Goal: Contribute content: Contribute content

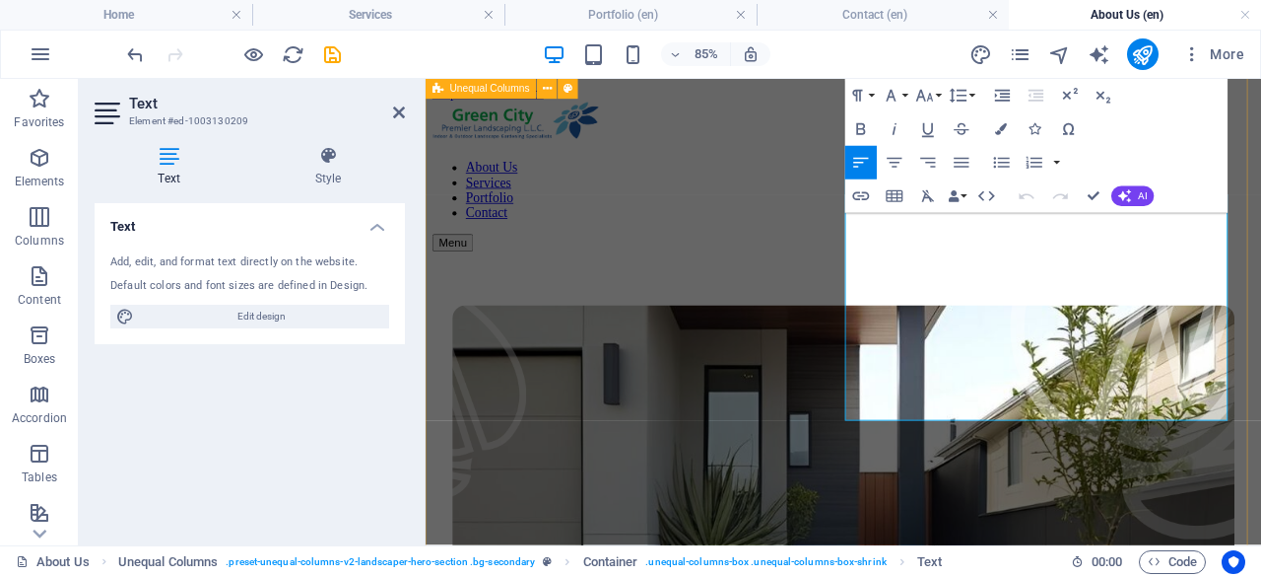
scroll to position [197, 0]
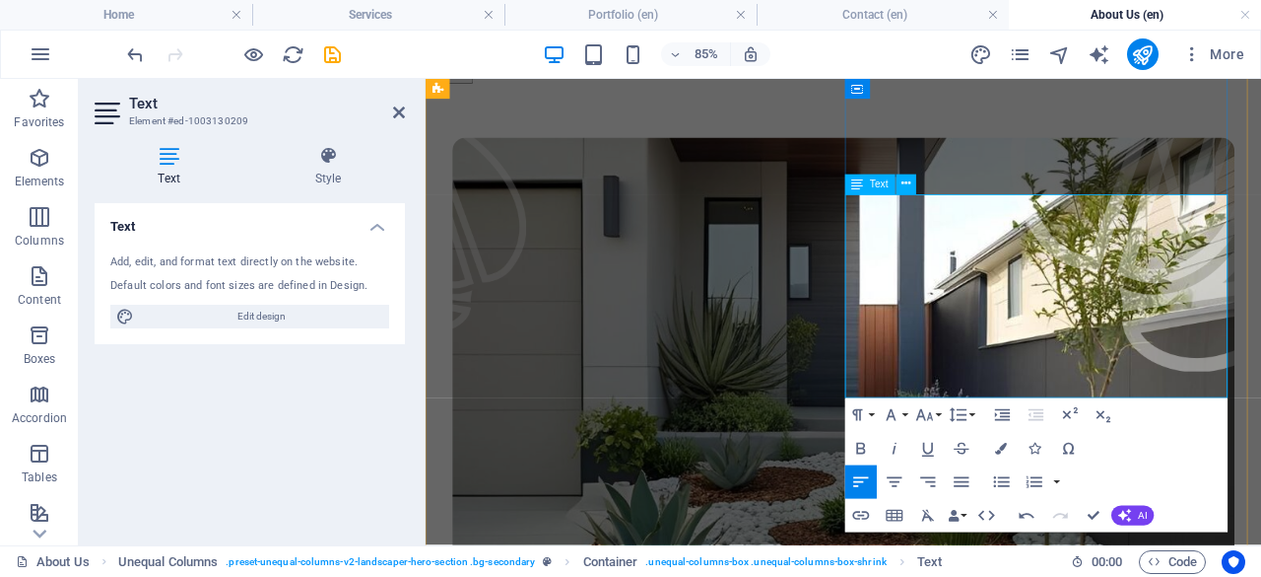
click at [1260, 248] on figure at bounding box center [1262, 154] width 296 height 545
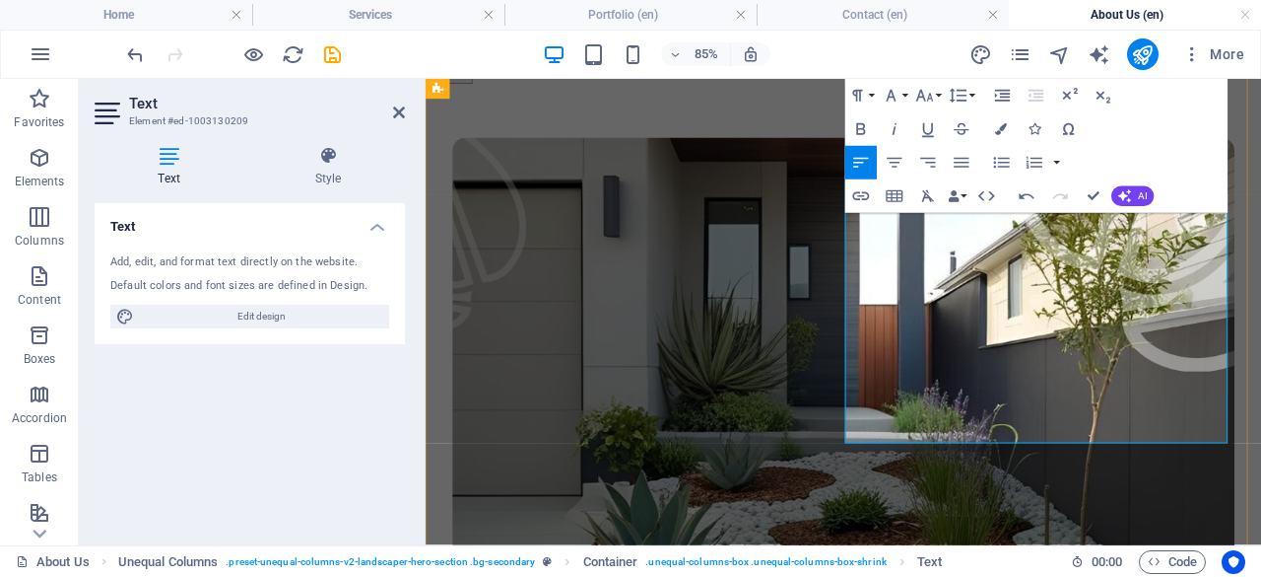
scroll to position [296, 0]
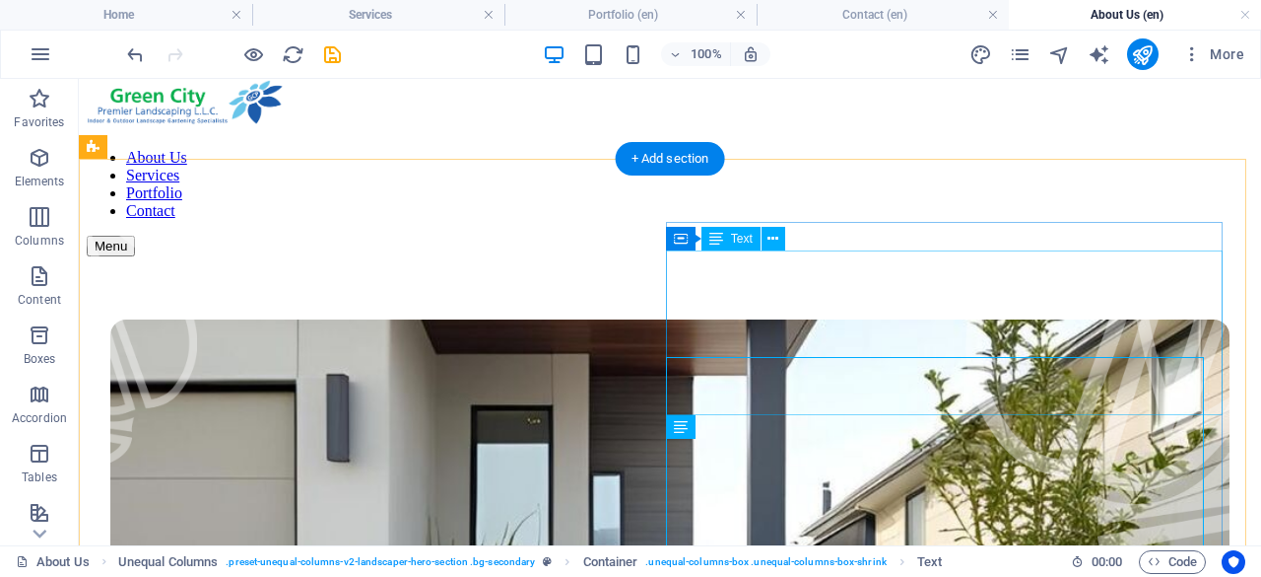
scroll to position [0, 0]
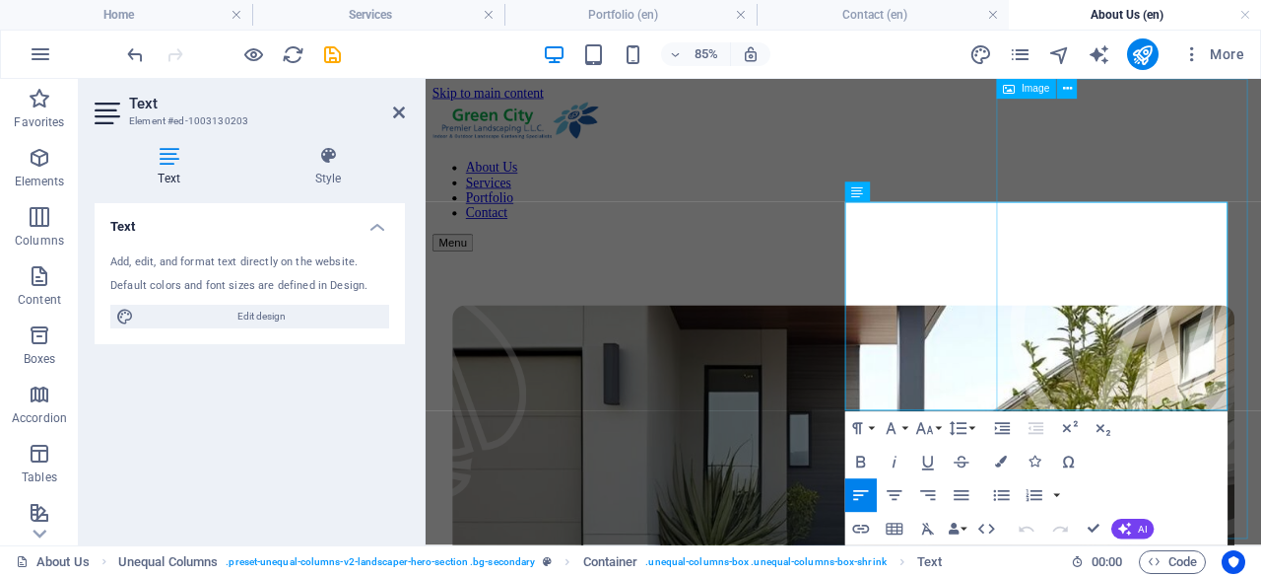
click at [1121, 421] on figure at bounding box center [1262, 351] width 296 height 545
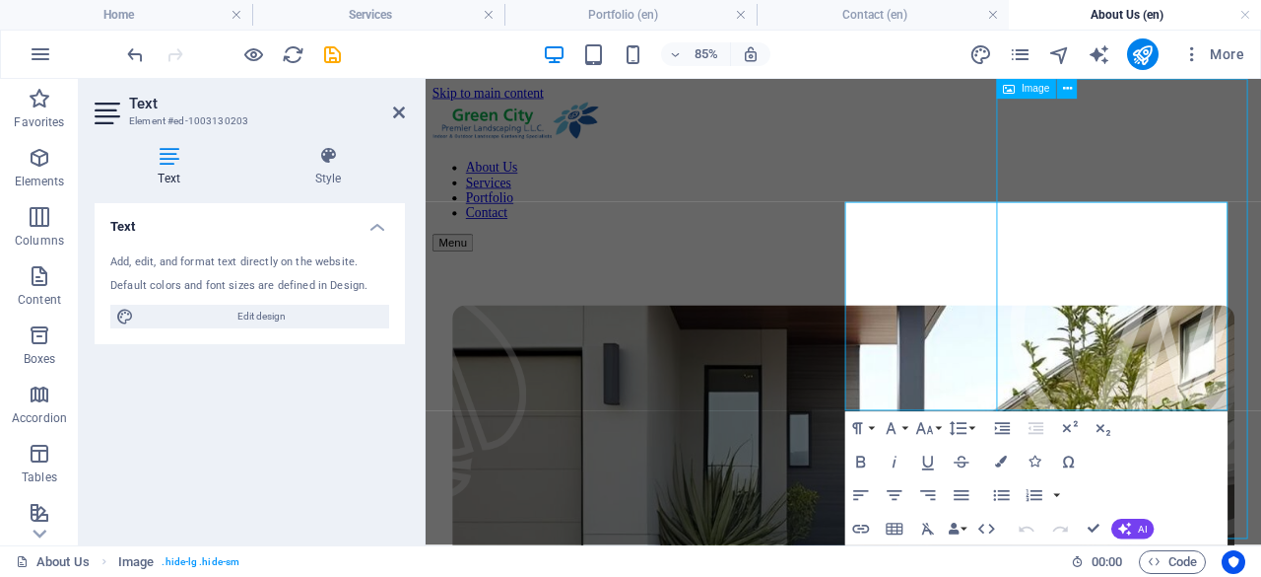
click at [1260, 375] on figure at bounding box center [1262, 351] width 296 height 545
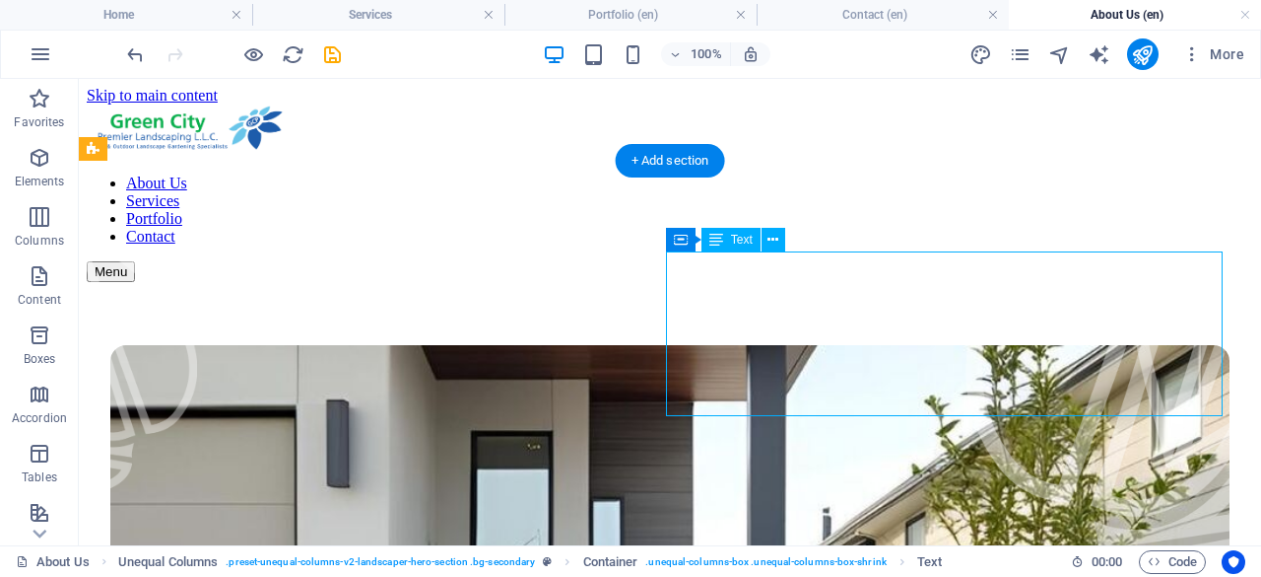
drag, startPoint x: 790, startPoint y: 344, endPoint x: 507, endPoint y: 389, distance: 287.4
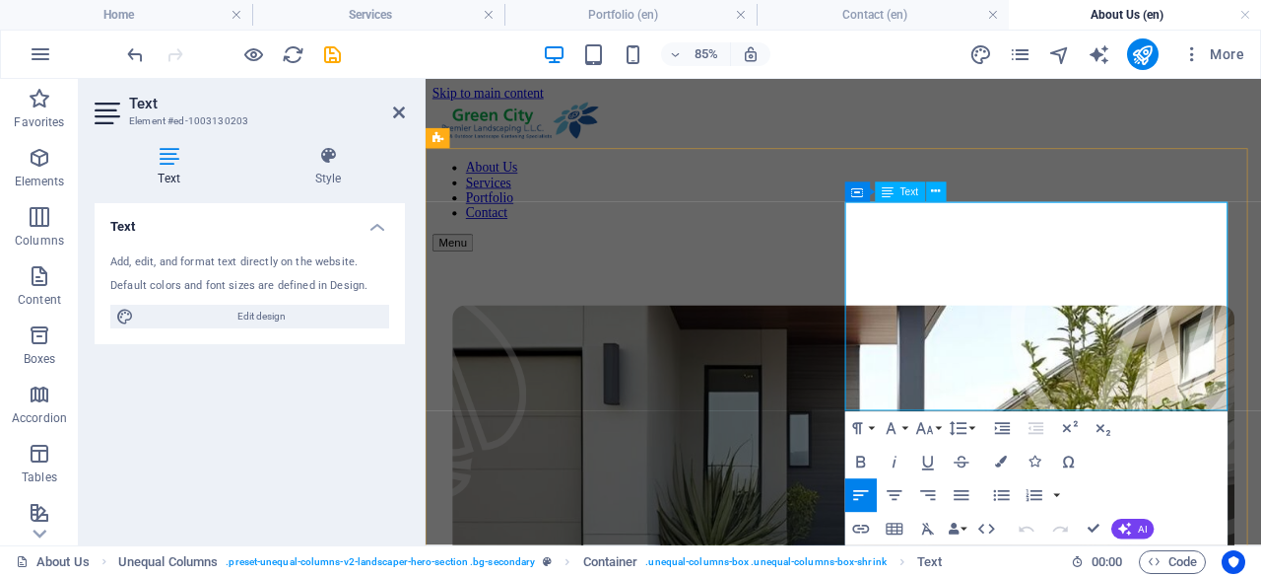
drag, startPoint x: 941, startPoint y: 265, endPoint x: 1114, endPoint y: 452, distance: 254.6
click at [1118, 453] on figure at bounding box center [1262, 351] width 296 height 545
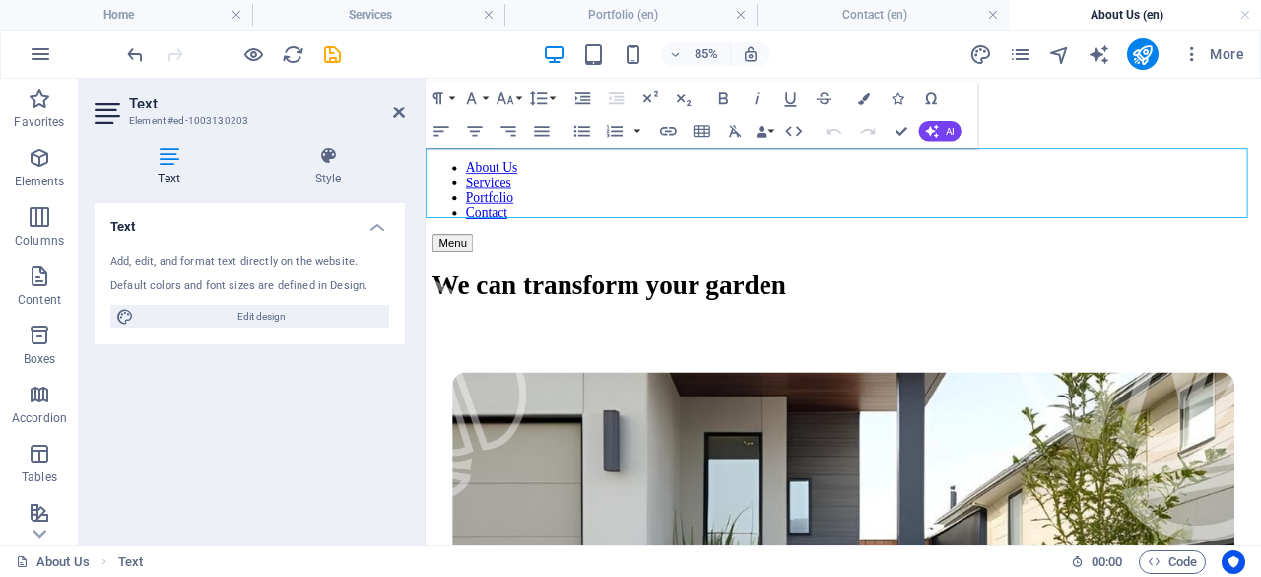
click at [909, 303] on h1 "We can transform your garden" at bounding box center [918, 321] width 968 height 36
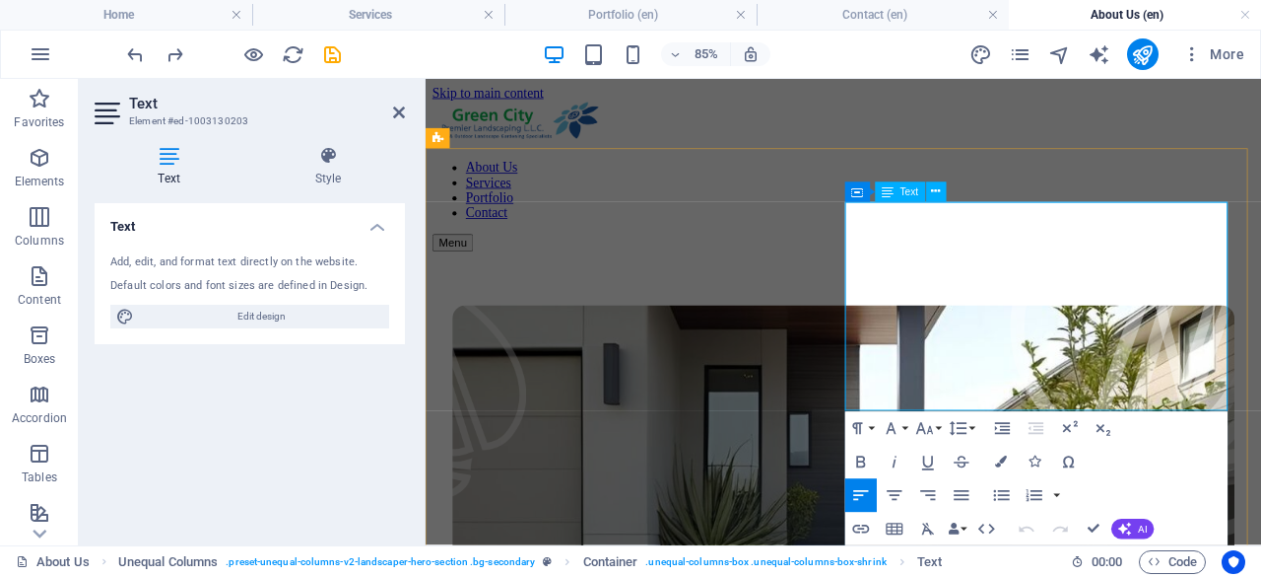
drag, startPoint x: 934, startPoint y: 271, endPoint x: 1130, endPoint y: 504, distance: 304.2
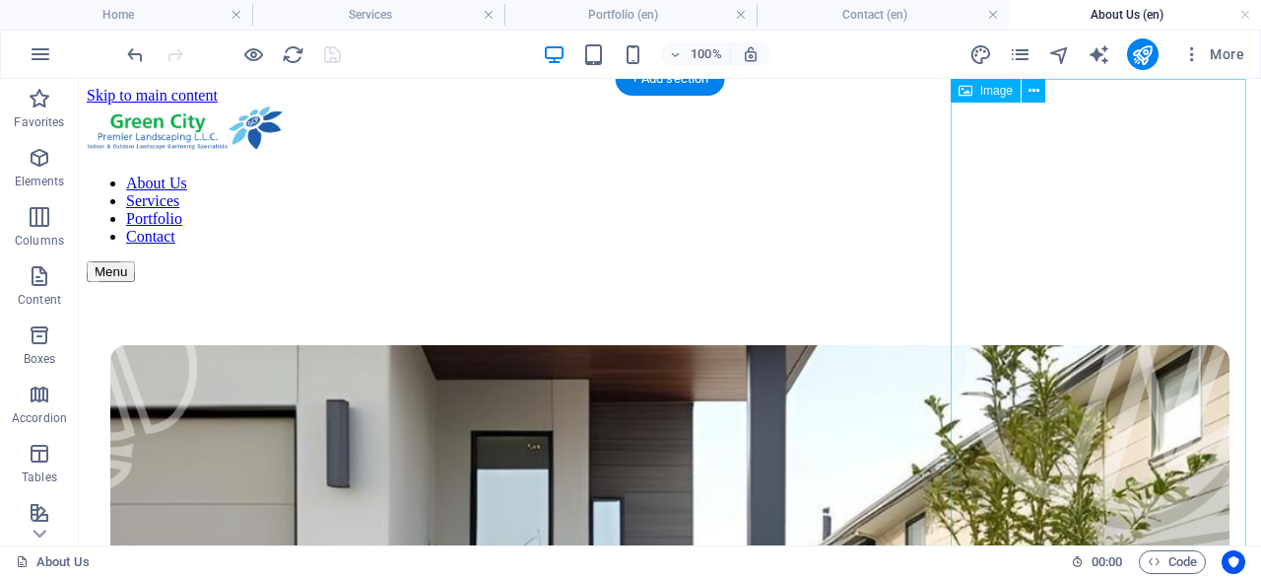
click at [1129, 152] on figure at bounding box center [1114, 351] width 296 height 545
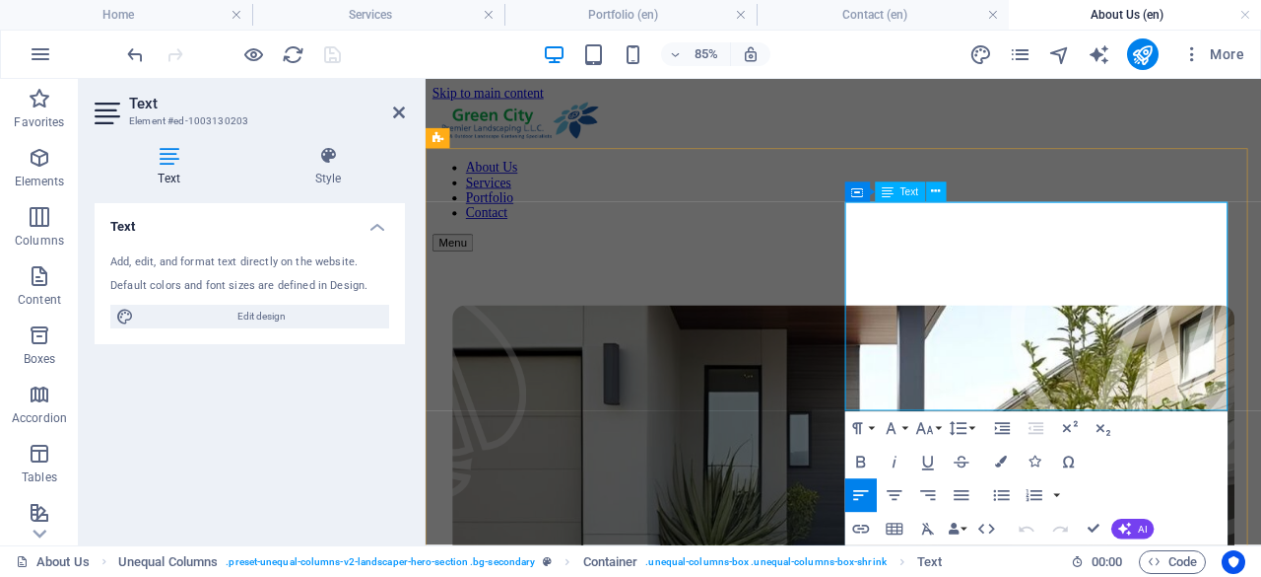
drag, startPoint x: 936, startPoint y: 268, endPoint x: 1614, endPoint y: 501, distance: 716.8
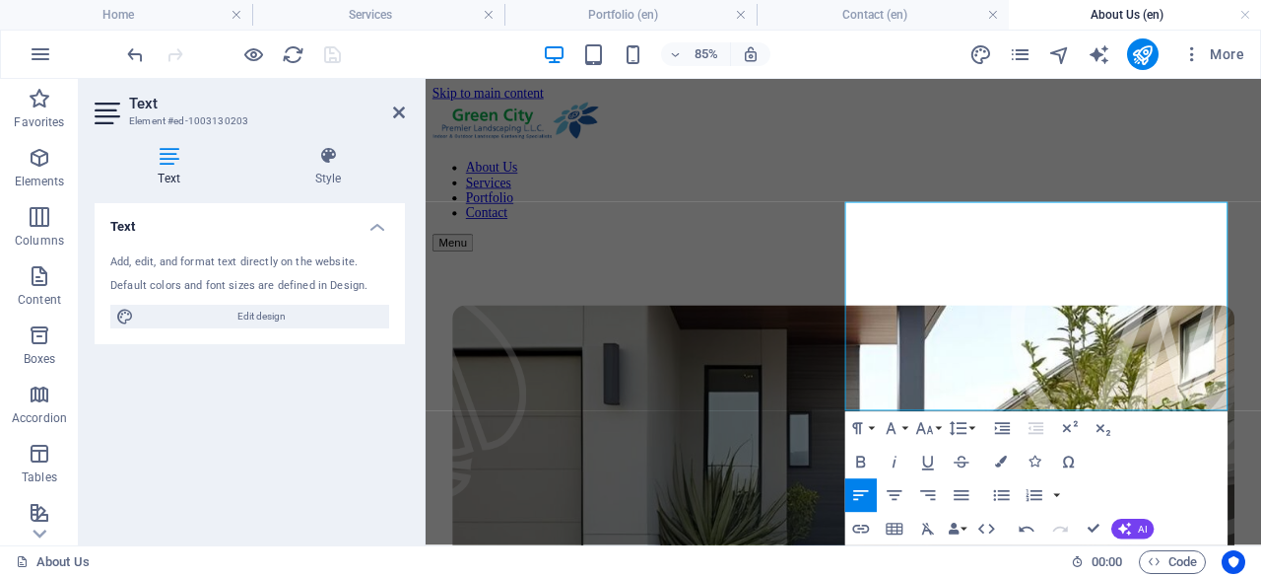
copy h1 "Creating t imeless masterpieces"
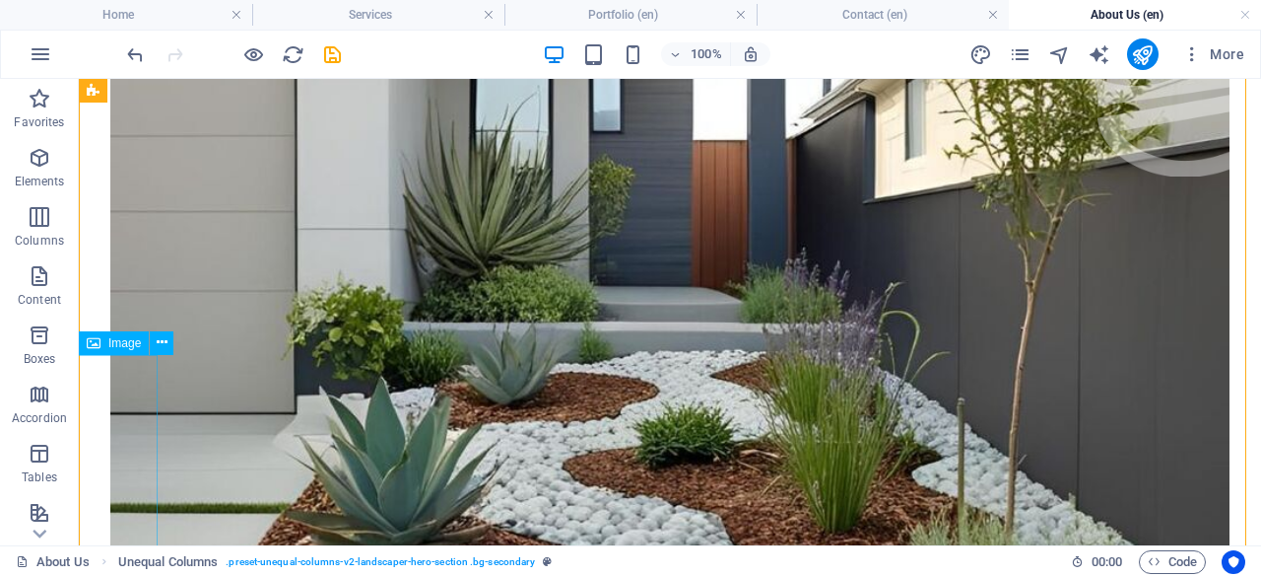
scroll to position [493, 0]
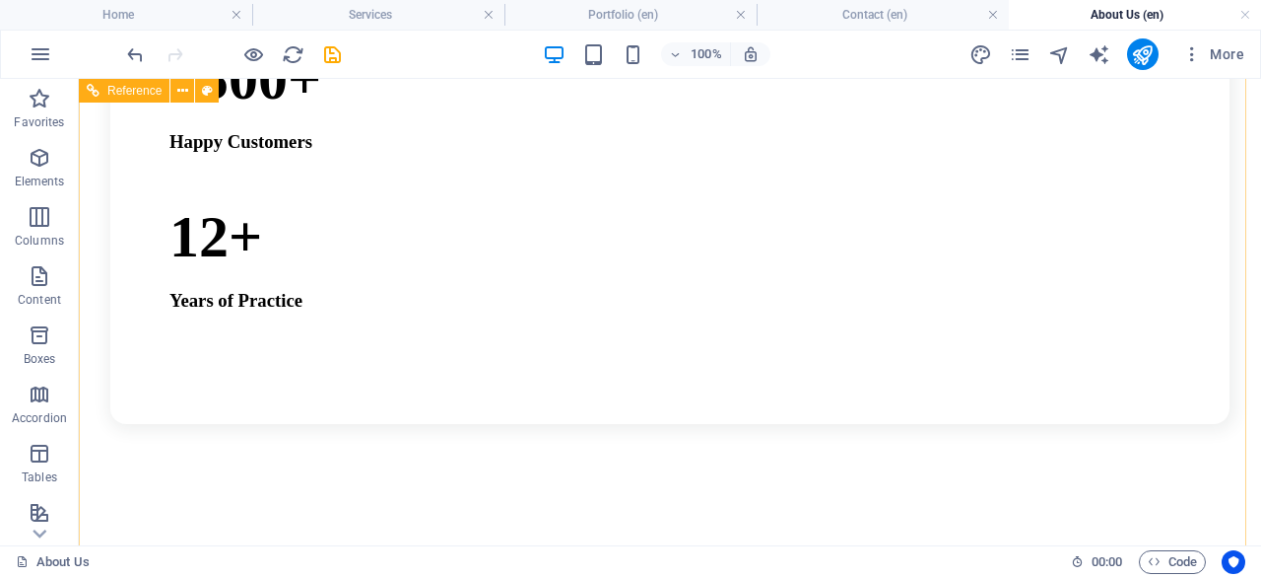
scroll to position [2226, 0]
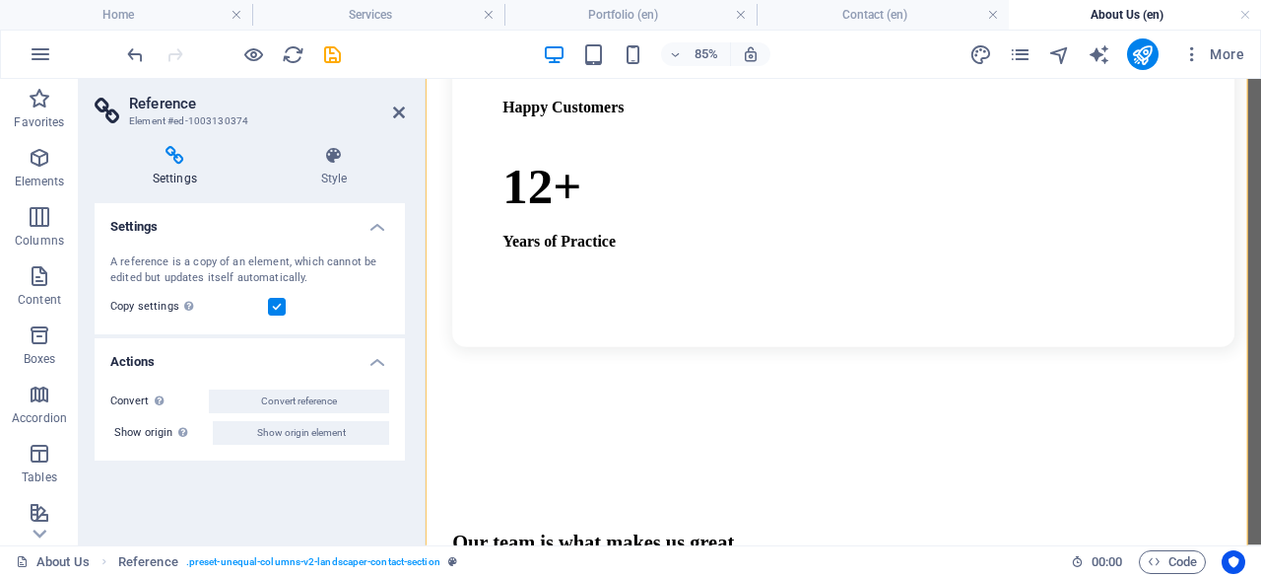
scroll to position [2001, 0]
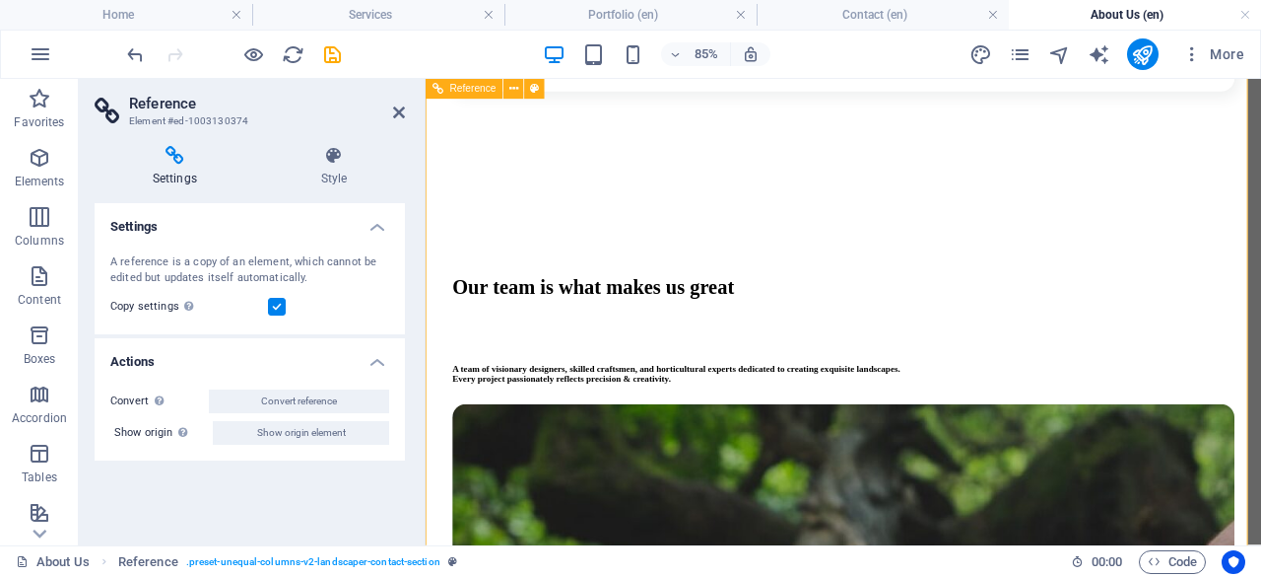
scroll to position [2367, 0]
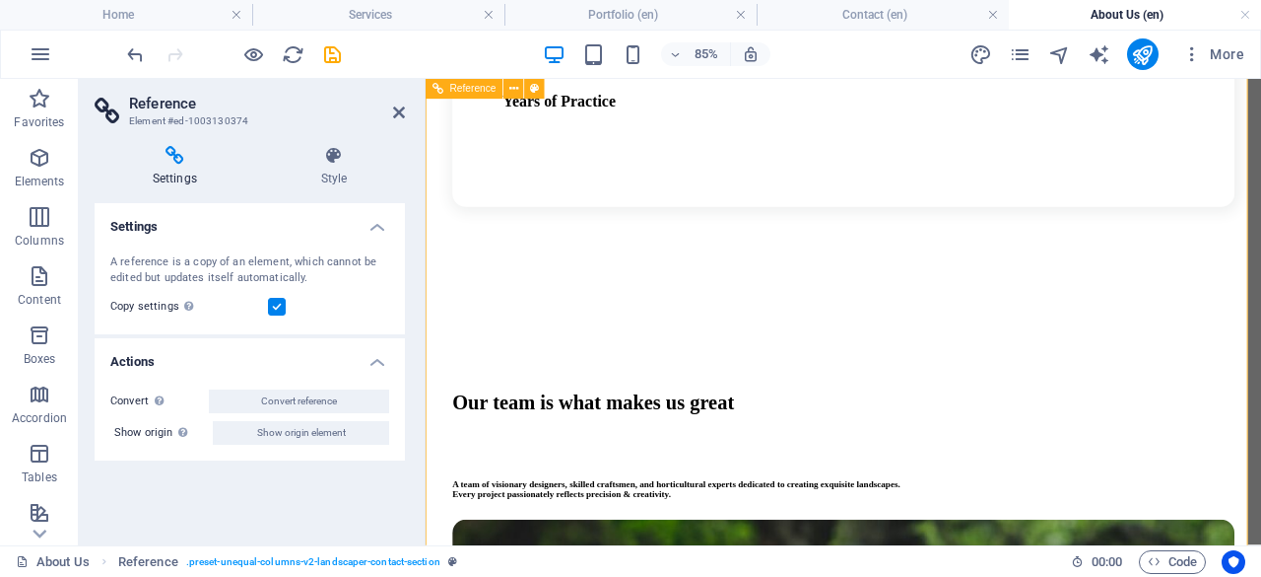
scroll to position [2071, 0]
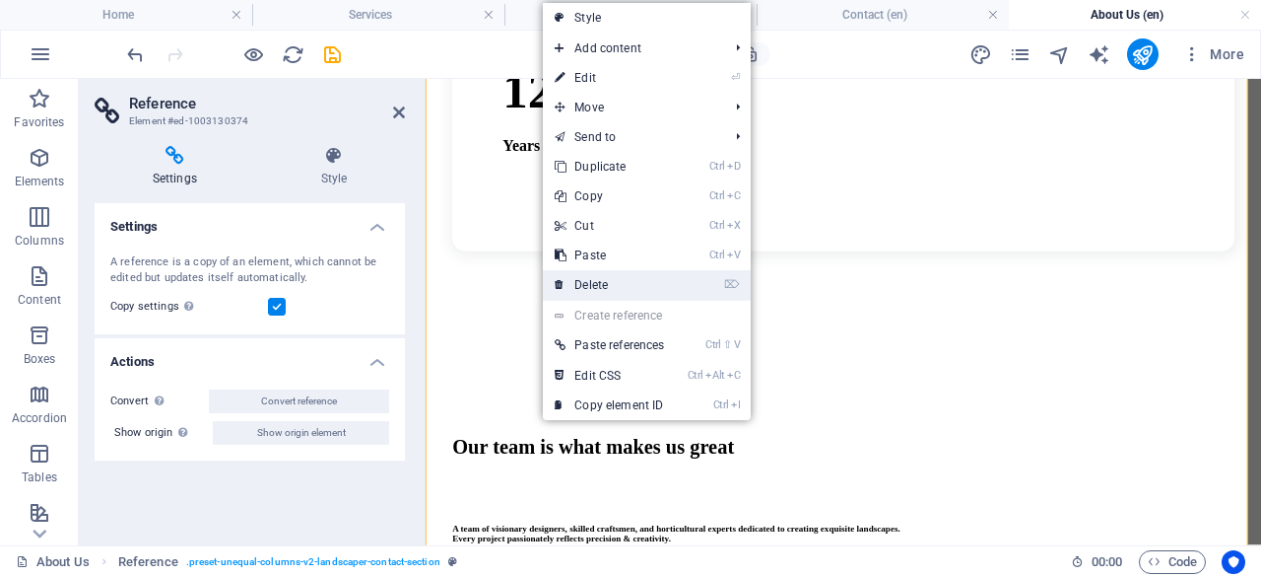
click at [604, 277] on link "⌦ Delete" at bounding box center [609, 285] width 133 height 30
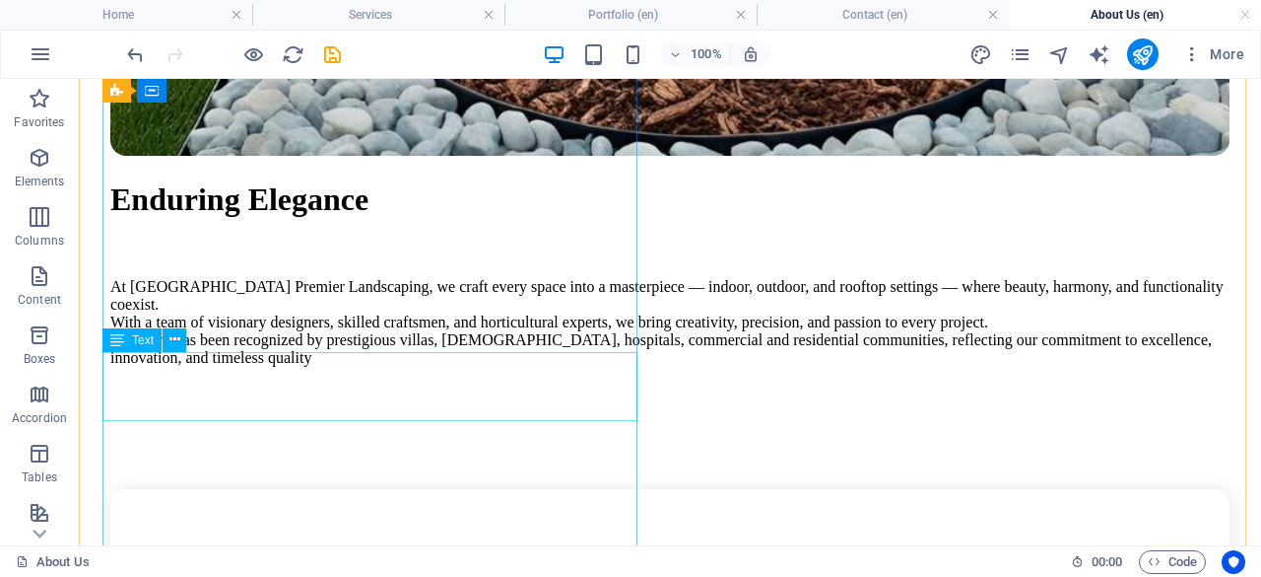
scroll to position [1155, 0]
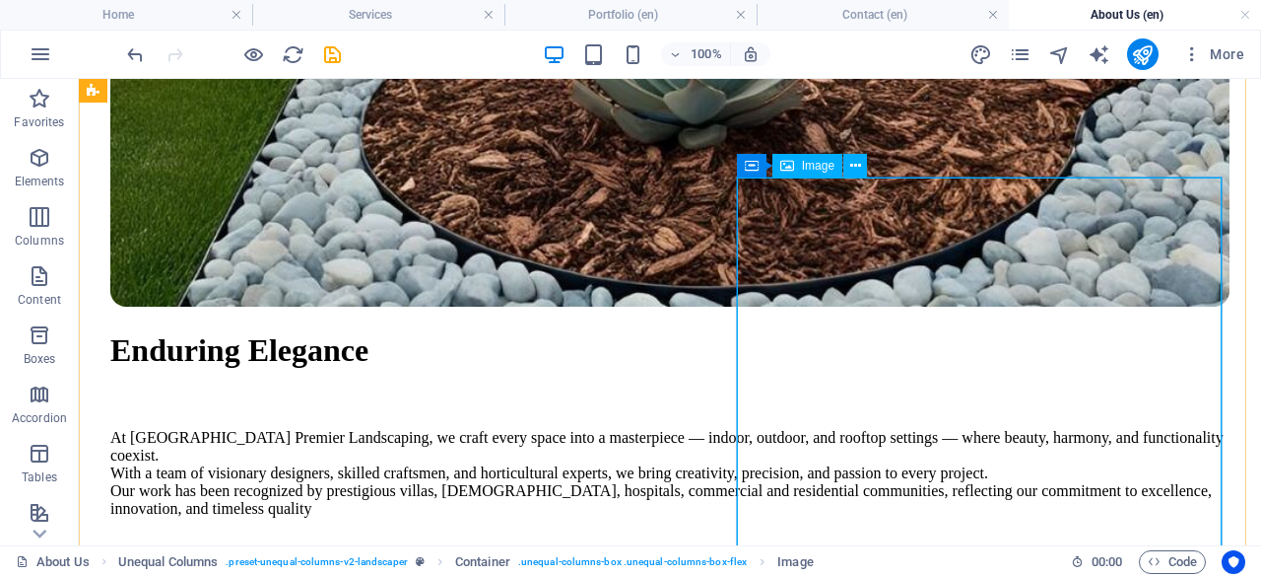
click at [812, 164] on span "Image" at bounding box center [818, 166] width 33 height 12
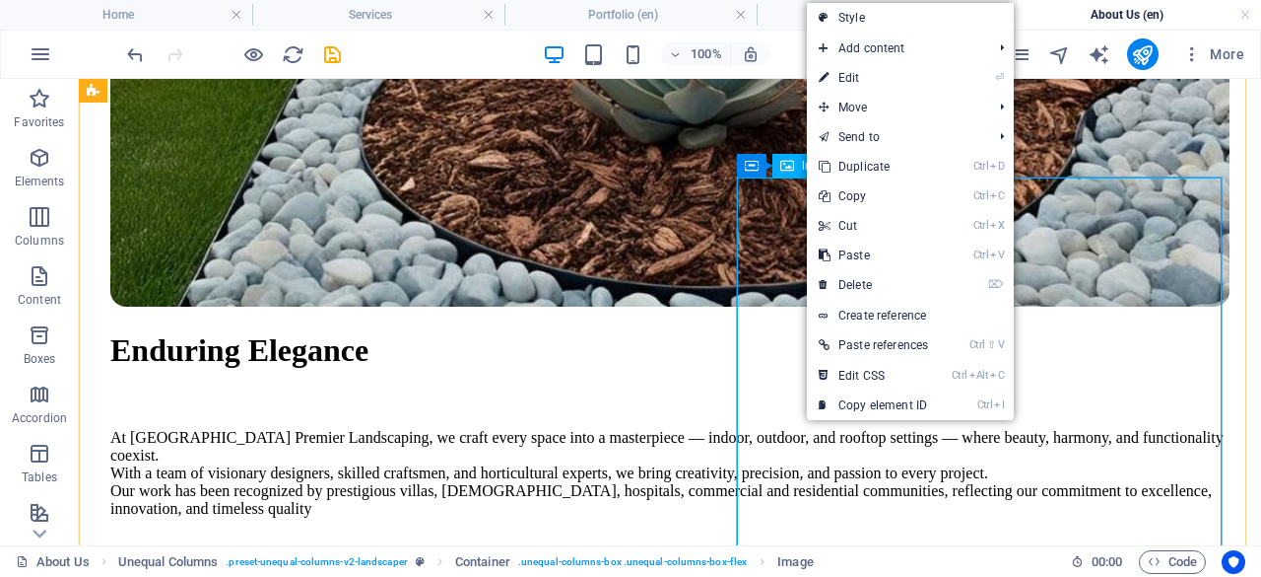
click at [804, 167] on span "Image" at bounding box center [818, 166] width 33 height 12
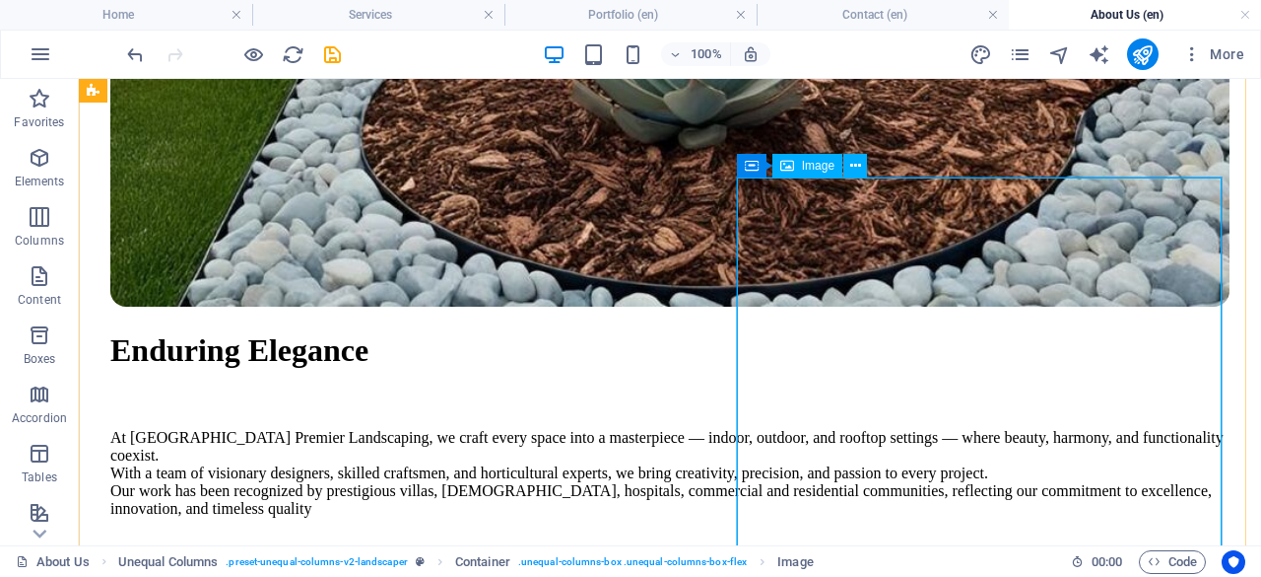
click at [817, 170] on span "Image" at bounding box center [818, 166] width 33 height 12
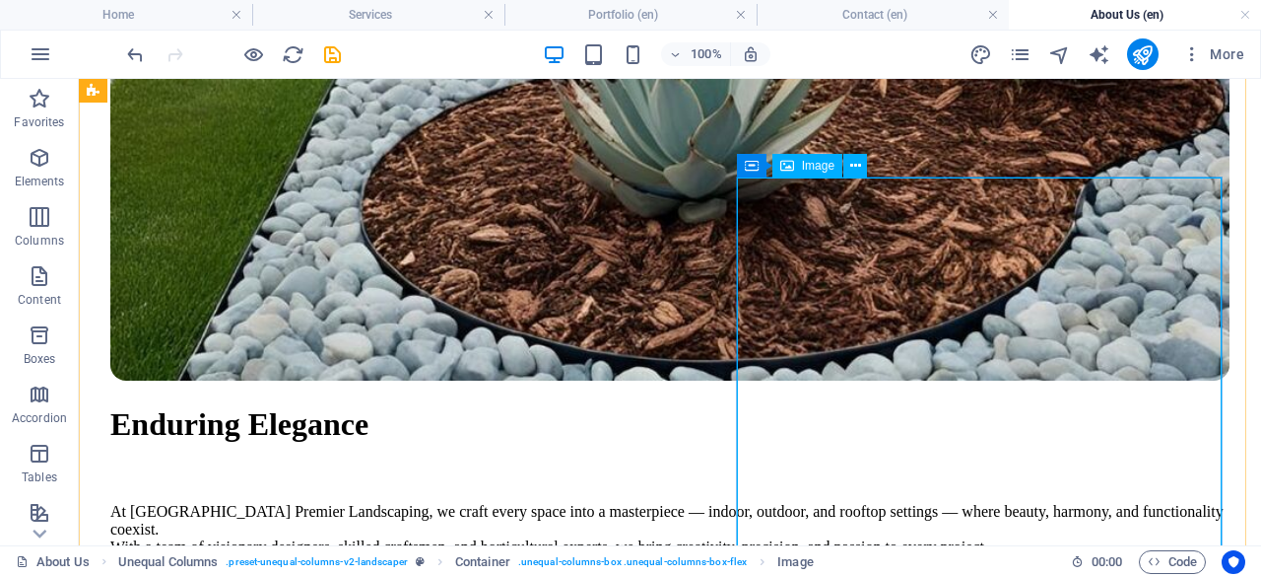
select select "%"
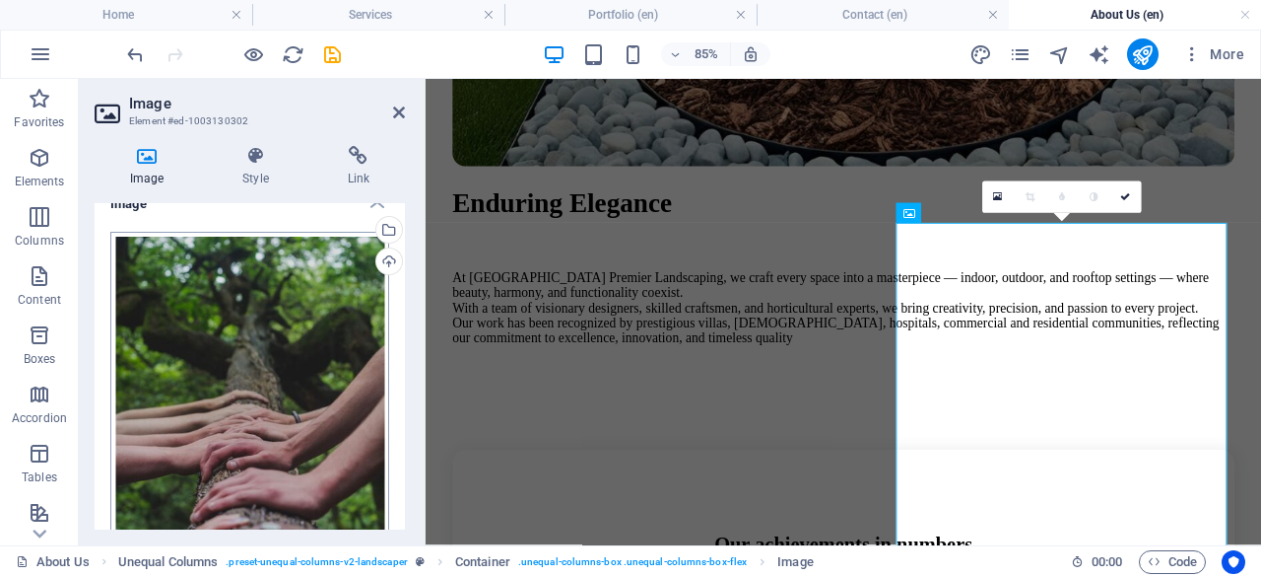
scroll to position [0, 0]
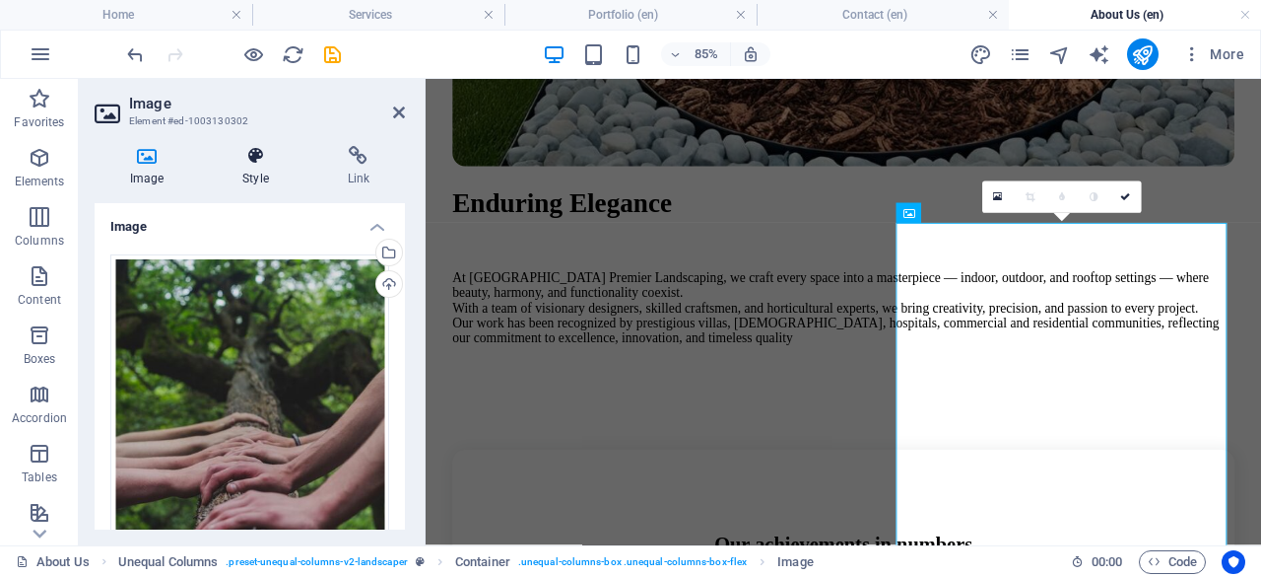
click at [240, 157] on icon at bounding box center [255, 156] width 97 height 20
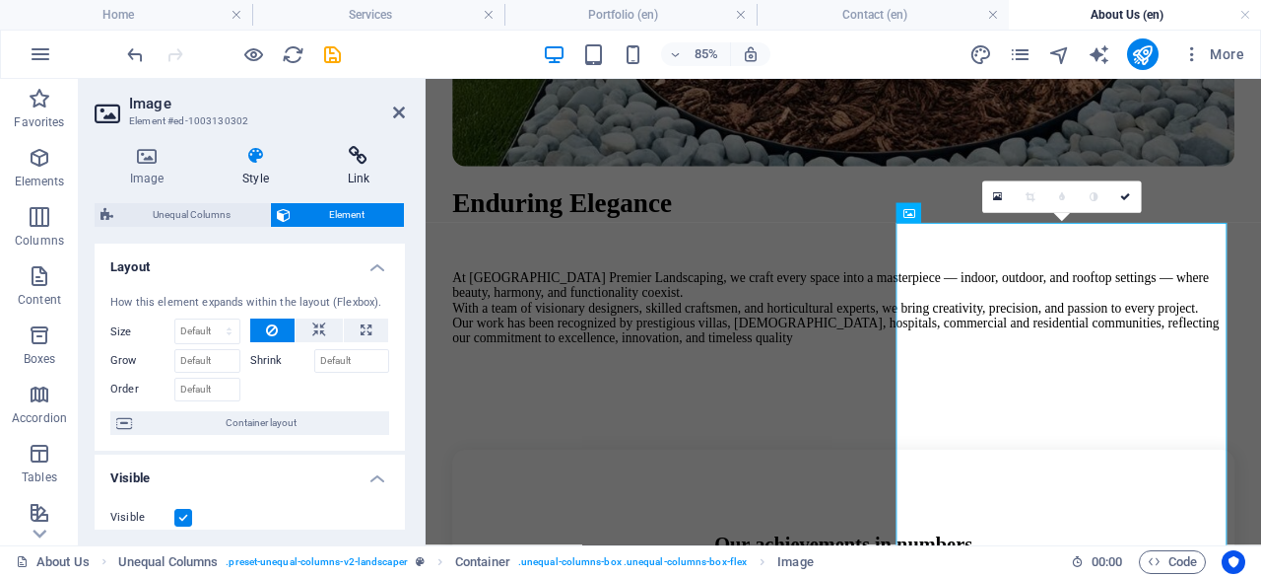
click at [367, 150] on icon at bounding box center [358, 156] width 93 height 20
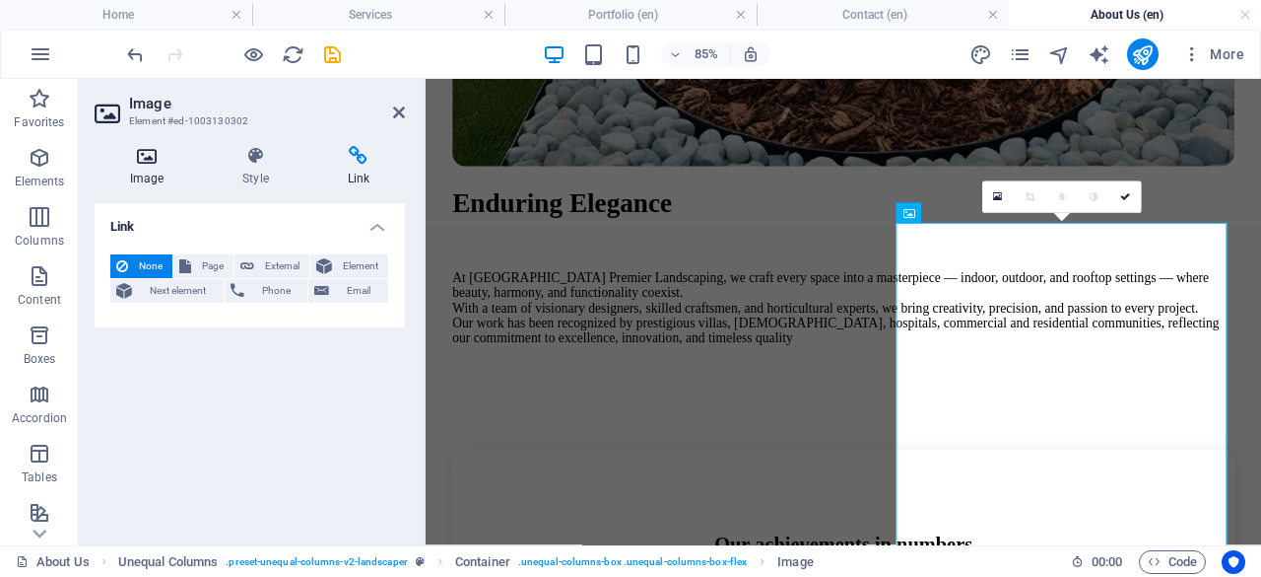
click at [137, 163] on icon at bounding box center [147, 156] width 104 height 20
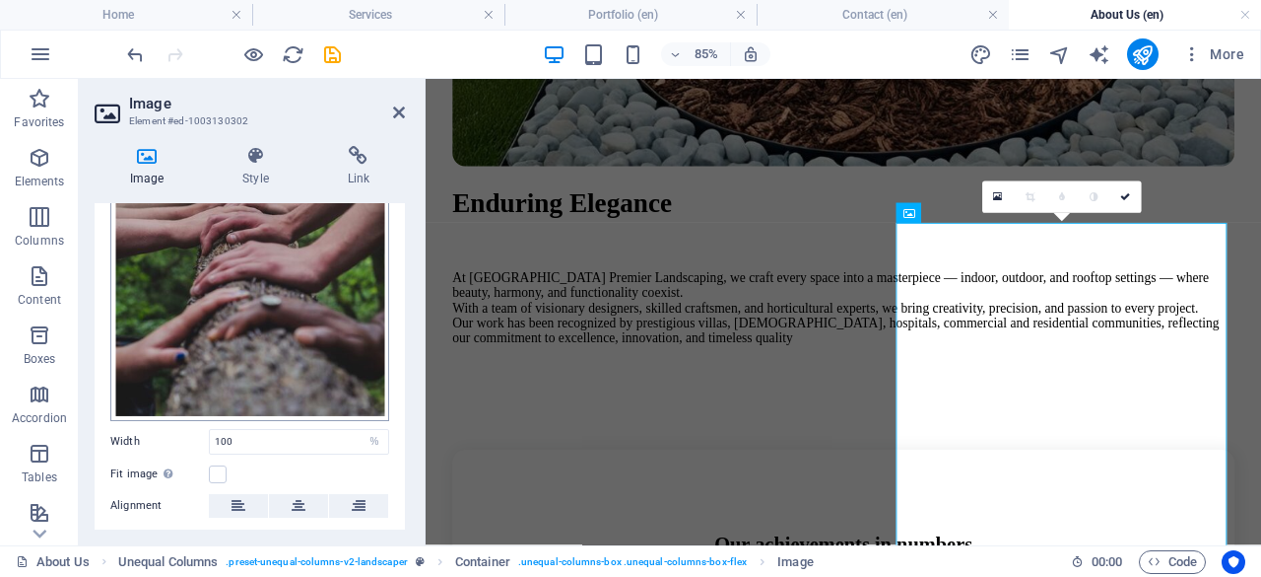
scroll to position [296, 0]
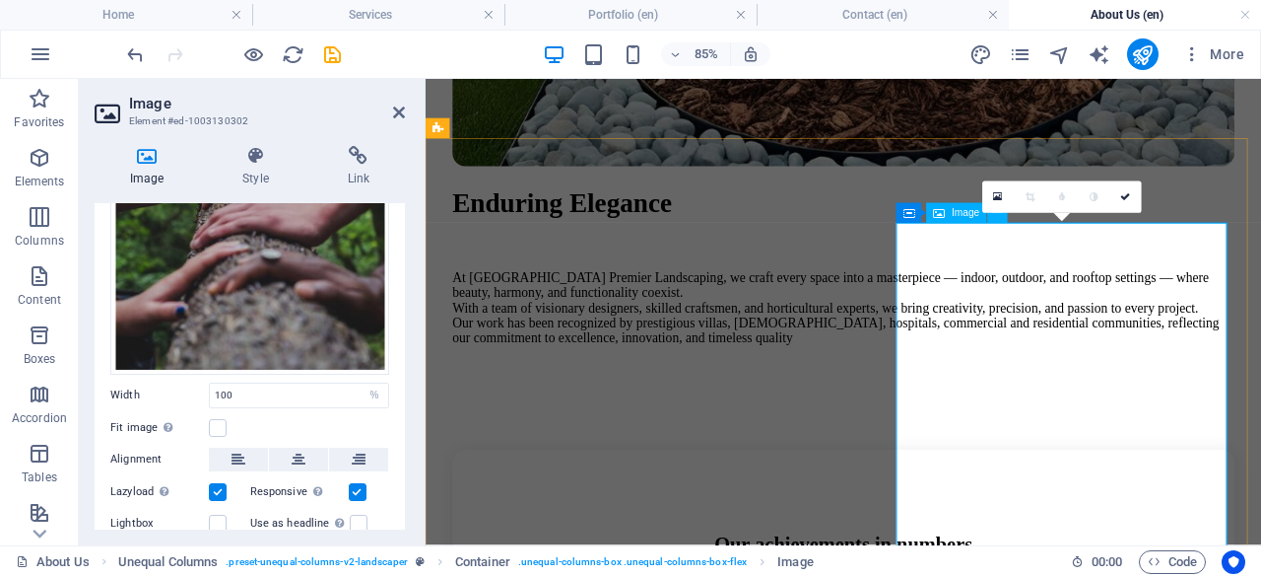
click at [152, 151] on icon at bounding box center [147, 156] width 104 height 20
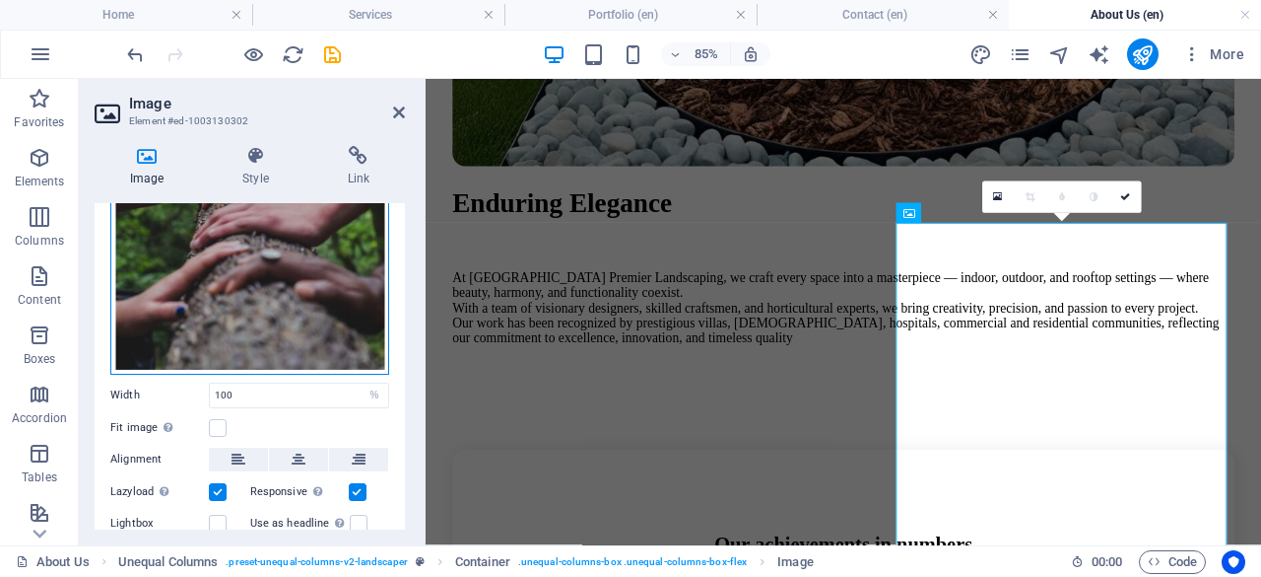
click at [213, 262] on div "Drag files here, click to choose files or select files from Files or our free s…" at bounding box center [249, 167] width 279 height 416
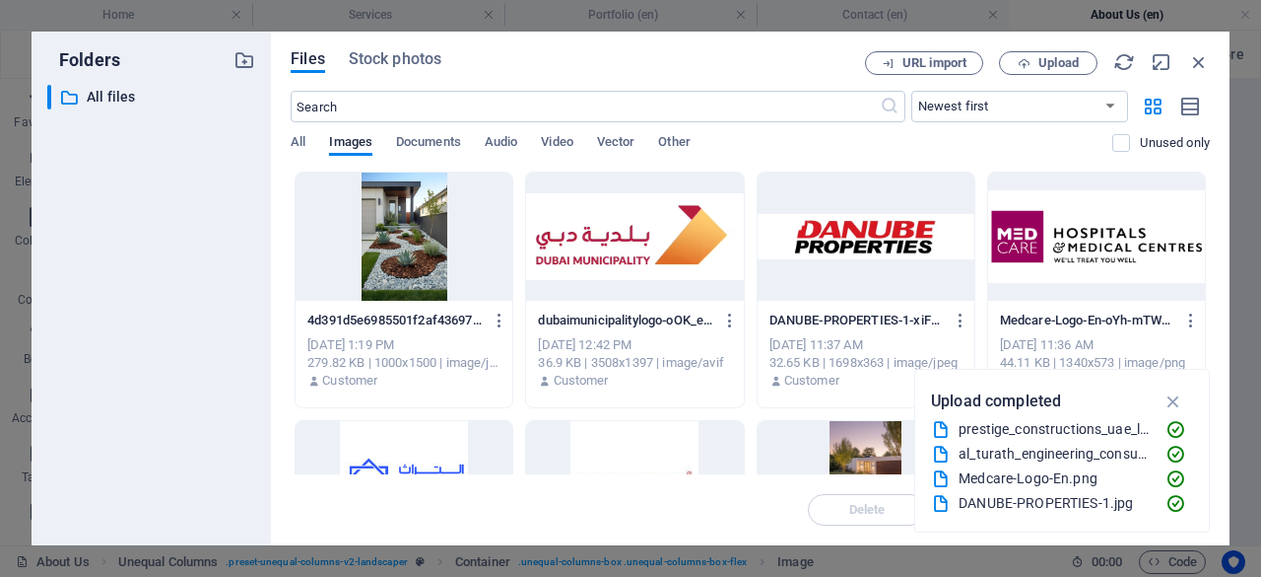
scroll to position [471, 0]
click at [1060, 68] on span "Upload" at bounding box center [1059, 63] width 40 height 12
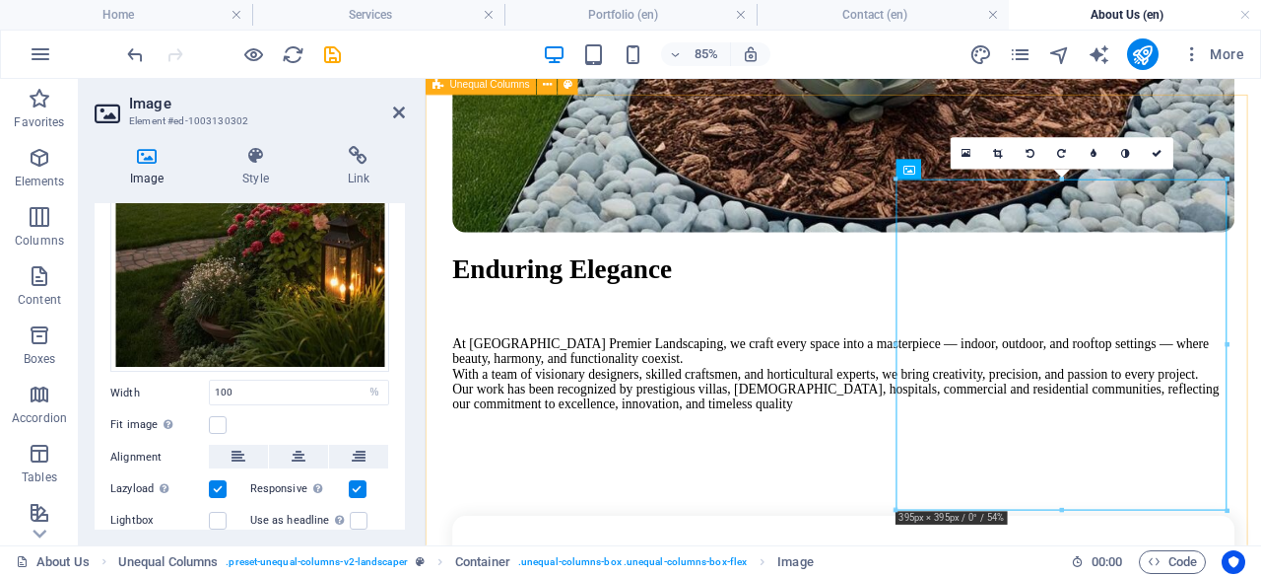
scroll to position [1269, 0]
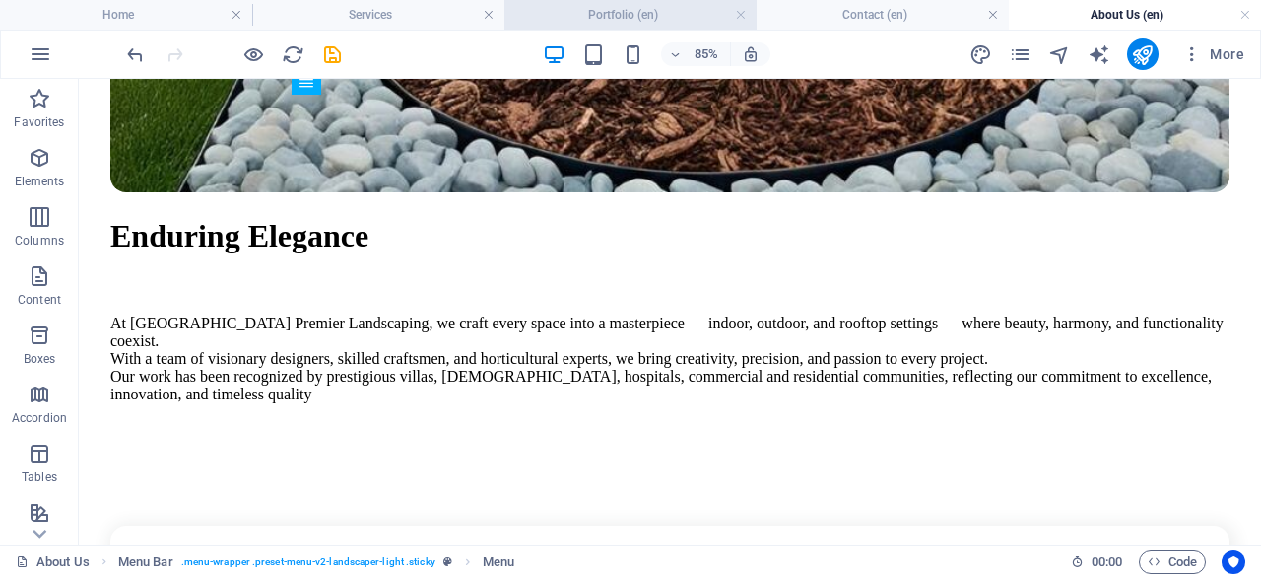
scroll to position [1344, 0]
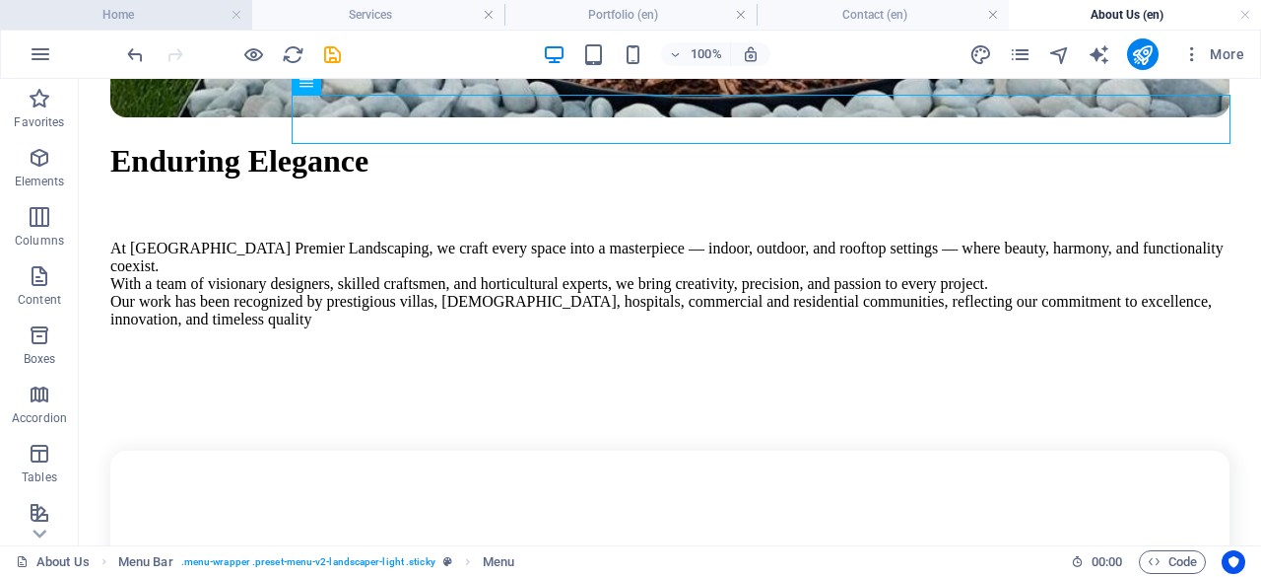
click at [165, 17] on h4 "Home" at bounding box center [126, 15] width 252 height 22
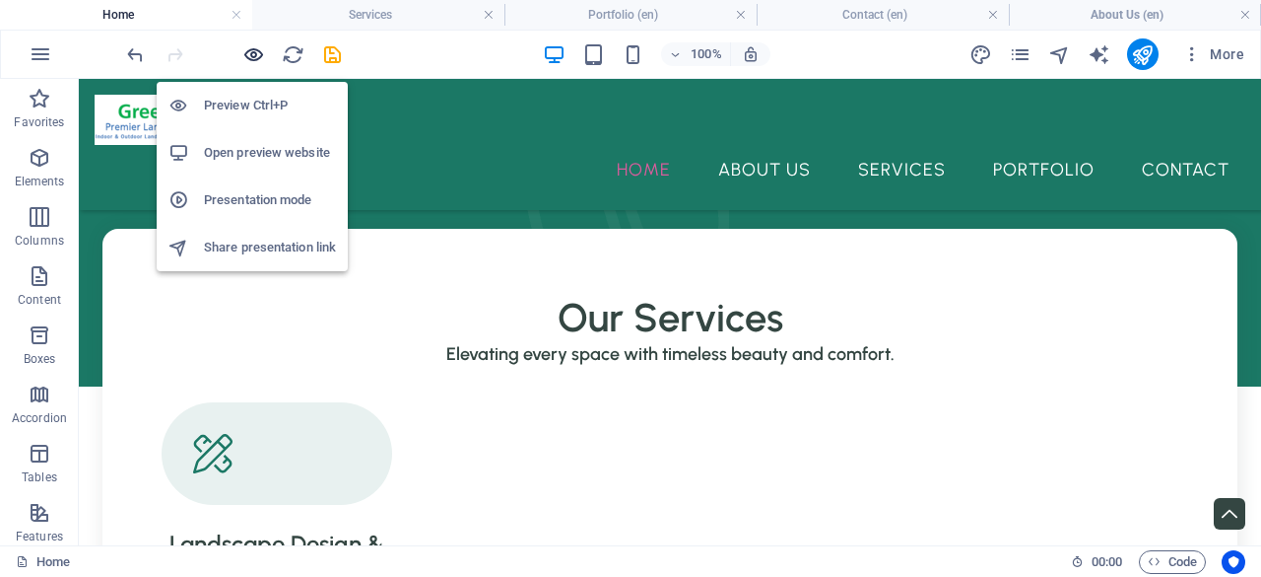
click at [258, 56] on icon "button" at bounding box center [253, 54] width 23 height 23
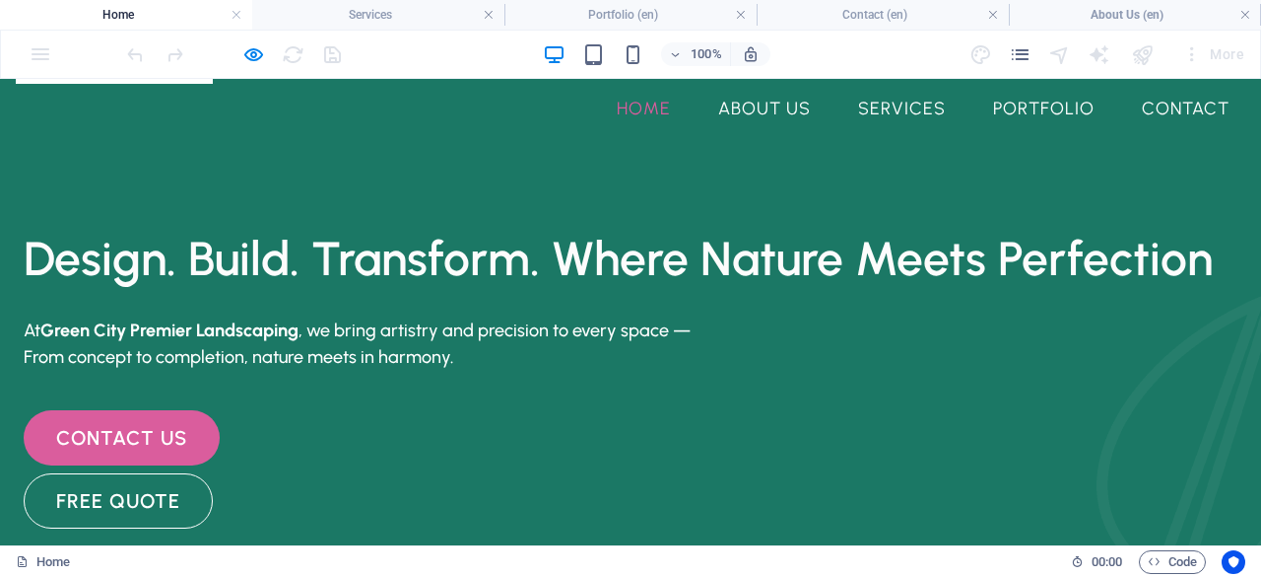
scroll to position [99, 0]
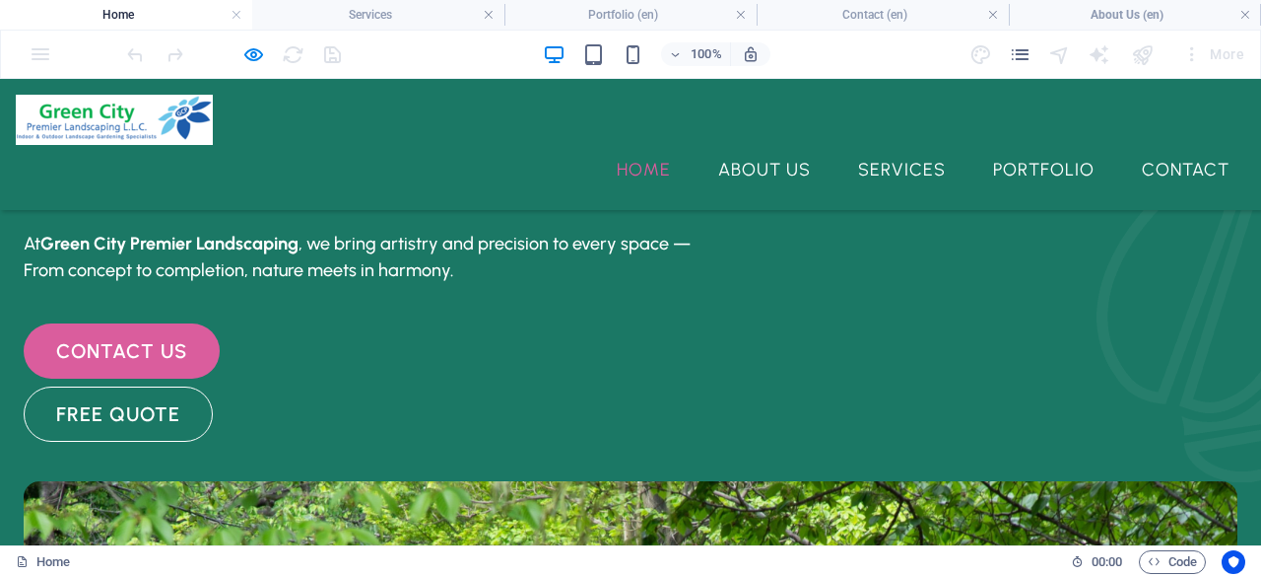
click at [522, 200] on span "Design. Build. Transform. Where Nature Meets Perfection" at bounding box center [618, 171] width 1189 height 57
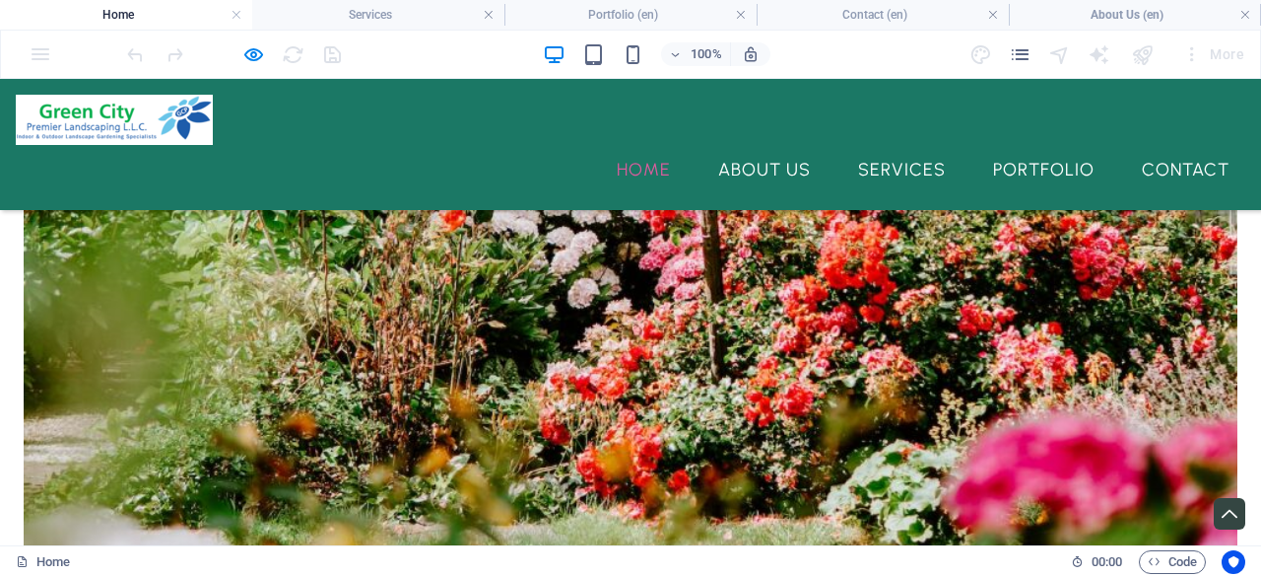
scroll to position [4730, 0]
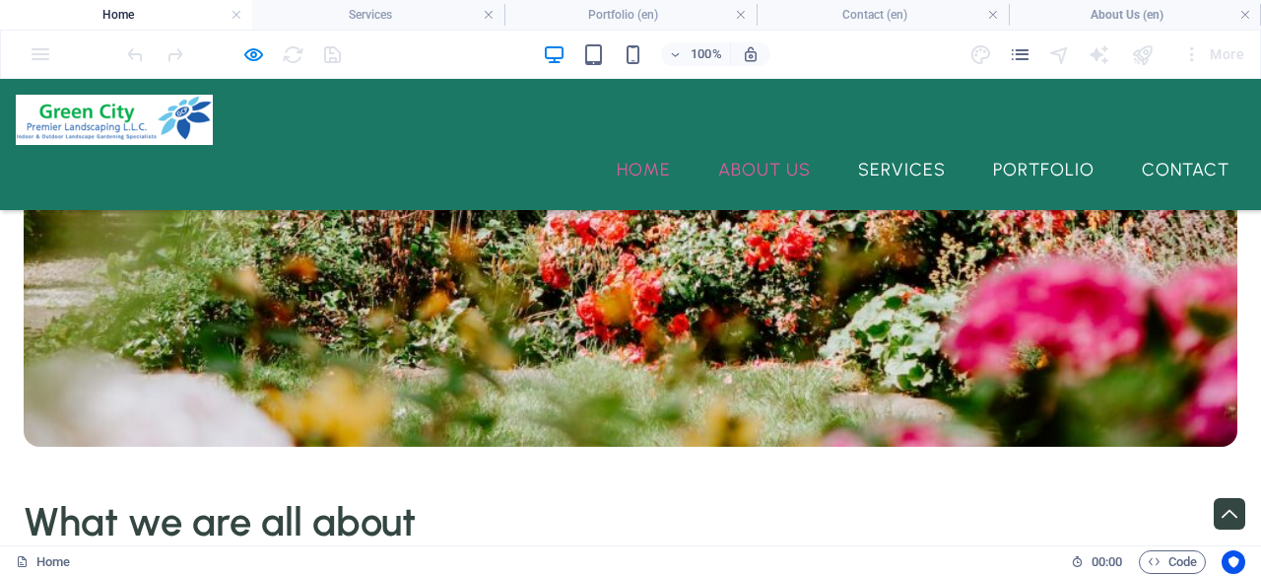
click at [785, 145] on link "About Us" at bounding box center [765, 169] width 124 height 49
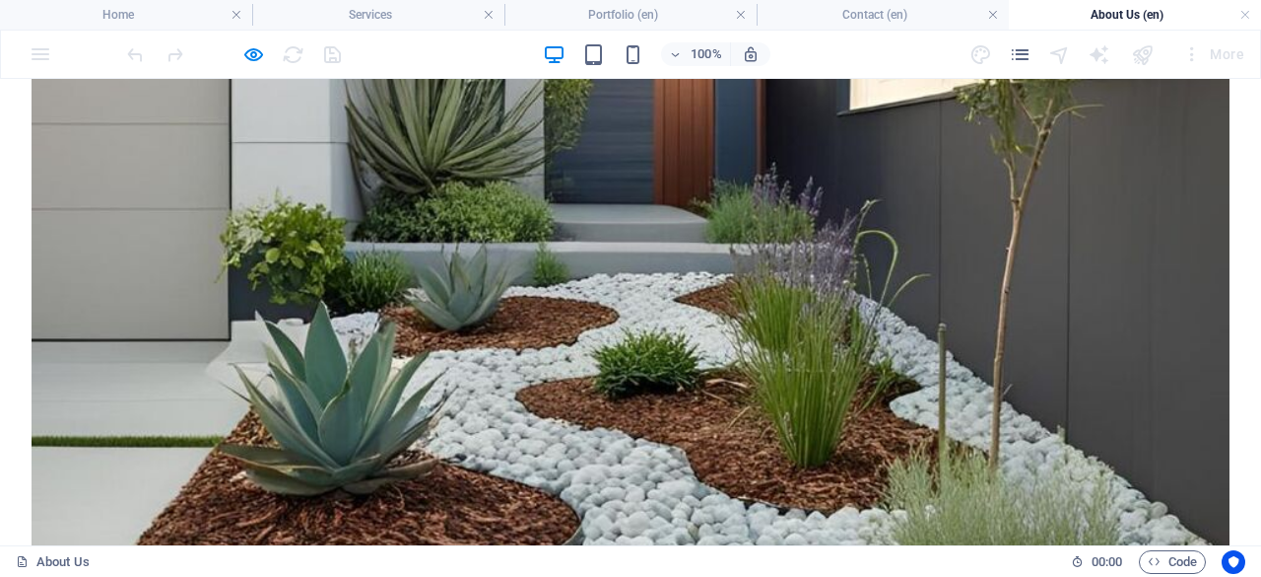
scroll to position [639, 0]
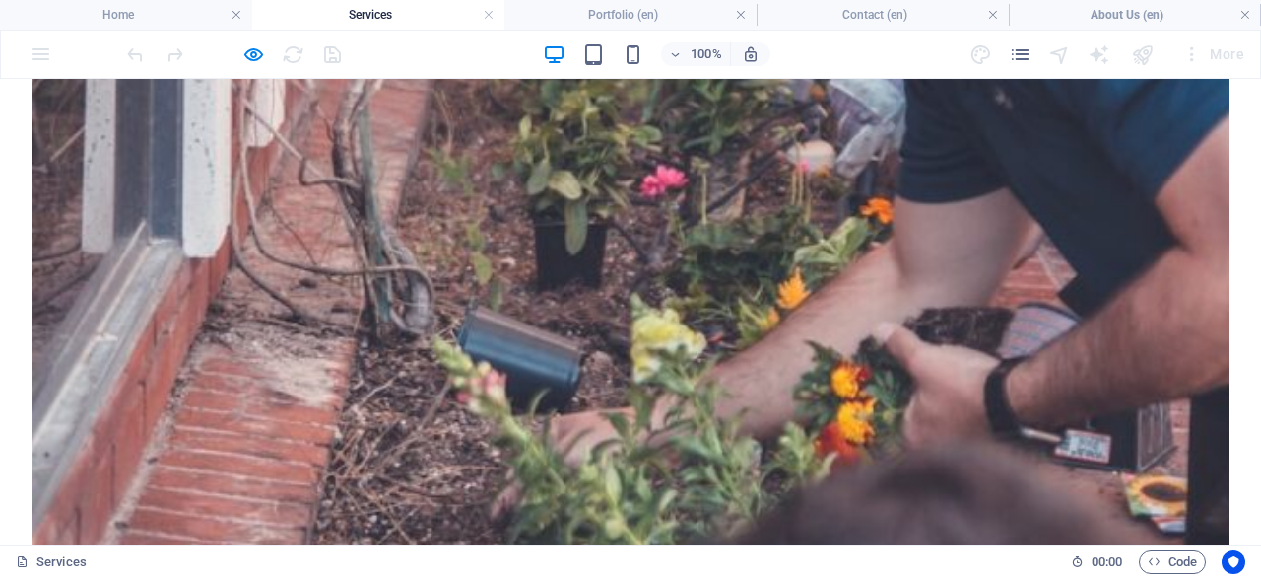
scroll to position [985, 0]
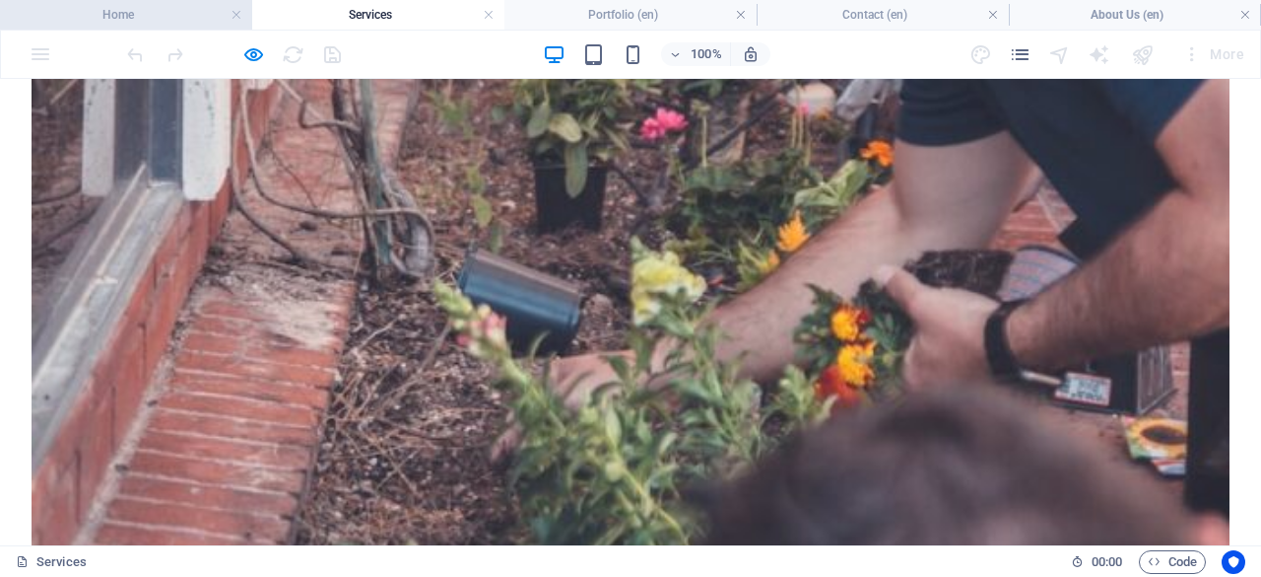
click at [96, 9] on h4 "Home" at bounding box center [126, 15] width 252 height 22
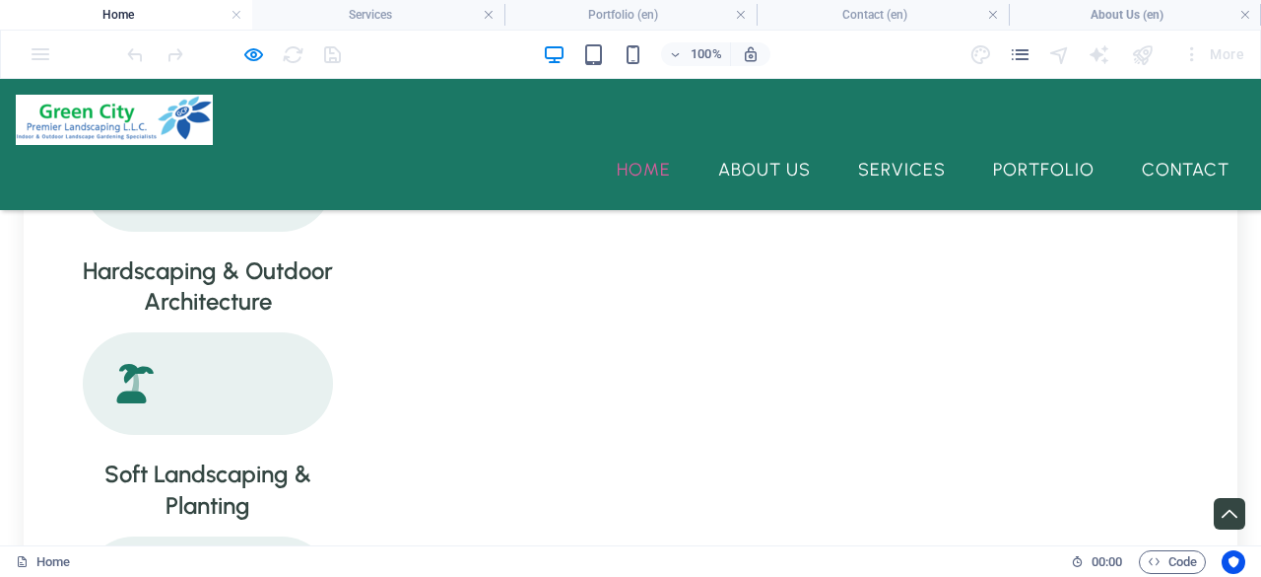
scroll to position [2267, 0]
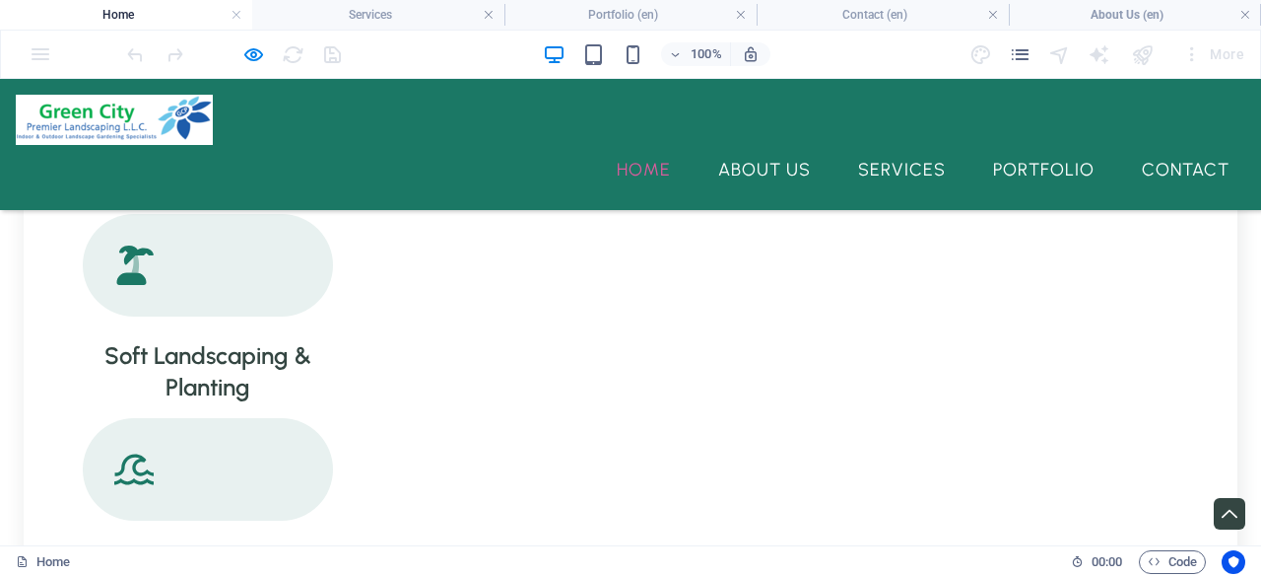
drag, startPoint x: 980, startPoint y: 391, endPoint x: 980, endPoint y: 380, distance: 10.8
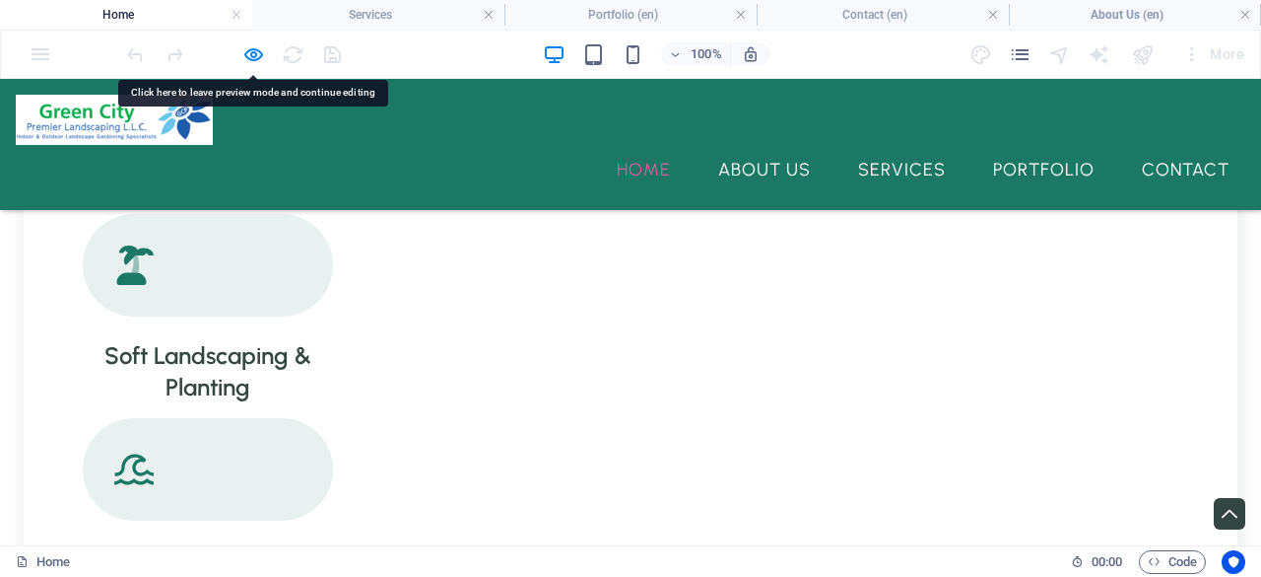
click at [232, 66] on div at bounding box center [233, 54] width 221 height 32
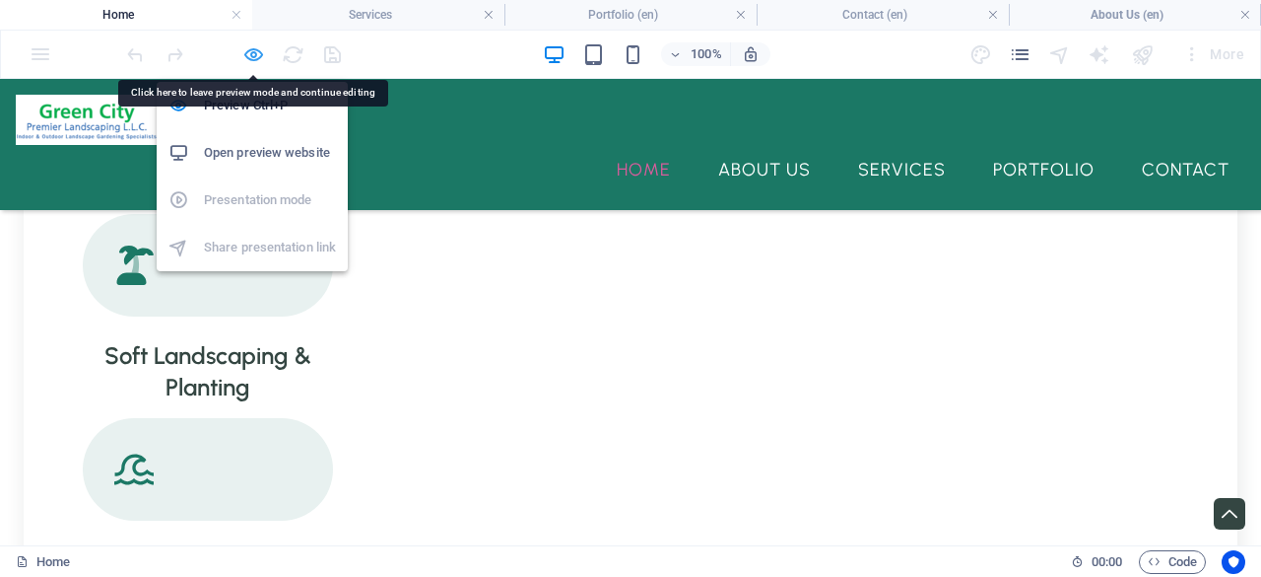
click at [254, 54] on icon "button" at bounding box center [253, 54] width 23 height 23
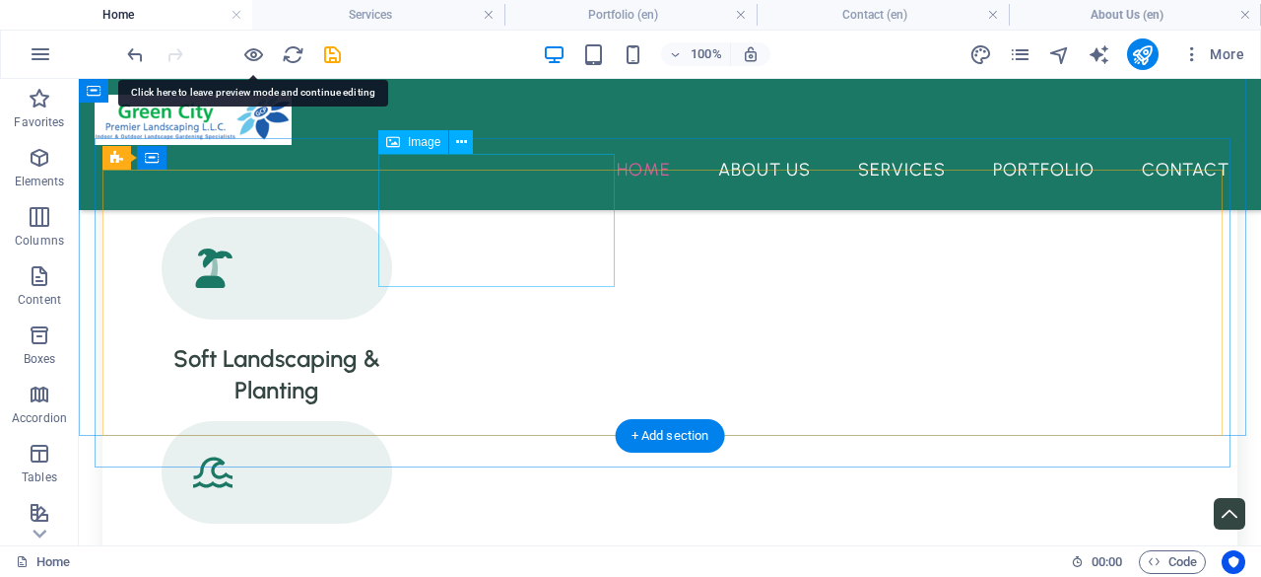
select select "%"
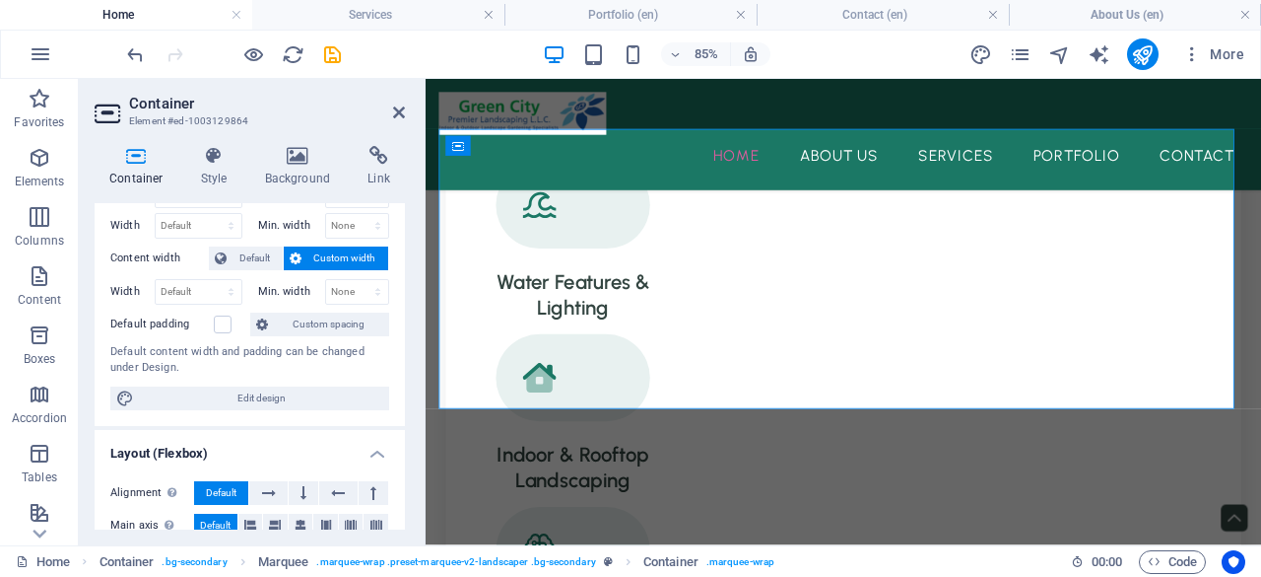
scroll to position [99, 0]
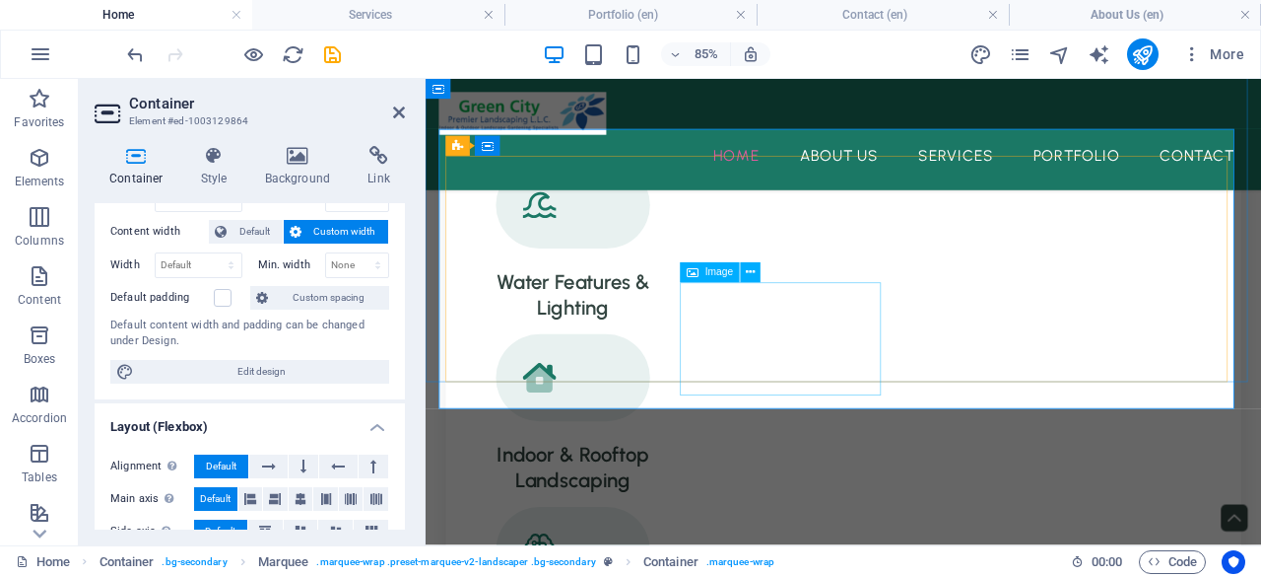
click at [749, 273] on icon at bounding box center [750, 272] width 9 height 18
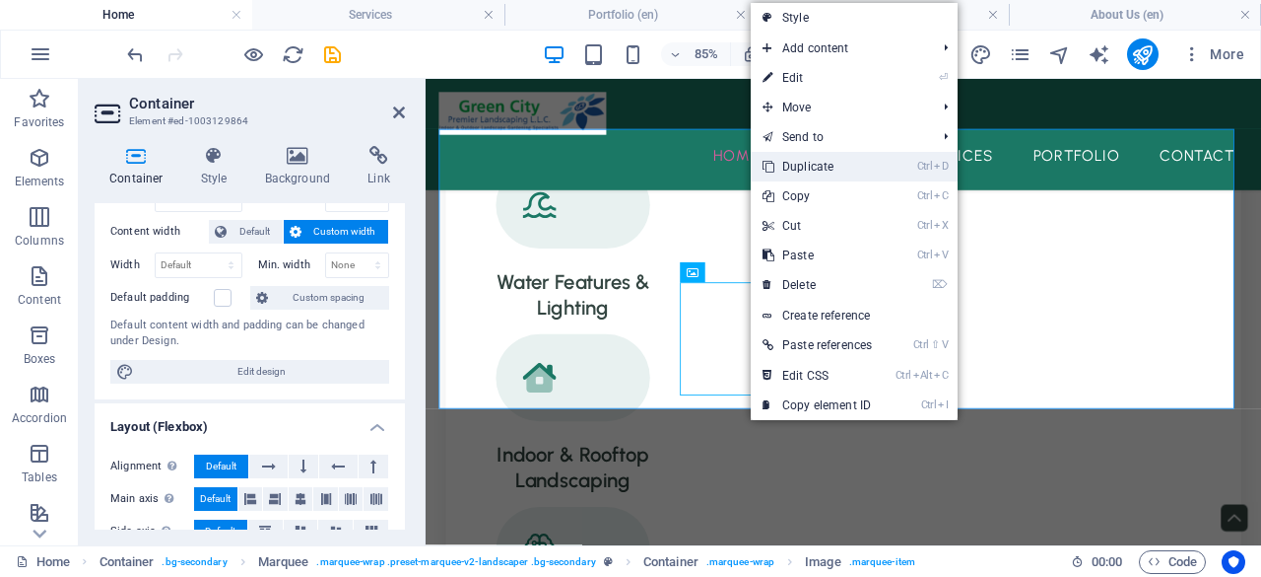
click at [806, 167] on link "Ctrl D Duplicate" at bounding box center [817, 167] width 133 height 30
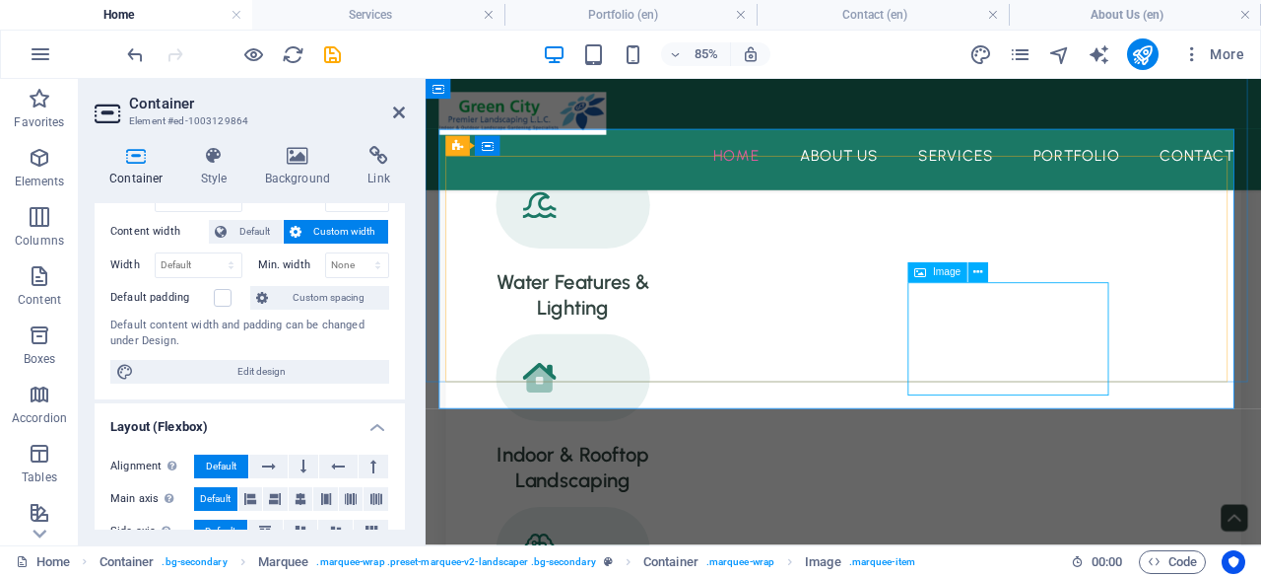
click at [968, 271] on div "Image" at bounding box center [939, 272] width 60 height 20
click at [976, 272] on icon at bounding box center [979, 272] width 9 height 18
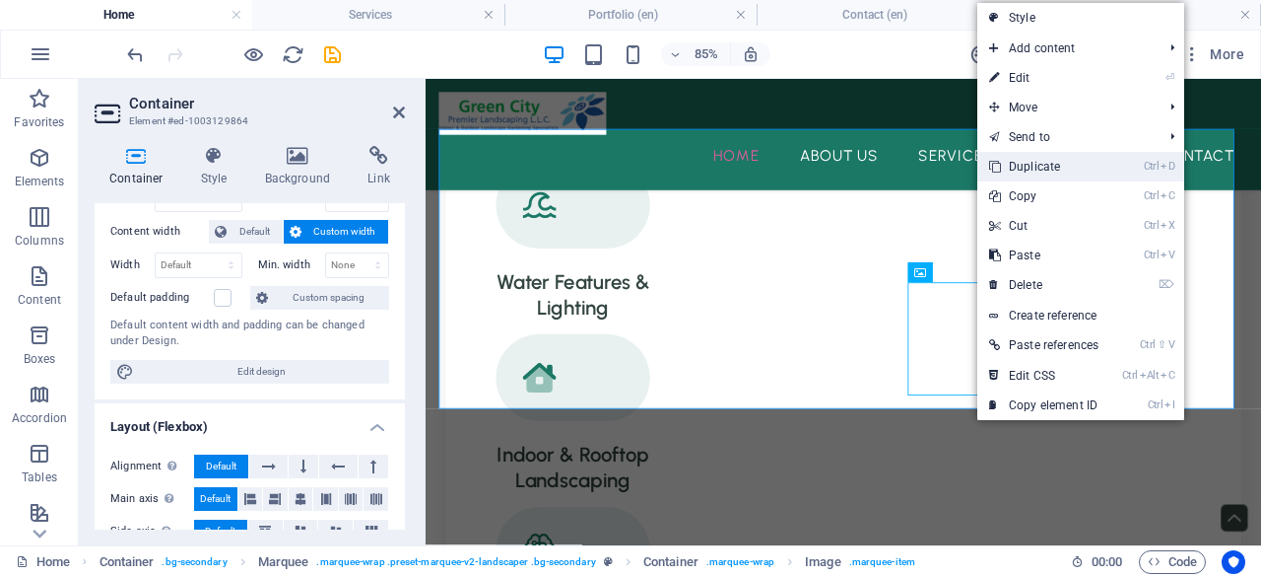
click at [1028, 170] on link "Ctrl D Duplicate" at bounding box center [1044, 167] width 133 height 30
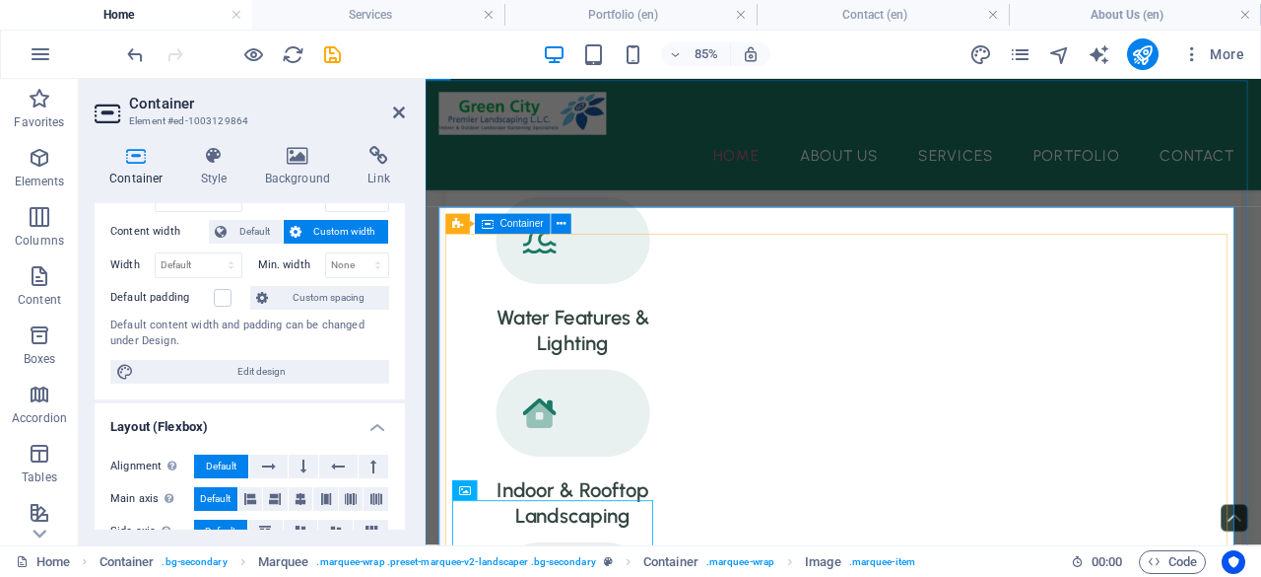
scroll to position [2408, 0]
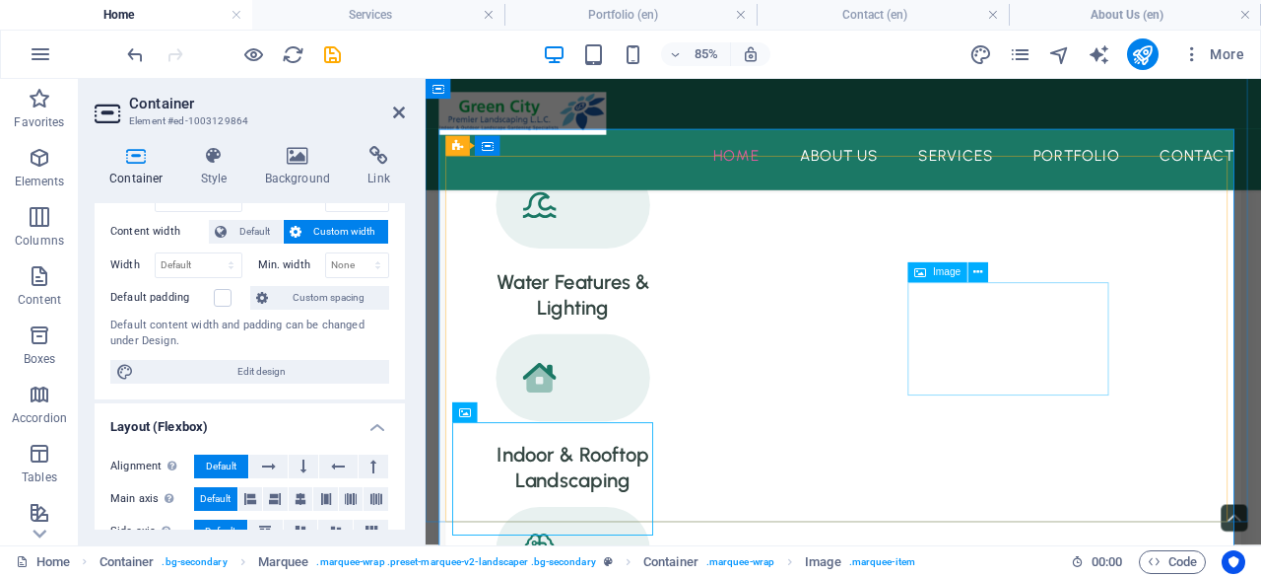
select select "%"
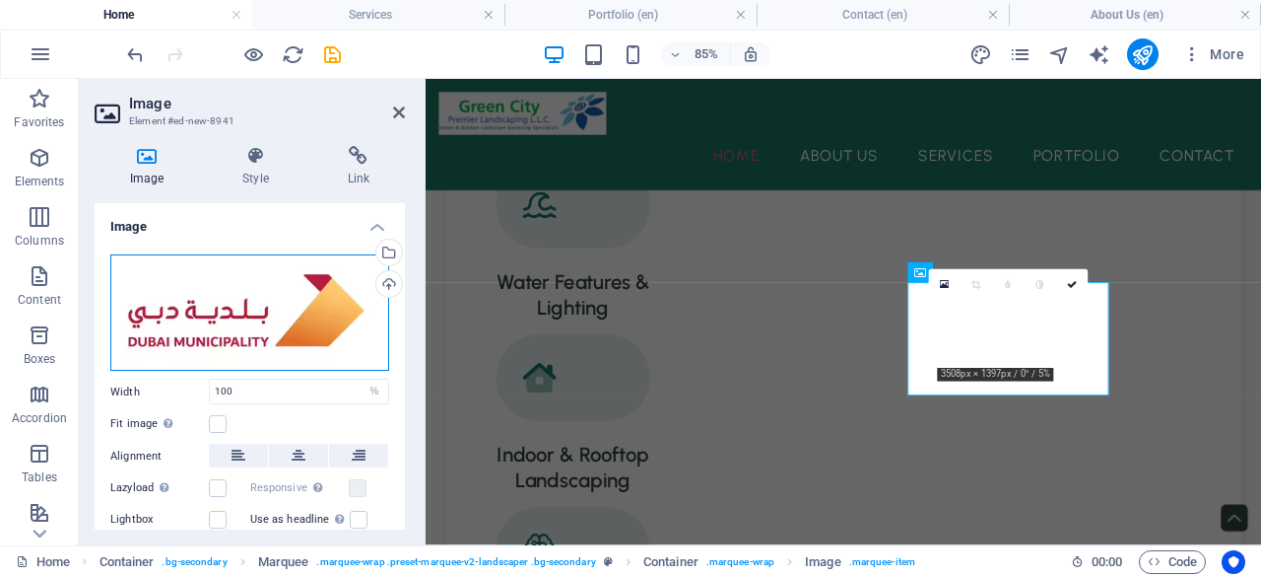
click at [177, 323] on div "Drag files here, click to choose files or select files from Files or our free s…" at bounding box center [249, 312] width 279 height 117
click at [177, 323] on body "[DOMAIN_NAME] Home Services Portfolio (en) Contact (en) About Us (en) Favorites…" at bounding box center [630, 288] width 1261 height 577
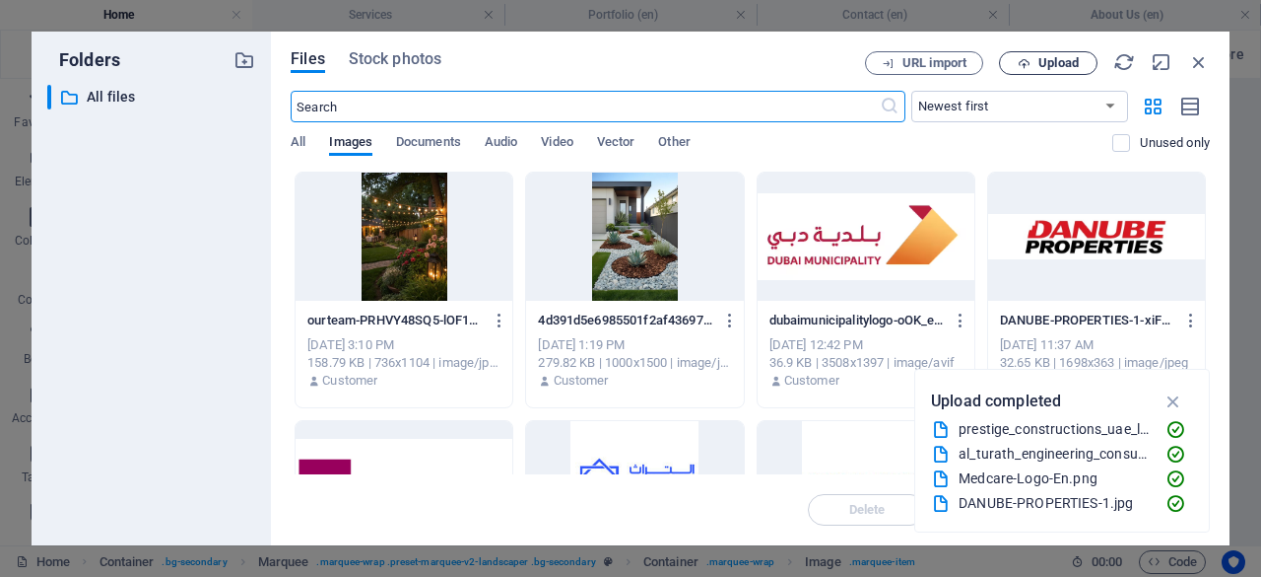
click at [1046, 57] on span "Upload" at bounding box center [1059, 63] width 40 height 12
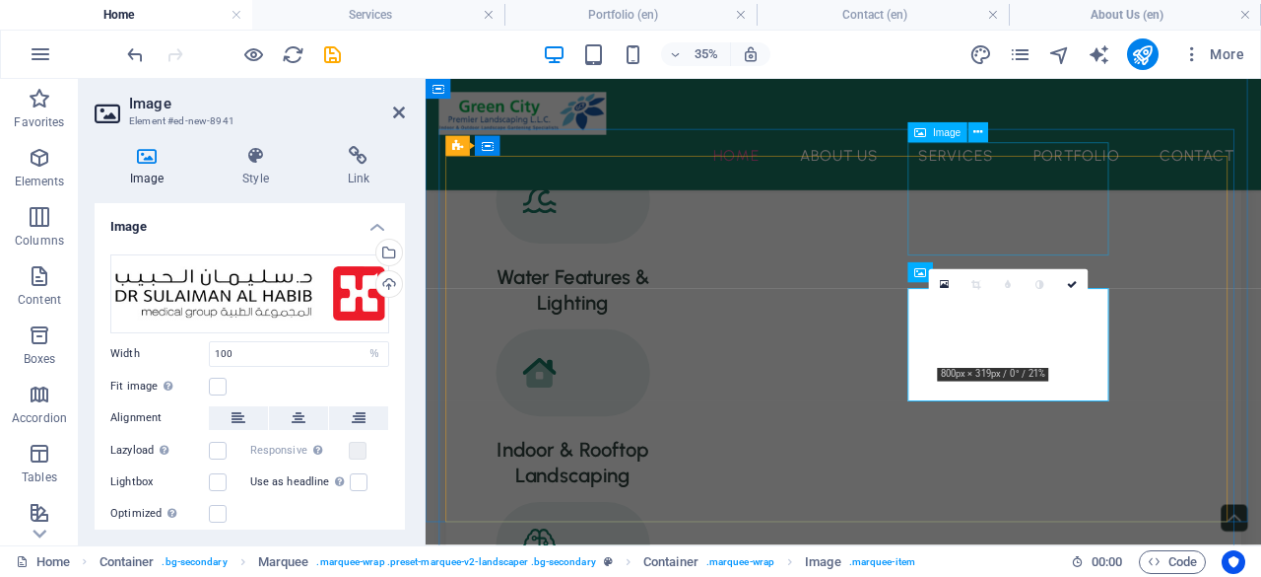
scroll to position [2408, 0]
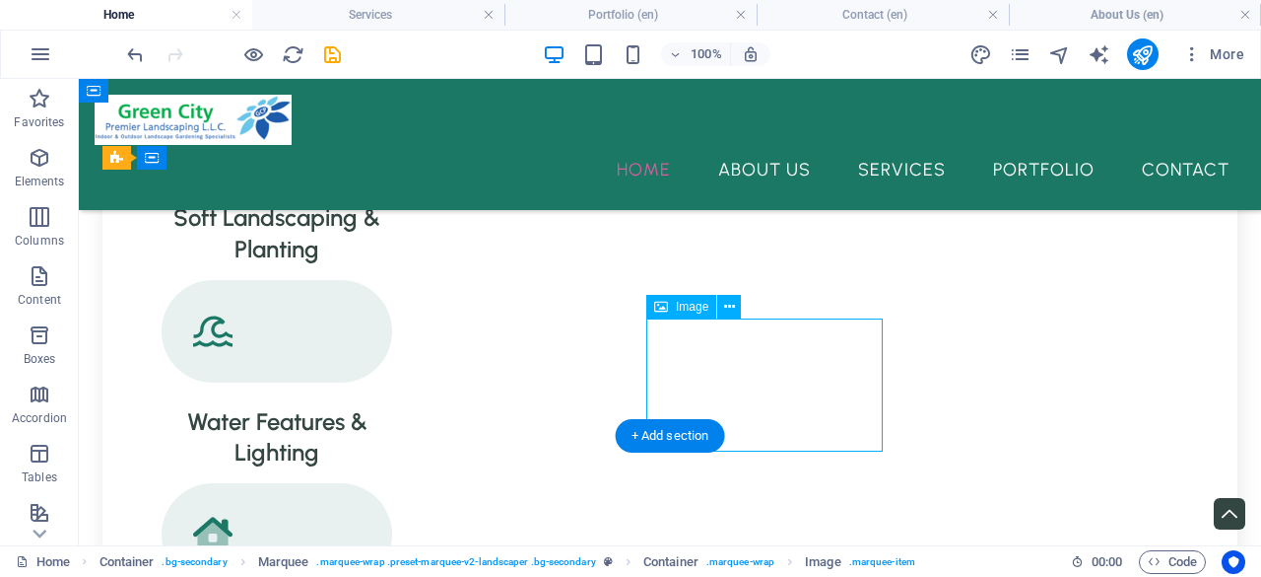
select select "%"
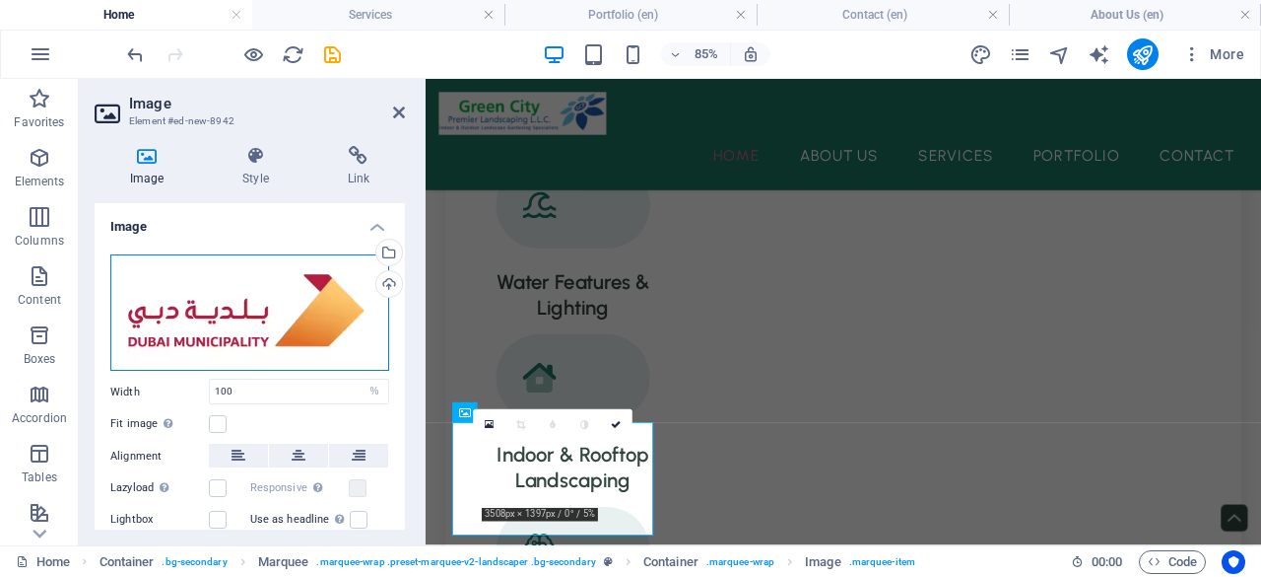
click at [322, 330] on div "Drag files here, click to choose files or select files from Files or our free s…" at bounding box center [249, 312] width 279 height 117
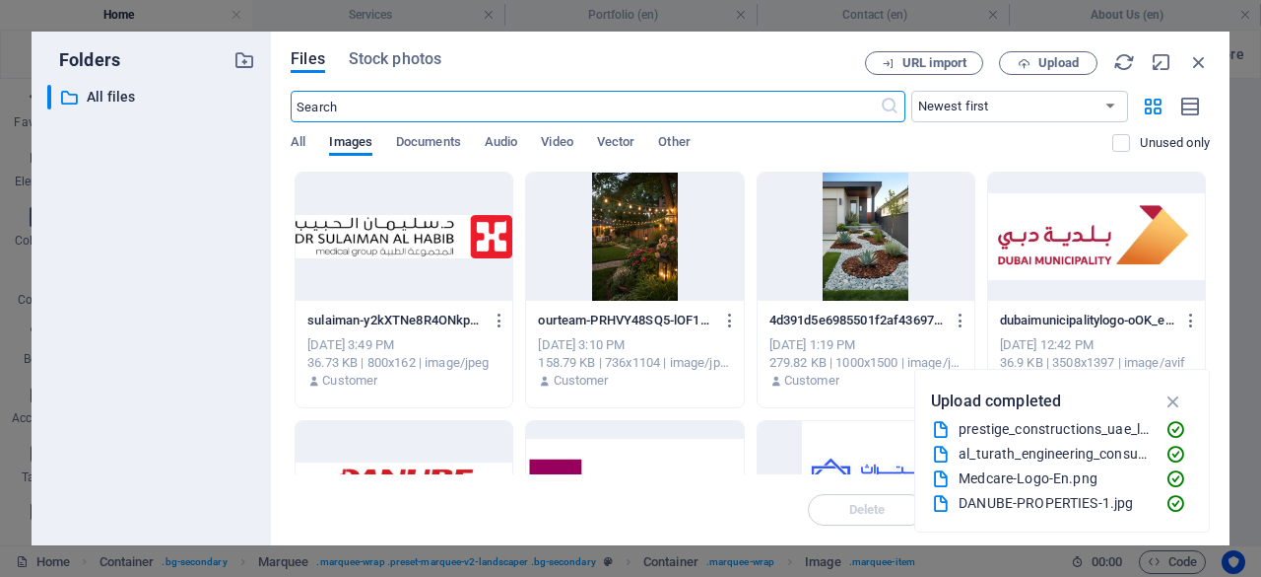
scroll to position [2413, 0]
click at [1043, 72] on button "Upload" at bounding box center [1048, 63] width 99 height 24
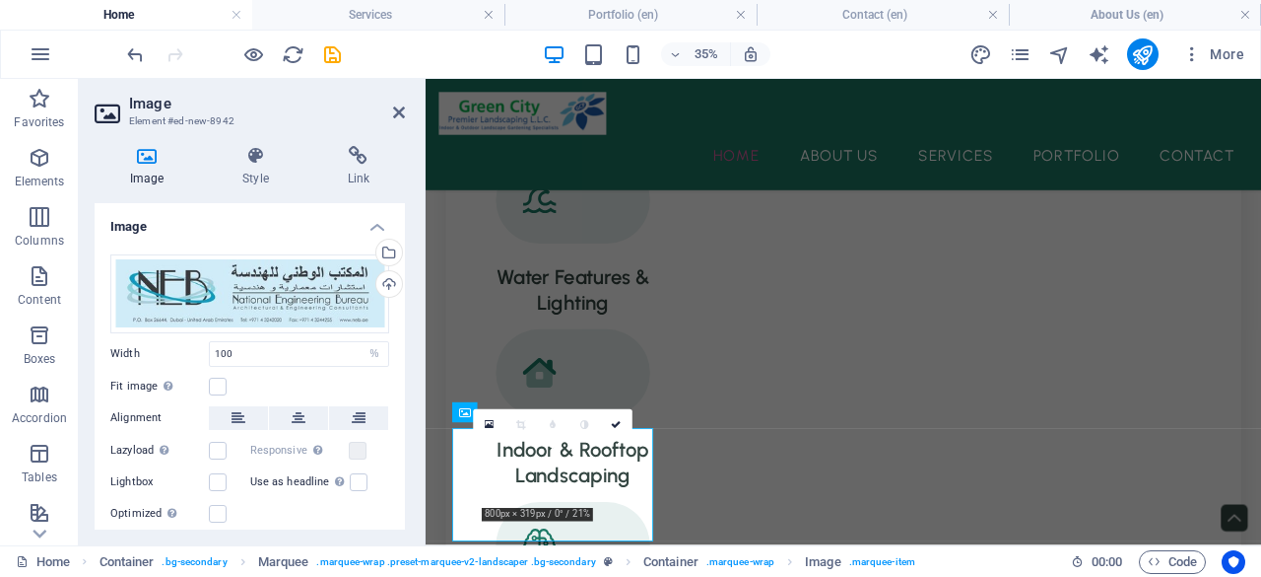
scroll to position [2408, 0]
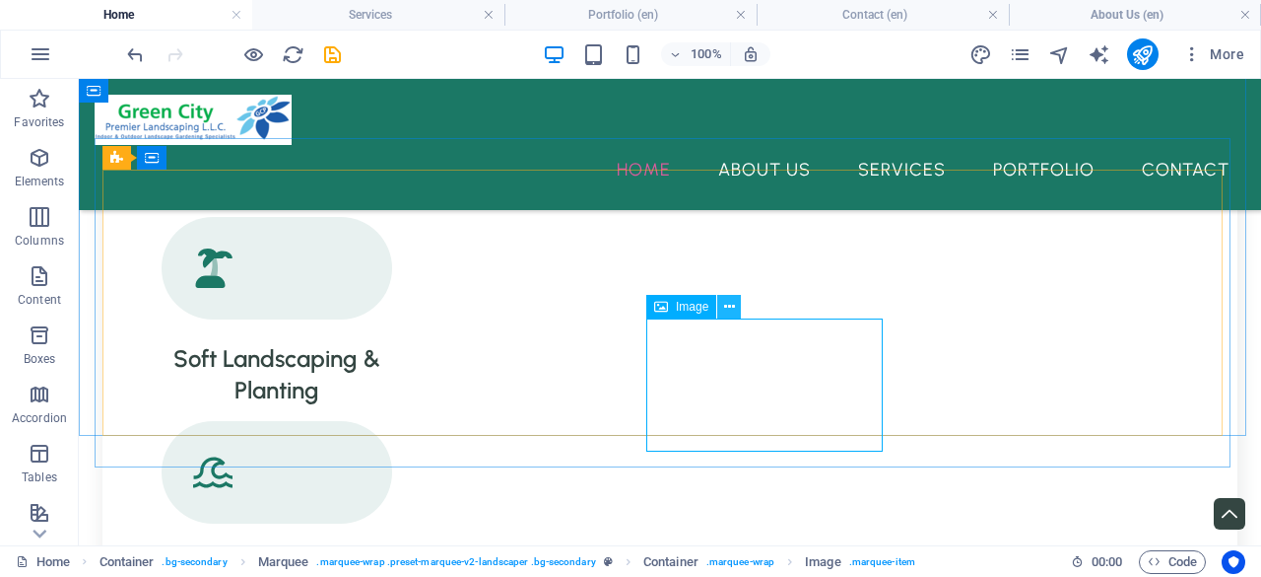
click at [727, 307] on icon at bounding box center [729, 307] width 11 height 21
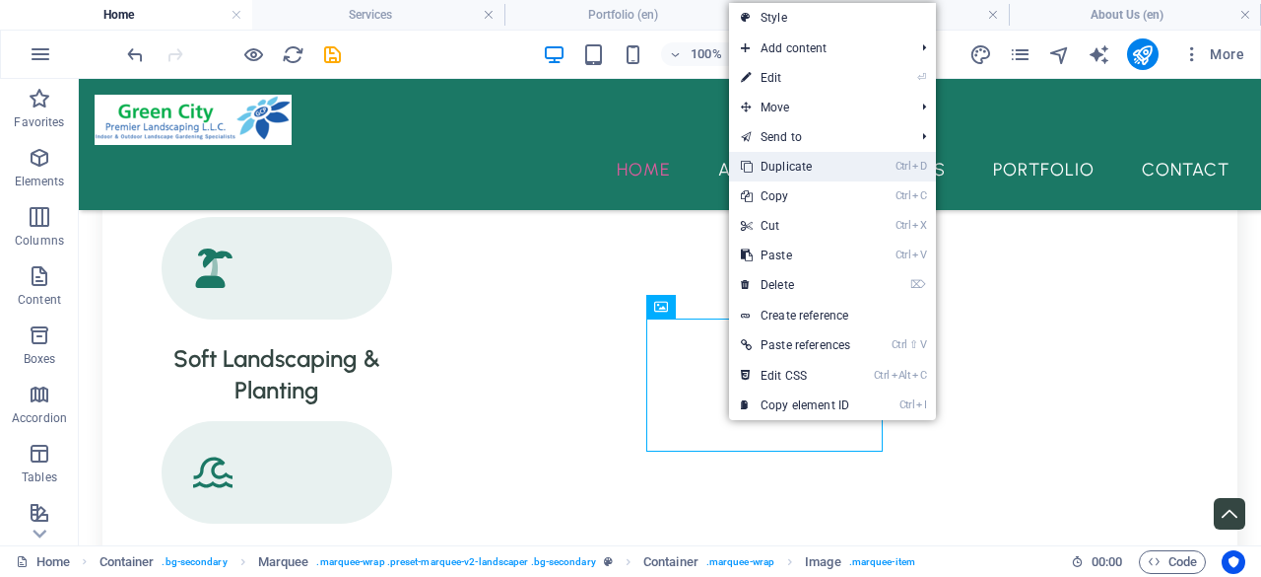
click at [788, 169] on link "Ctrl D Duplicate" at bounding box center [795, 167] width 133 height 30
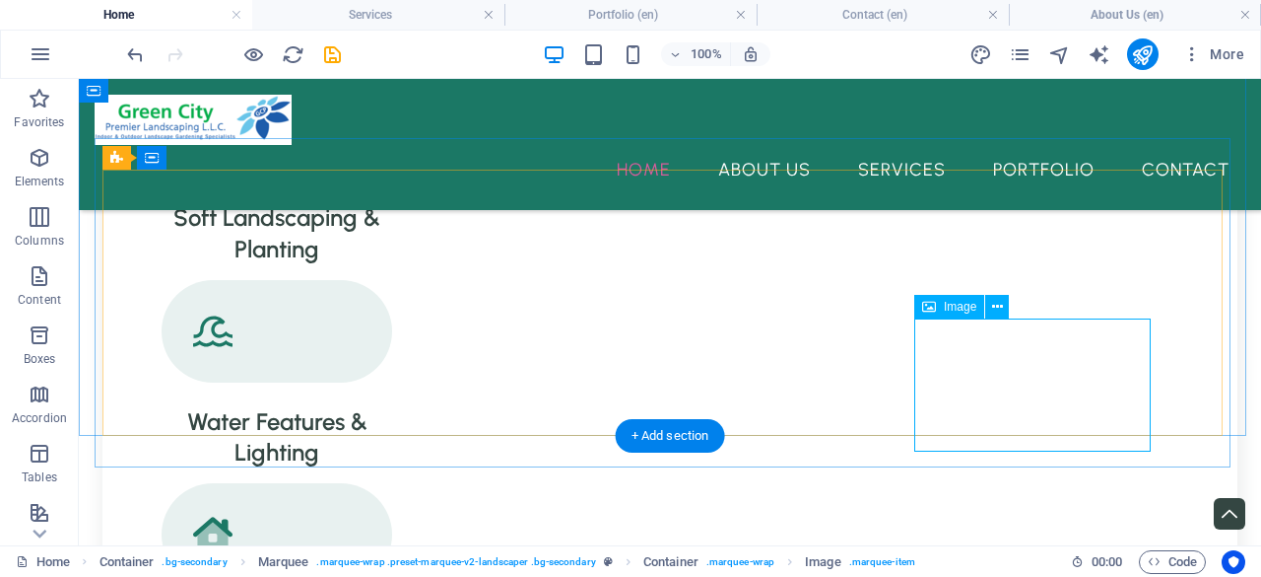
select select "%"
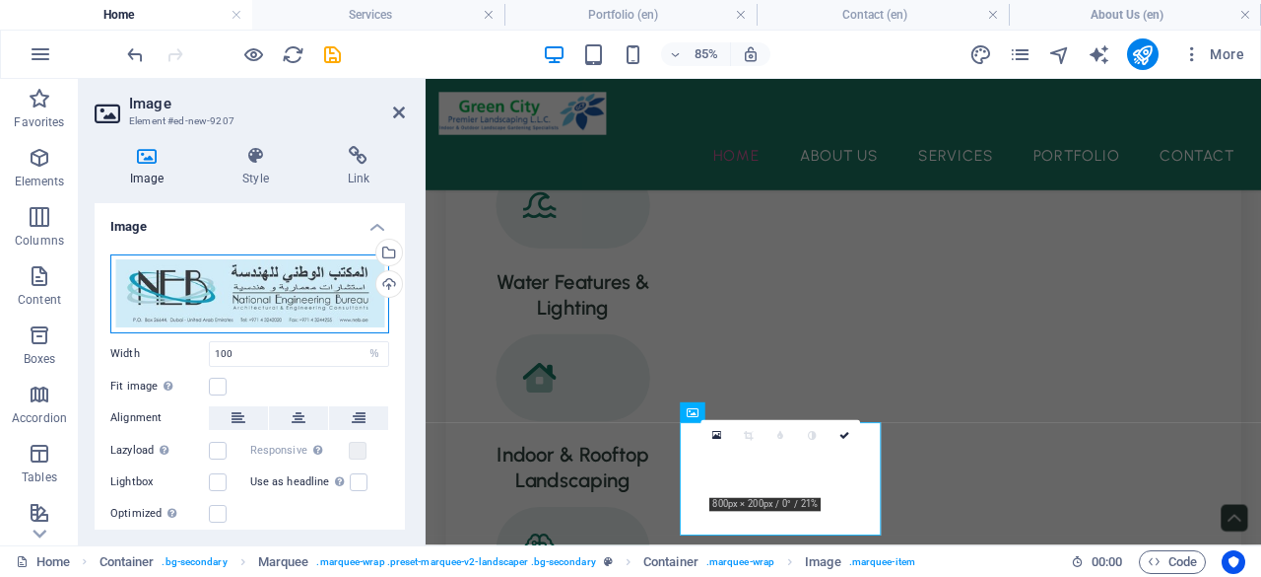
click at [241, 267] on div "Drag files here, click to choose files or select files from Files or our free s…" at bounding box center [249, 293] width 279 height 79
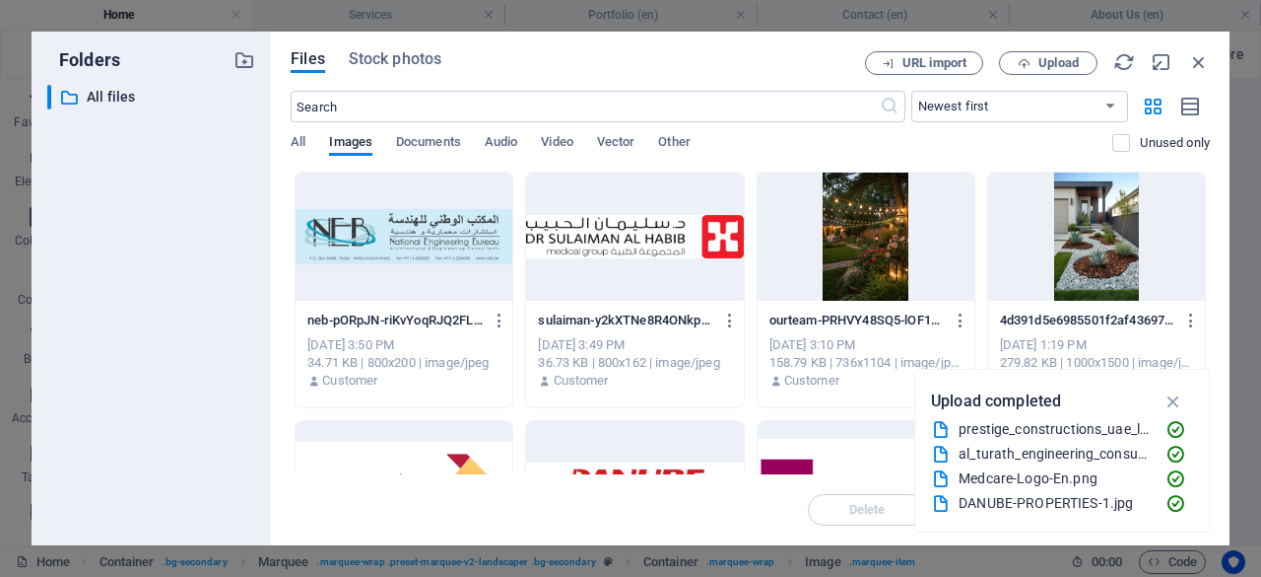
scroll to position [2413, 0]
click at [1055, 64] on span "Upload" at bounding box center [1059, 63] width 40 height 12
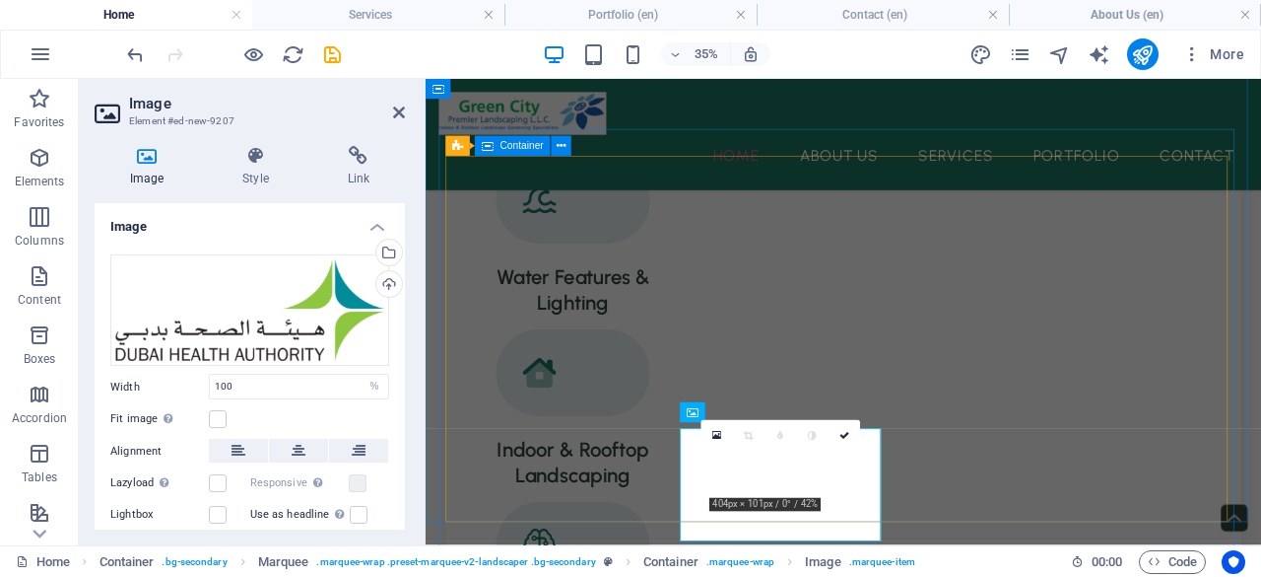
scroll to position [2408, 0]
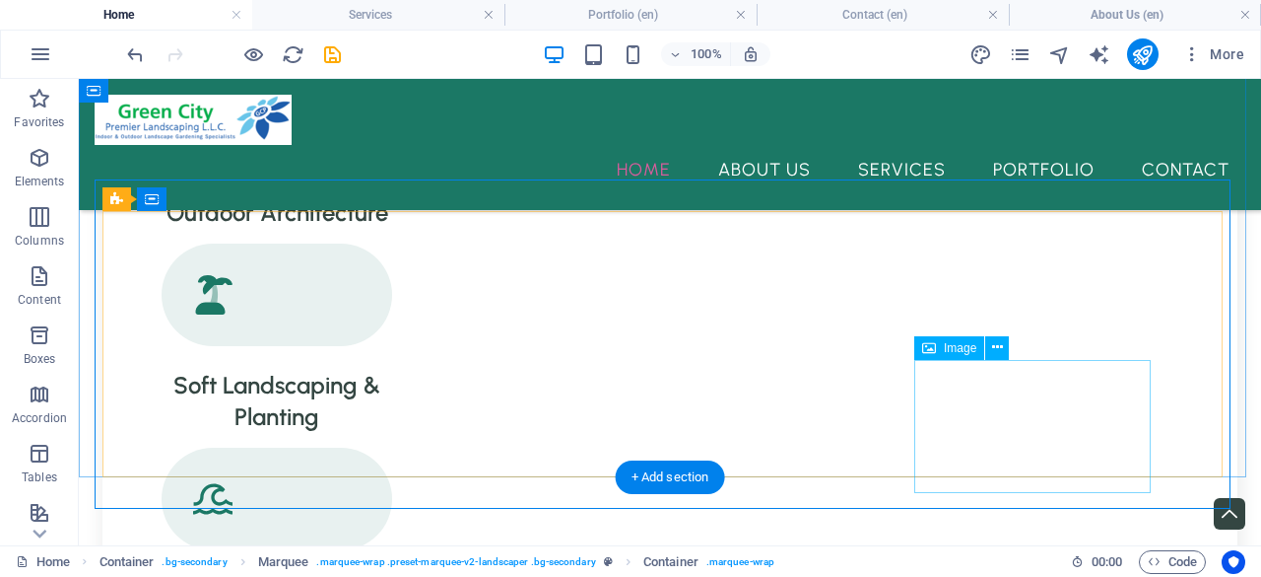
scroll to position [2267, 0]
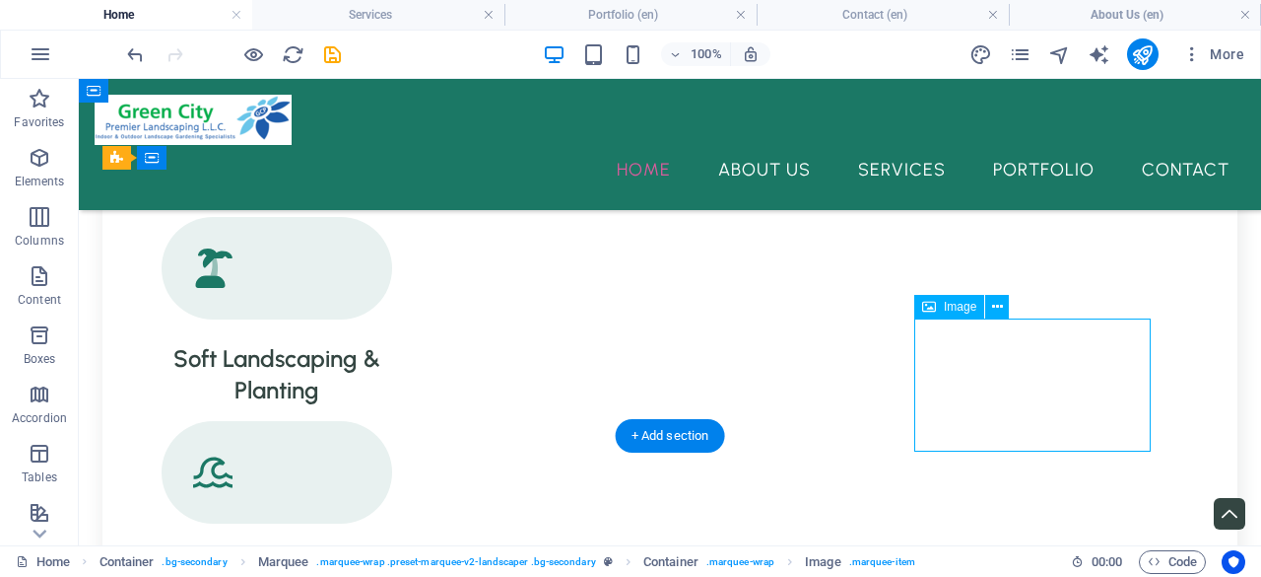
select select "%"
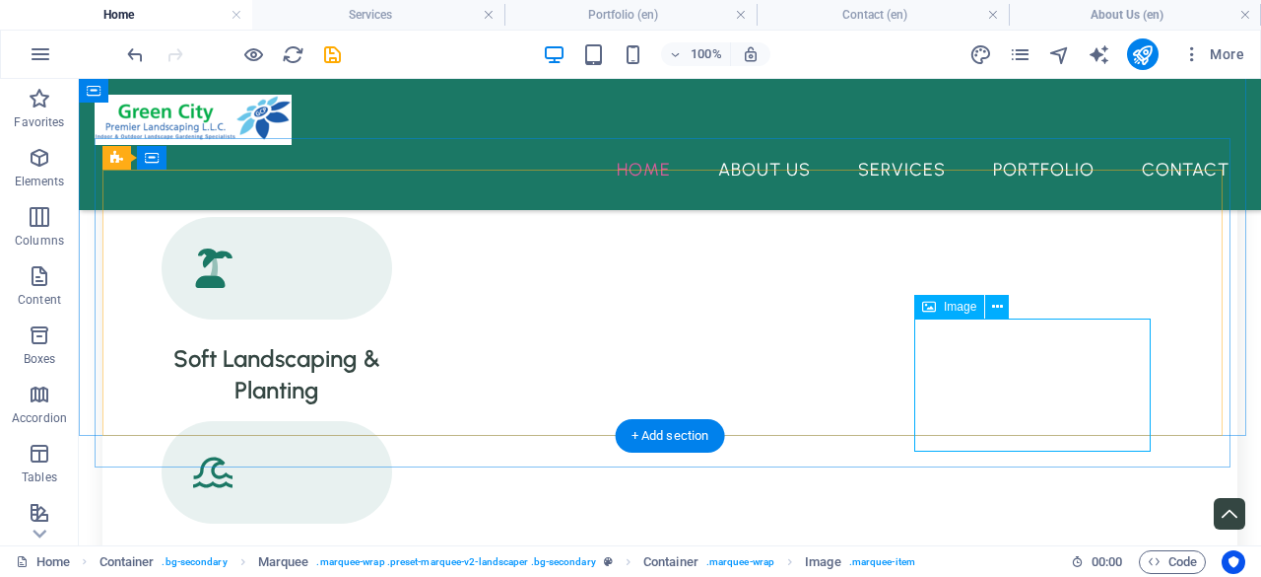
click at [987, 313] on button at bounding box center [997, 307] width 24 height 24
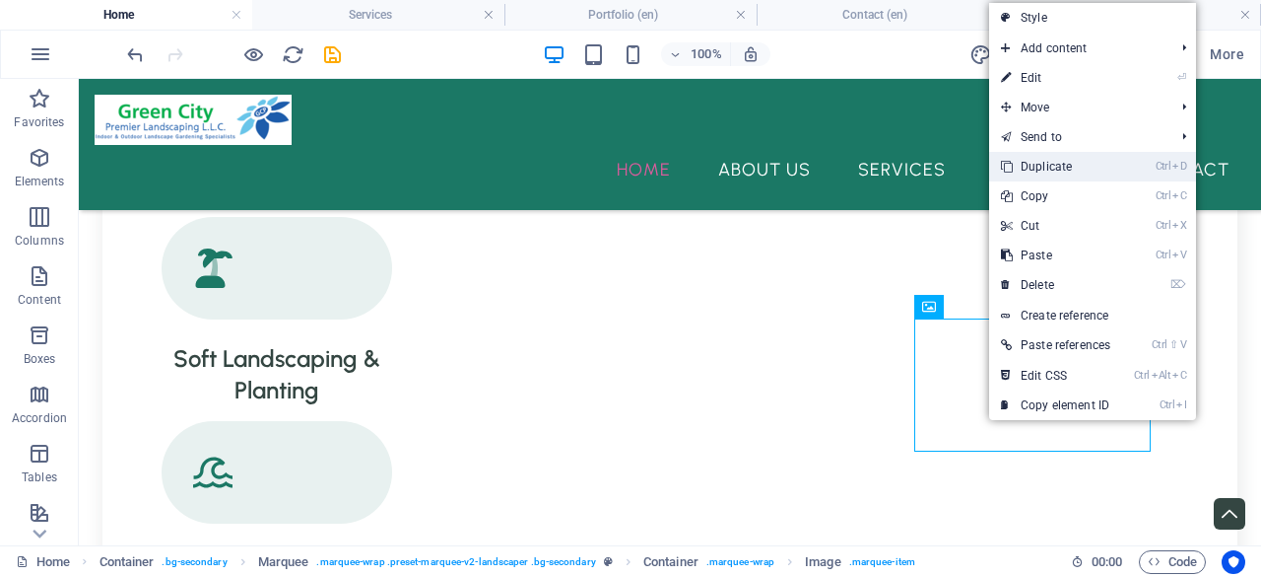
click at [1028, 172] on link "Ctrl D Duplicate" at bounding box center [1055, 167] width 133 height 30
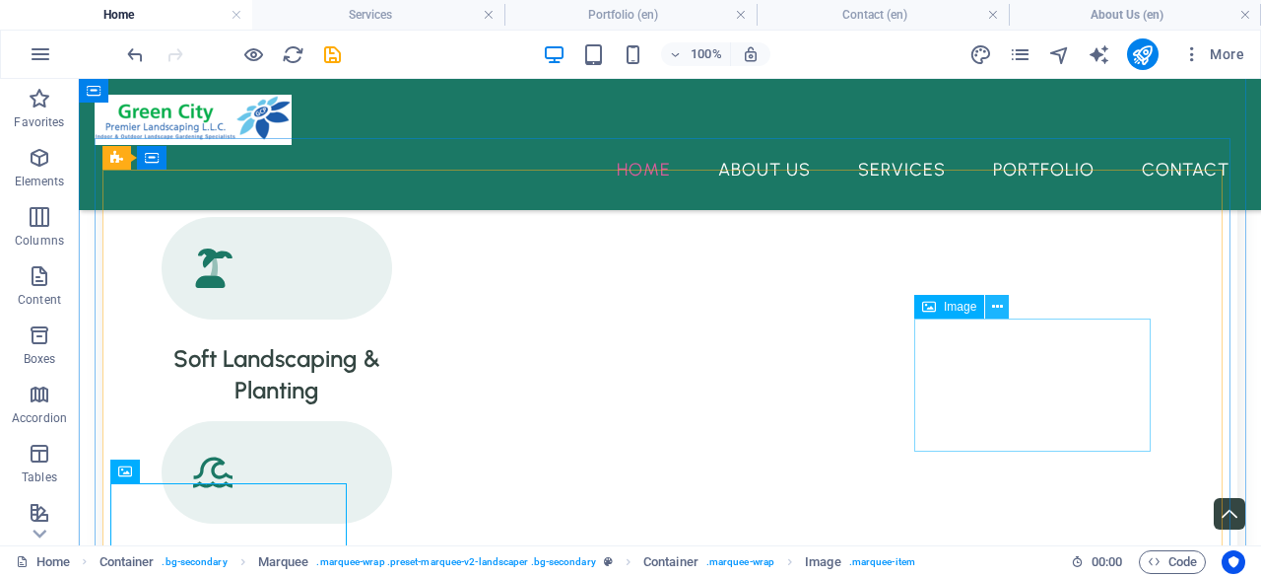
click at [1001, 306] on icon at bounding box center [997, 307] width 11 height 21
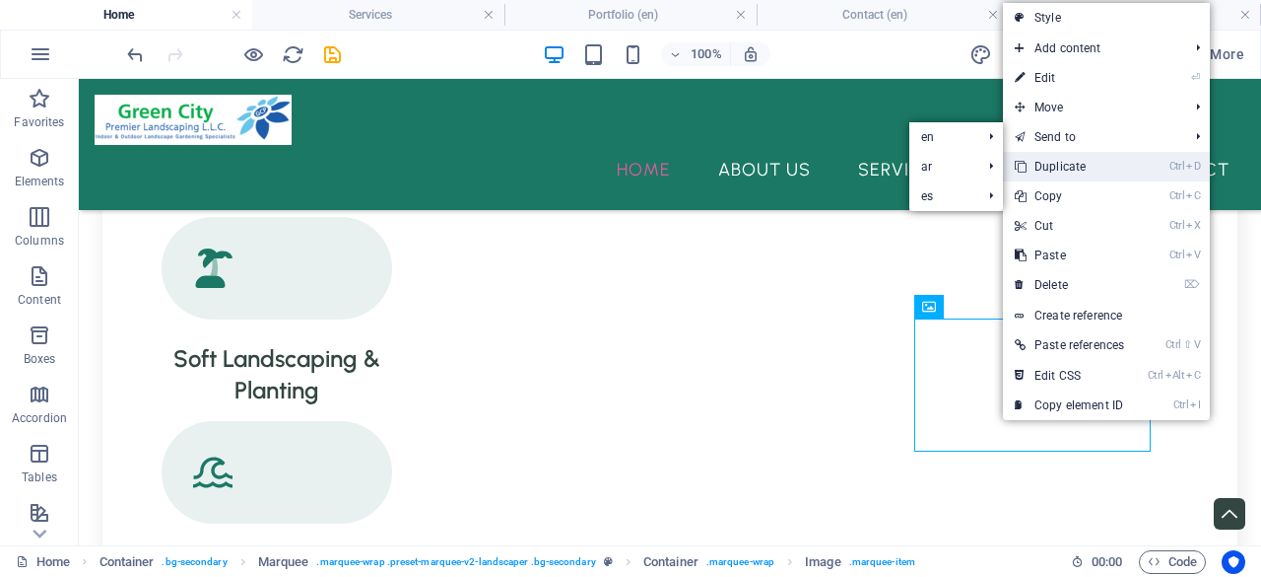
click at [1123, 161] on link "Ctrl D Duplicate" at bounding box center [1069, 167] width 133 height 30
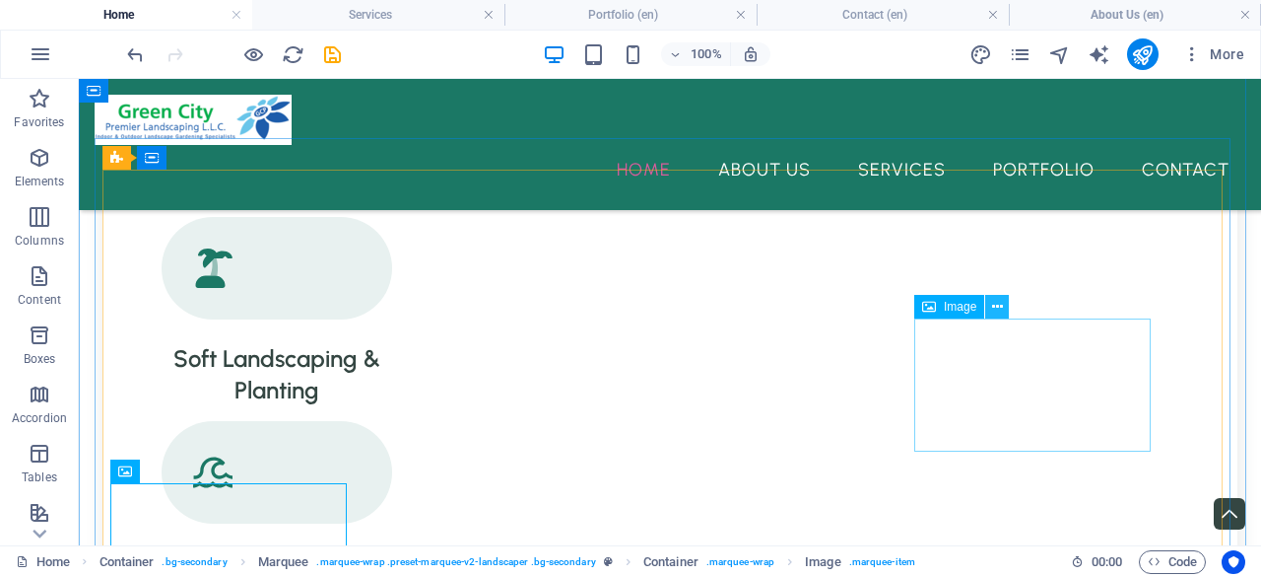
click at [1002, 311] on icon at bounding box center [997, 307] width 11 height 21
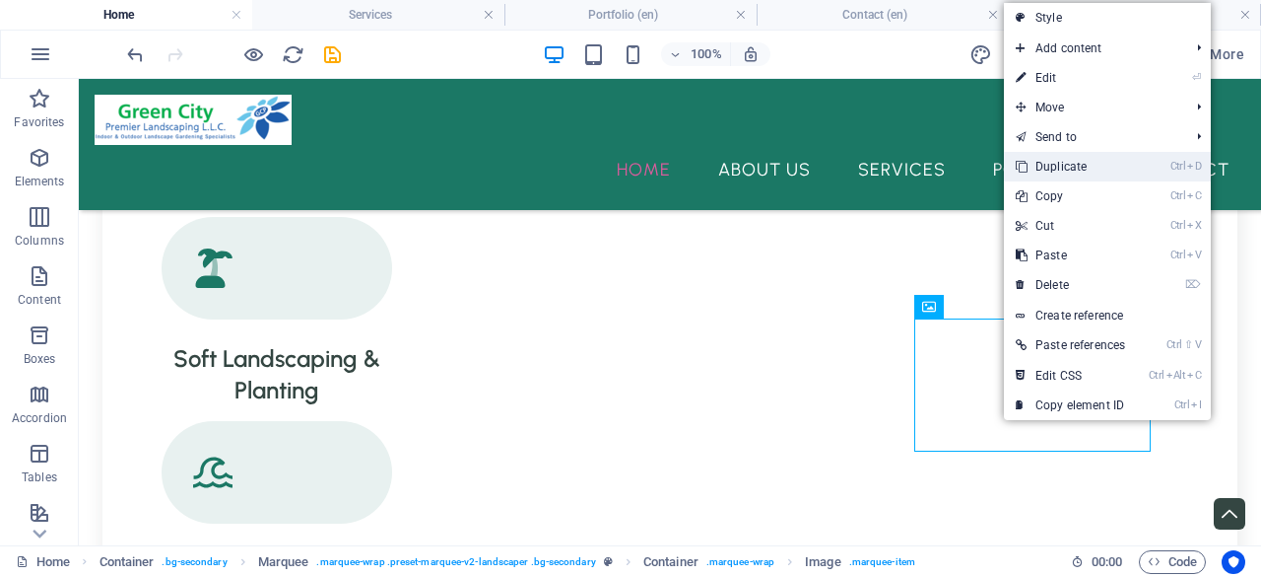
click at [1068, 166] on link "Ctrl D Duplicate" at bounding box center [1070, 167] width 133 height 30
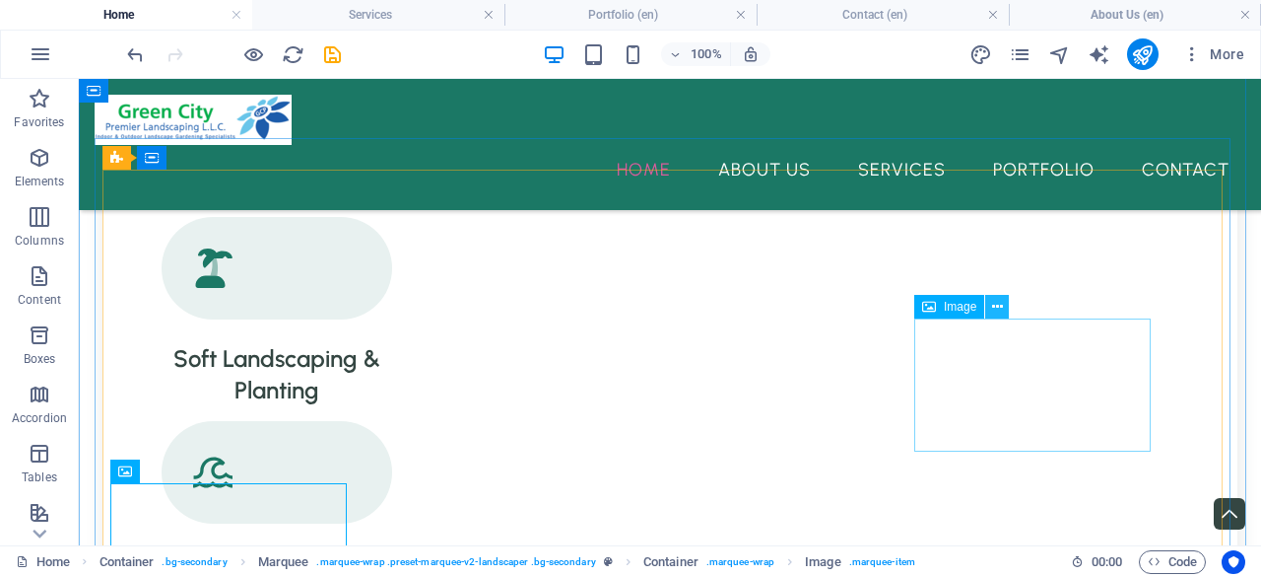
click at [992, 311] on icon at bounding box center [997, 307] width 11 height 21
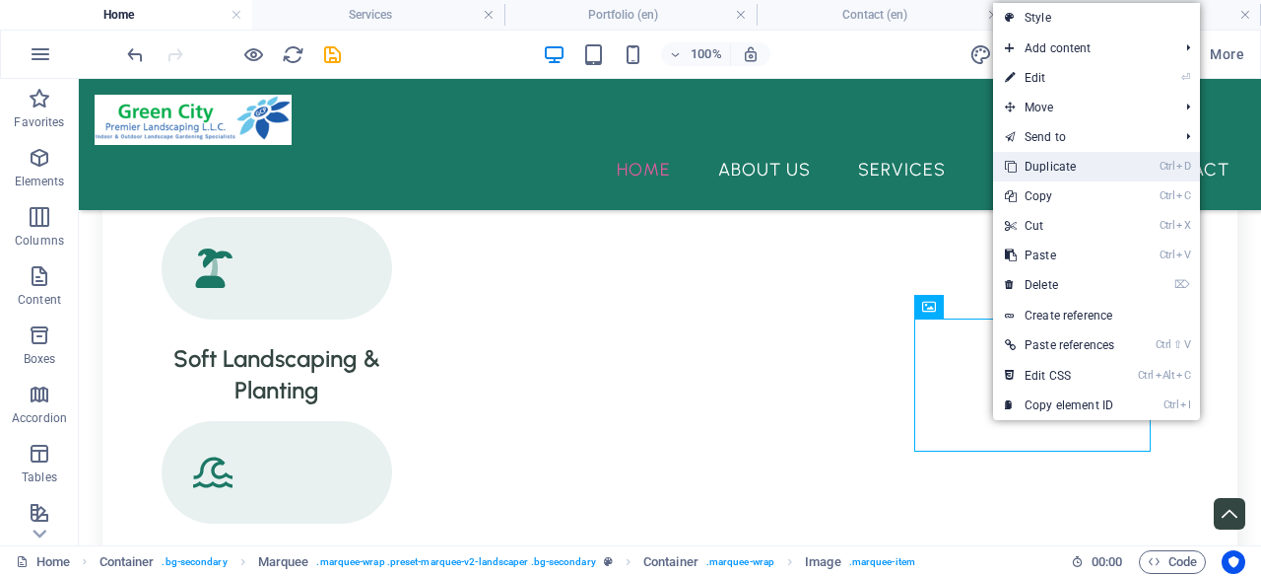
click at [1064, 167] on link "Ctrl D Duplicate" at bounding box center [1059, 167] width 133 height 30
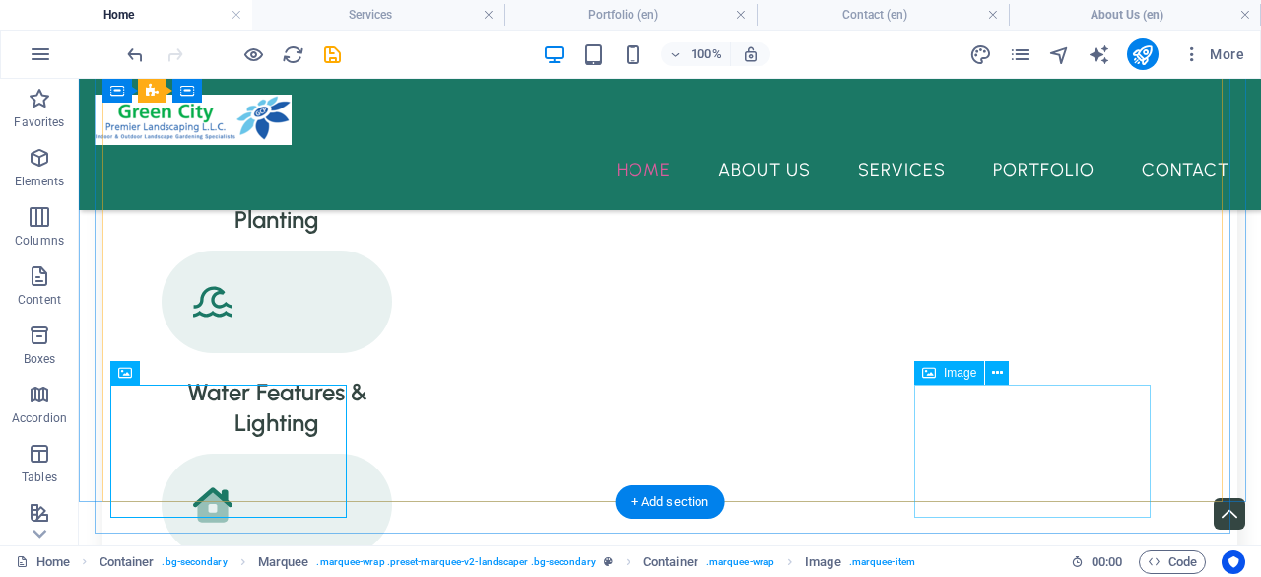
scroll to position [2464, 0]
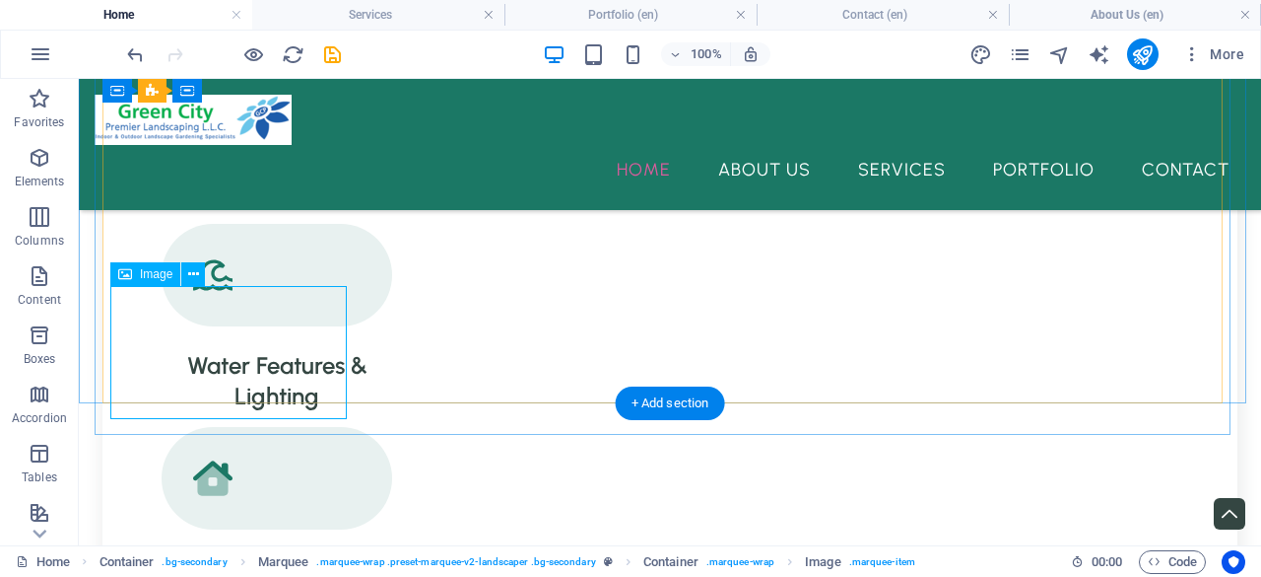
click at [199, 276] on button at bounding box center [193, 274] width 24 height 24
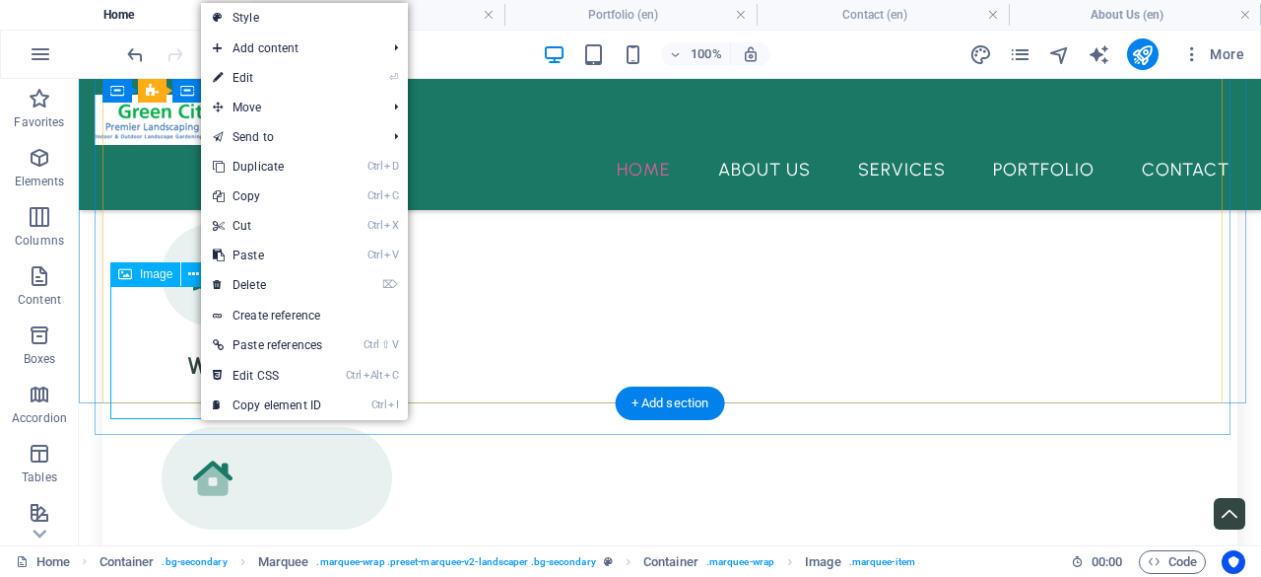
select select "%"
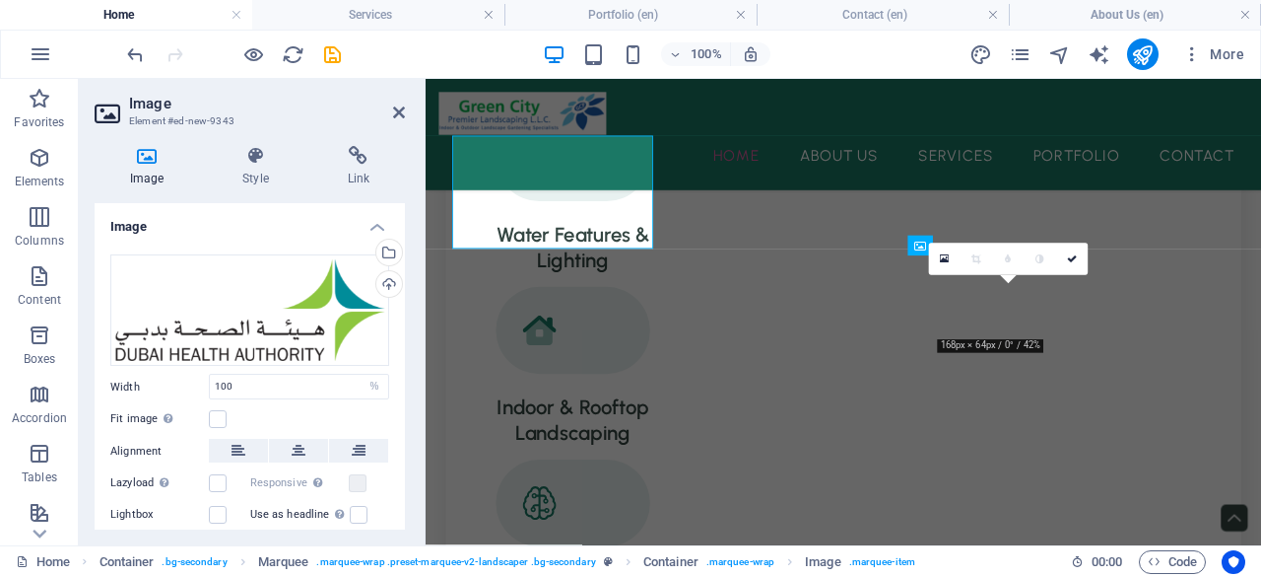
scroll to position [2604, 0]
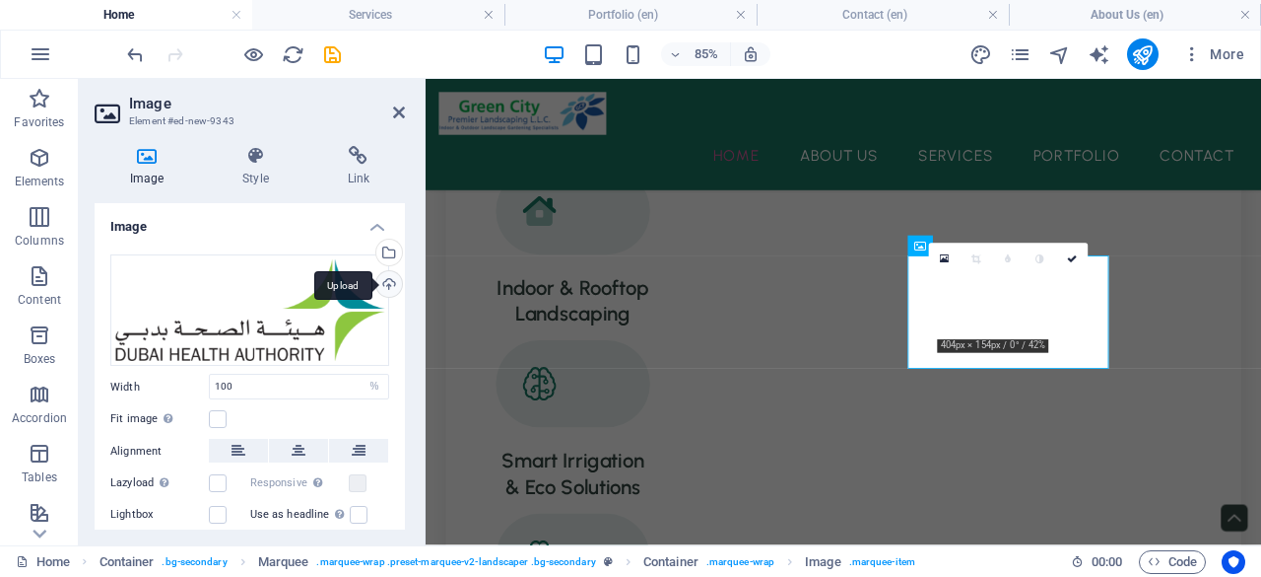
click at [384, 277] on div "Upload" at bounding box center [388, 286] width 30 height 30
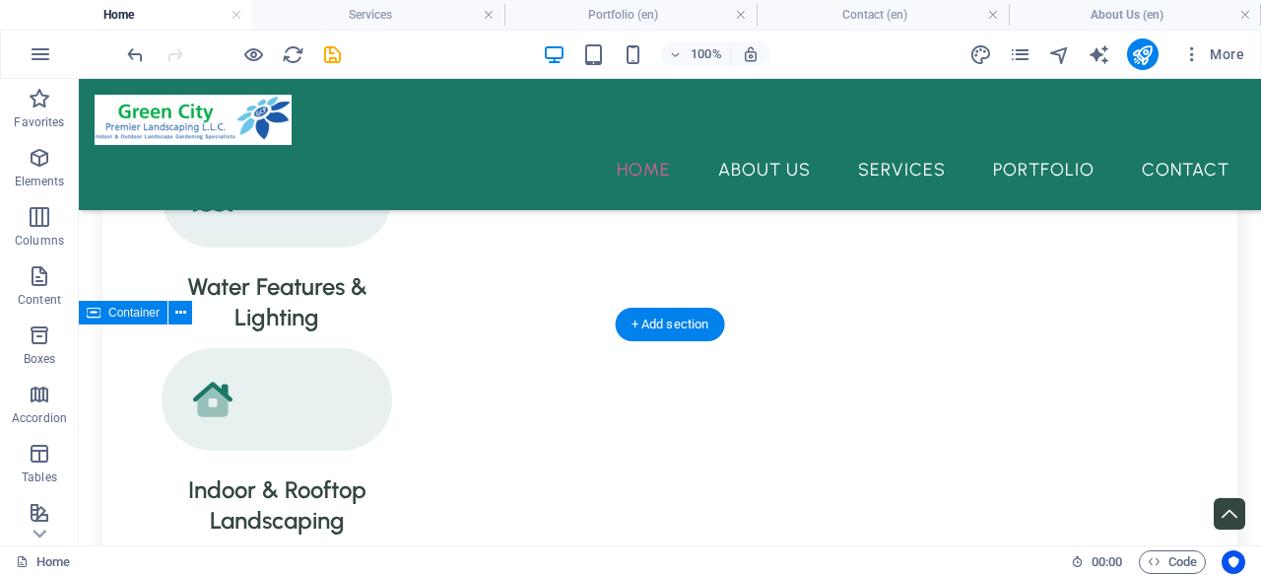
scroll to position [2464, 0]
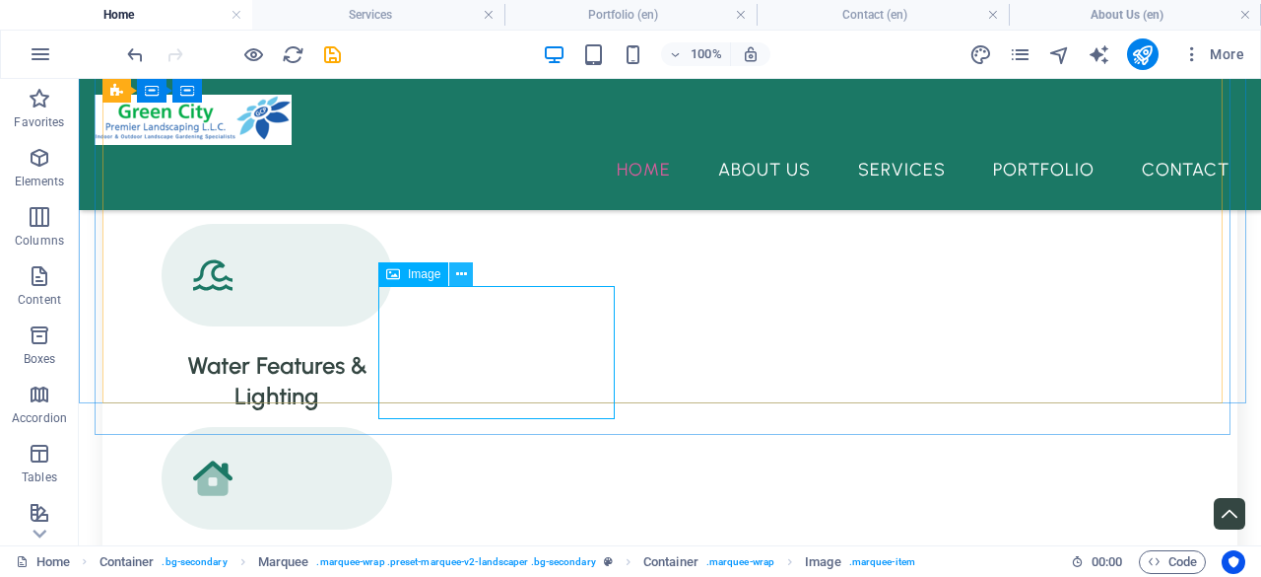
click at [463, 275] on icon at bounding box center [461, 274] width 11 height 21
select select "%"
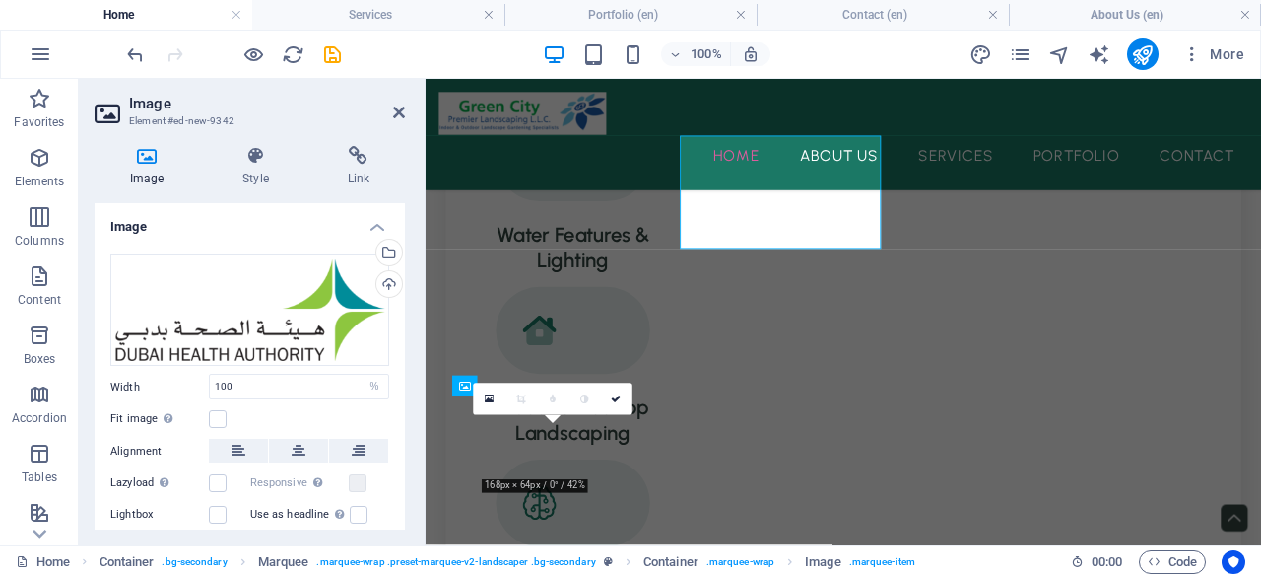
scroll to position [2604, 0]
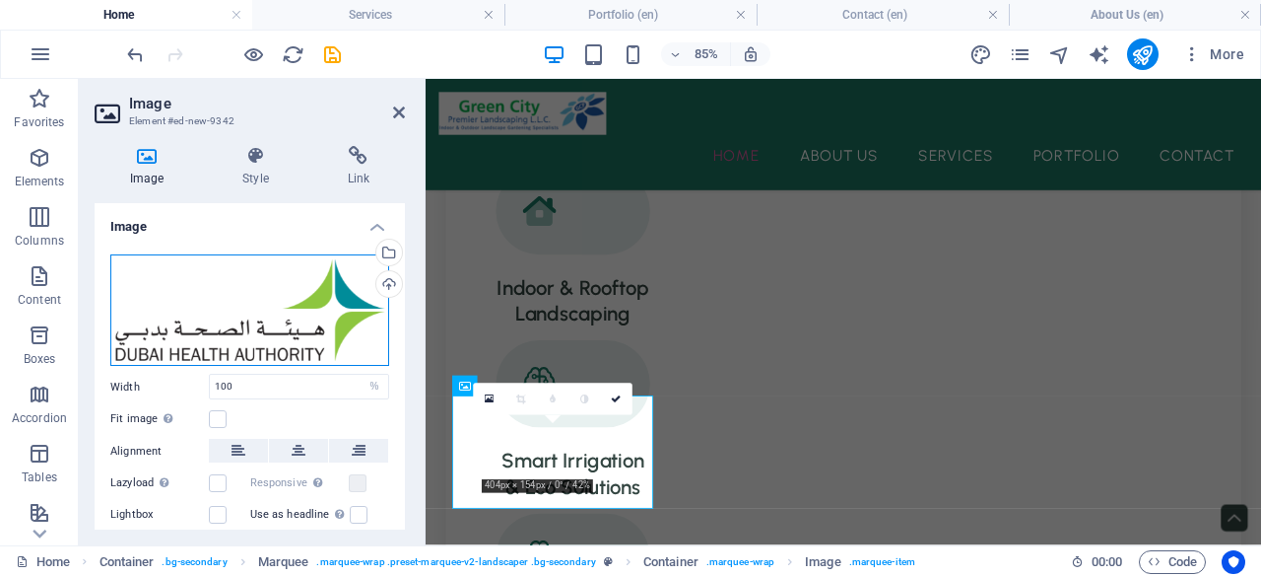
click at [266, 328] on div "Drag files here, click to choose files or select files from Files or our free s…" at bounding box center [249, 310] width 279 height 112
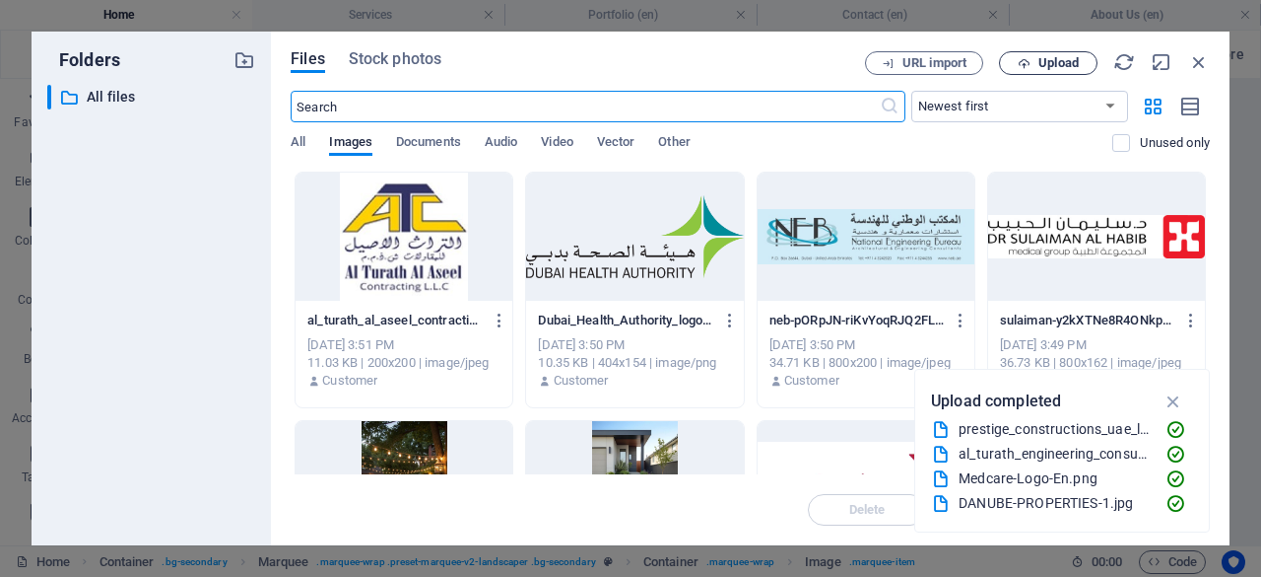
click at [1015, 57] on span "Upload" at bounding box center [1048, 63] width 81 height 13
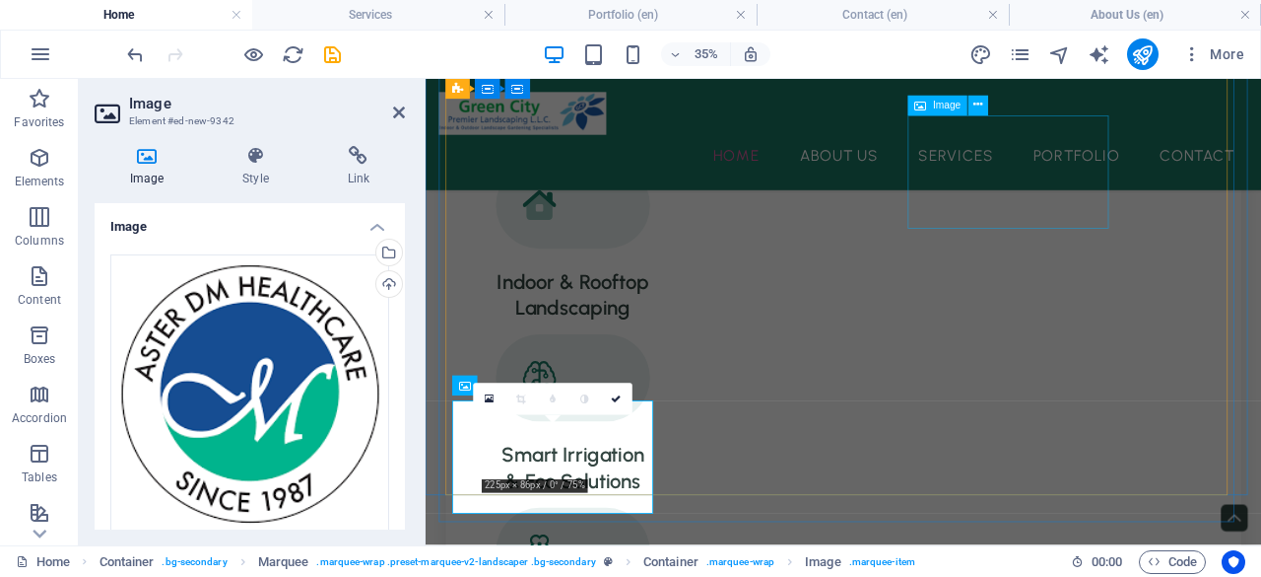
scroll to position [2604, 0]
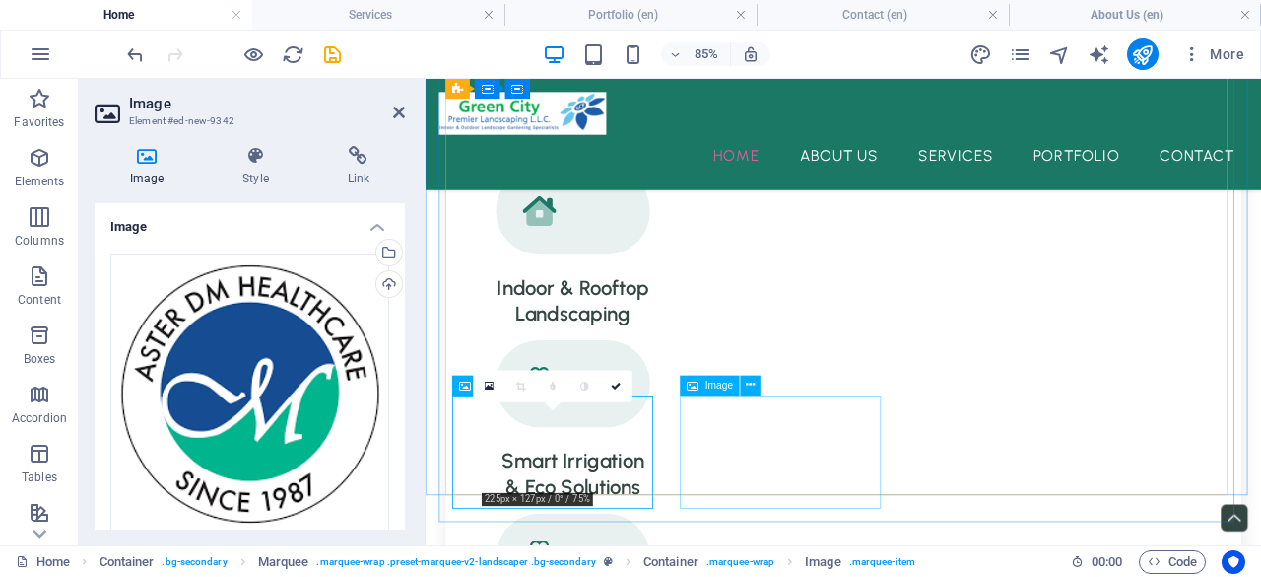
select select "%"
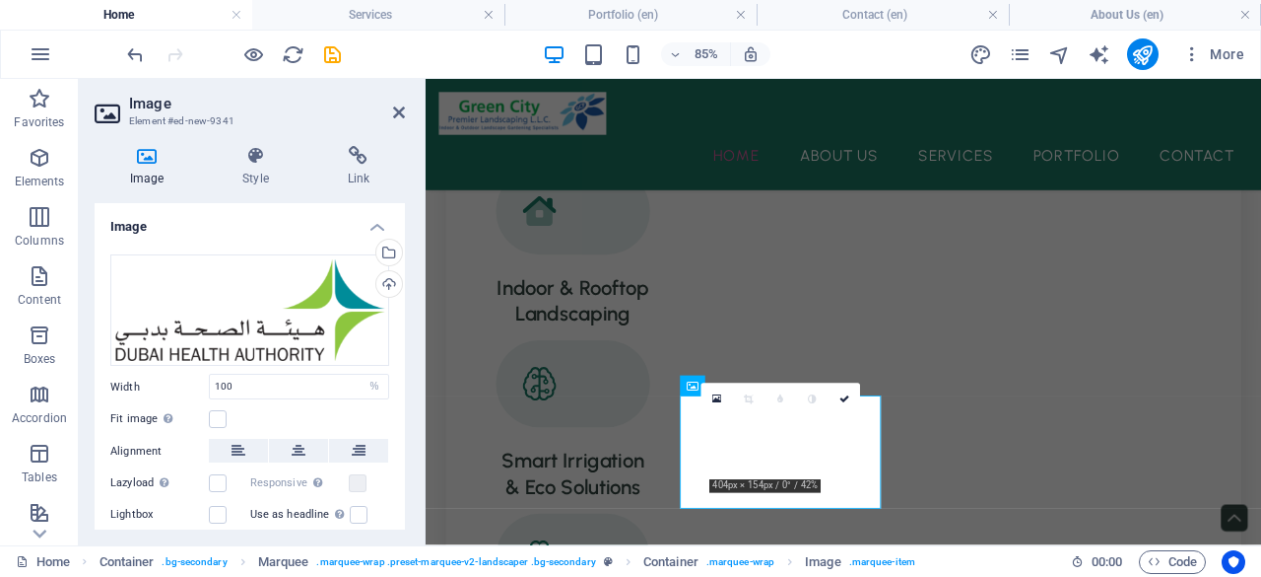
click at [150, 167] on h4 "Image" at bounding box center [151, 166] width 112 height 41
click at [179, 310] on div "Drag files here, click to choose files or select files from Files or our free s…" at bounding box center [249, 310] width 279 height 112
click at [179, 310] on body "[DOMAIN_NAME] Home Services Portfolio (en) Contact (en) About Us (en) Favorites…" at bounding box center [630, 288] width 1261 height 577
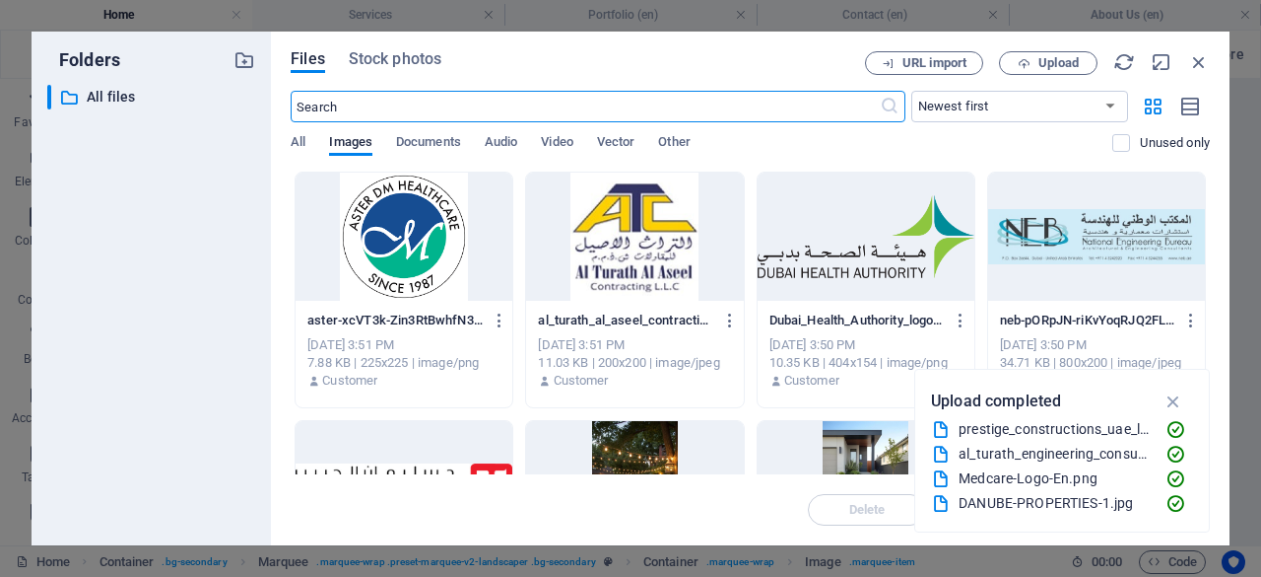
scroll to position [2611, 0]
click at [1061, 69] on span "Upload" at bounding box center [1059, 63] width 40 height 12
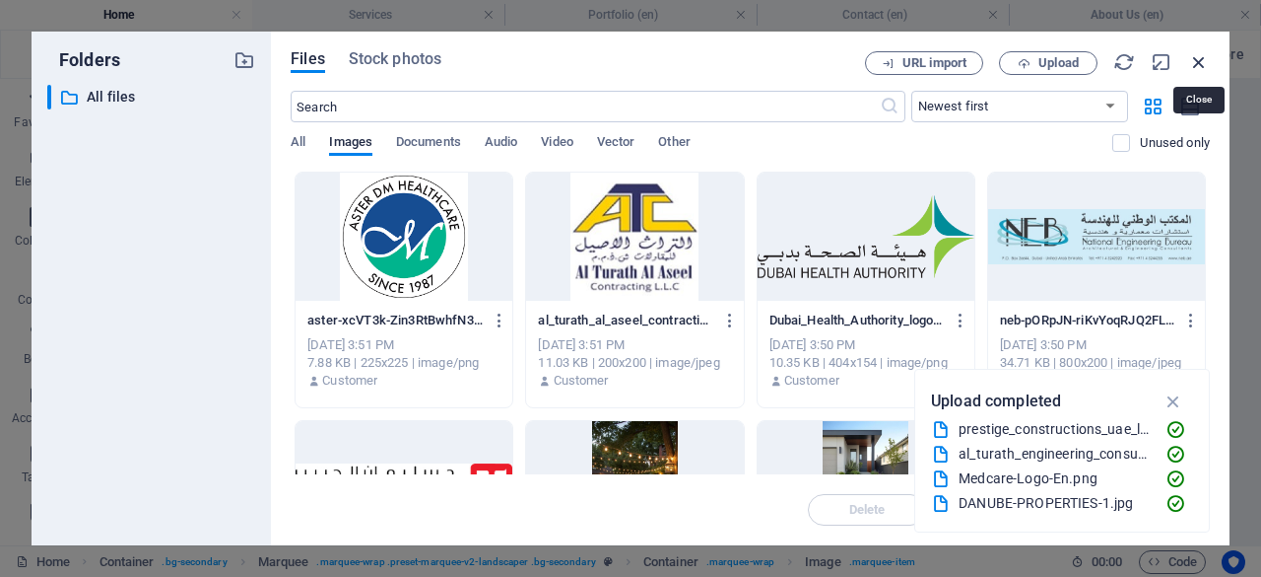
click at [1196, 58] on icon "button" at bounding box center [1200, 62] width 22 height 22
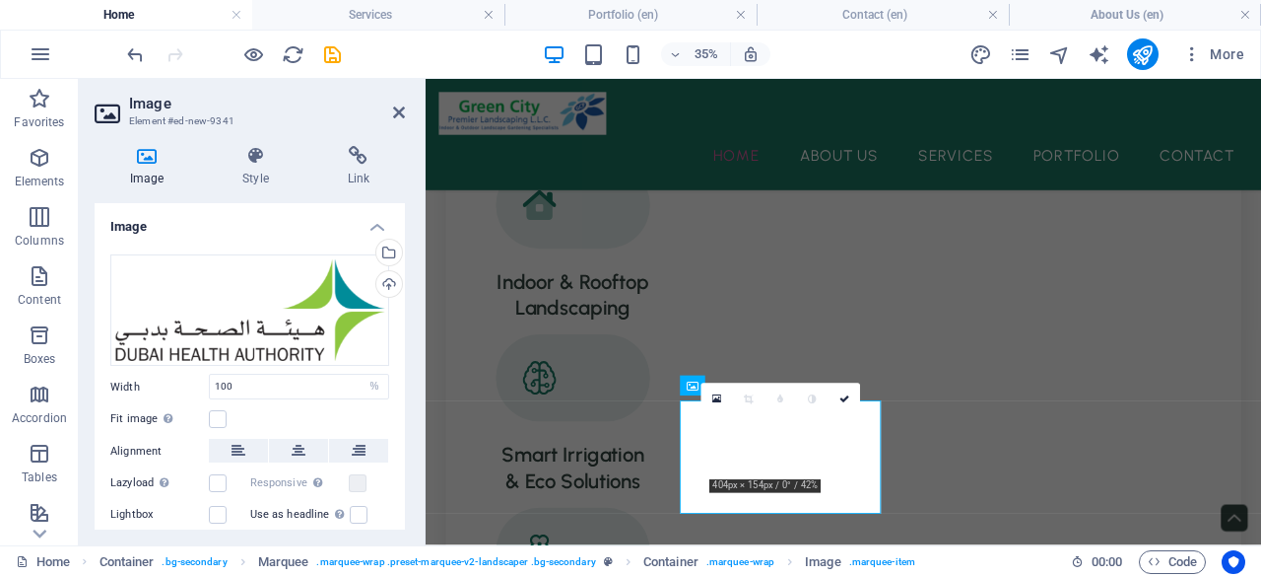
scroll to position [2604, 0]
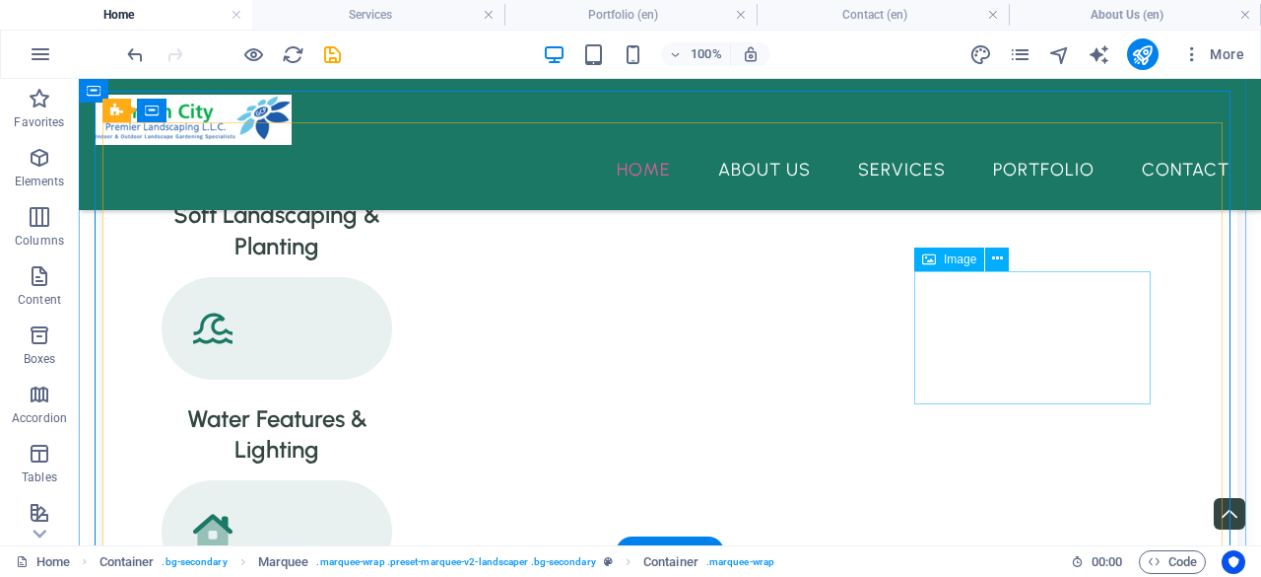
scroll to position [2505, 0]
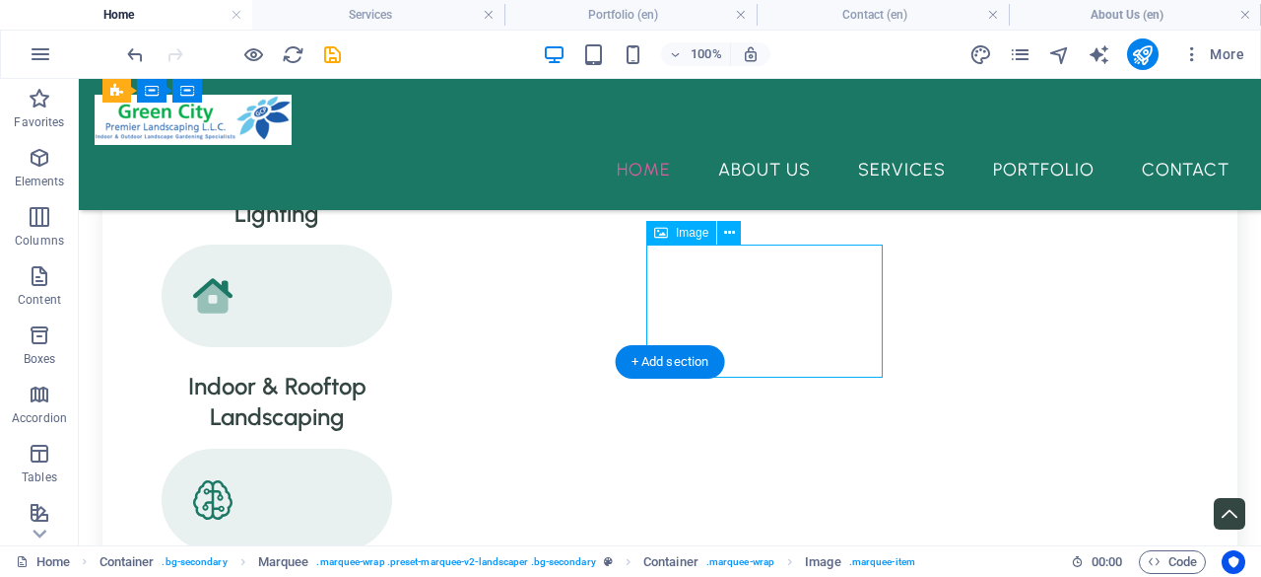
select select "%"
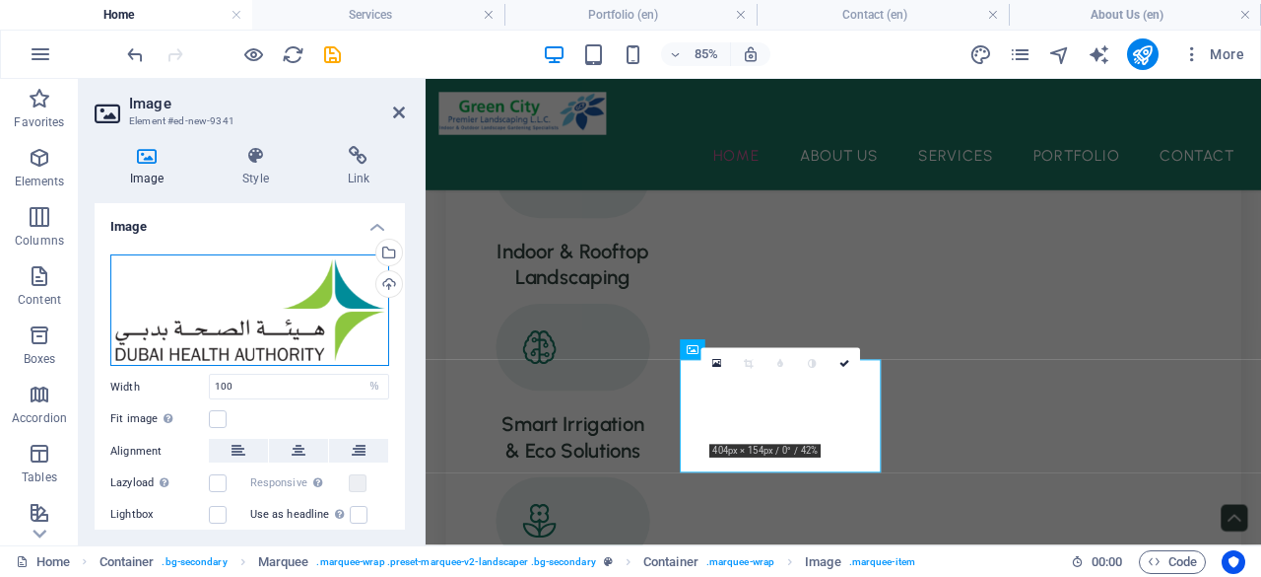
click at [250, 299] on div "Drag files here, click to choose files or select files from Files or our free s…" at bounding box center [249, 310] width 279 height 112
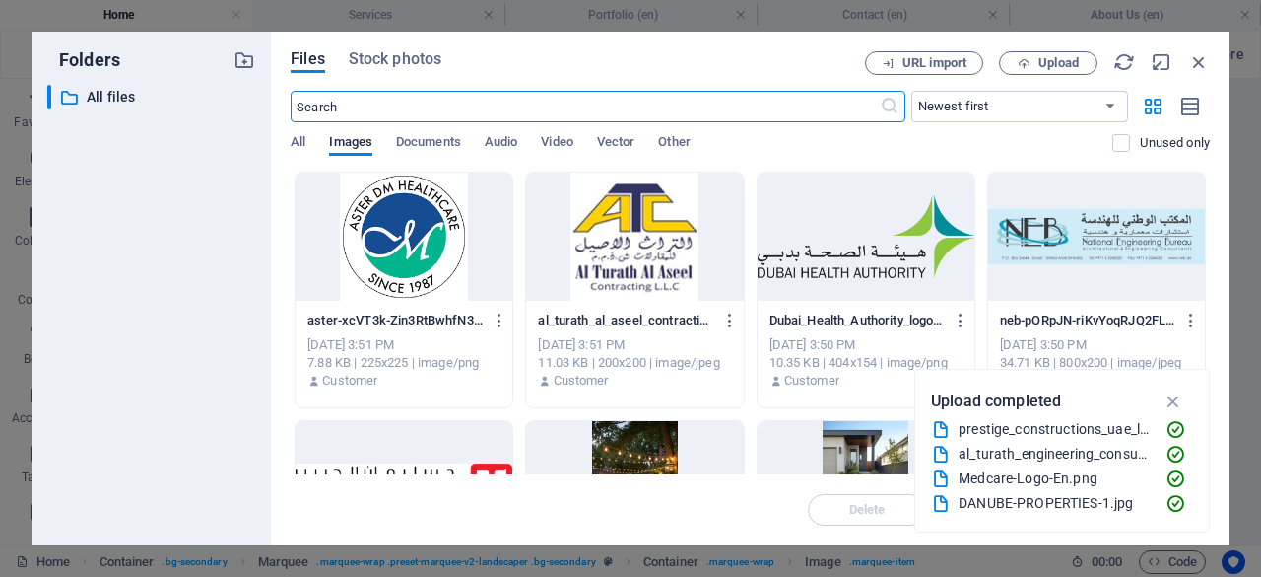
scroll to position [2652, 0]
click at [1048, 46] on div "Files Stock photos URL import Upload ​ Newest first Oldest first Name (A-Z) Nam…" at bounding box center [750, 288] width 959 height 513
click at [1049, 64] on span "Upload" at bounding box center [1059, 63] width 40 height 12
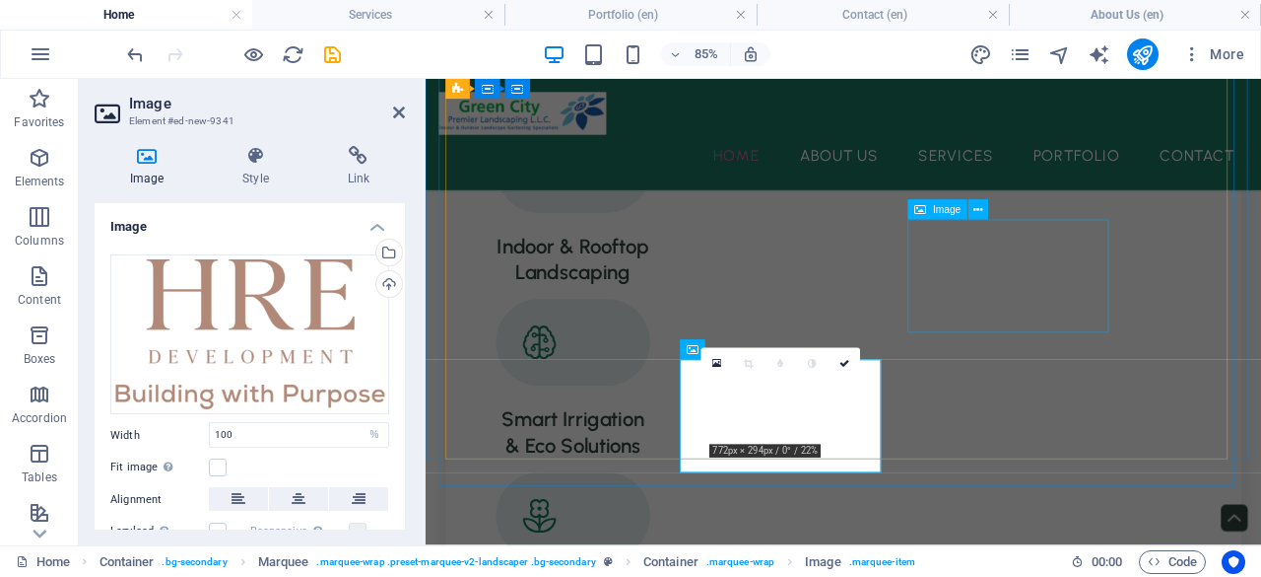
scroll to position [2646, 0]
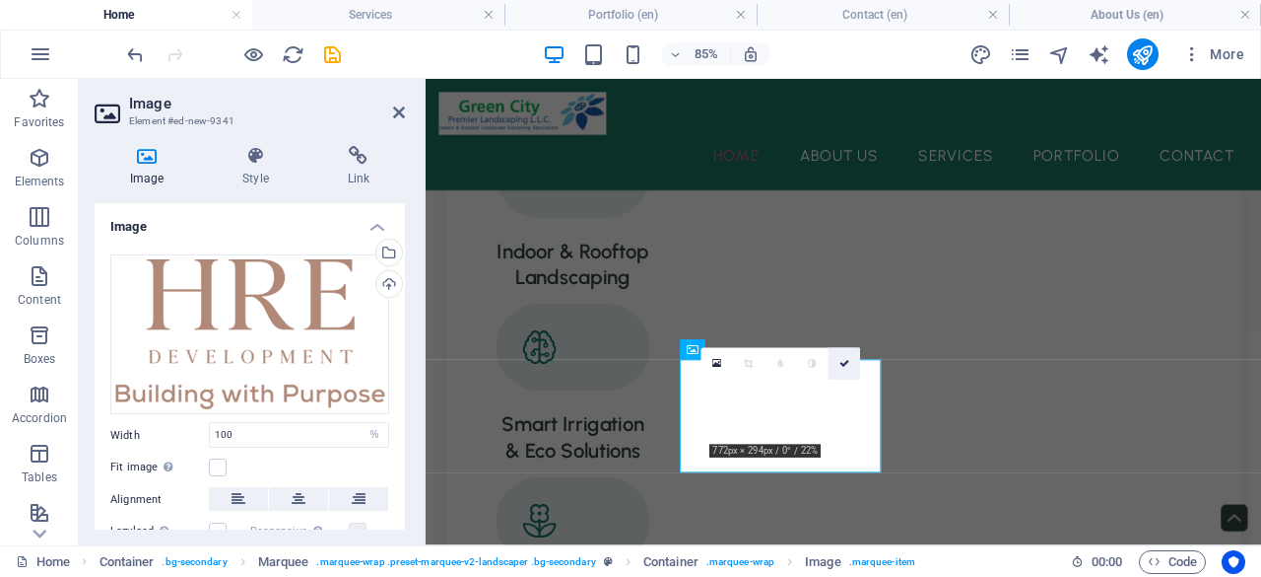
click at [853, 359] on link at bounding box center [845, 363] width 32 height 32
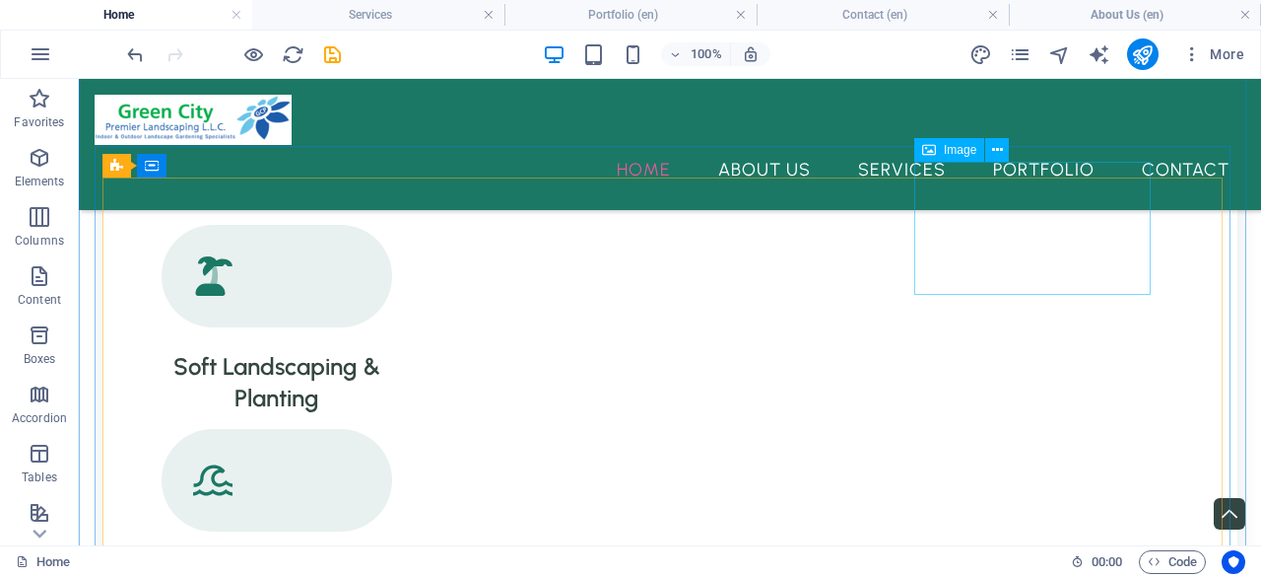
scroll to position [2407, 0]
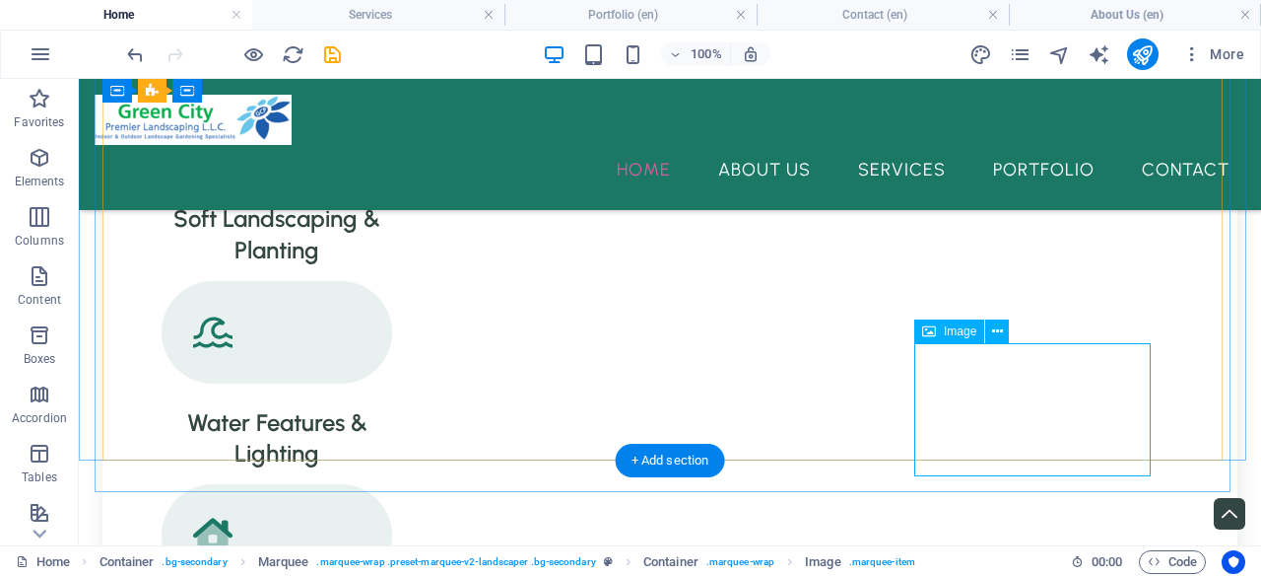
select select "%"
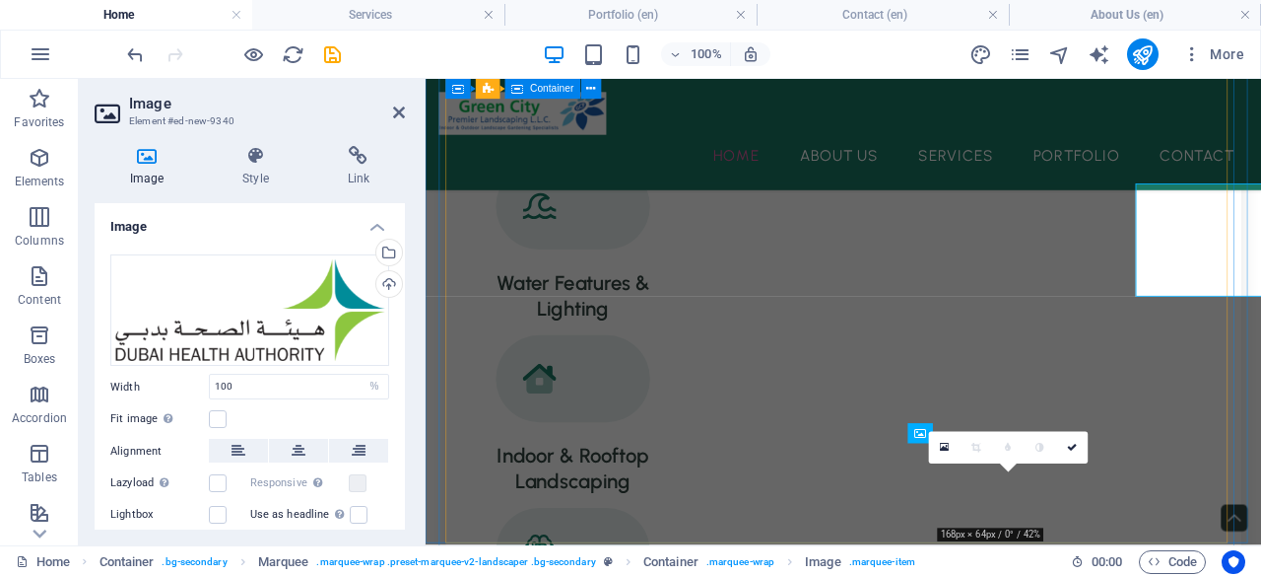
scroll to position [2547, 0]
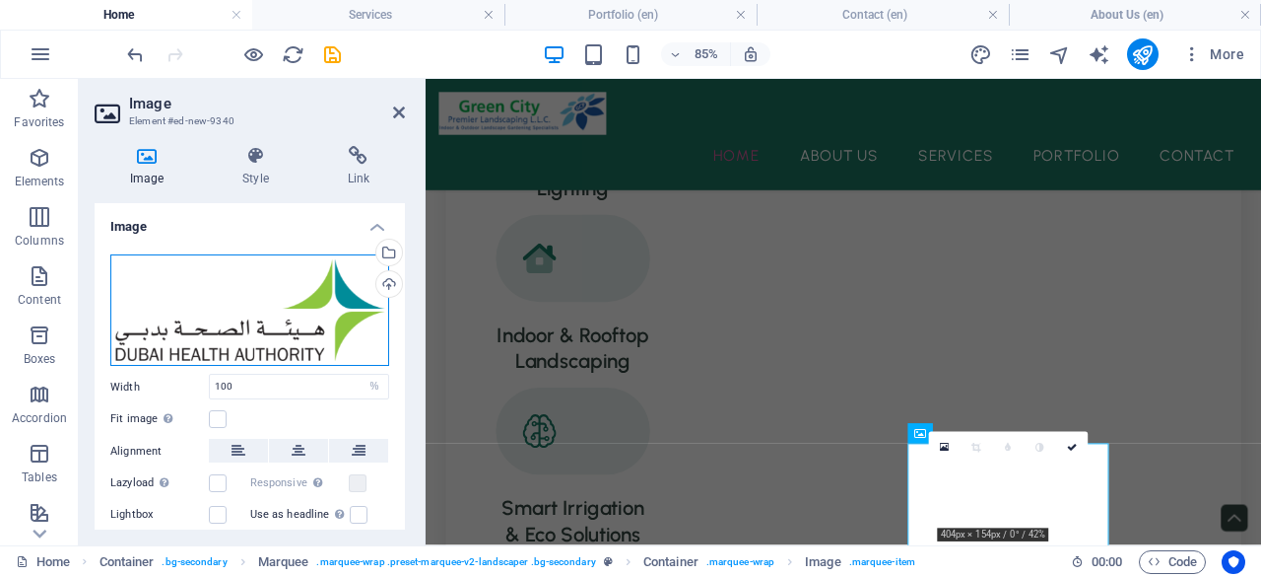
click at [302, 305] on div "Drag files here, click to choose files or select files from Files or our free s…" at bounding box center [249, 310] width 279 height 112
click at [302, 305] on body "[DOMAIN_NAME] Home Services Portfolio (en) Contact (en) About Us (en) Favorites…" at bounding box center [630, 288] width 1261 height 577
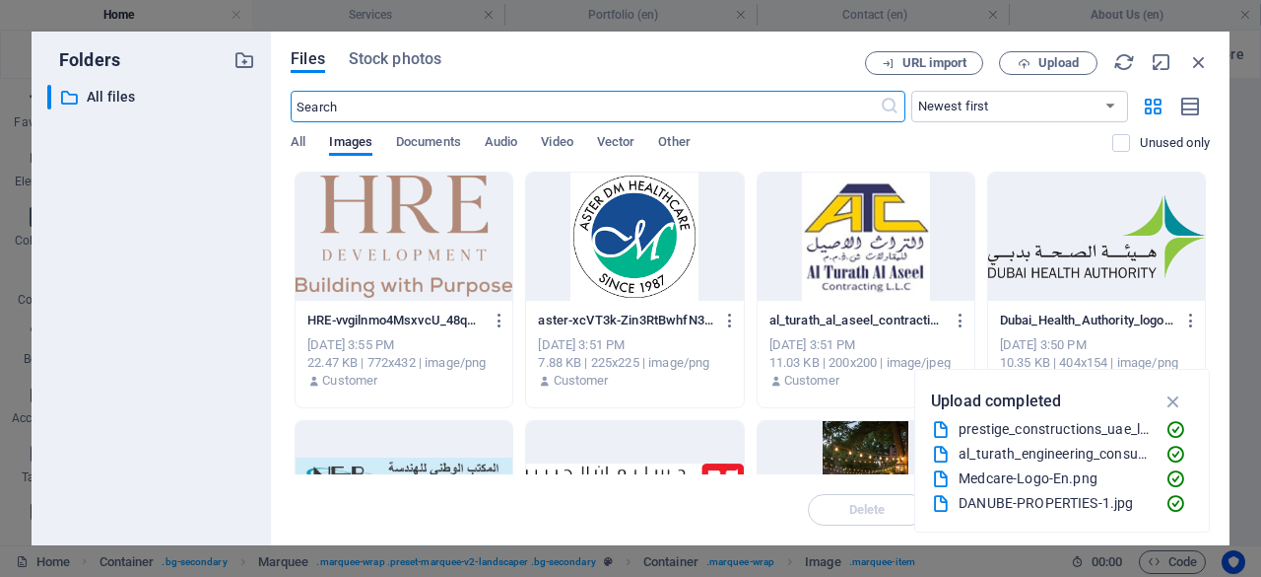
scroll to position [2553, 0]
click at [1027, 69] on icon "button" at bounding box center [1024, 63] width 13 height 13
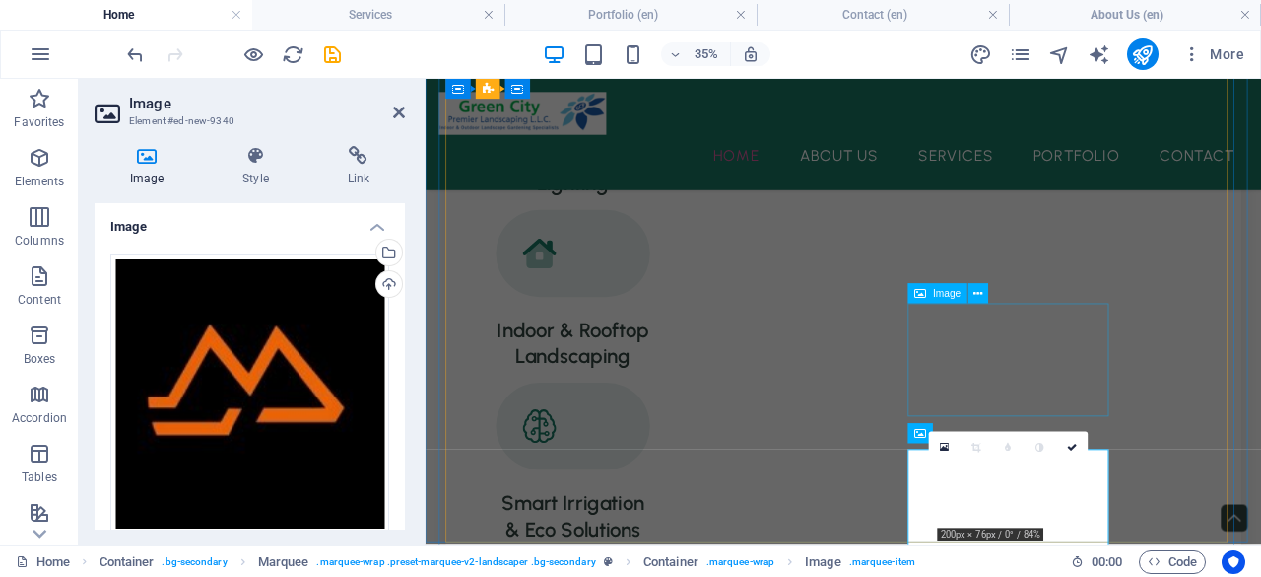
scroll to position [2547, 0]
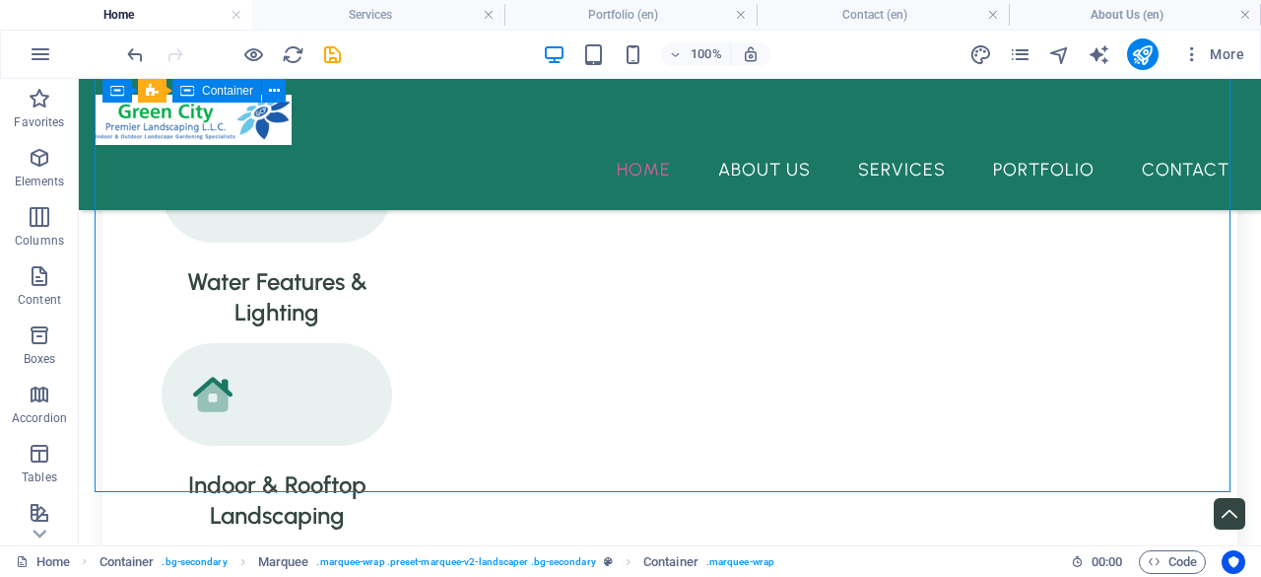
scroll to position [2407, 0]
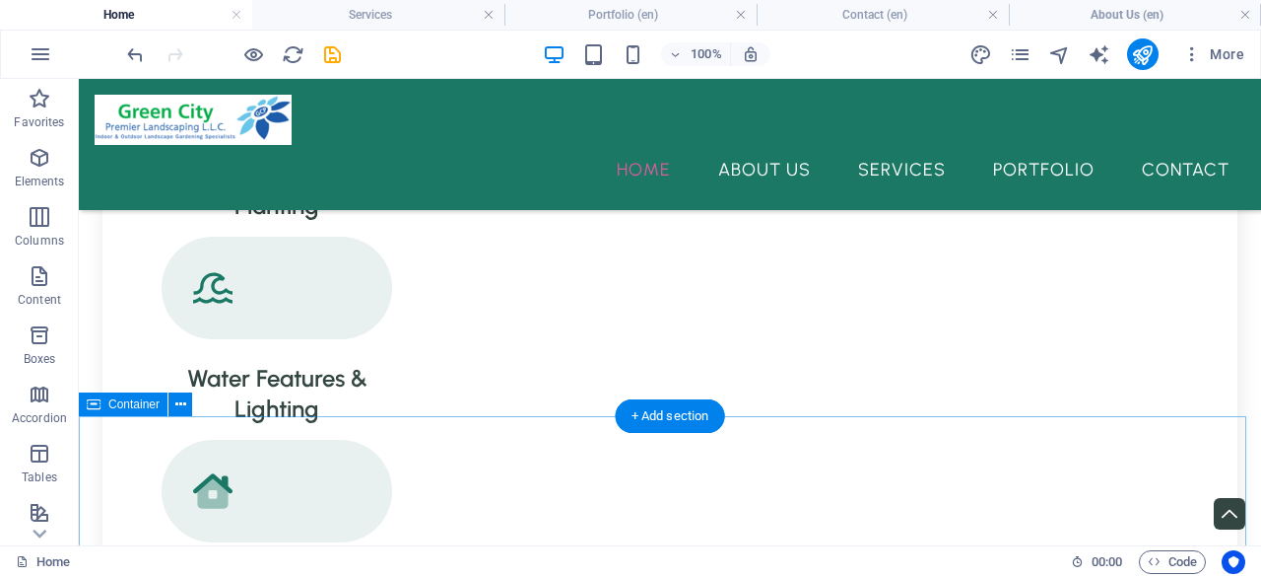
scroll to position [2505, 0]
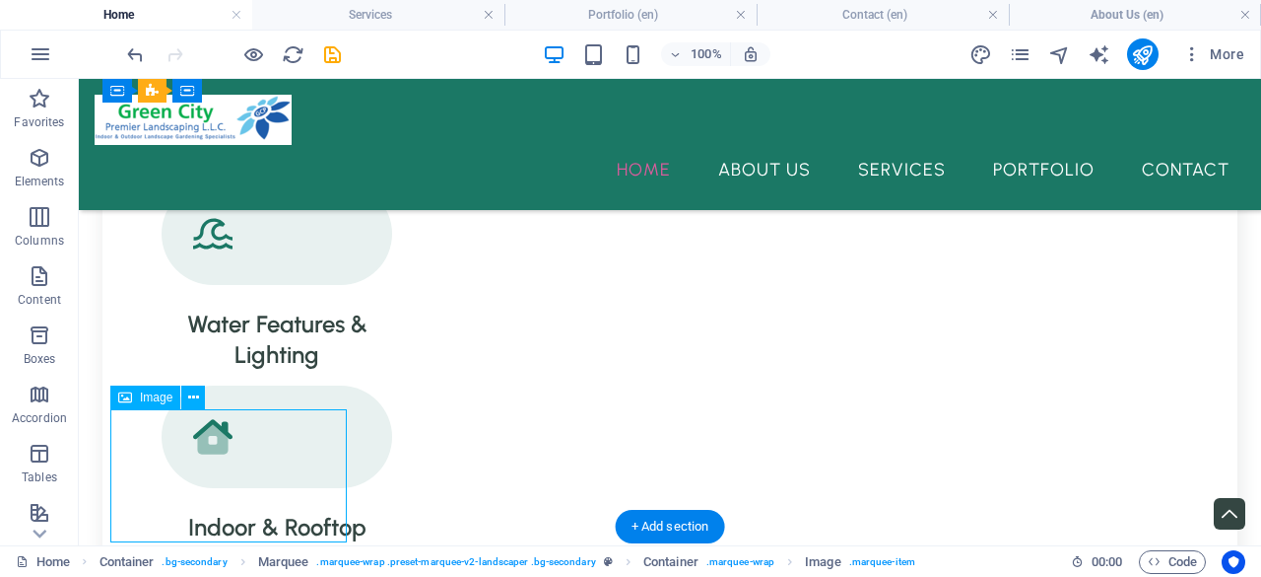
select select "%"
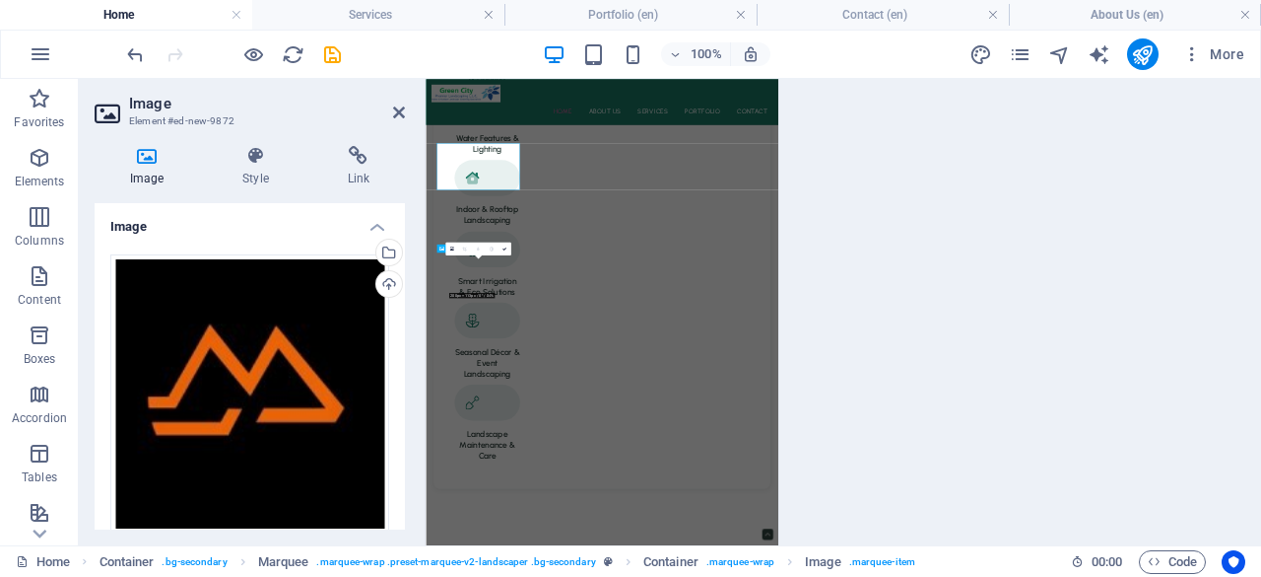
scroll to position [2652, 0]
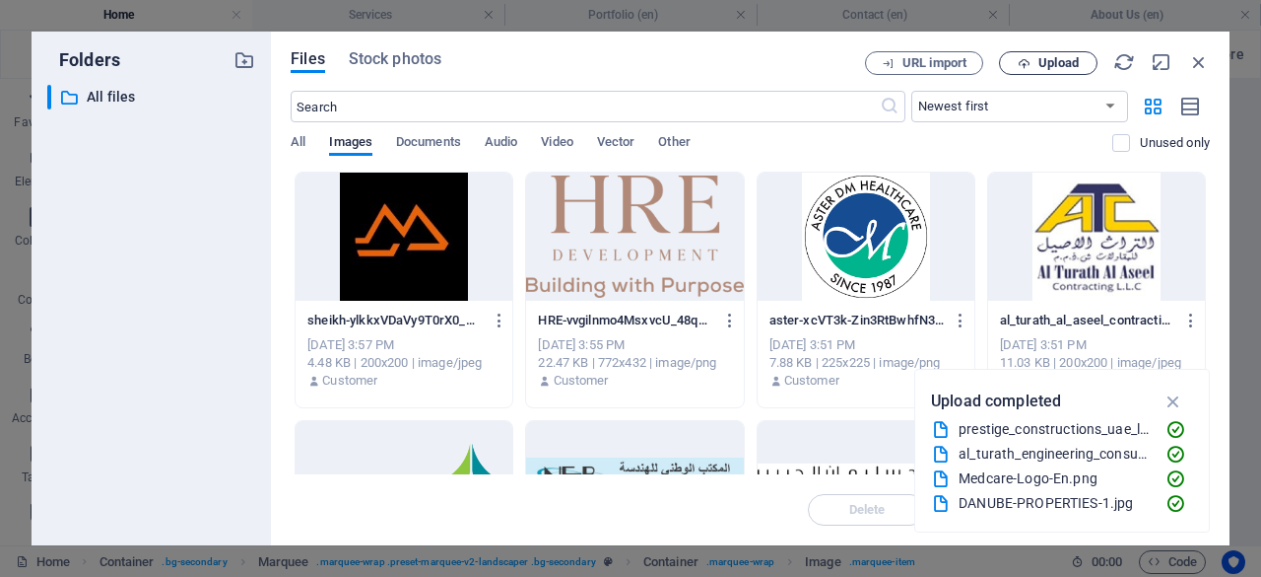
click at [1046, 65] on span "Upload" at bounding box center [1059, 63] width 40 height 12
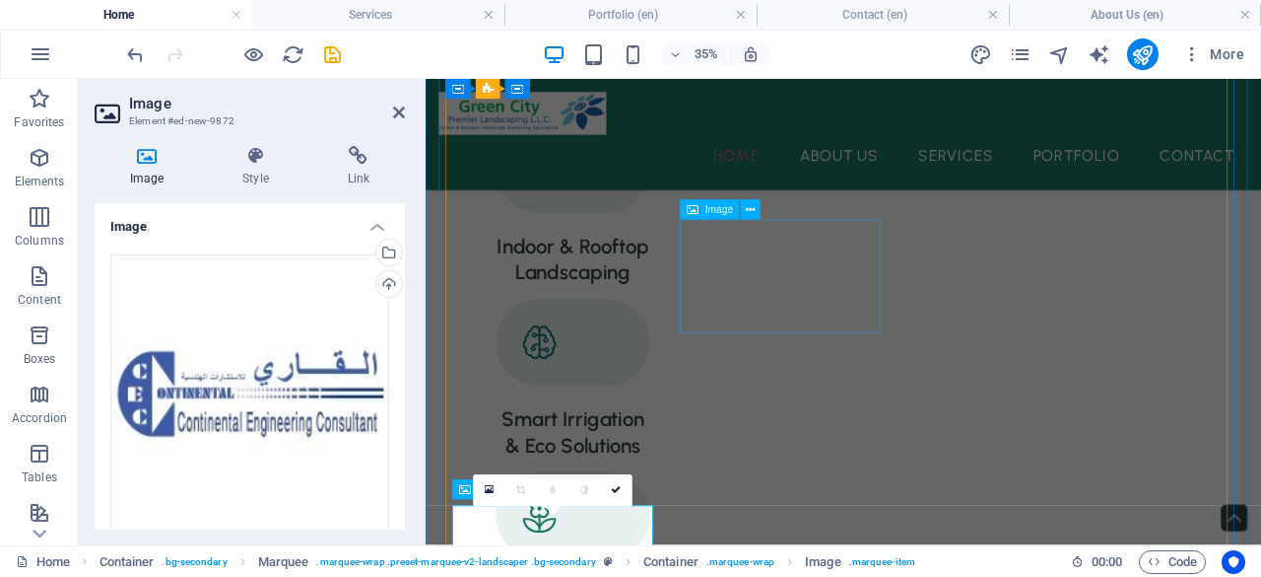
scroll to position [2646, 0]
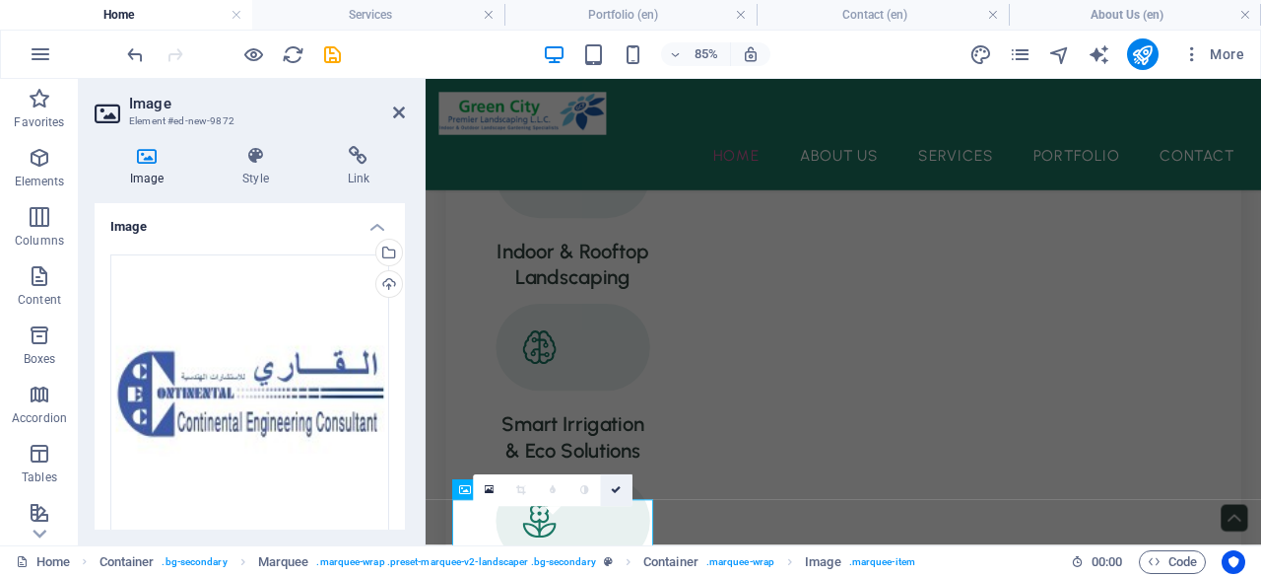
click at [619, 486] on icon at bounding box center [617, 491] width 10 height 10
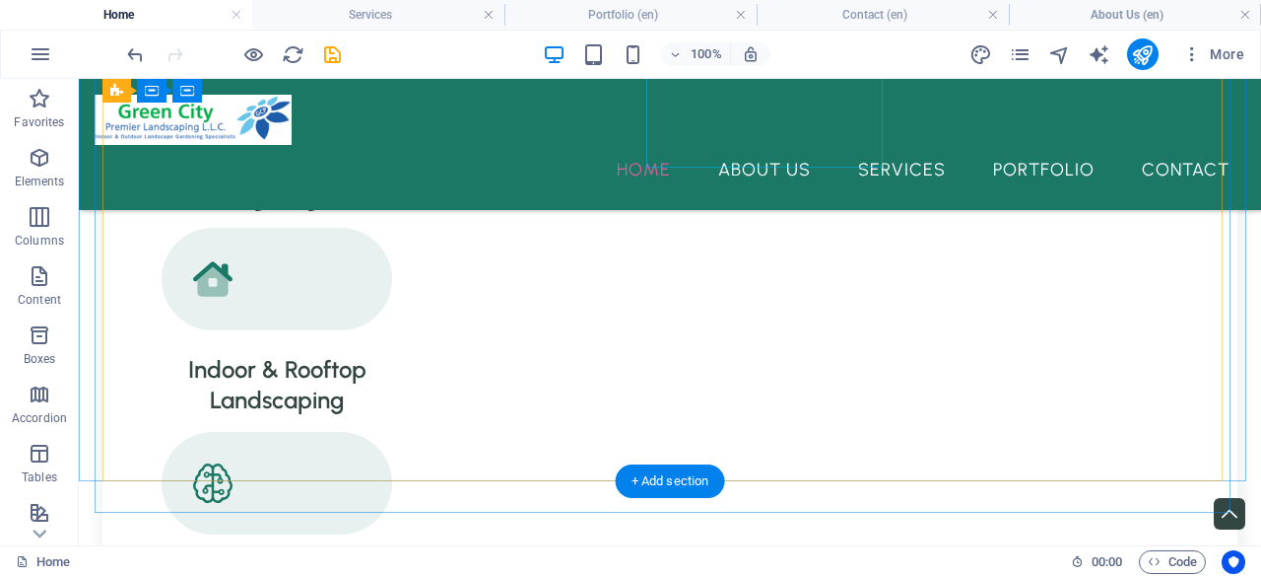
scroll to position [2702, 0]
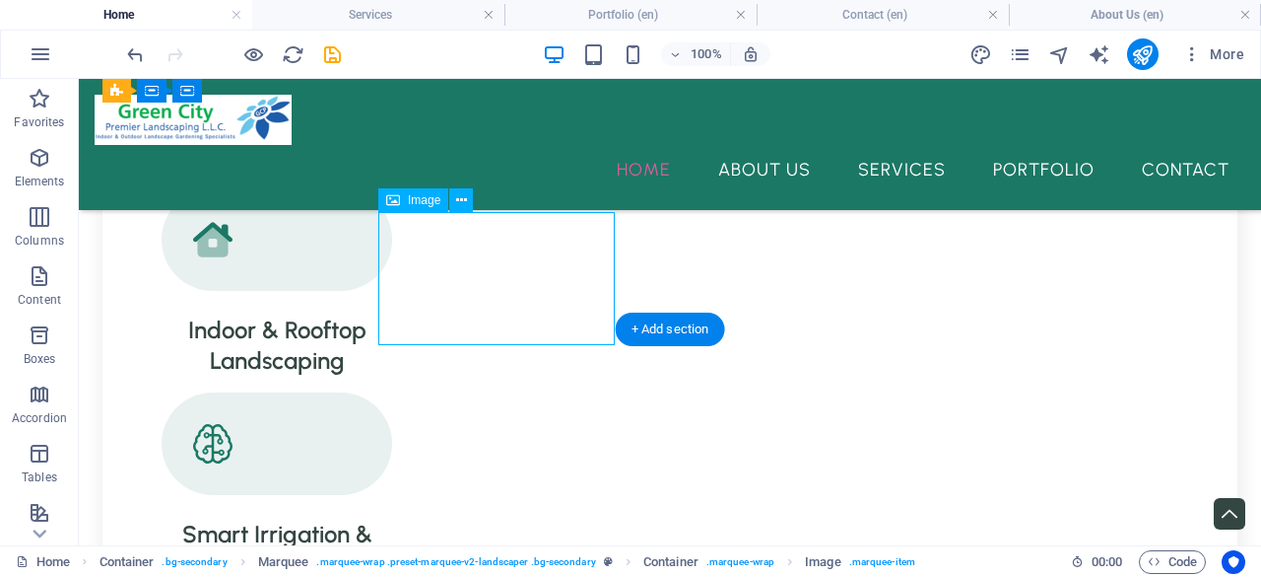
select select "%"
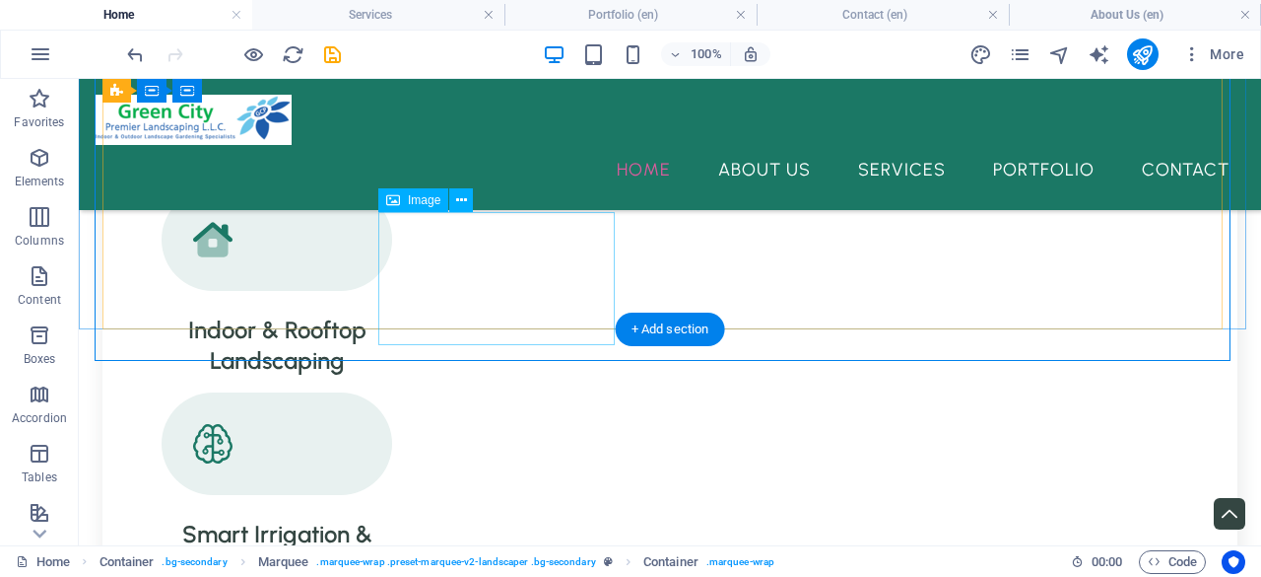
select select "%"
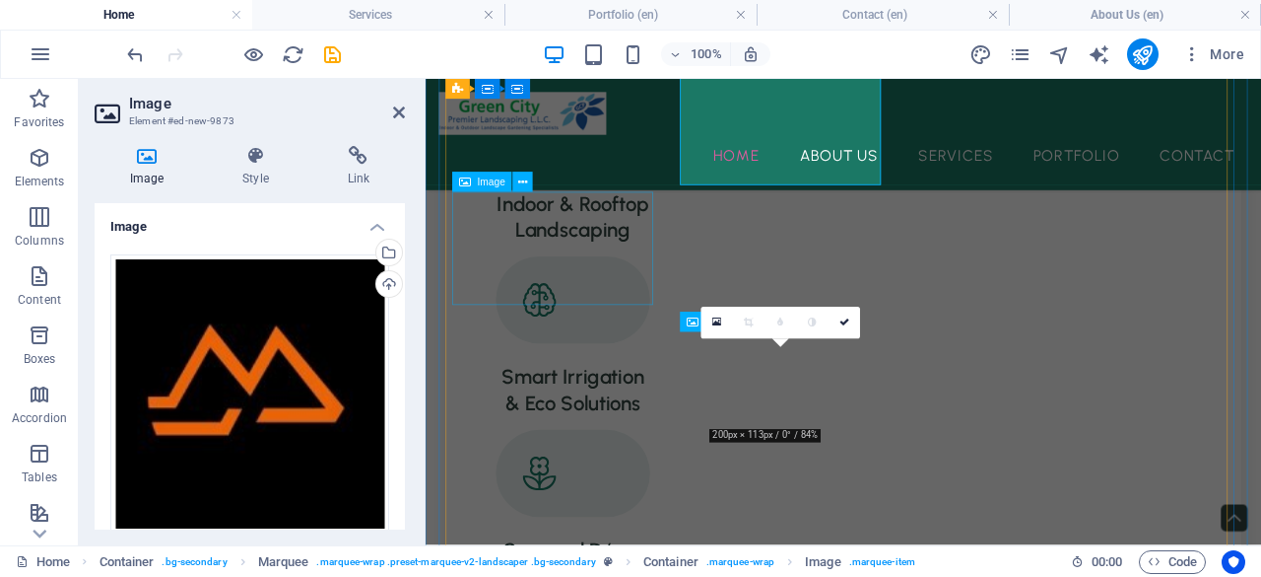
scroll to position [2843, 0]
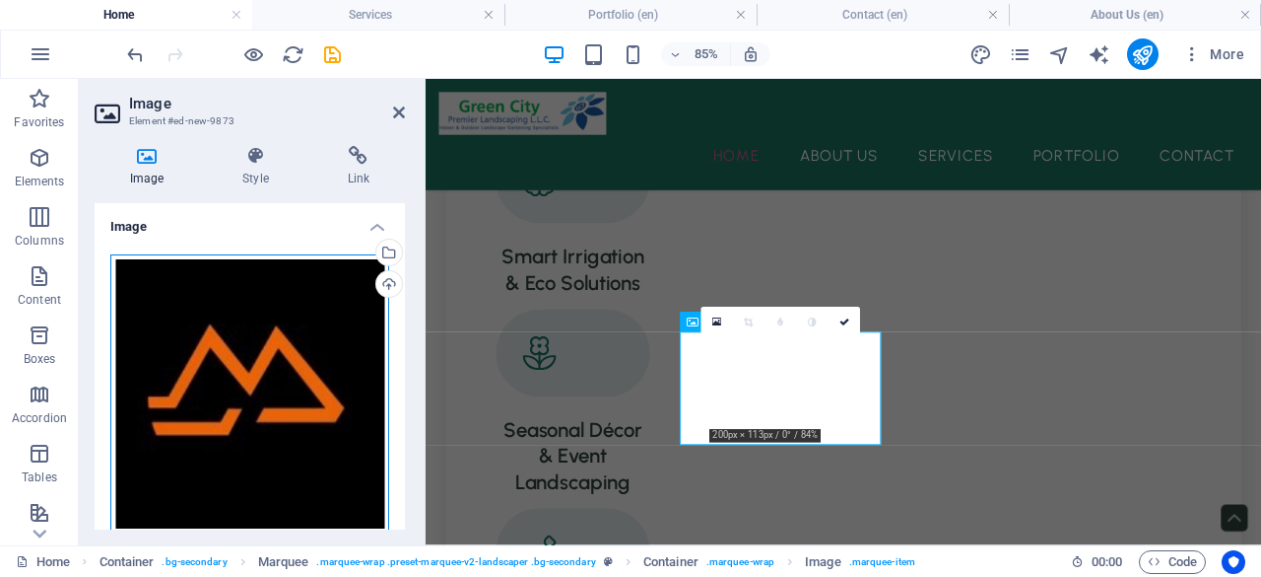
click at [286, 306] on div "Drag files here, click to choose files or select files from Files or our free s…" at bounding box center [249, 393] width 279 height 279
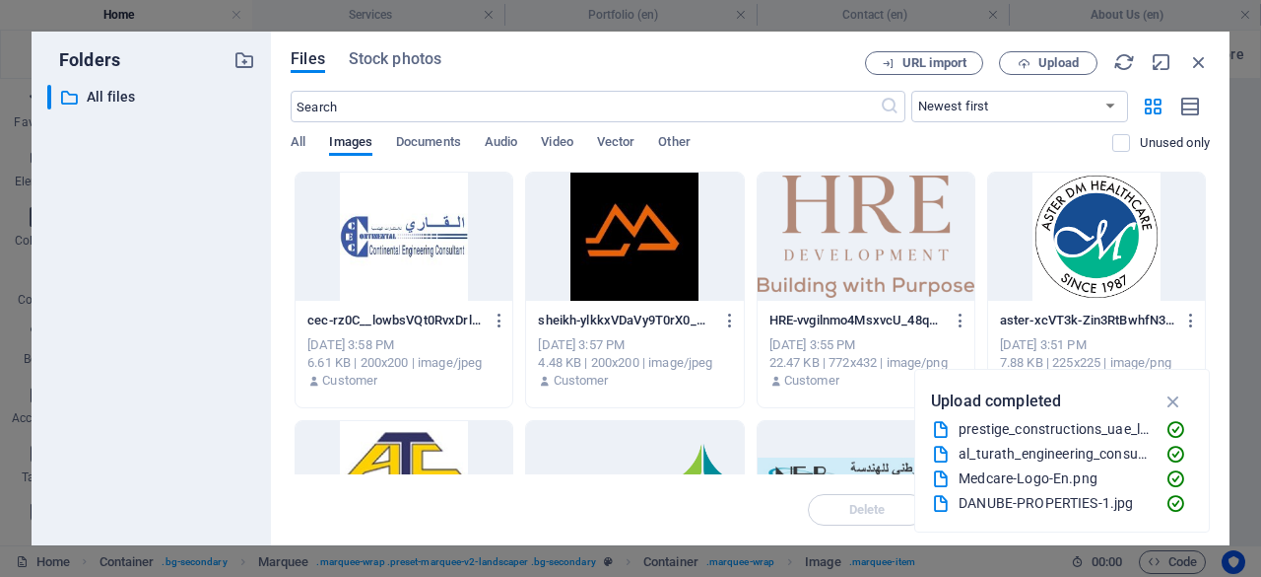
scroll to position [2849, 0]
click at [1055, 71] on button "Upload" at bounding box center [1048, 63] width 99 height 24
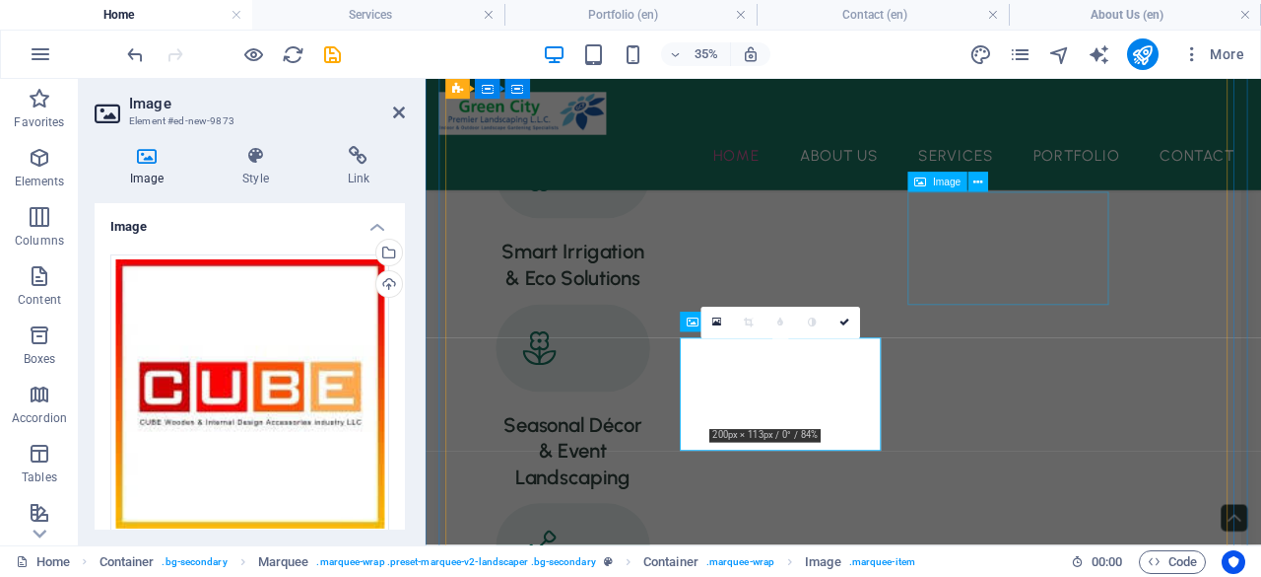
scroll to position [2843, 0]
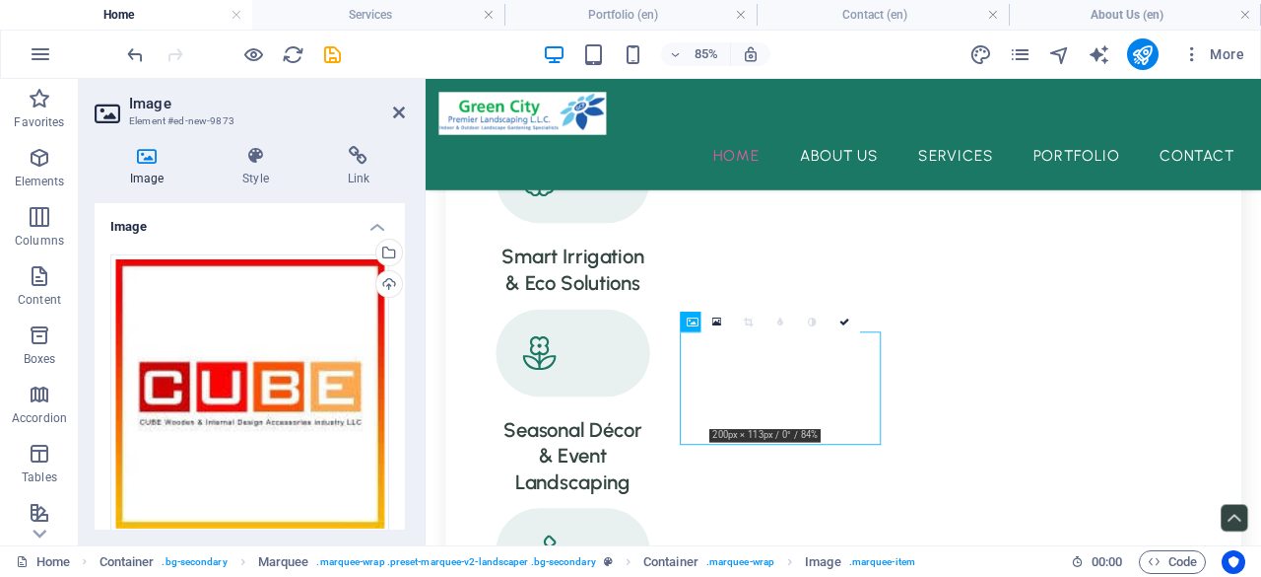
click at [400, 124] on header "Image Element #ed-new-9873" at bounding box center [250, 104] width 310 height 51
click at [402, 104] on icon at bounding box center [399, 112] width 12 height 16
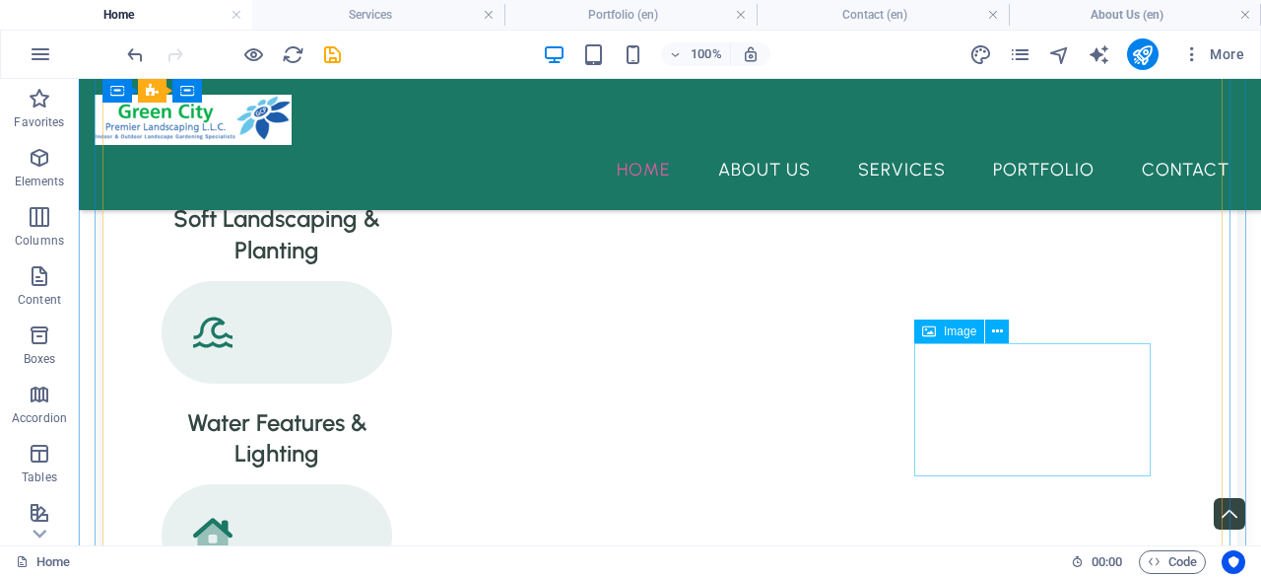
scroll to position [2702, 0]
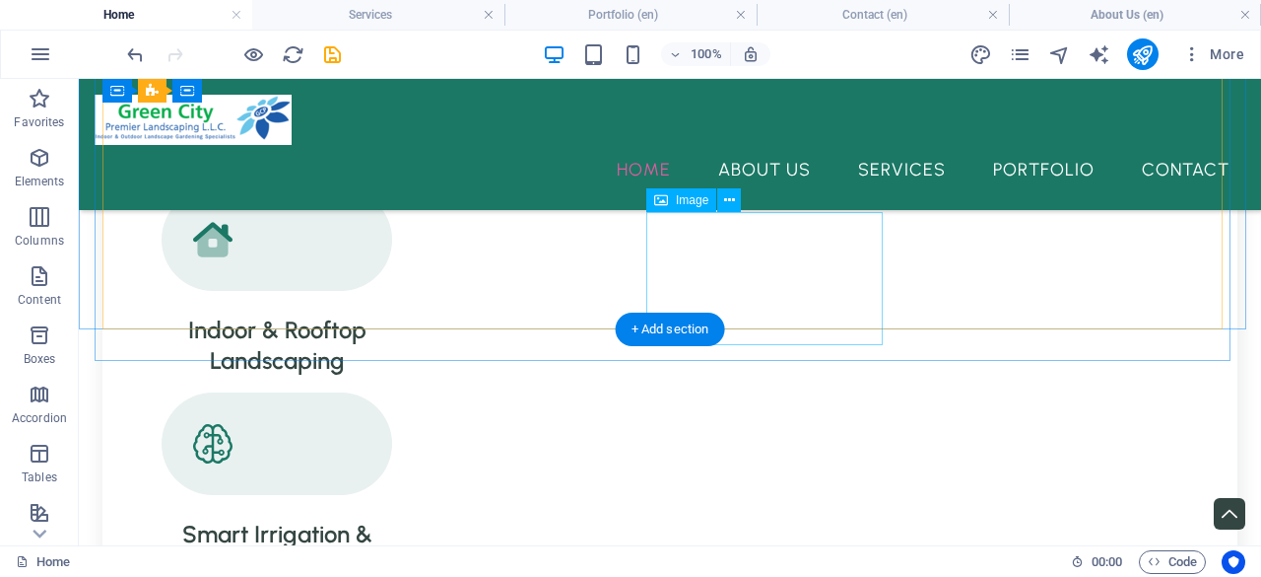
drag, startPoint x: 773, startPoint y: 266, endPoint x: 474, endPoint y: 309, distance: 301.7
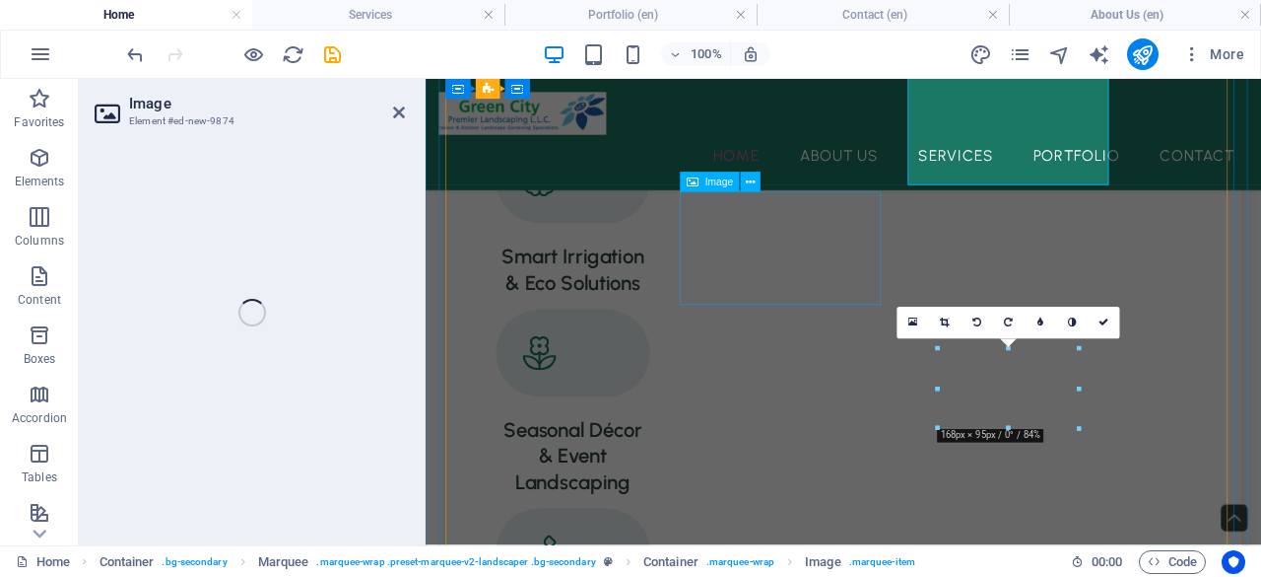
select select "%"
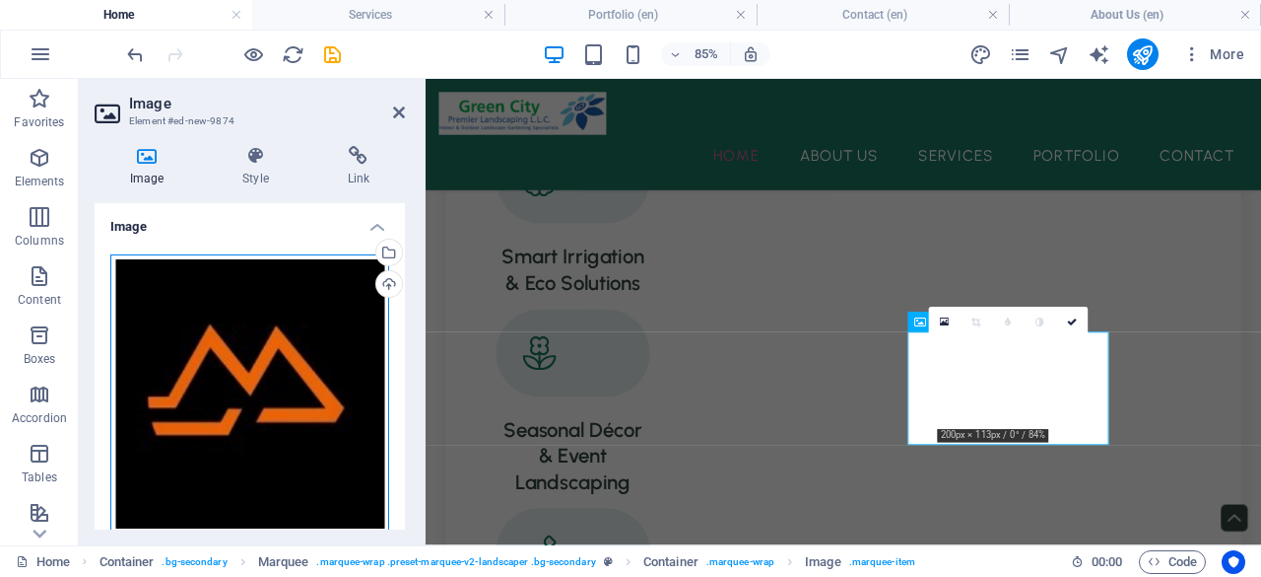
click at [215, 312] on div "Drag files here, click to choose files or select files from Files or our free s…" at bounding box center [249, 393] width 279 height 279
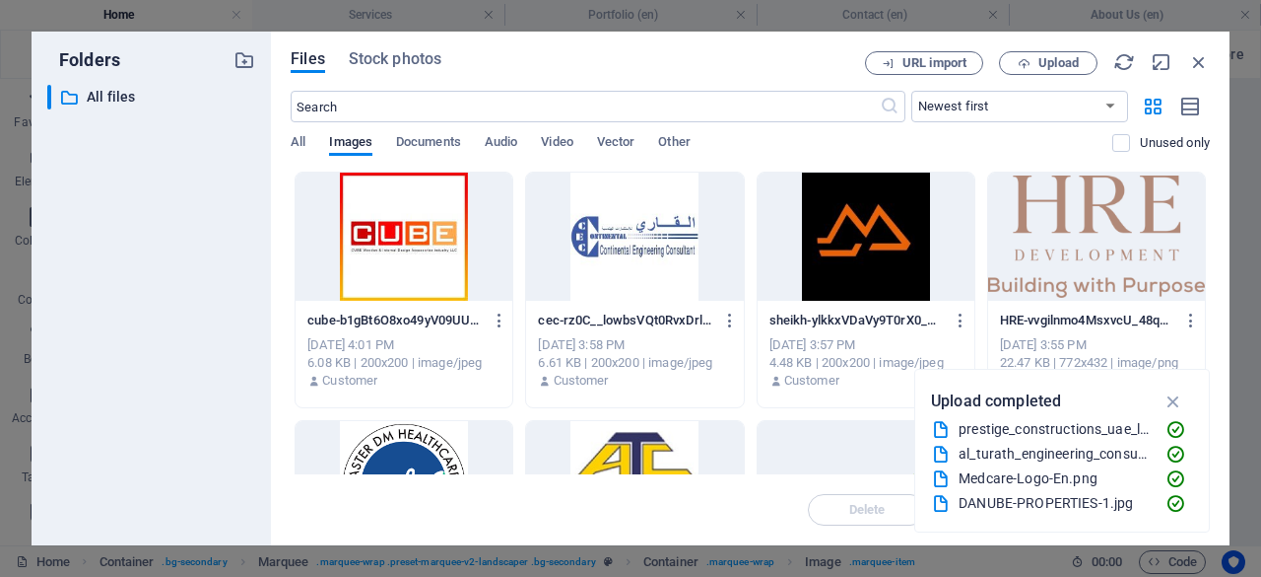
scroll to position [2849, 0]
click at [1053, 74] on button "Upload" at bounding box center [1048, 63] width 99 height 24
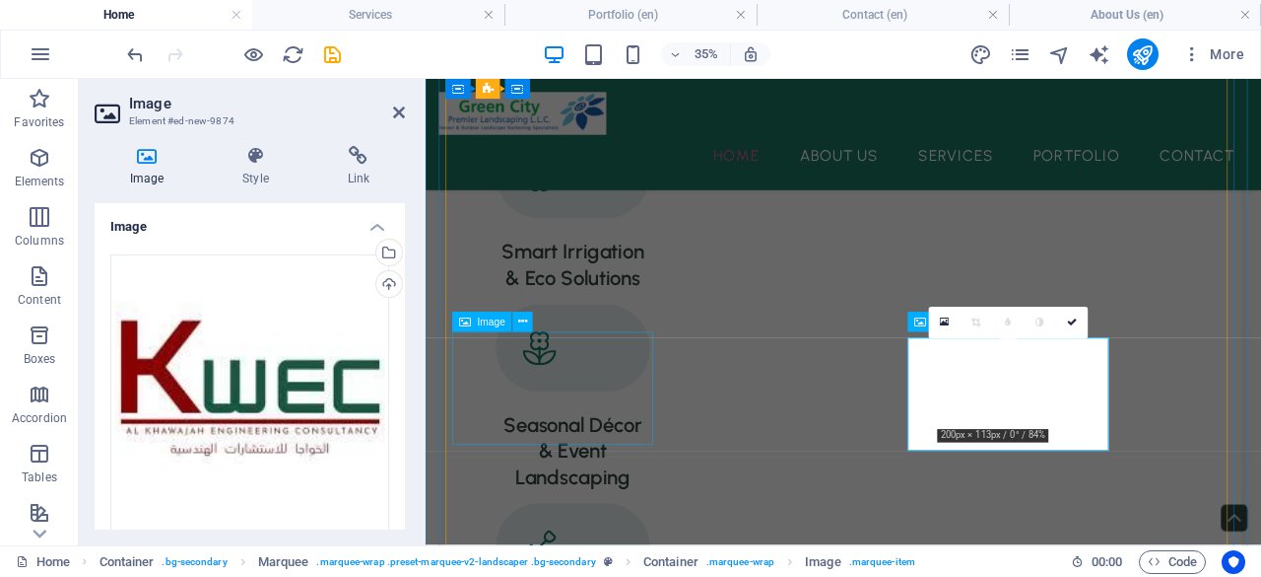
scroll to position [2843, 0]
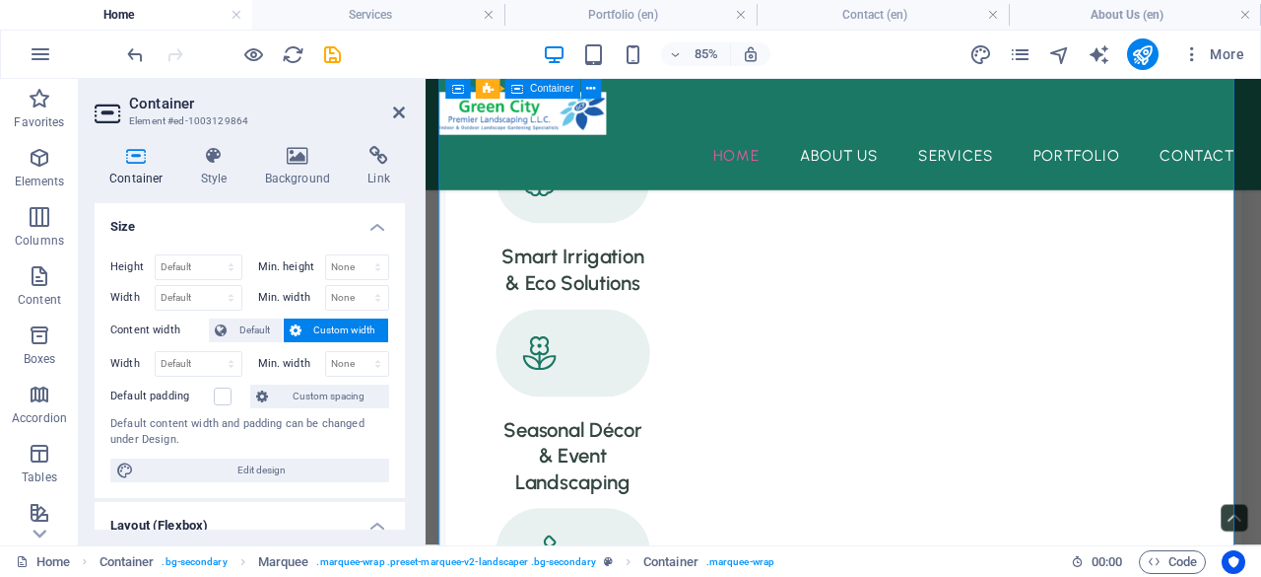
scroll to position [2942, 0]
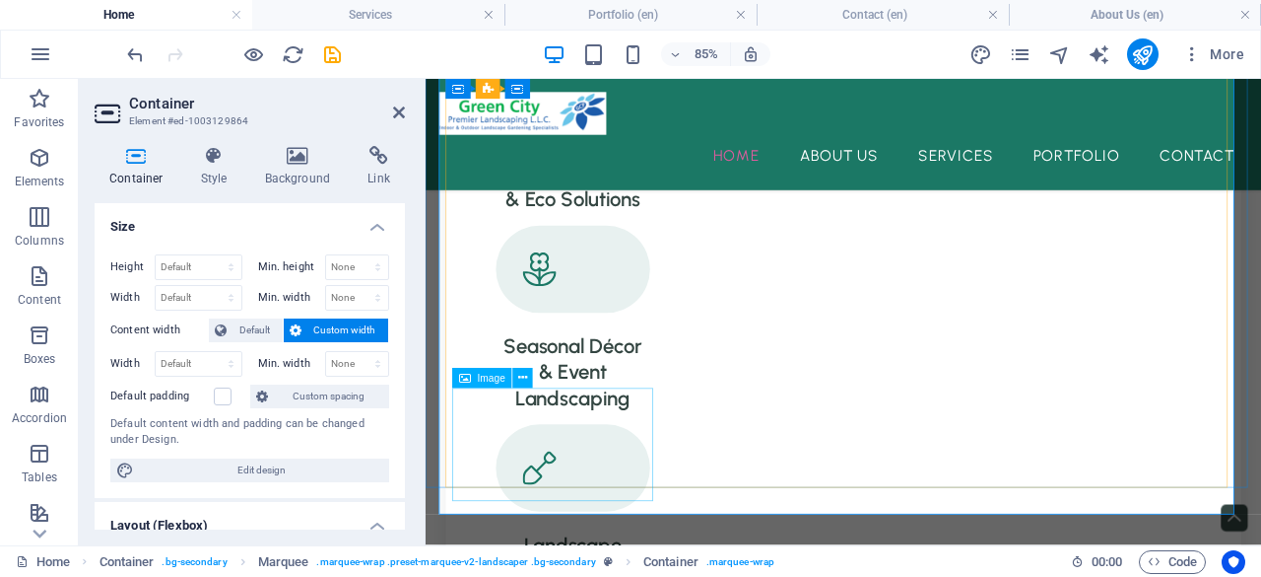
select select "%"
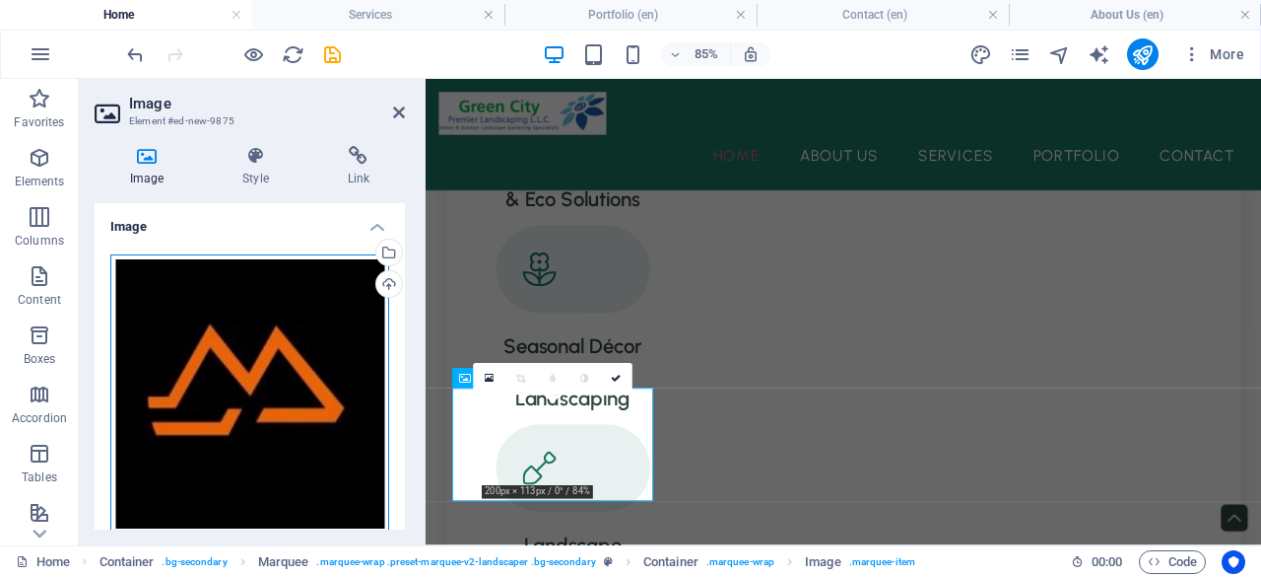
click at [285, 368] on div "Drag files here, click to choose files or select files from Files or our free s…" at bounding box center [249, 393] width 279 height 279
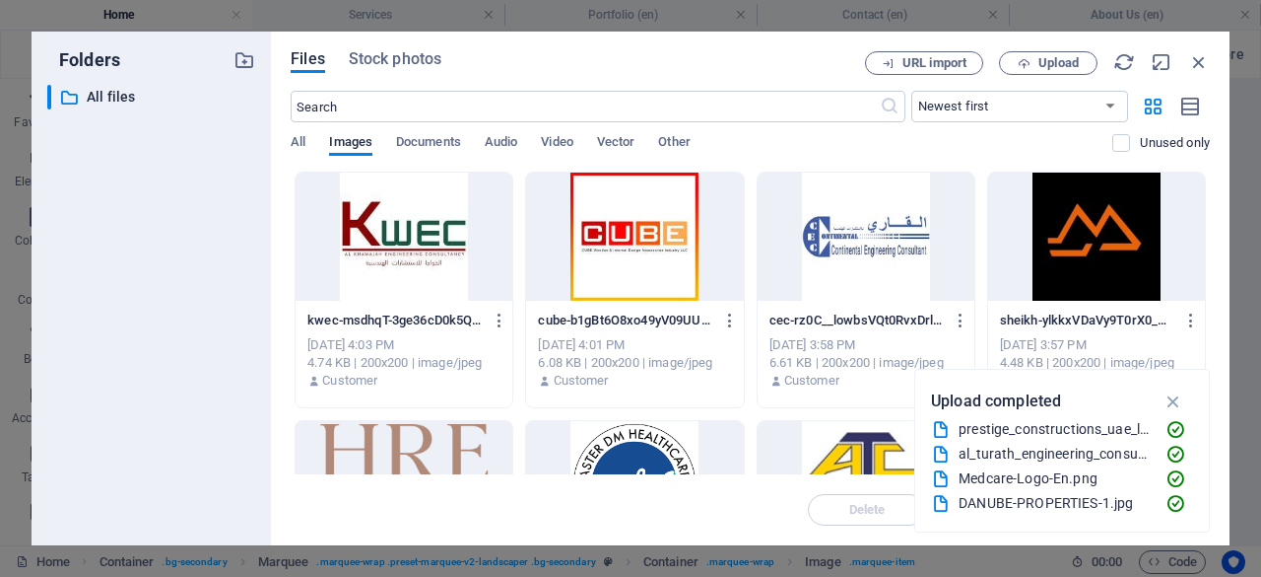
scroll to position [2949, 0]
click at [1046, 63] on span "Upload" at bounding box center [1059, 63] width 40 height 12
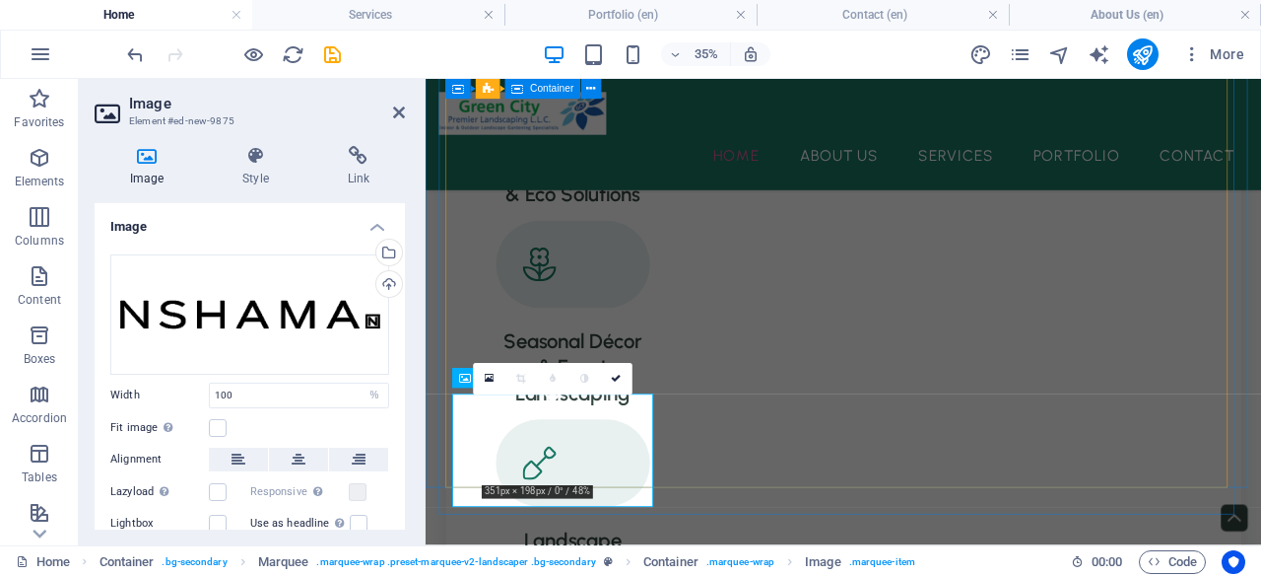
scroll to position [2942, 0]
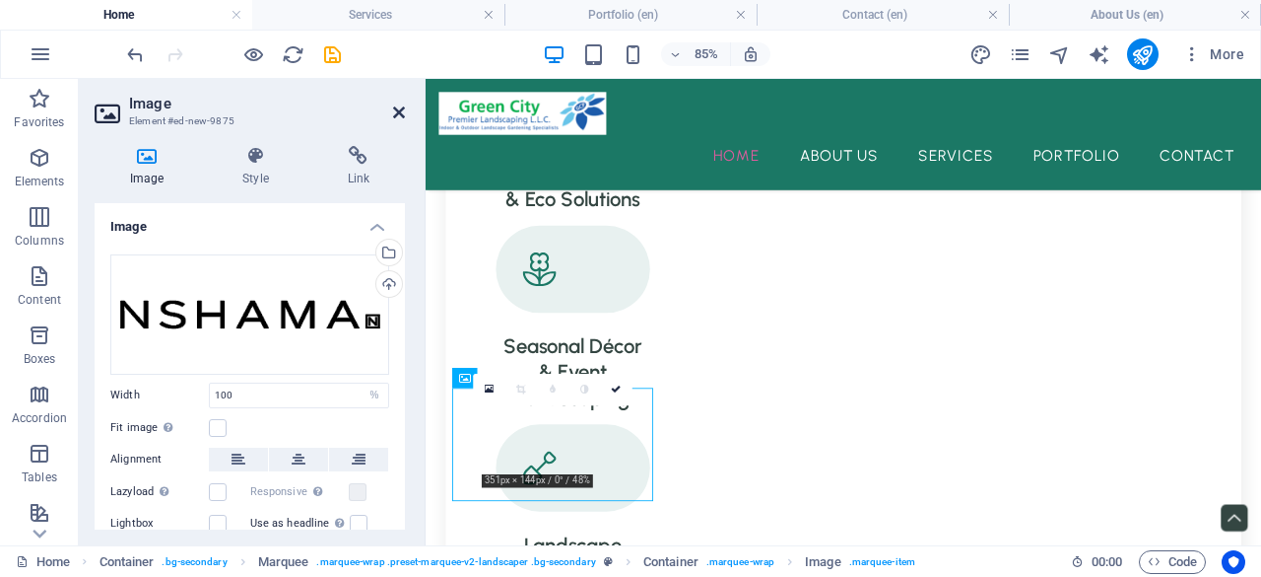
click at [402, 110] on icon at bounding box center [399, 112] width 12 height 16
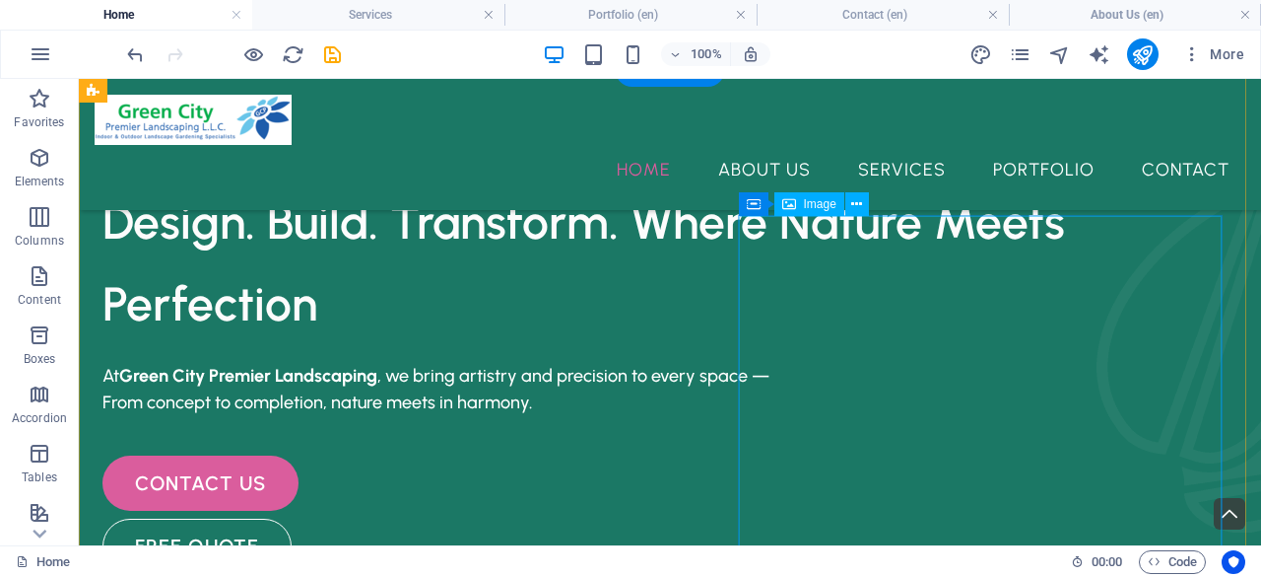
scroll to position [0, 0]
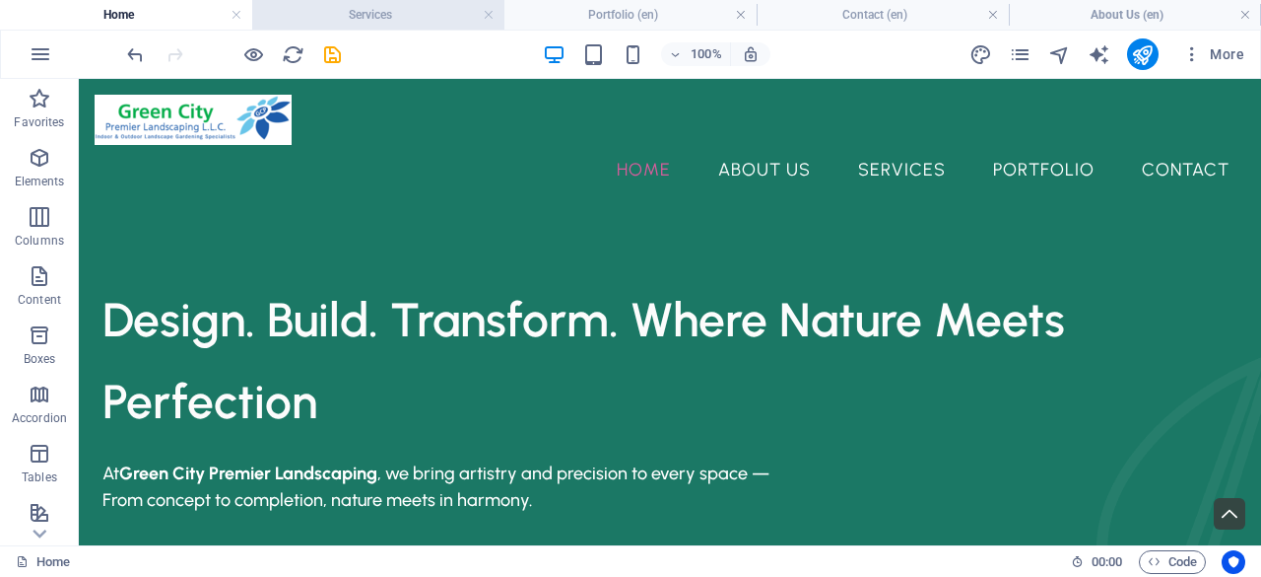
click at [418, 20] on h4 "Services" at bounding box center [378, 15] width 252 height 22
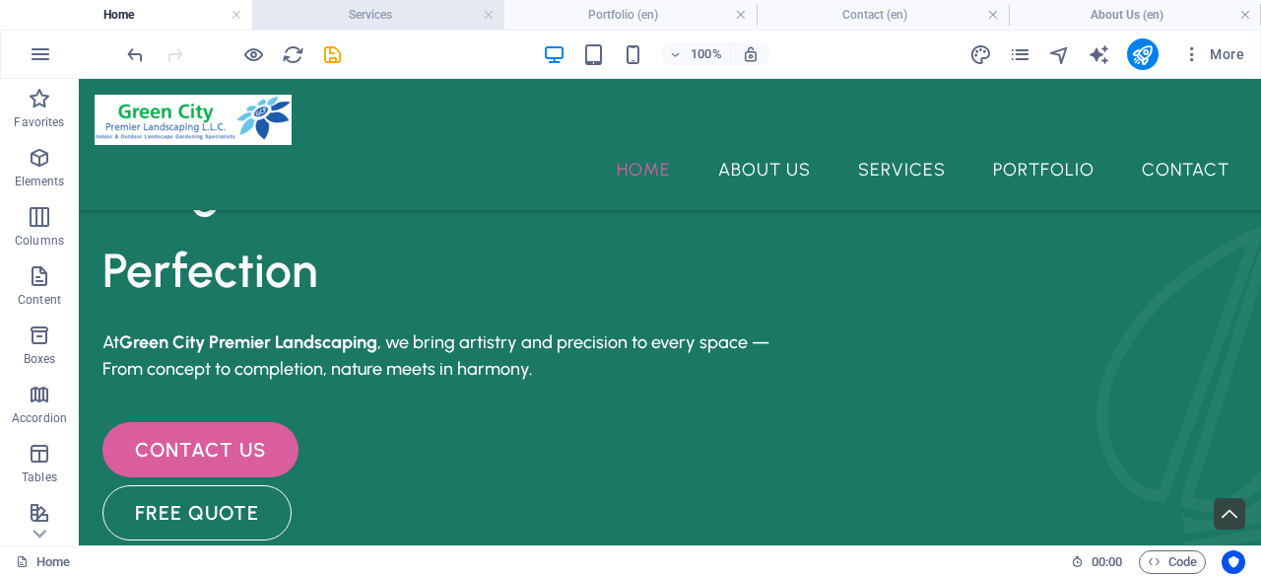
scroll to position [985, 0]
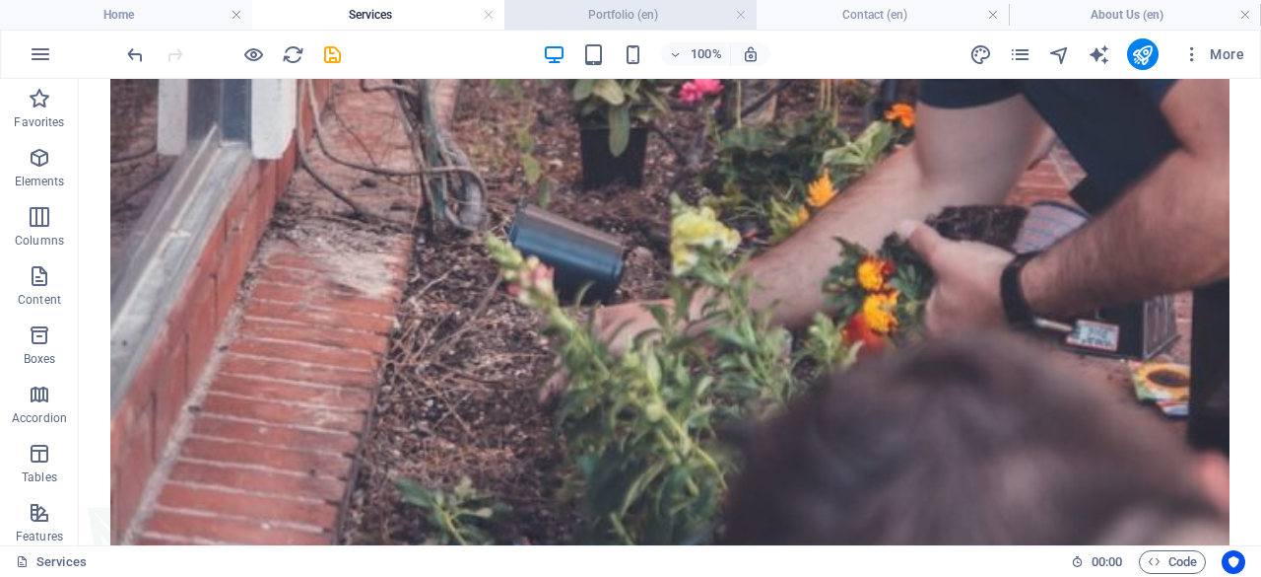
click at [592, 7] on h4 "Portfolio (en)" at bounding box center [631, 15] width 252 height 22
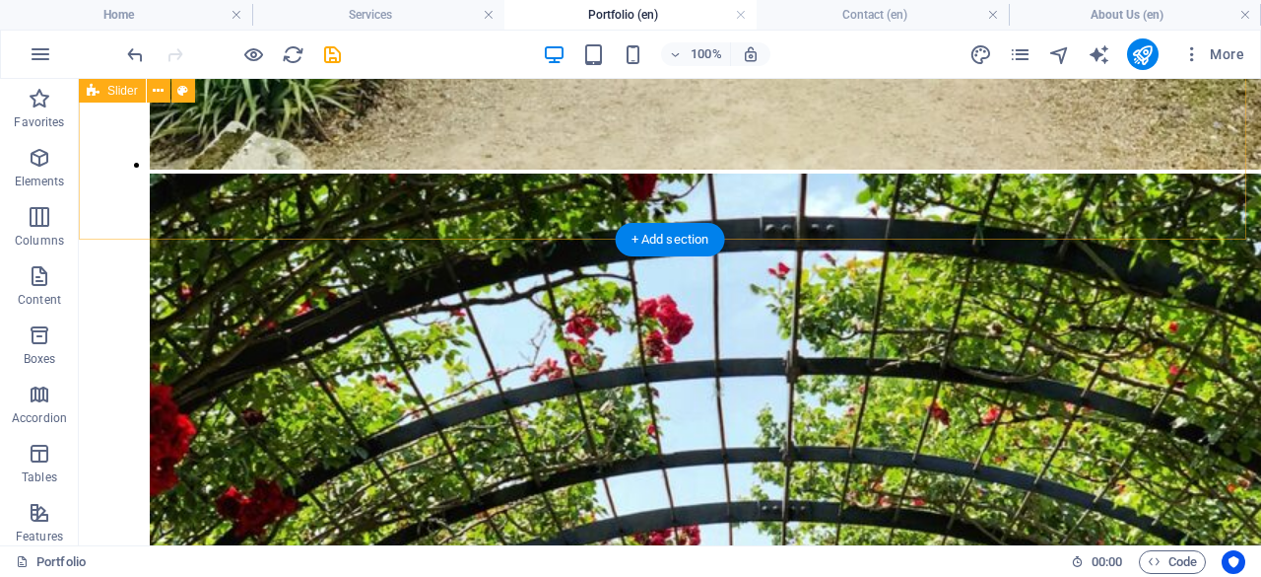
scroll to position [2956, 0]
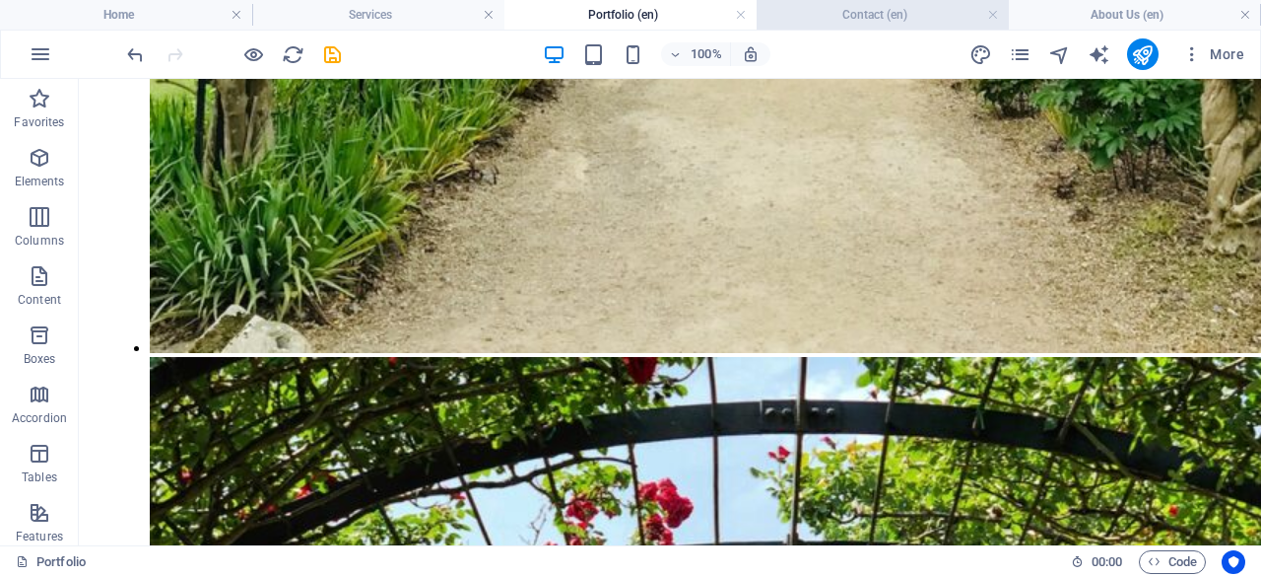
click at [815, 12] on h4 "Contact (en)" at bounding box center [883, 15] width 252 height 22
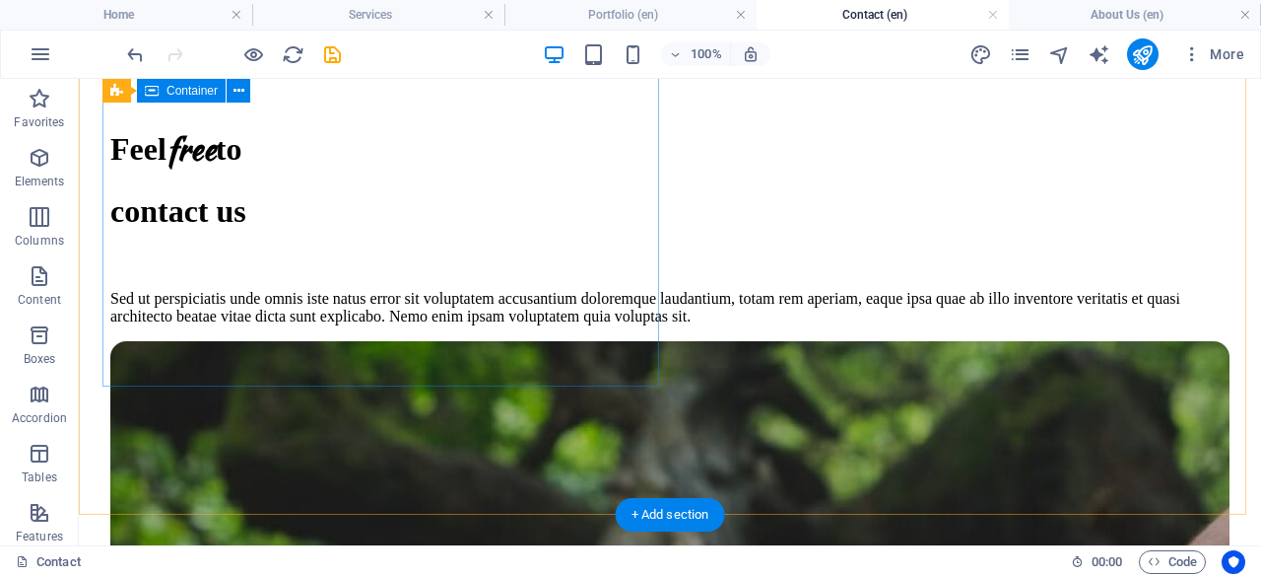
scroll to position [0, 0]
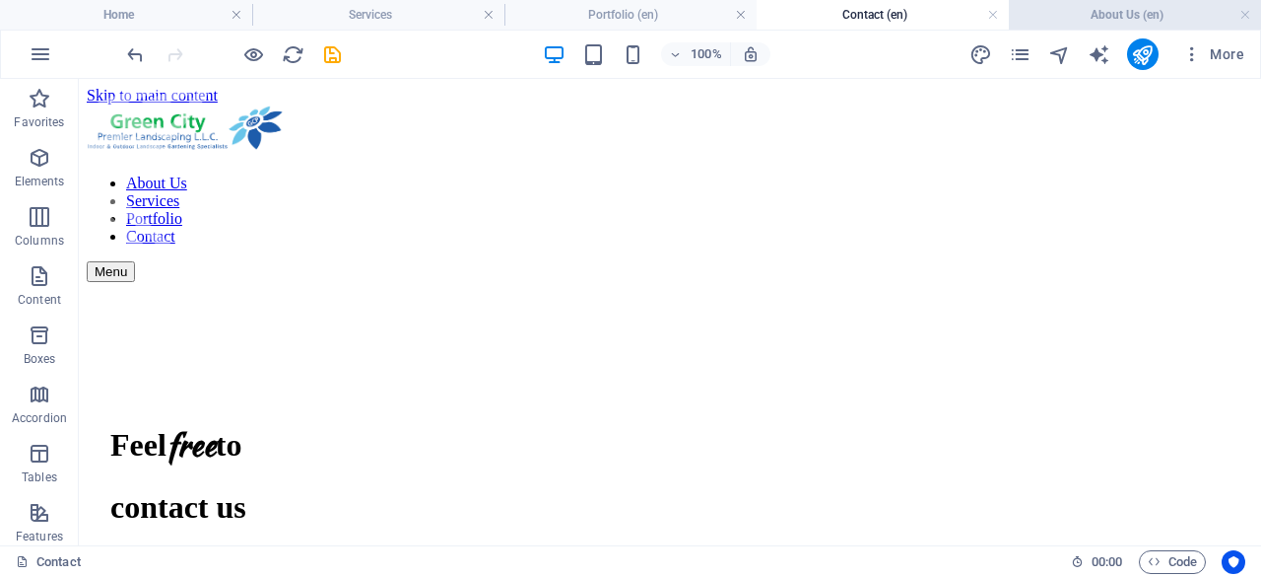
click at [1205, 14] on h4 "About Us (en)" at bounding box center [1135, 15] width 252 height 22
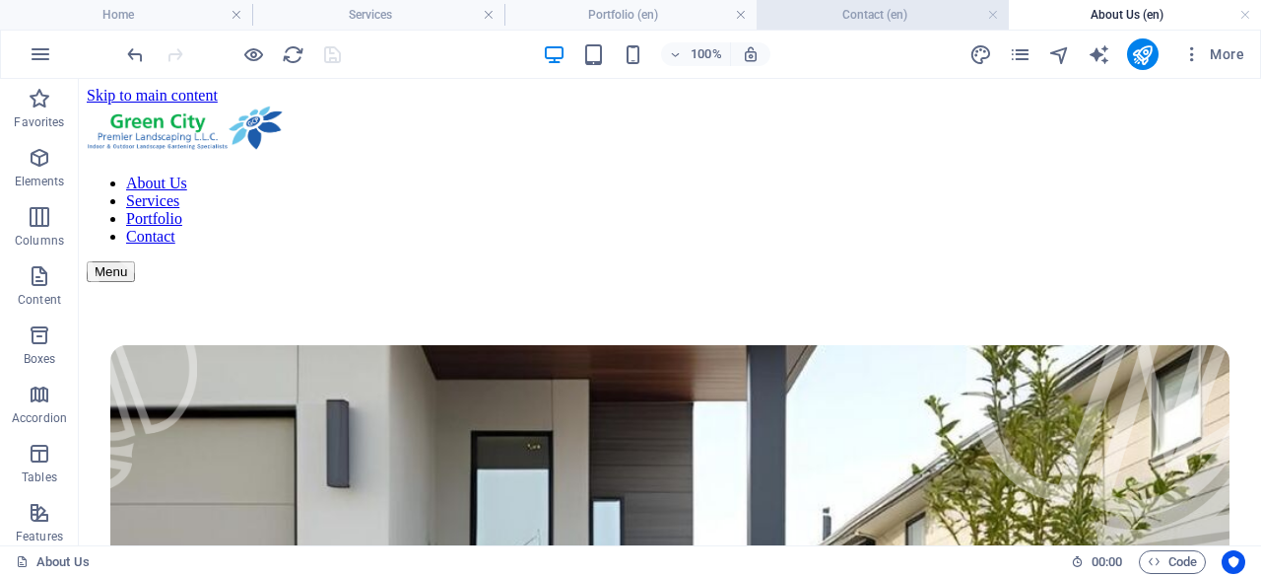
click at [899, 18] on h4 "Contact (en)" at bounding box center [883, 15] width 252 height 22
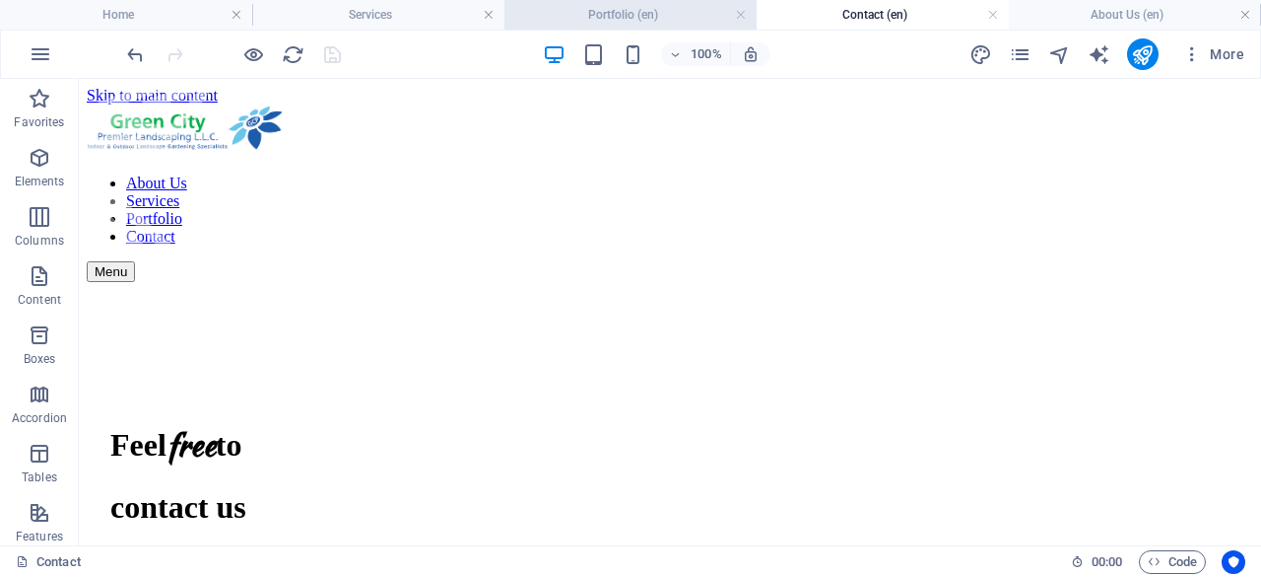
click at [637, 15] on h4 "Portfolio (en)" at bounding box center [631, 15] width 252 height 22
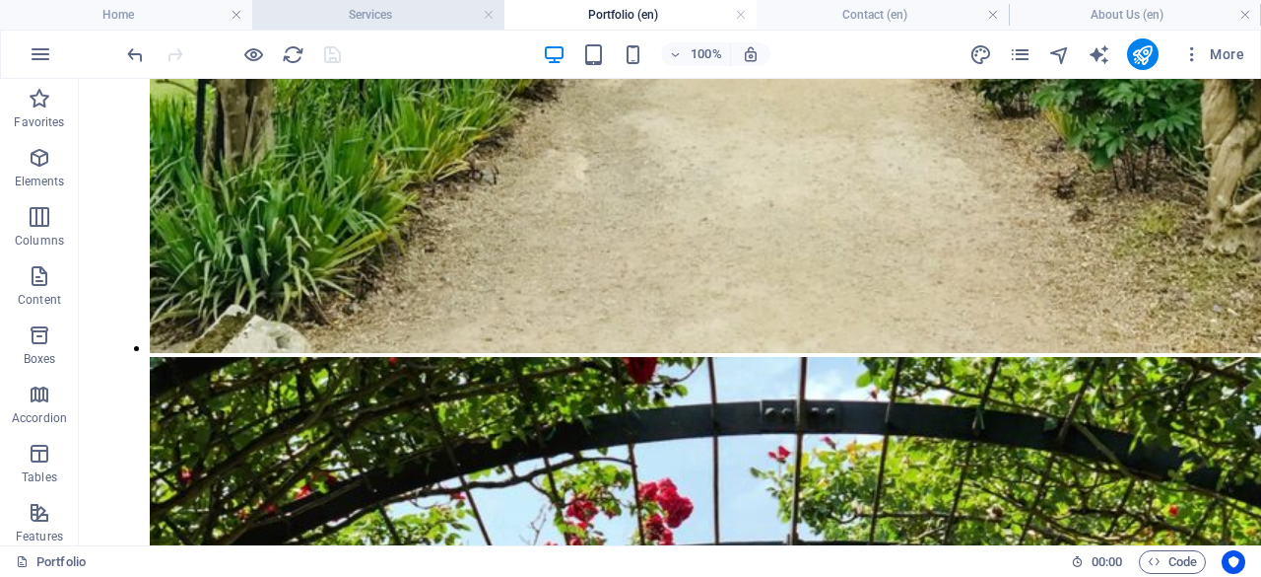
click at [427, 13] on h4 "Services" at bounding box center [378, 15] width 252 height 22
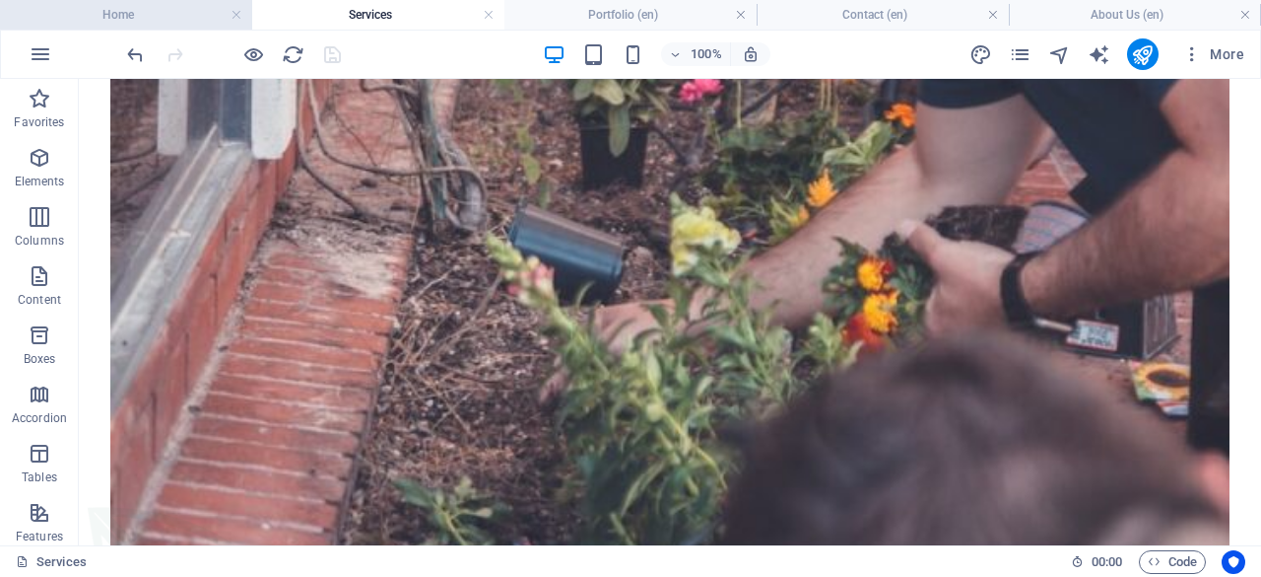
click at [105, 7] on h4 "Home" at bounding box center [126, 15] width 252 height 22
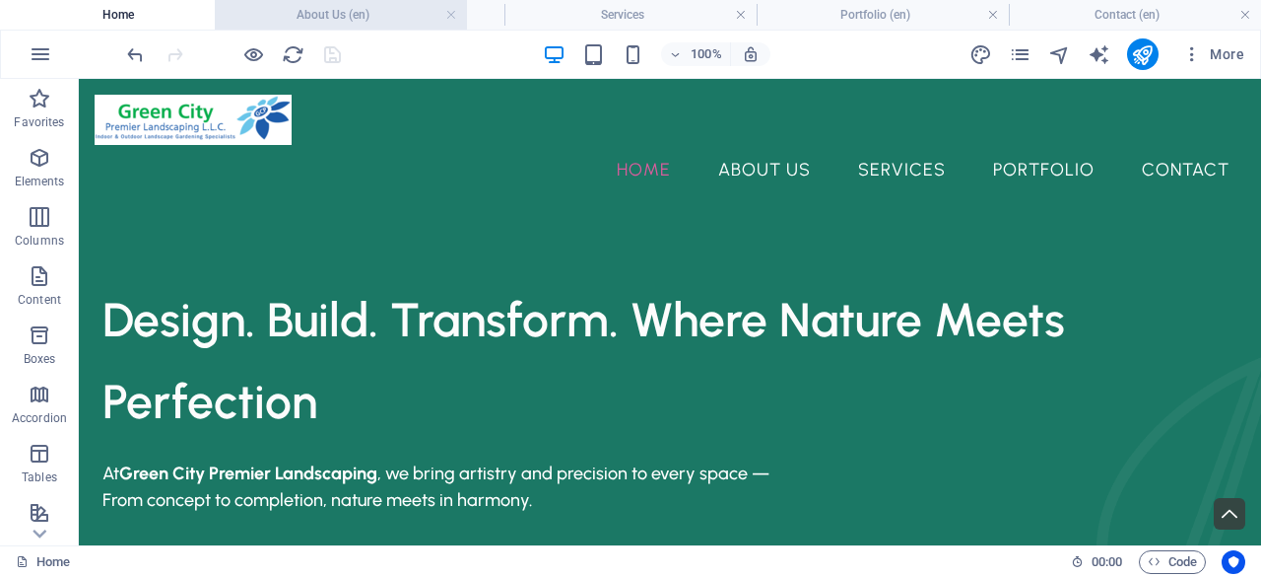
drag, startPoint x: 1116, startPoint y: 6, endPoint x: 374, endPoint y: 3, distance: 741.1
click at [396, 18] on h4 "About Us (en)" at bounding box center [378, 15] width 252 height 22
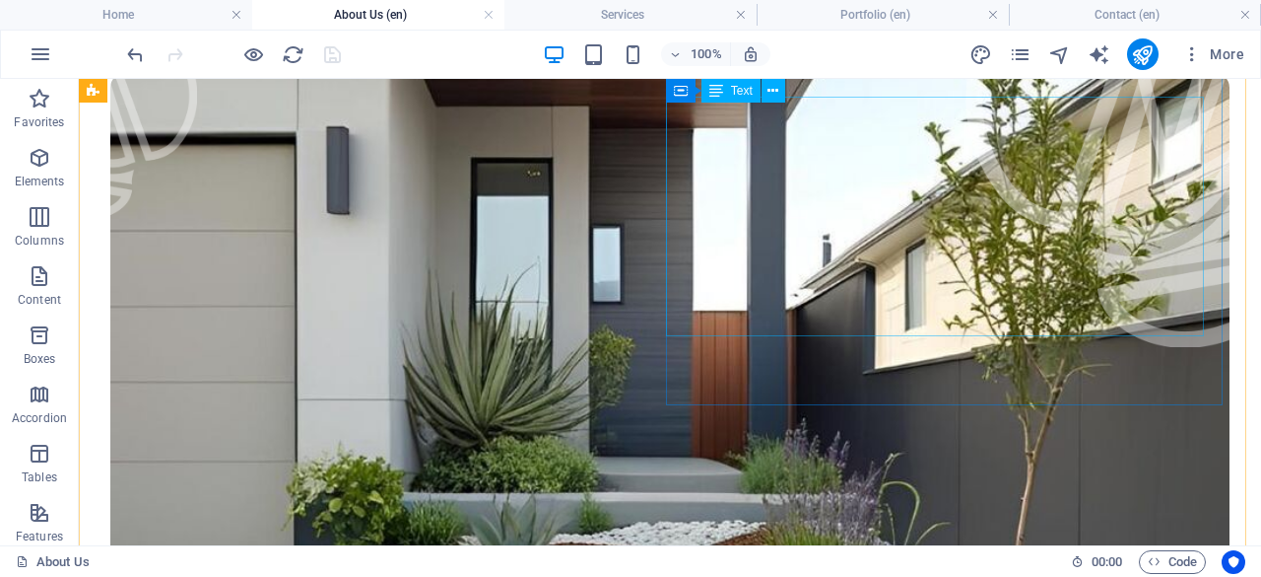
scroll to position [197, 0]
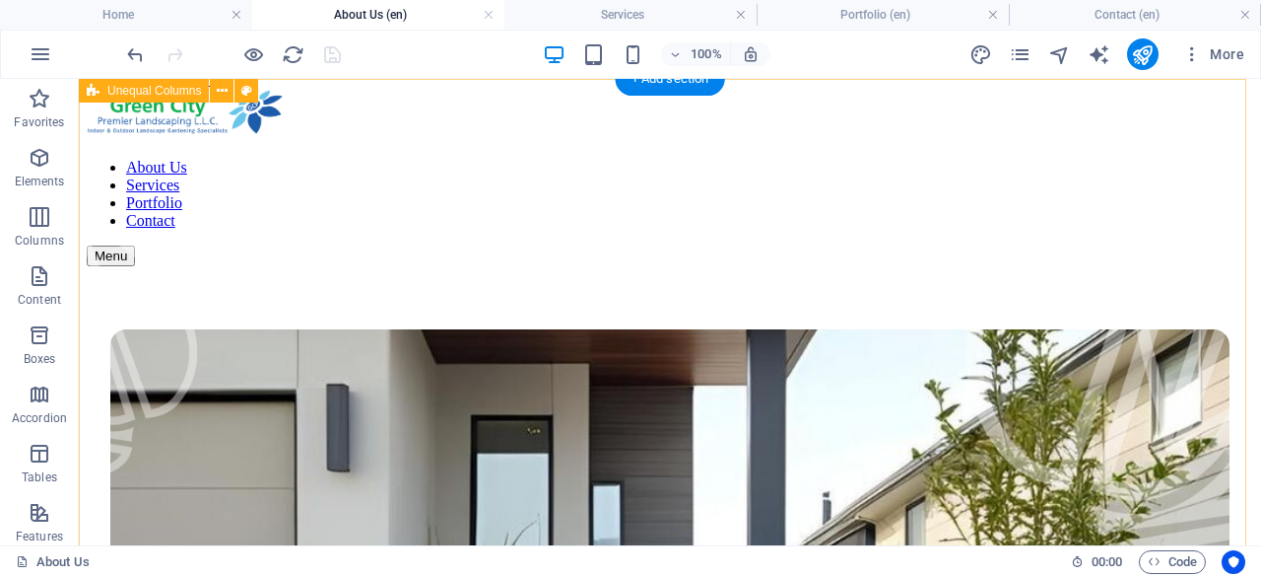
scroll to position [0, 0]
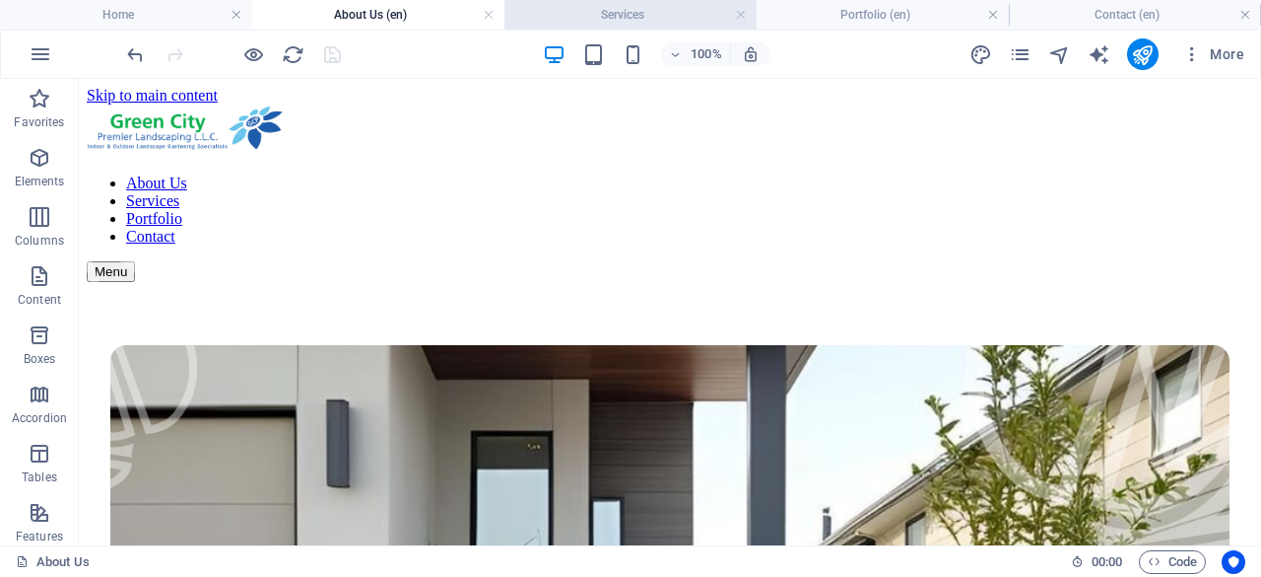
click at [631, 24] on h4 "Services" at bounding box center [631, 15] width 252 height 22
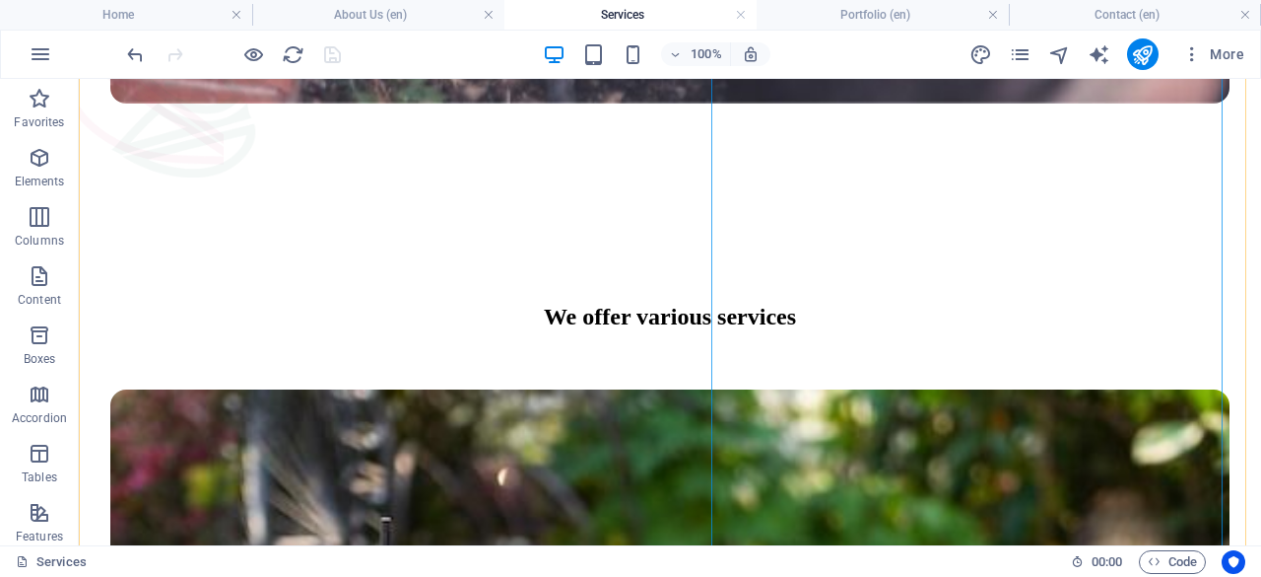
scroll to position [1577, 0]
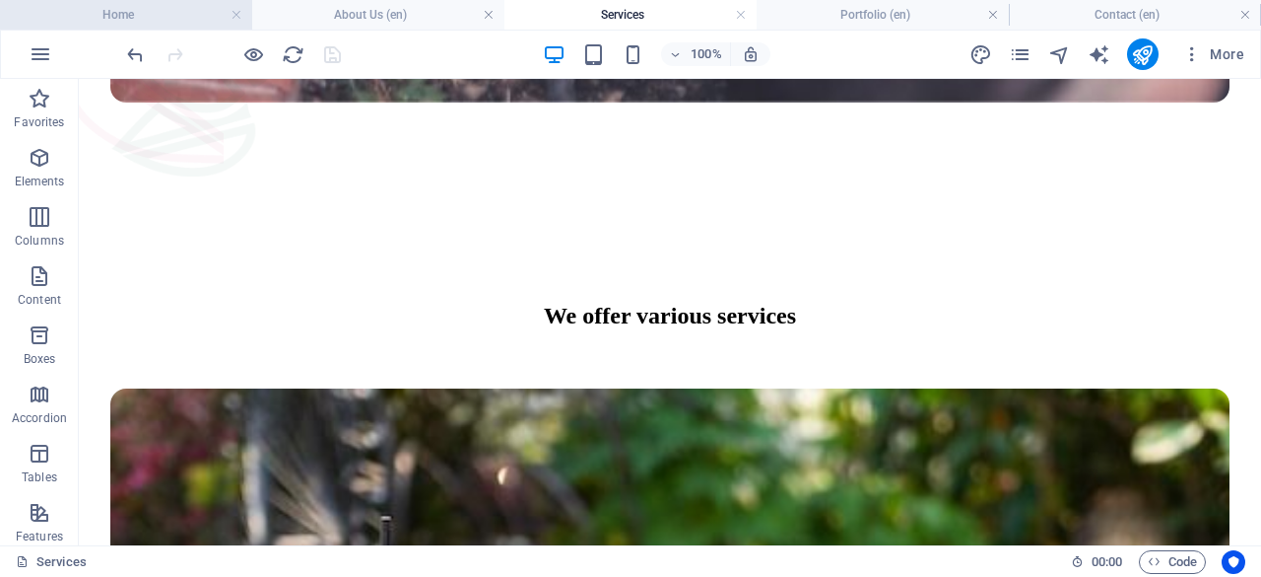
click at [153, 1] on li "Home" at bounding box center [126, 15] width 252 height 30
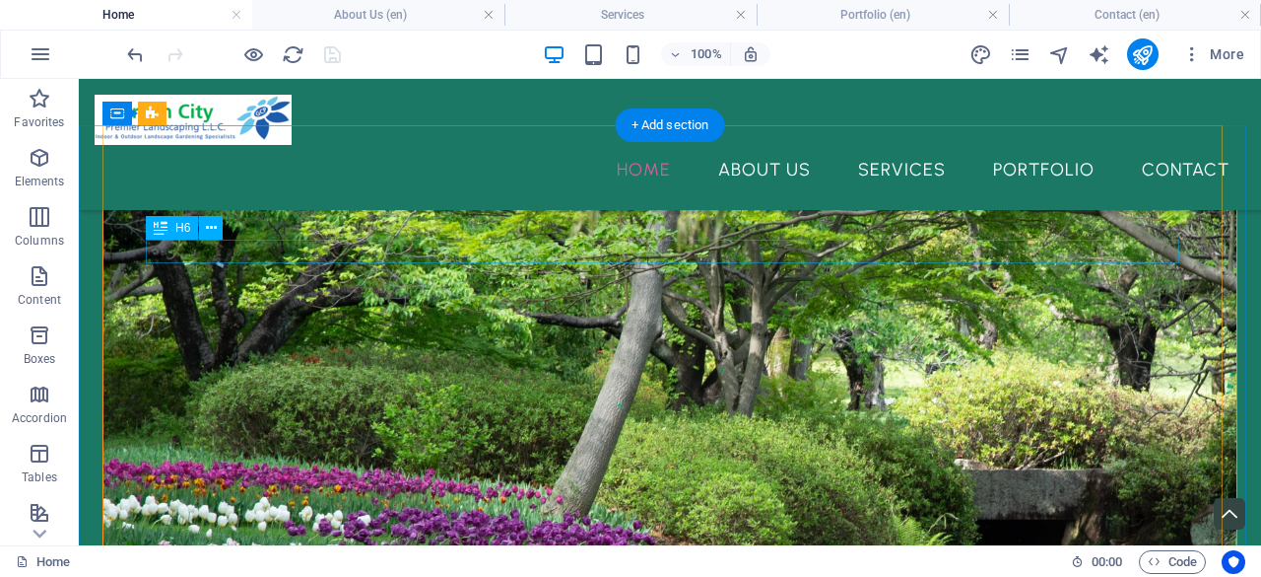
scroll to position [690, 0]
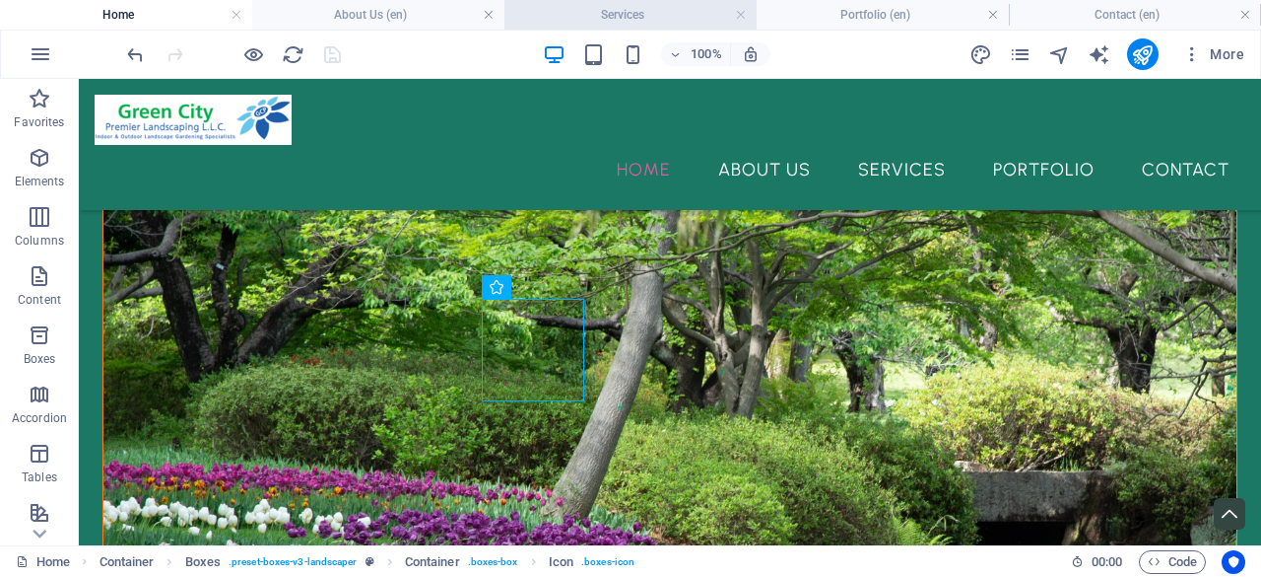
click at [662, 4] on h4 "Services" at bounding box center [631, 15] width 252 height 22
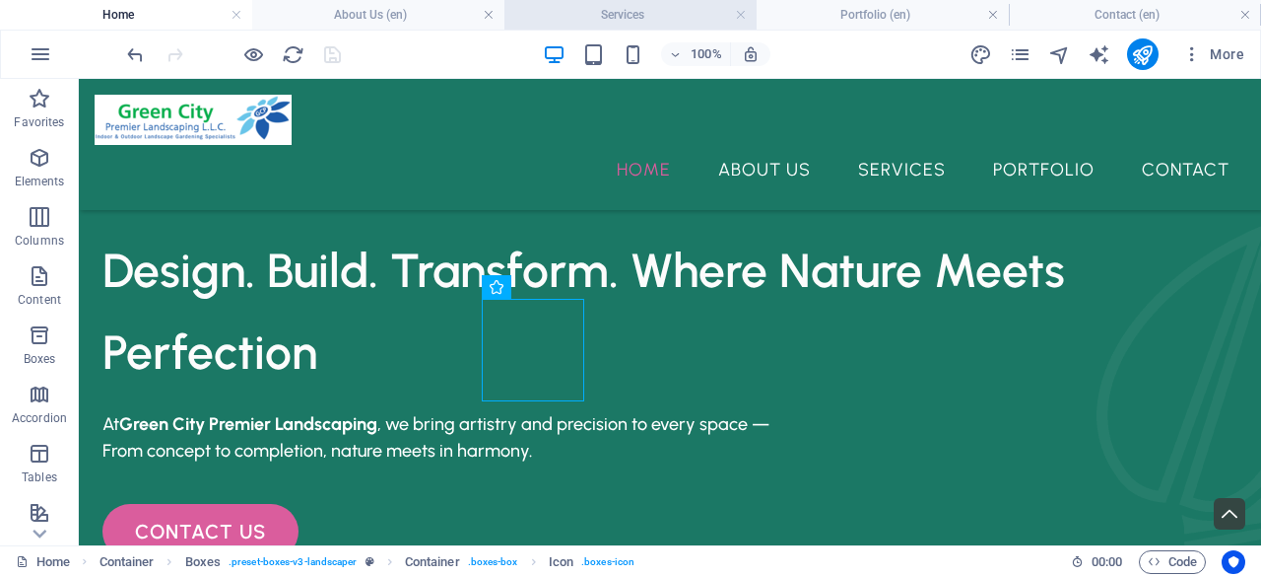
scroll to position [1577, 0]
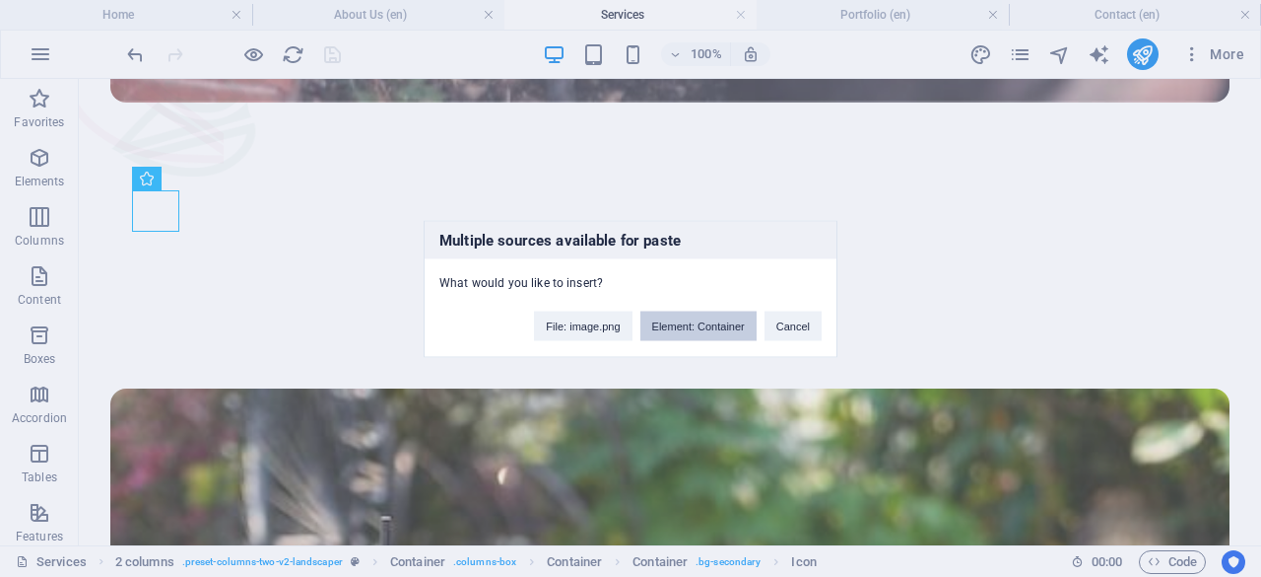
click at [739, 328] on button "Element: Container" at bounding box center [699, 325] width 116 height 30
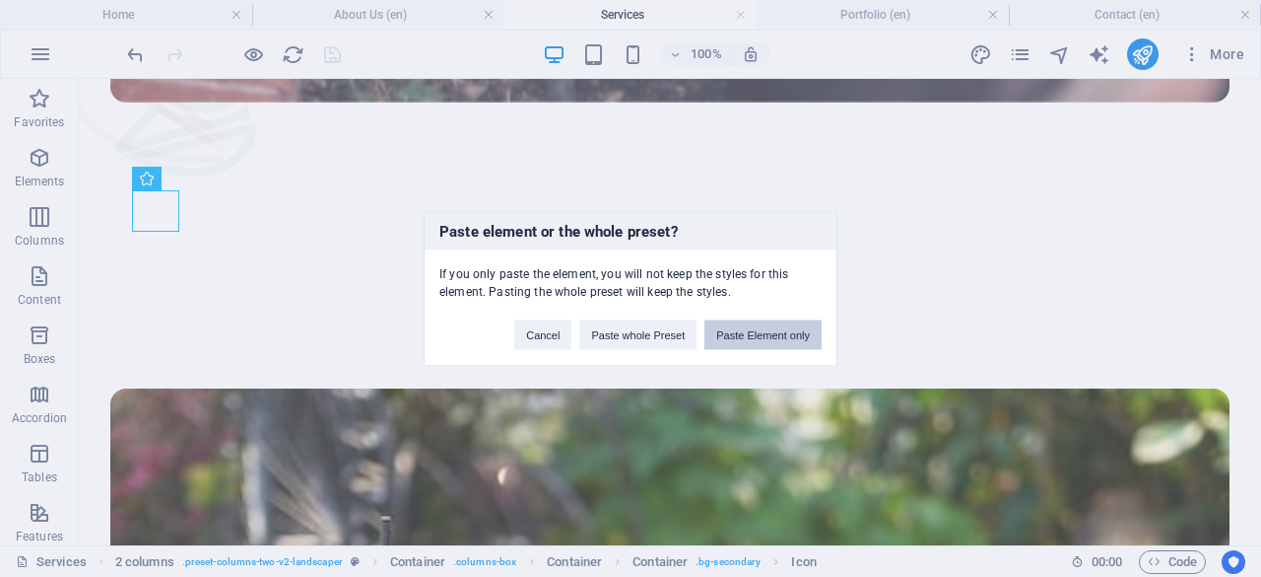
click at [773, 338] on button "Paste Element only" at bounding box center [763, 334] width 117 height 30
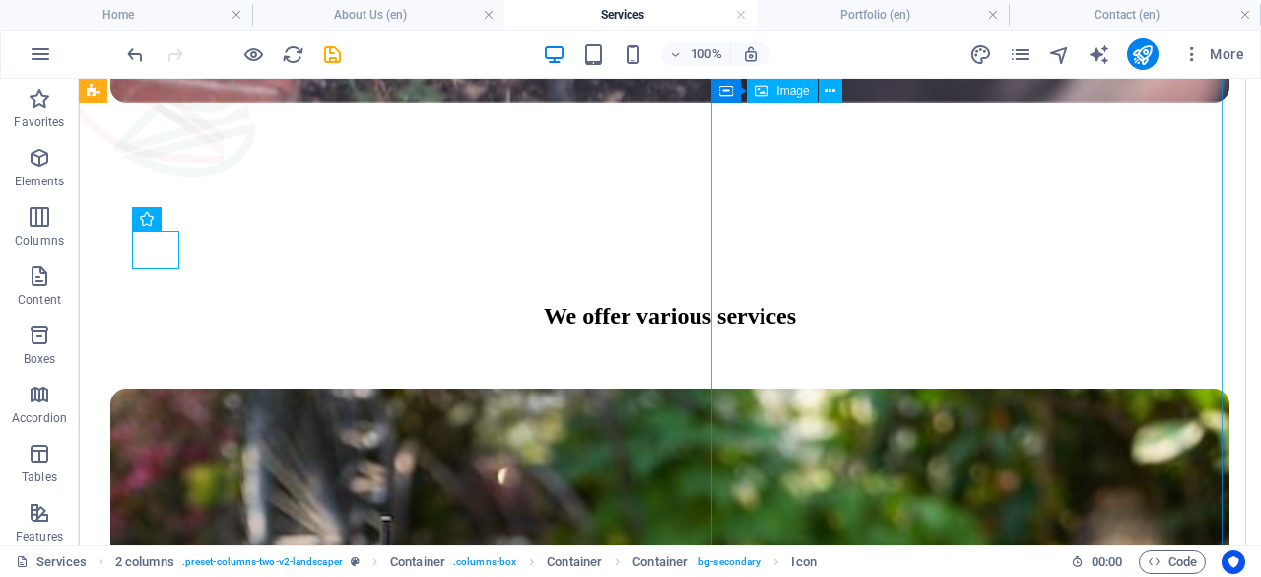
scroll to position [1558, 0]
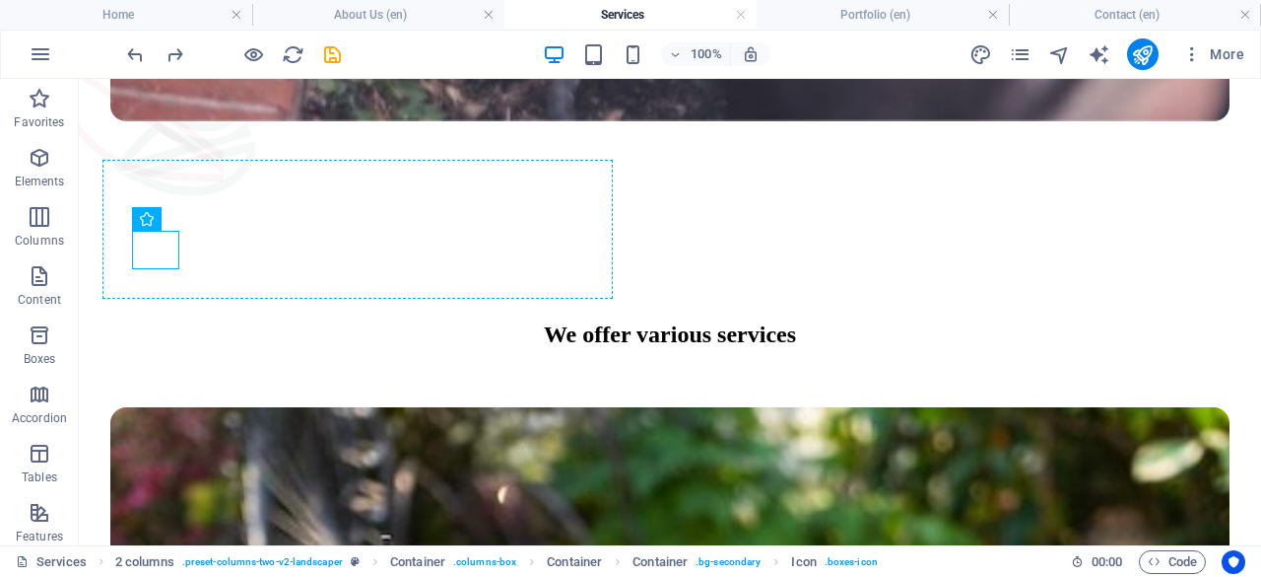
drag, startPoint x: 148, startPoint y: 244, endPoint x: 205, endPoint y: 252, distance: 57.7
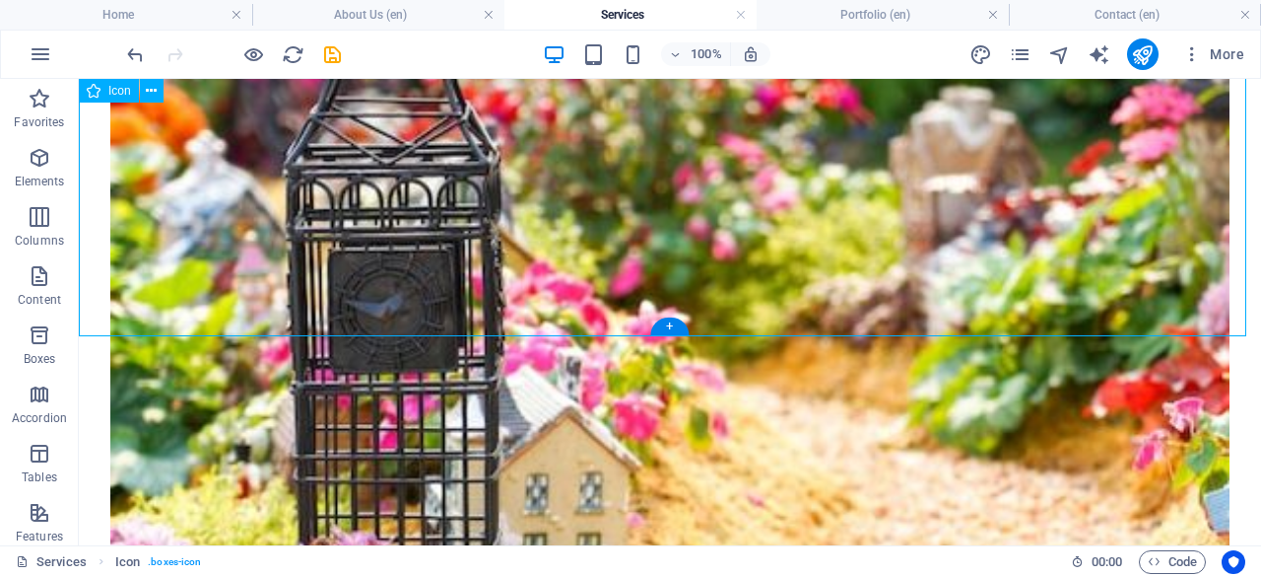
scroll to position [2235, 0]
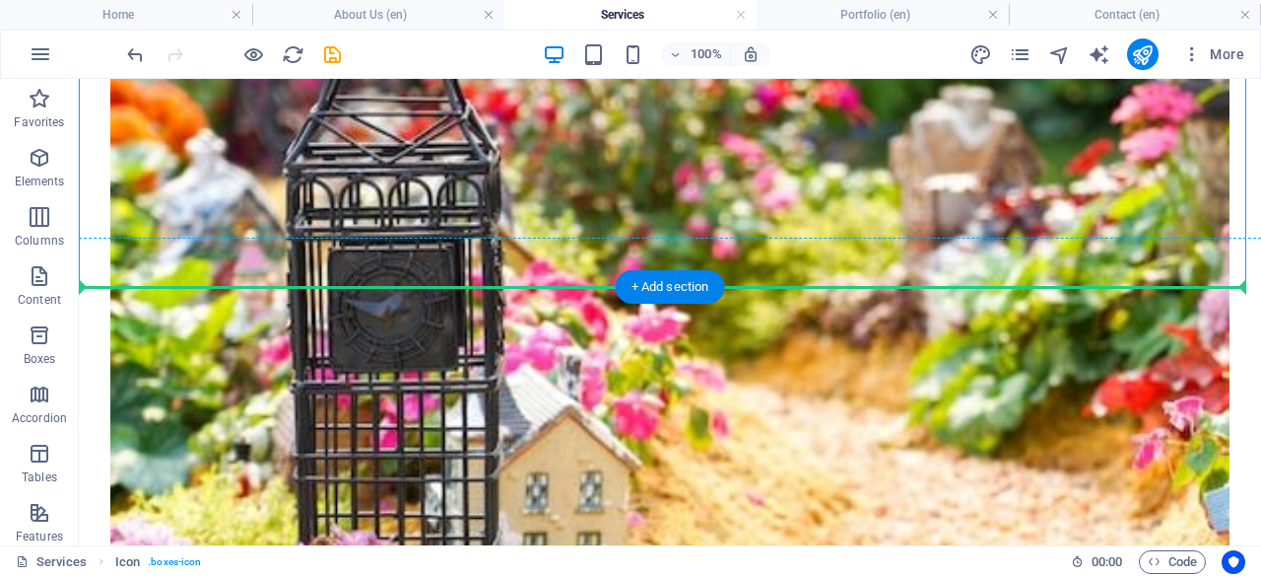
drag, startPoint x: 530, startPoint y: 226, endPoint x: 304, endPoint y: 462, distance: 327.6
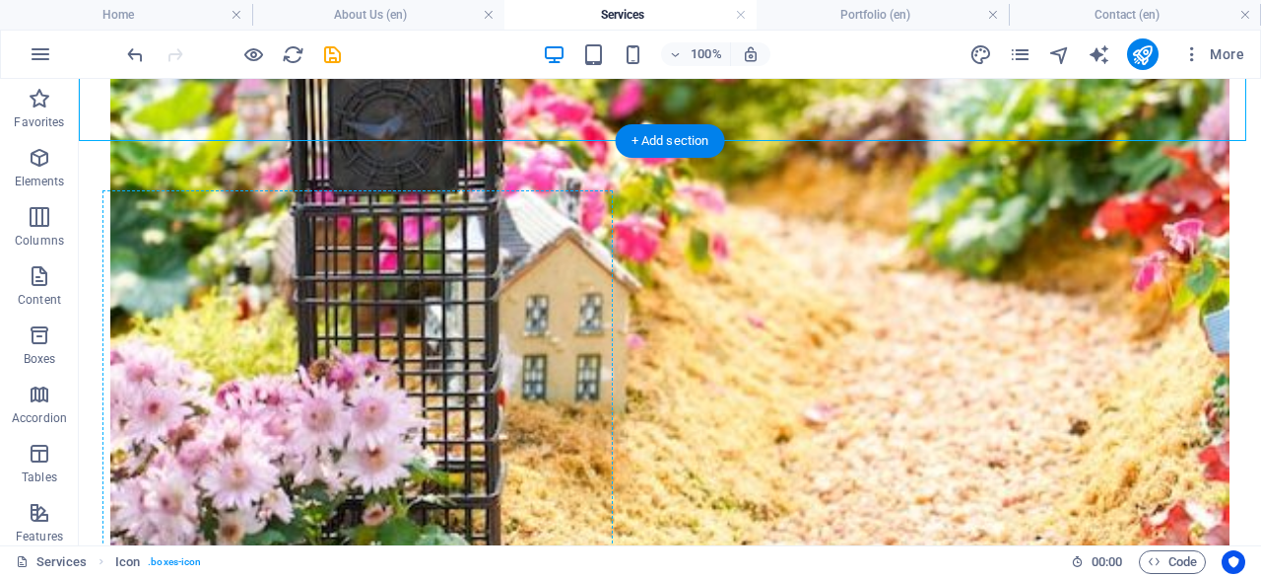
scroll to position [2481, 0]
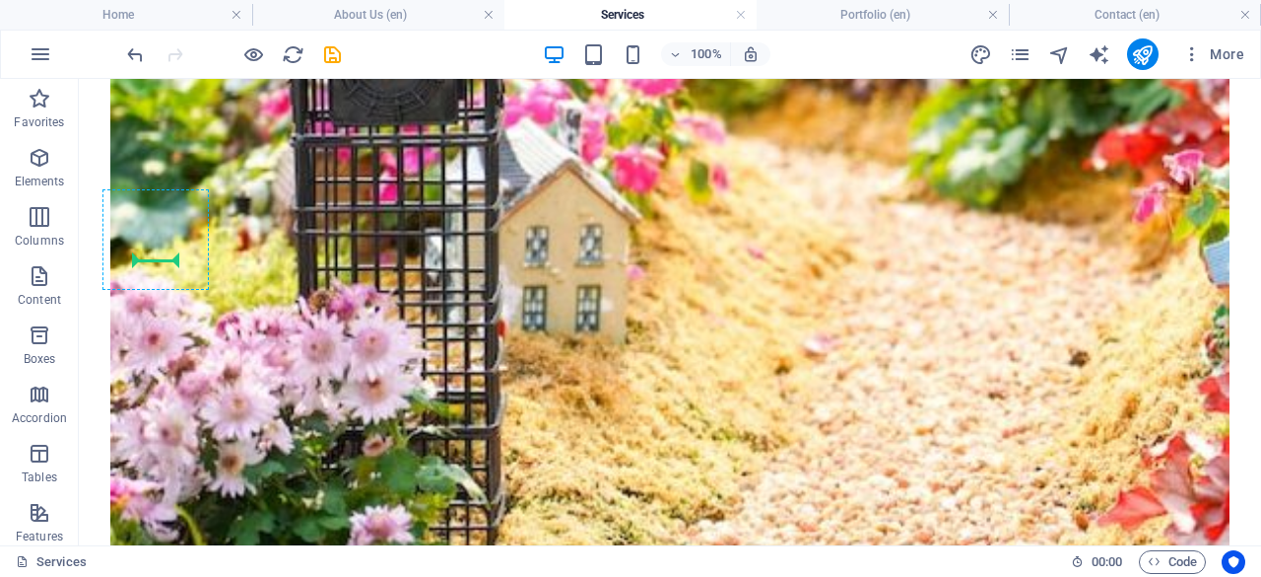
drag, startPoint x: 634, startPoint y: 200, endPoint x: 156, endPoint y: 257, distance: 481.4
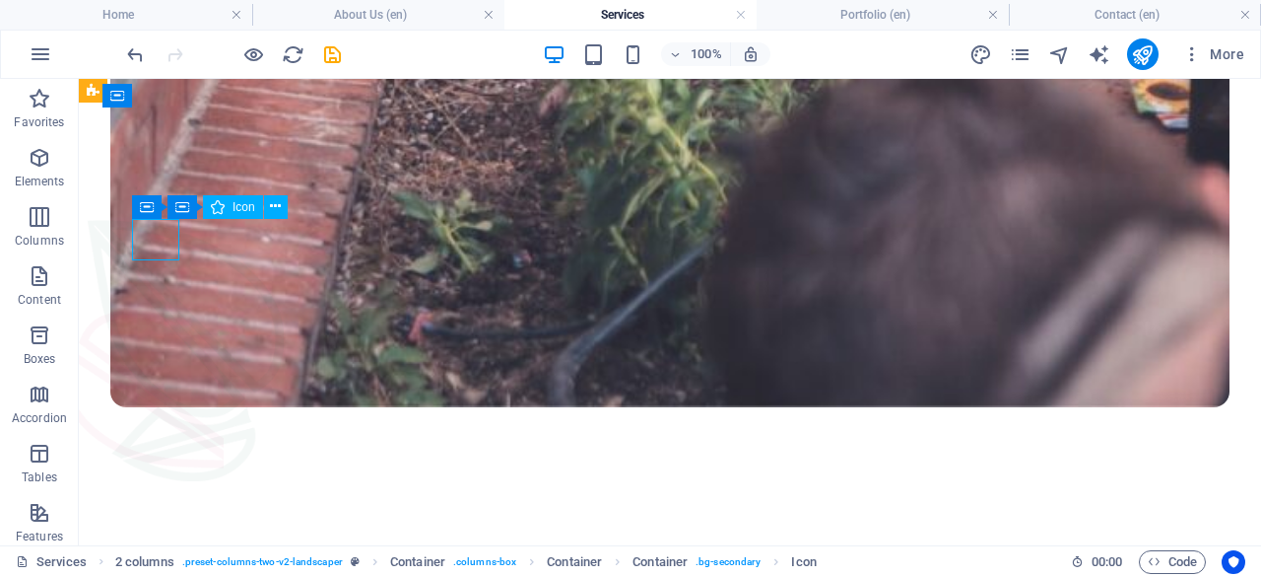
select select "xMidYMid"
select select "px"
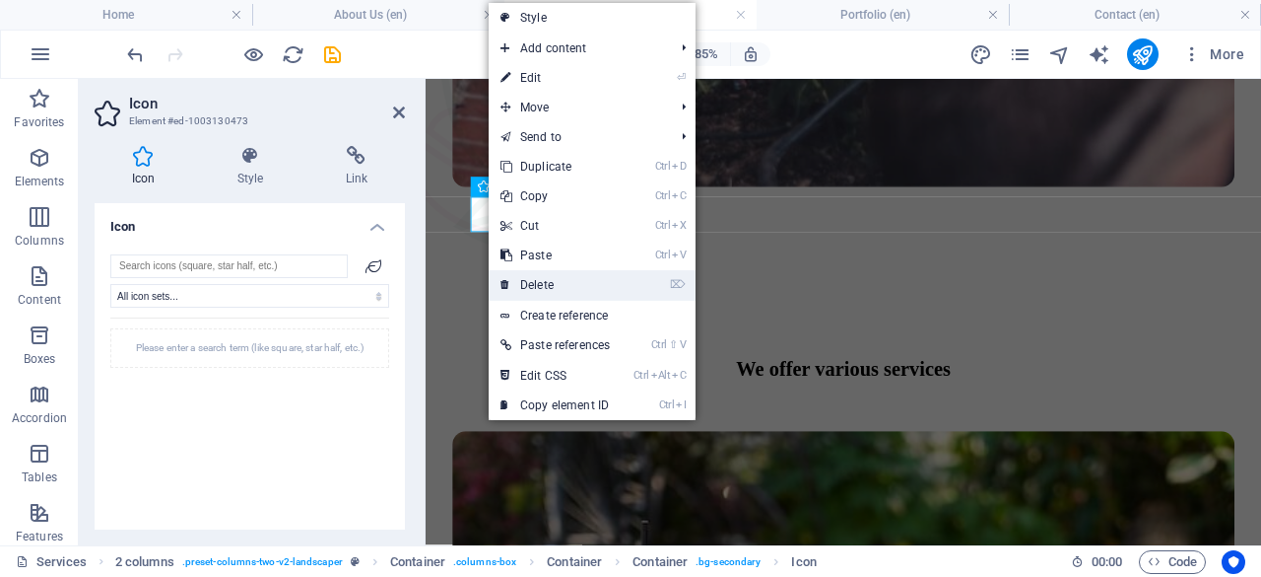
click at [512, 283] on link "⌦ Delete" at bounding box center [555, 285] width 133 height 30
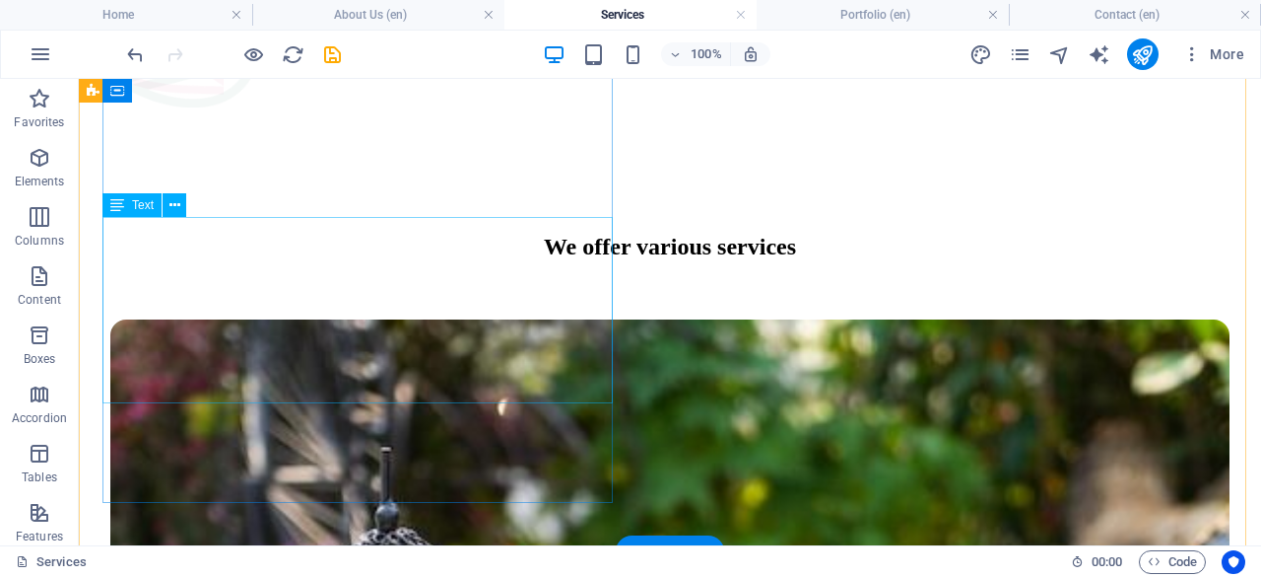
scroll to position [1449, 0]
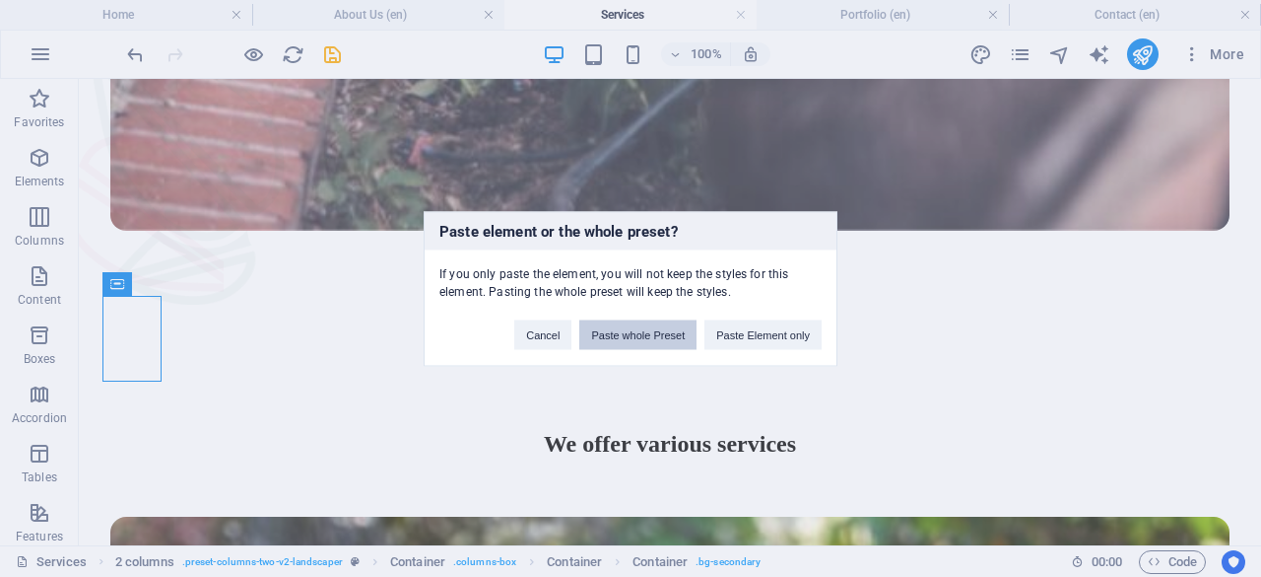
click at [652, 341] on button "Paste whole Preset" at bounding box center [637, 334] width 117 height 30
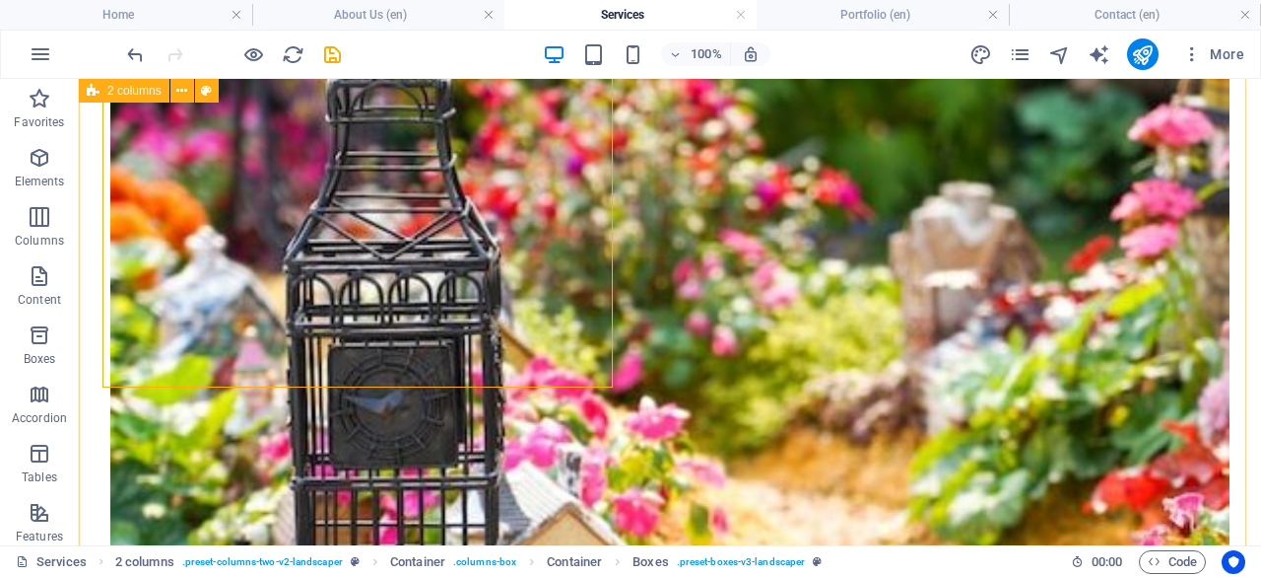
scroll to position [1348, 0]
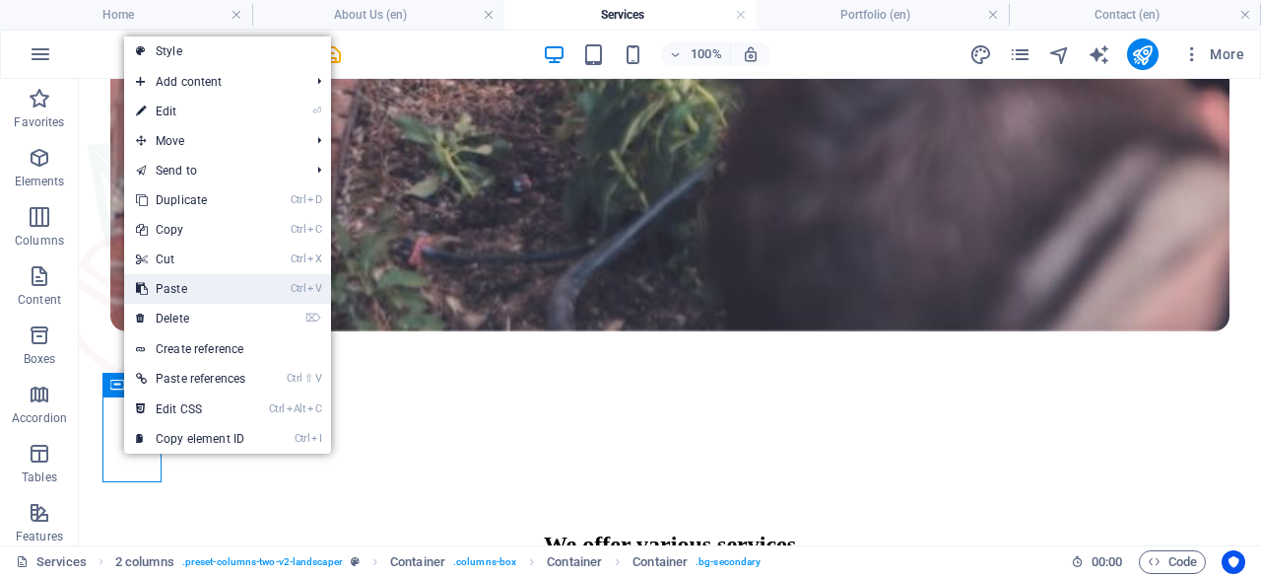
click at [242, 280] on link "Ctrl V Paste" at bounding box center [190, 289] width 133 height 30
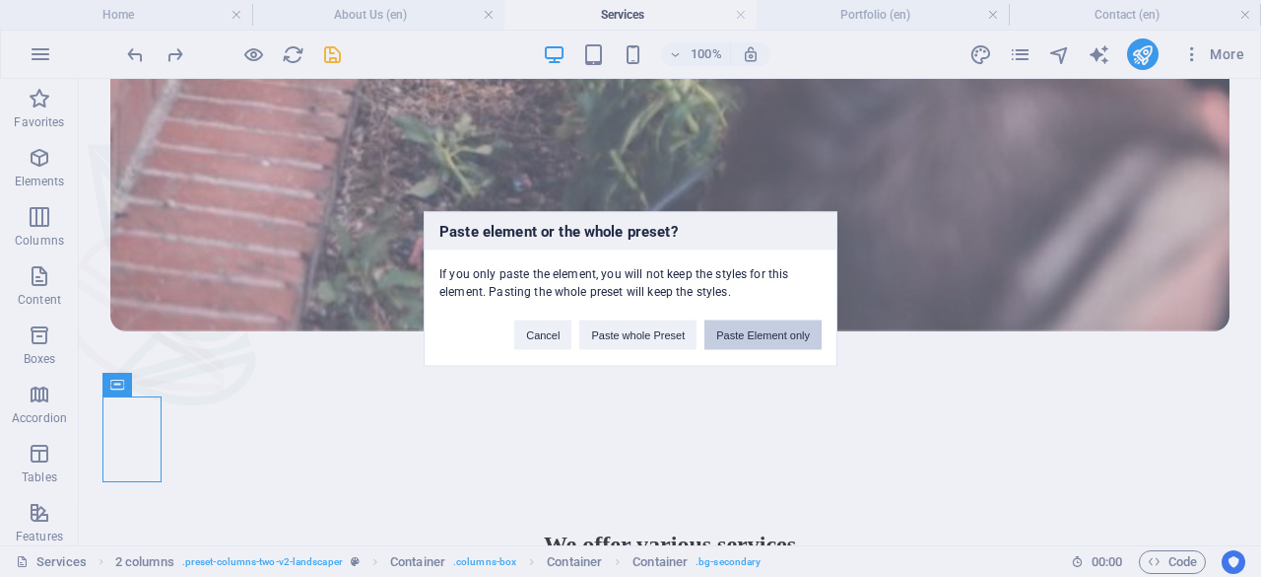
click at [765, 324] on button "Paste Element only" at bounding box center [763, 334] width 117 height 30
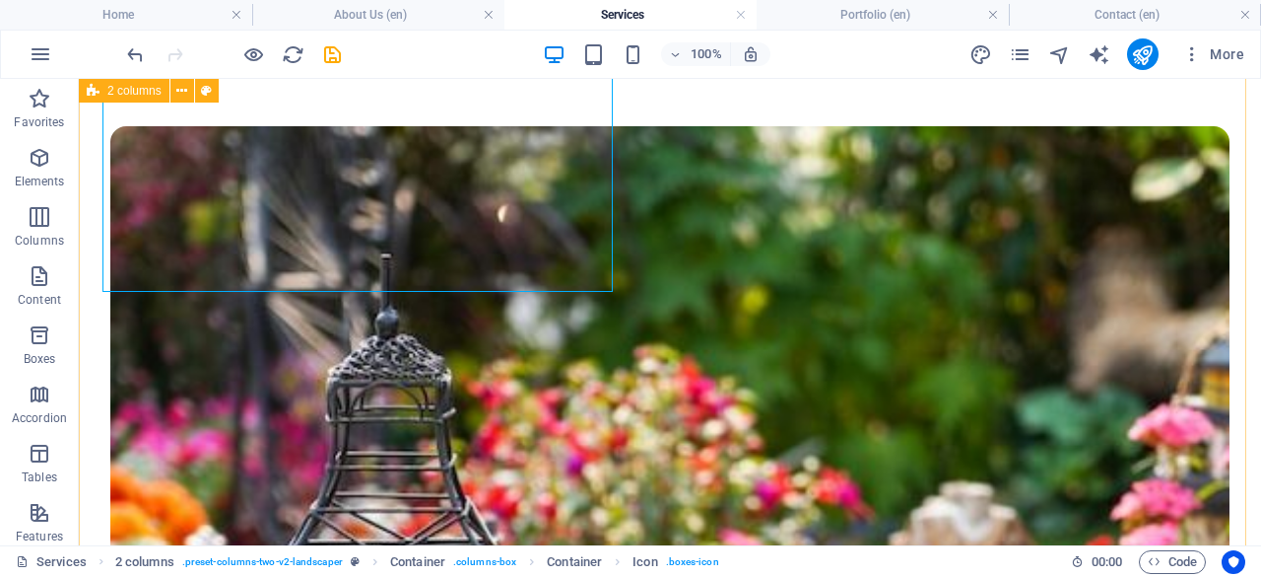
scroll to position [1743, 0]
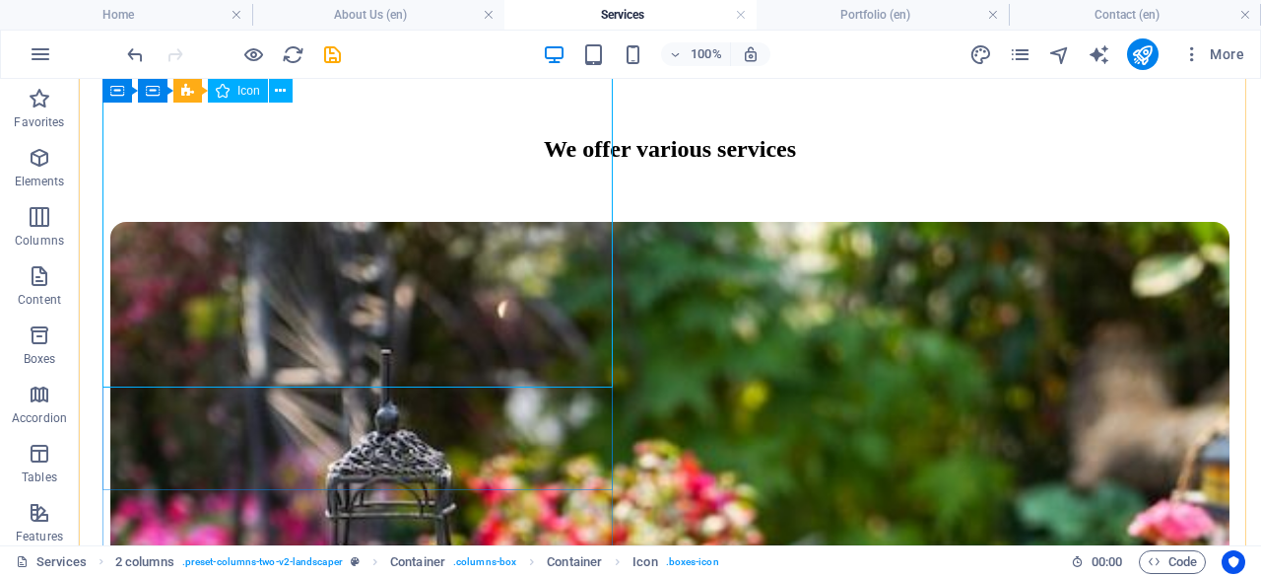
select select "xMidYMid"
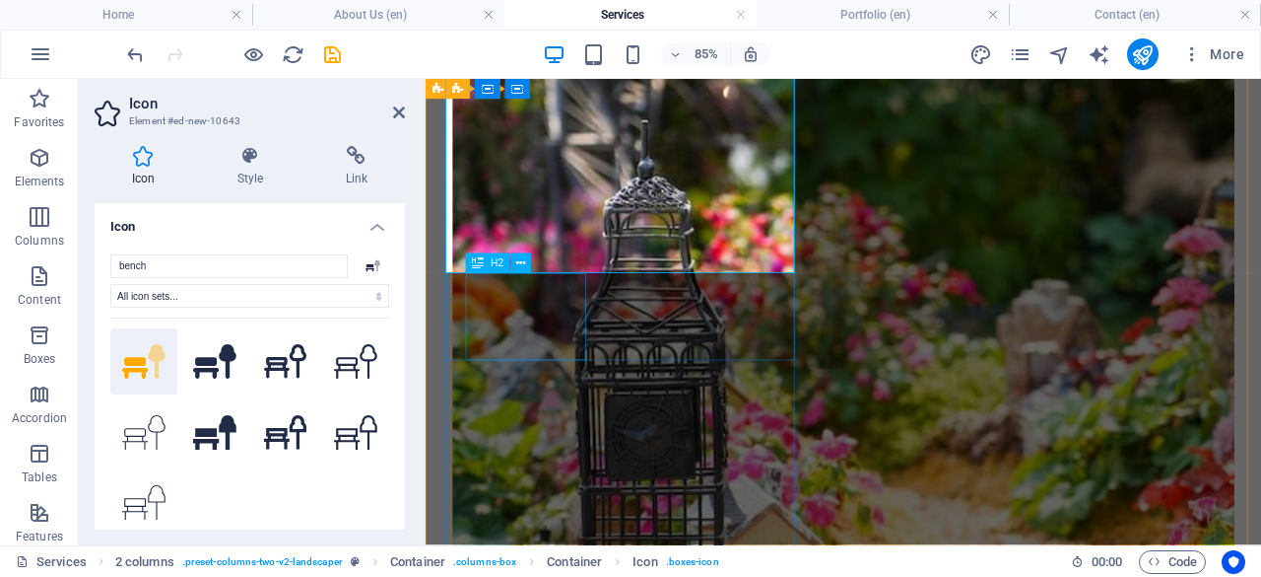
scroll to position [1549, 0]
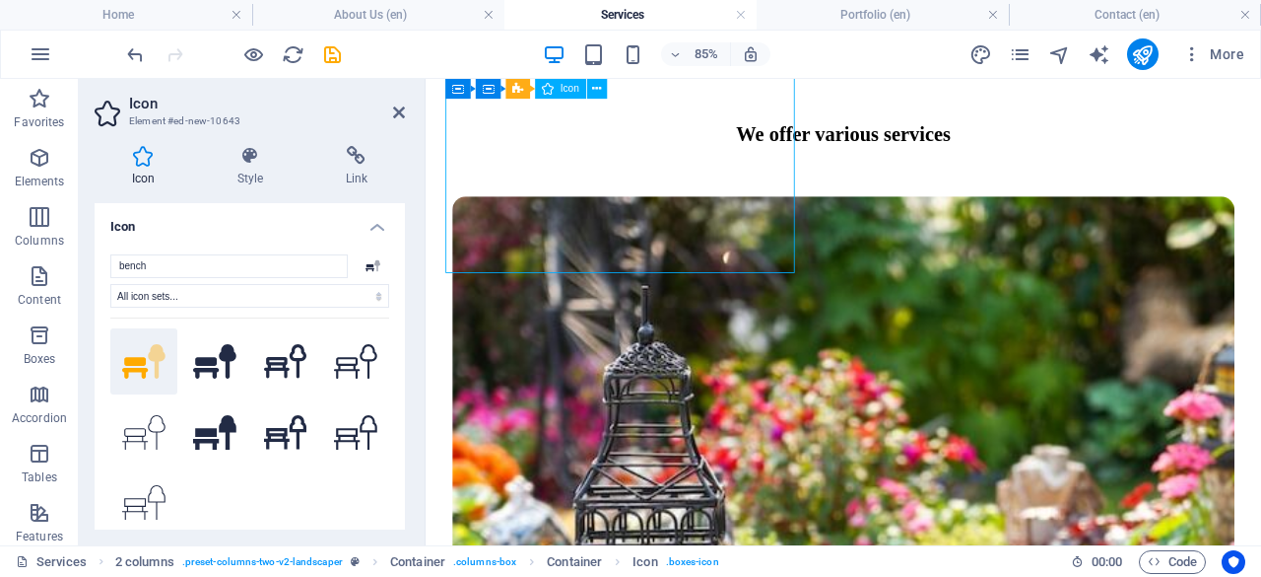
drag, startPoint x: 458, startPoint y: 302, endPoint x: 608, endPoint y: 228, distance: 167.0
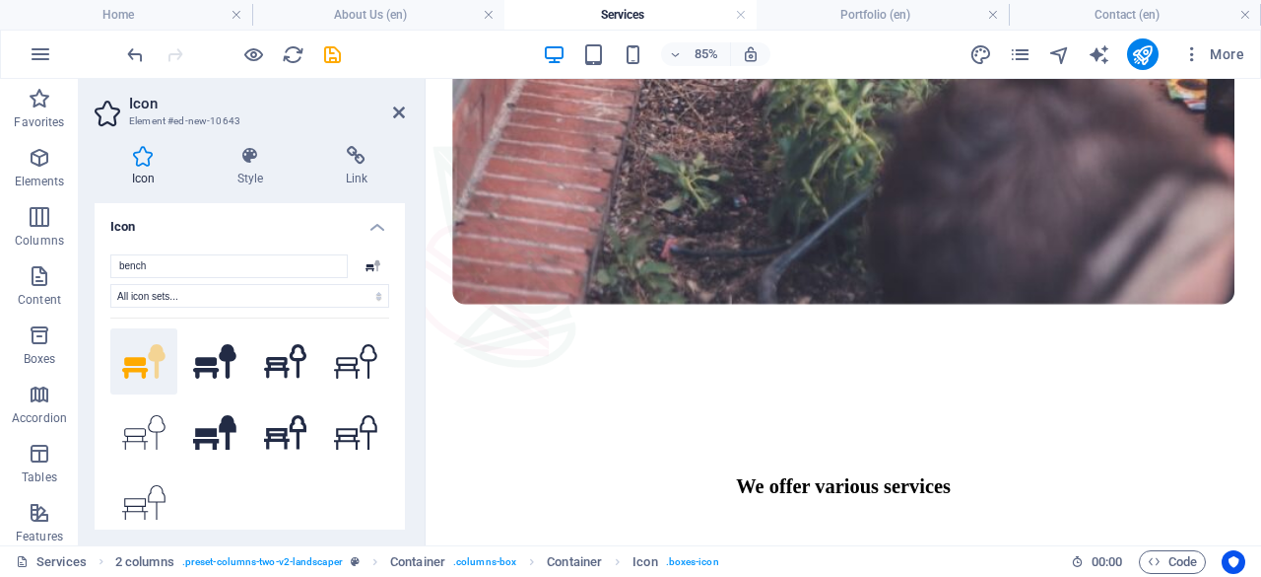
drag, startPoint x: 627, startPoint y: 249, endPoint x: 562, endPoint y: 381, distance: 147.2
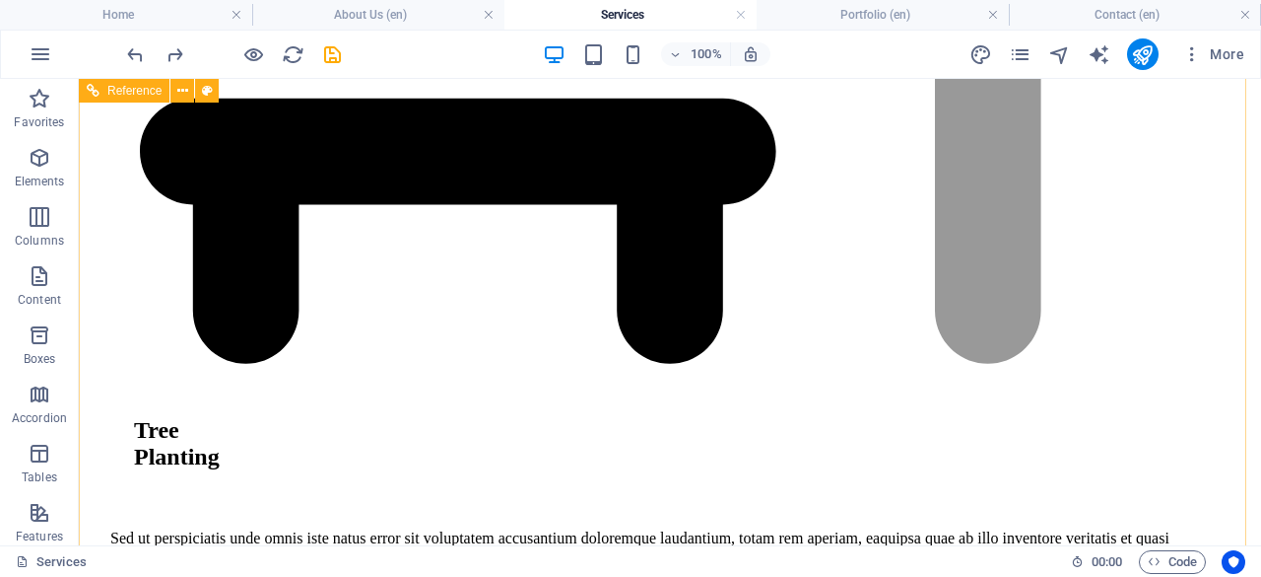
scroll to position [3990, 0]
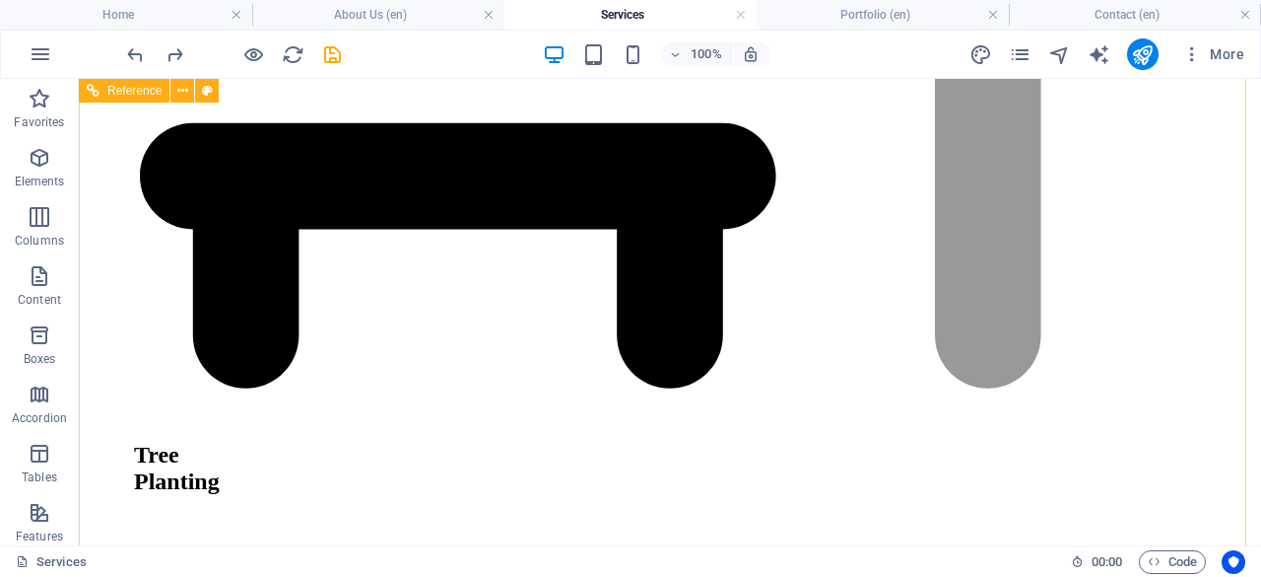
drag, startPoint x: 674, startPoint y: 370, endPoint x: 703, endPoint y: 418, distance: 56.1
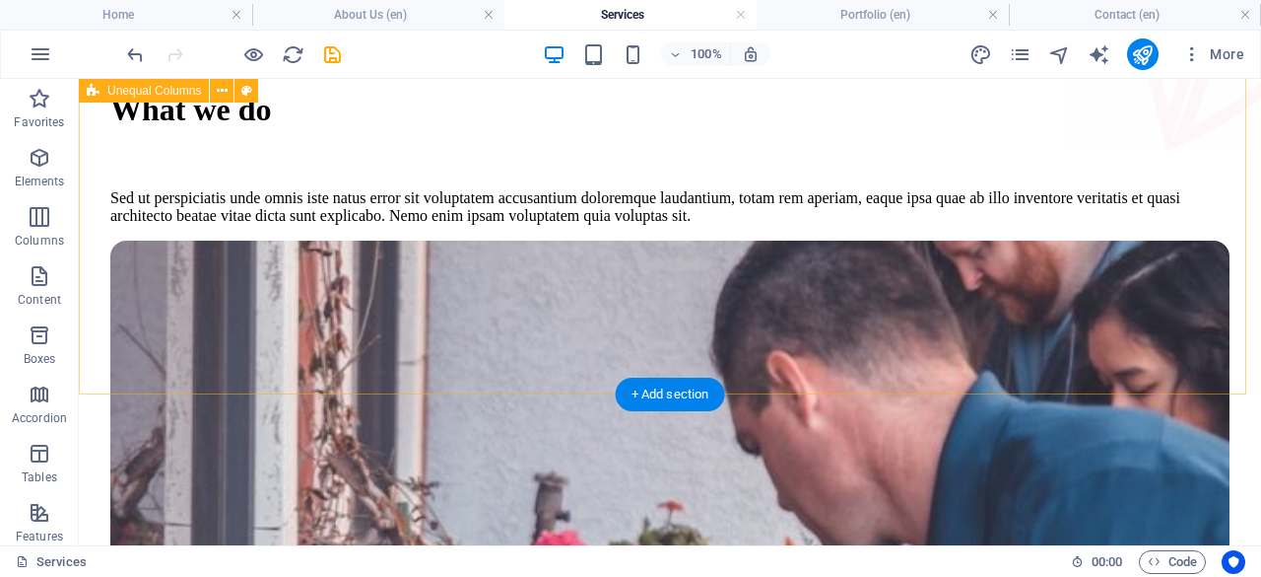
scroll to position [0, 0]
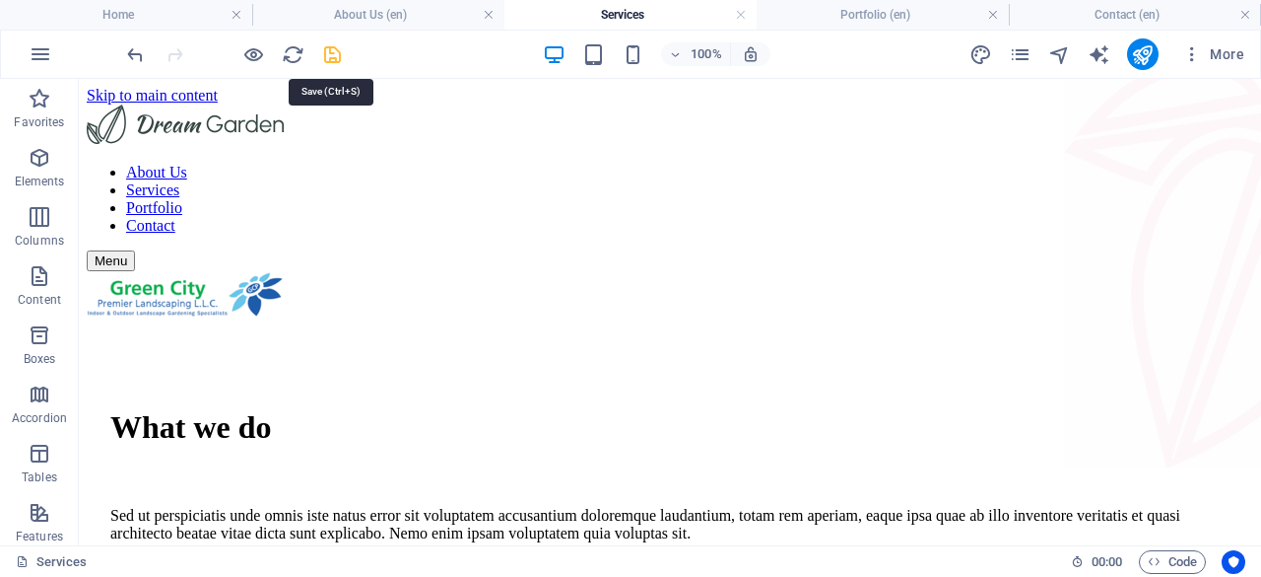
click at [332, 60] on icon "save" at bounding box center [332, 54] width 23 height 23
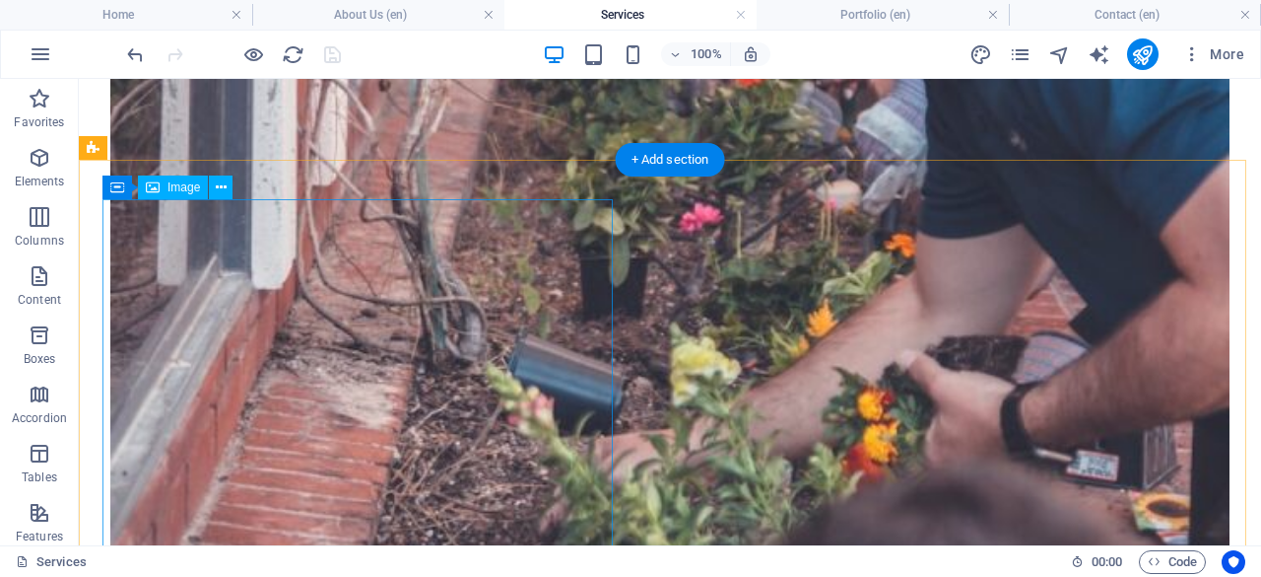
scroll to position [887, 0]
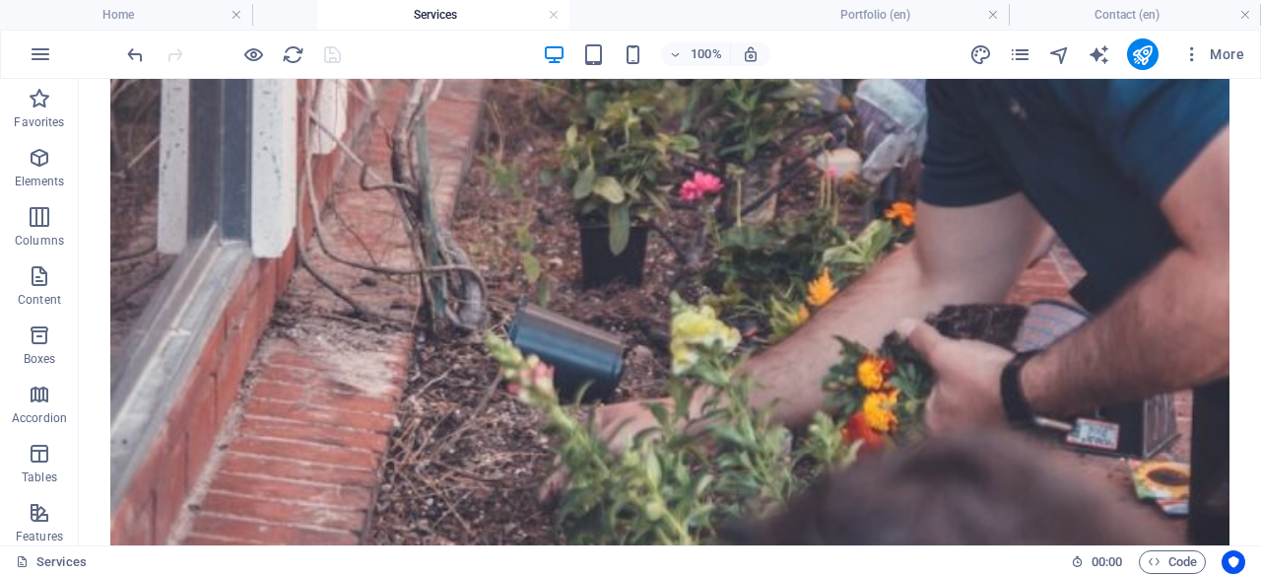
drag, startPoint x: 572, startPoint y: 15, endPoint x: 382, endPoint y: 31, distance: 189.9
drag, startPoint x: 618, startPoint y: 18, endPoint x: 382, endPoint y: 38, distance: 236.4
drag, startPoint x: 355, startPoint y: 17, endPoint x: 661, endPoint y: -8, distance: 307.5
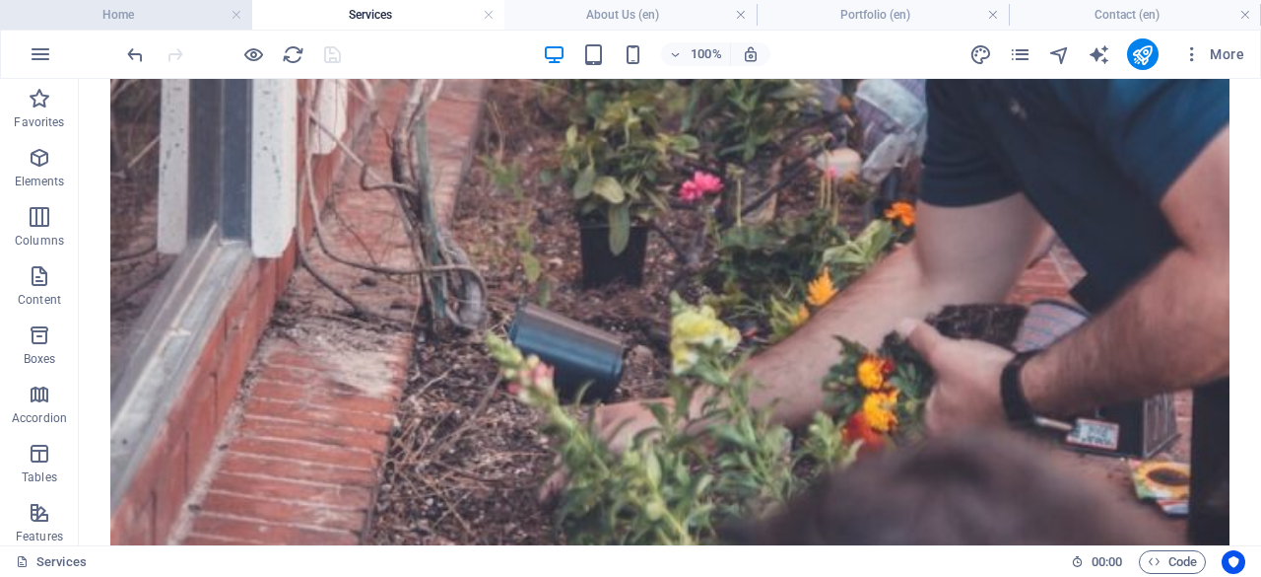
click at [59, 16] on h4 "Home" at bounding box center [126, 15] width 252 height 22
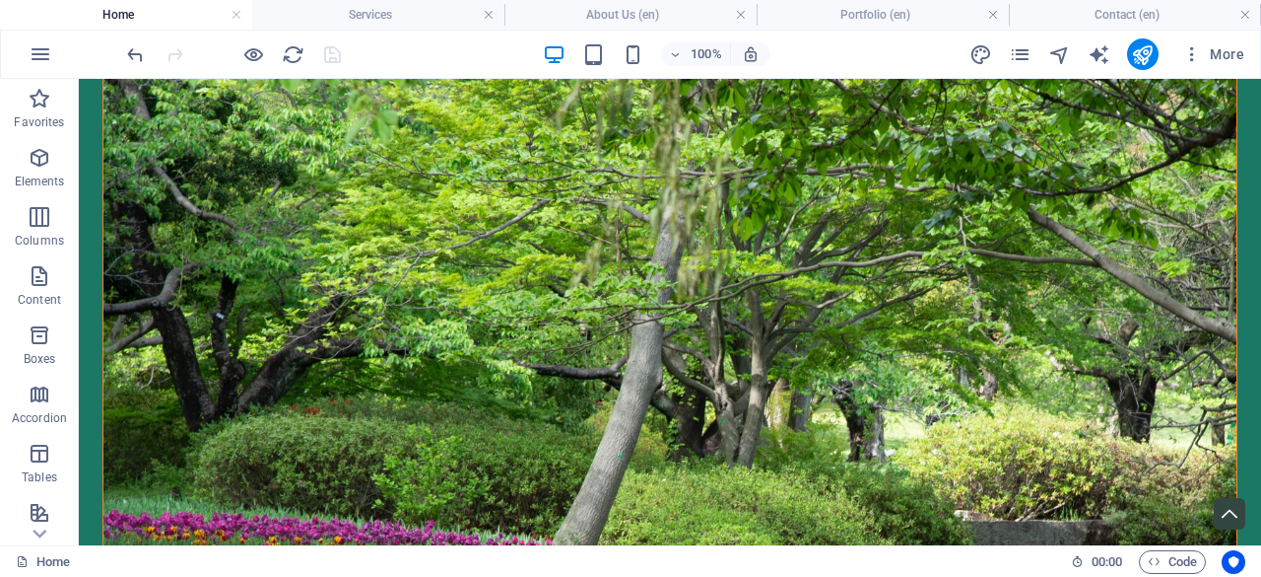
scroll to position [0, 0]
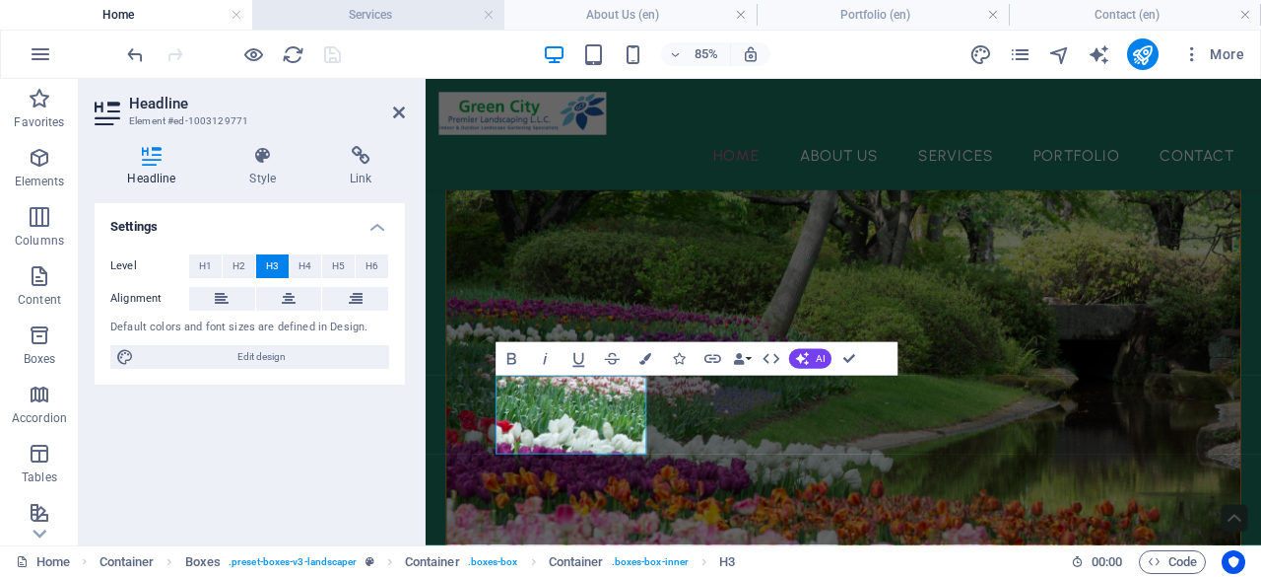
click at [378, 8] on h4 "Services" at bounding box center [378, 15] width 252 height 22
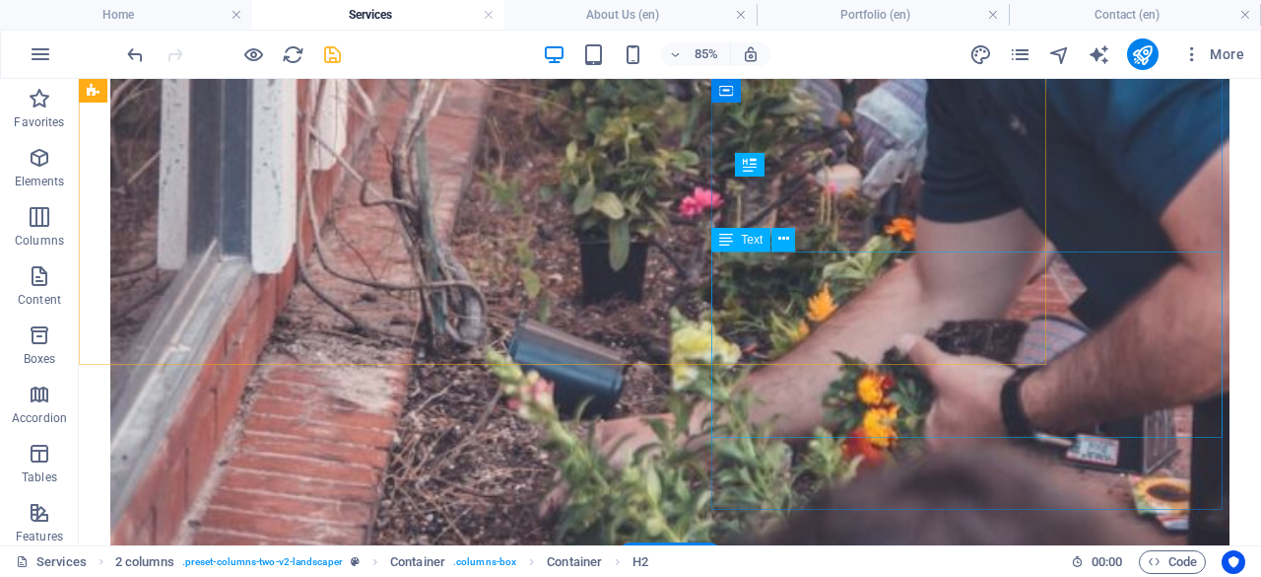
scroll to position [1029, 0]
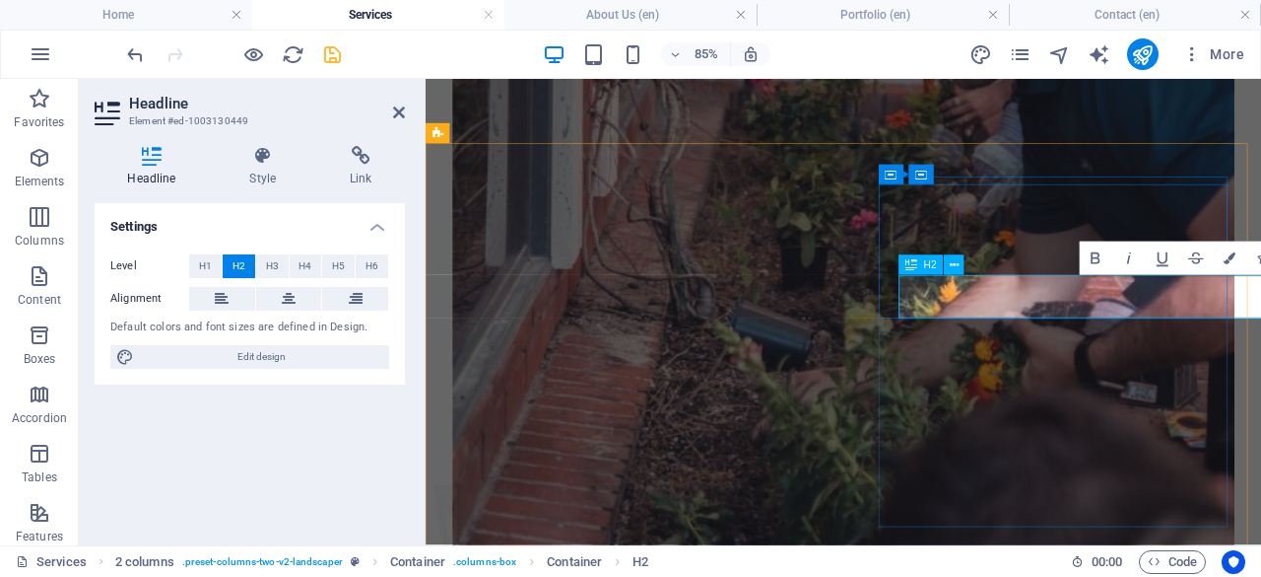
click at [928, 269] on span "H2" at bounding box center [930, 265] width 13 height 10
click at [930, 266] on span "H2" at bounding box center [930, 265] width 13 height 10
click at [928, 267] on span "H2" at bounding box center [930, 265] width 13 height 10
click at [928, 263] on span "H2" at bounding box center [930, 265] width 13 height 10
click at [937, 268] on div "H2" at bounding box center [921, 265] width 44 height 20
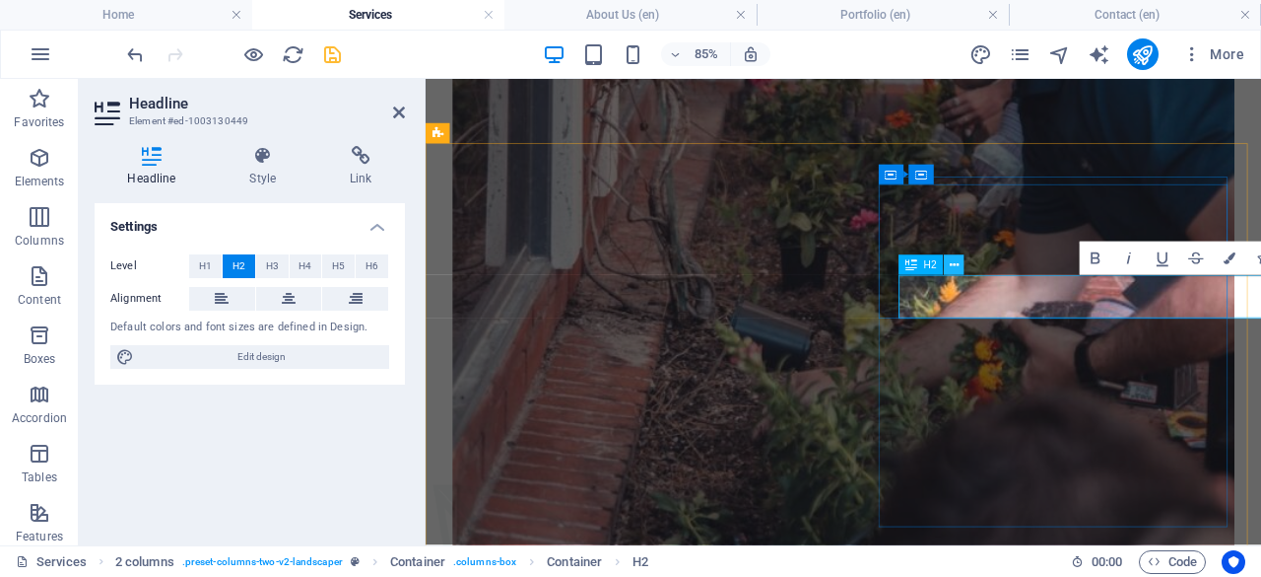
click at [954, 270] on icon at bounding box center [954, 265] width 9 height 18
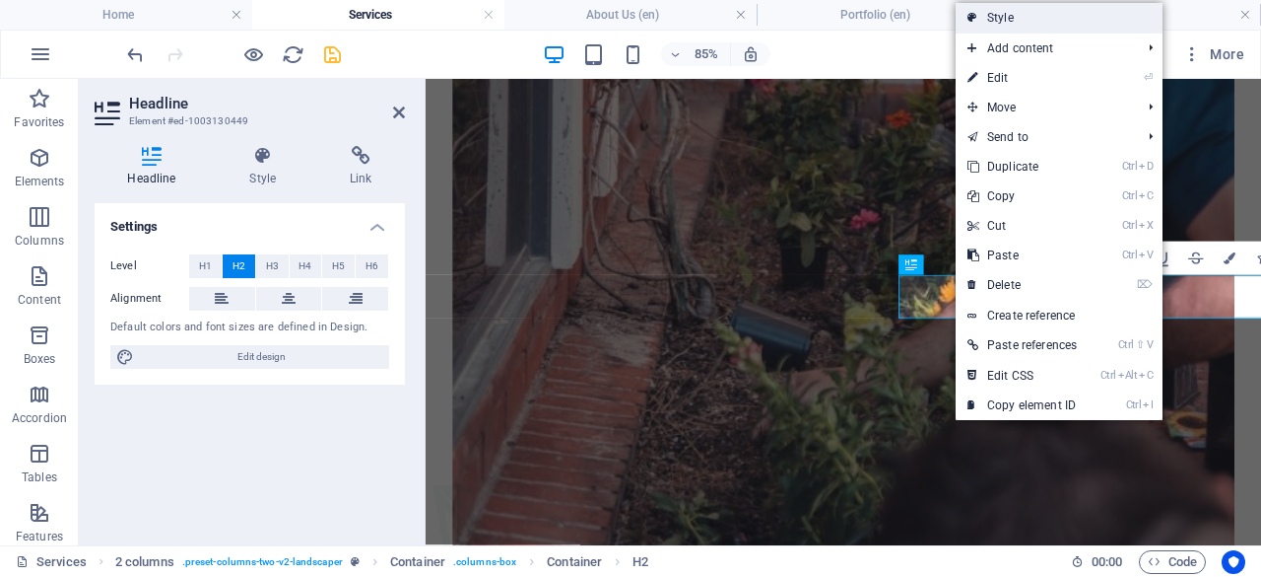
click at [990, 15] on link "Style" at bounding box center [1059, 18] width 207 height 30
select select "px"
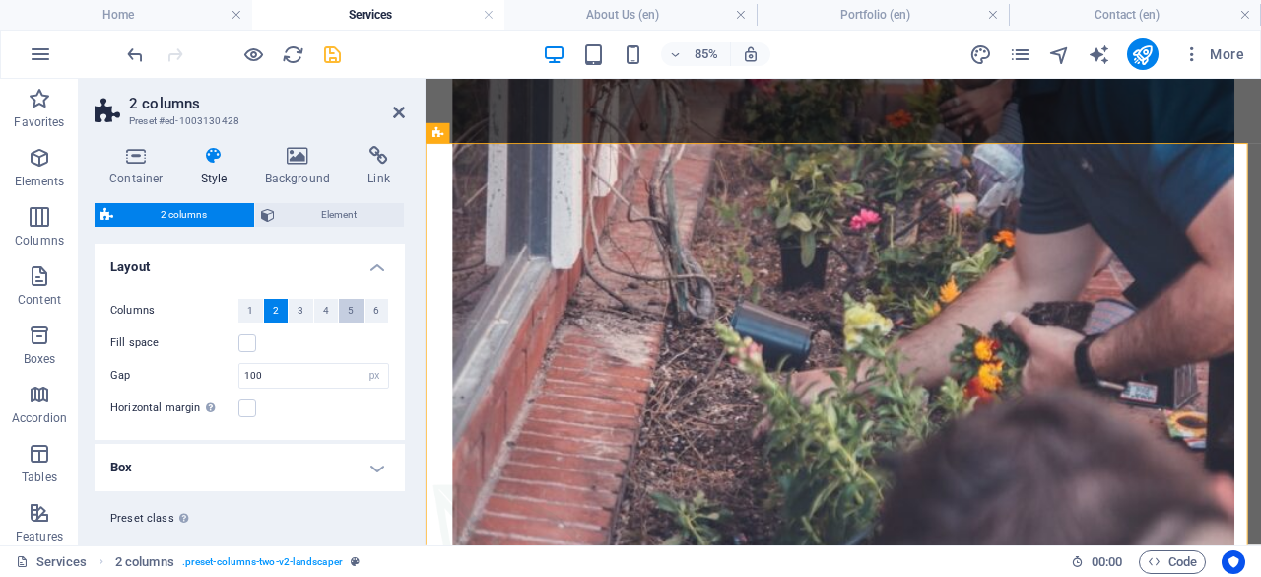
click at [339, 303] on button "5" at bounding box center [351, 311] width 25 height 24
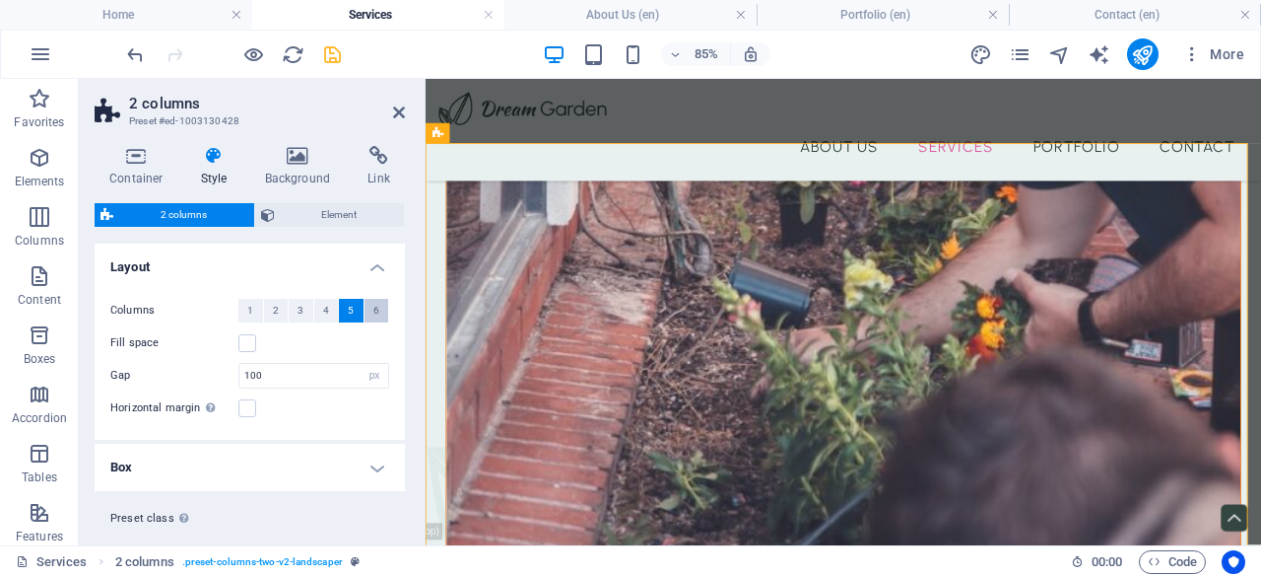
click at [375, 309] on button "6" at bounding box center [377, 311] width 25 height 24
click at [256, 314] on button "1" at bounding box center [250, 311] width 25 height 24
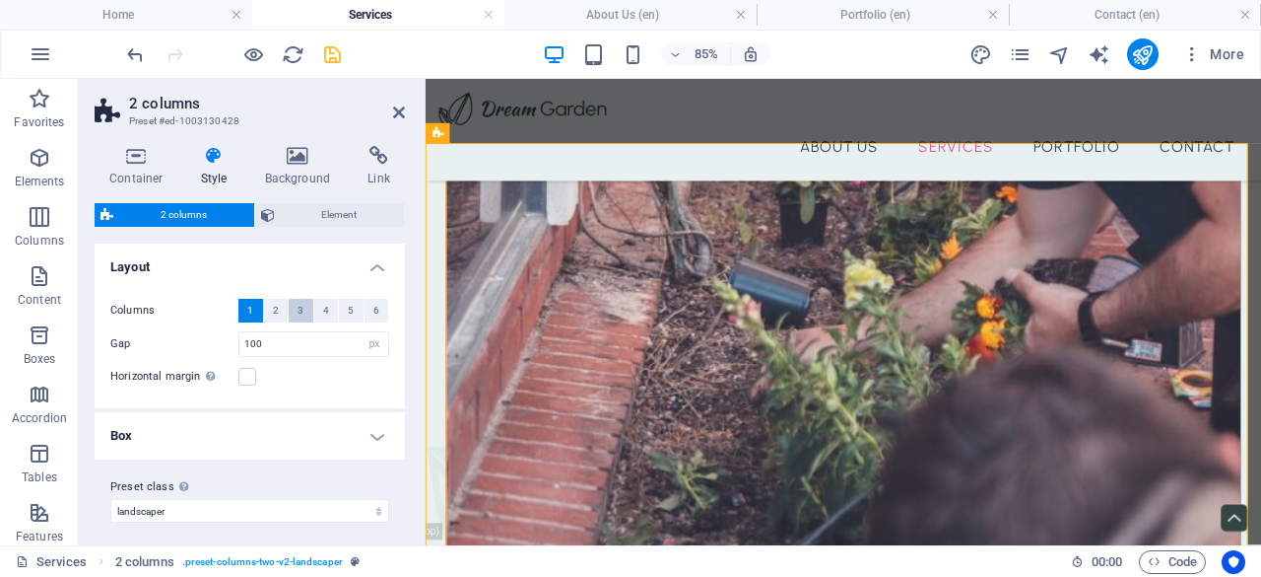
click at [289, 313] on button "3" at bounding box center [301, 311] width 25 height 24
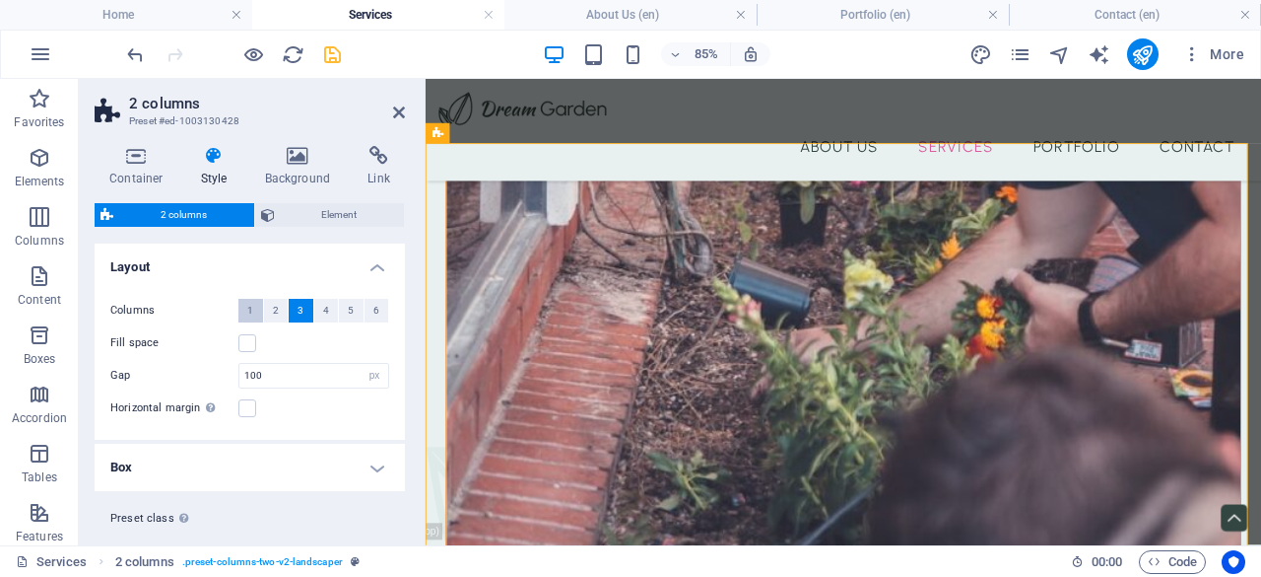
click at [256, 306] on button "1" at bounding box center [250, 311] width 25 height 24
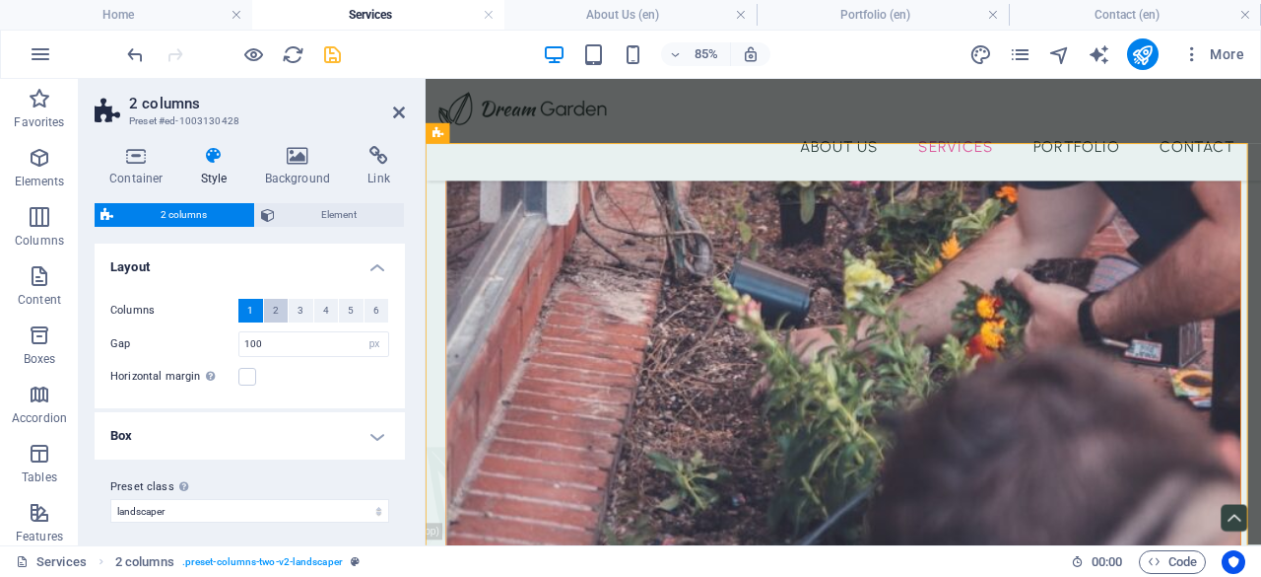
click at [269, 303] on button "2" at bounding box center [276, 311] width 25 height 24
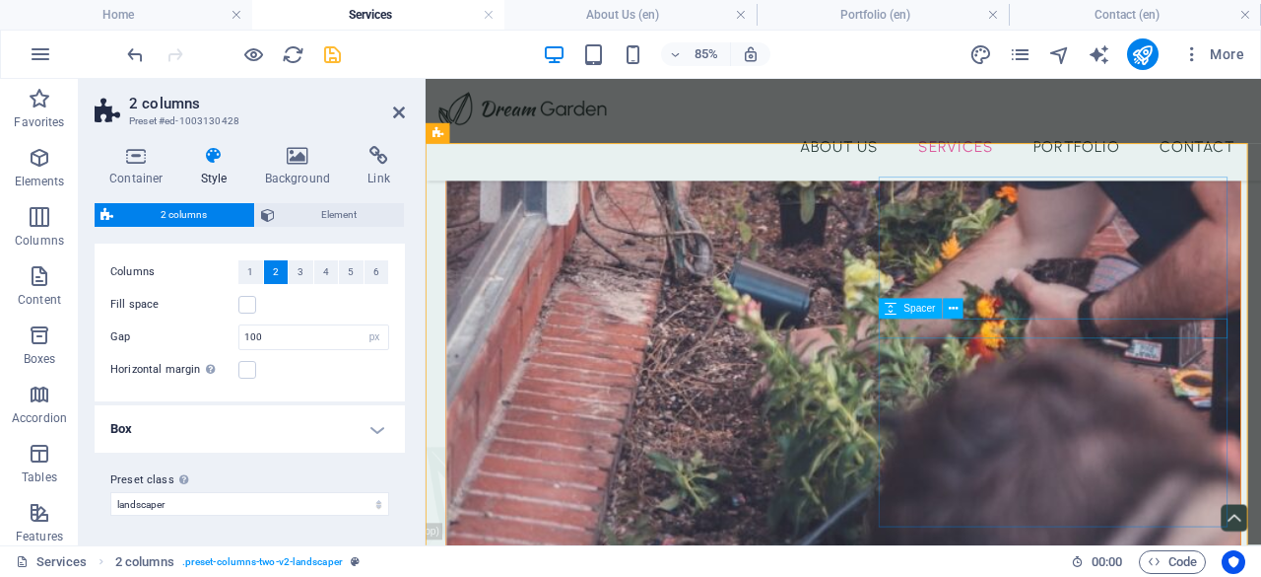
scroll to position [832, 0]
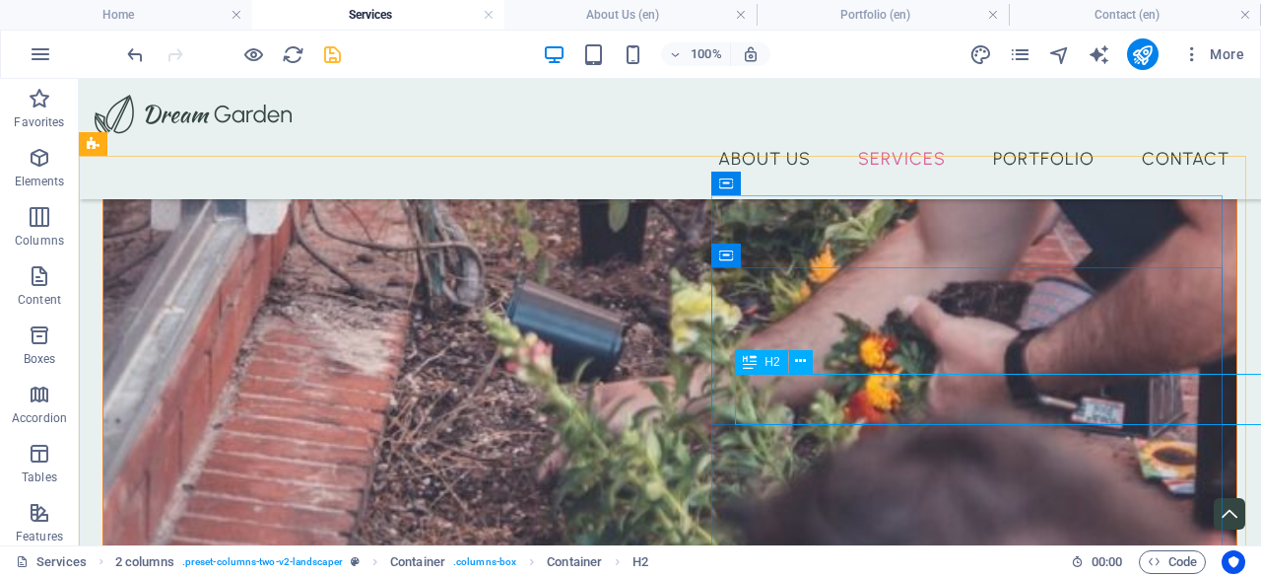
click at [776, 364] on span "H2" at bounding box center [772, 362] width 15 height 12
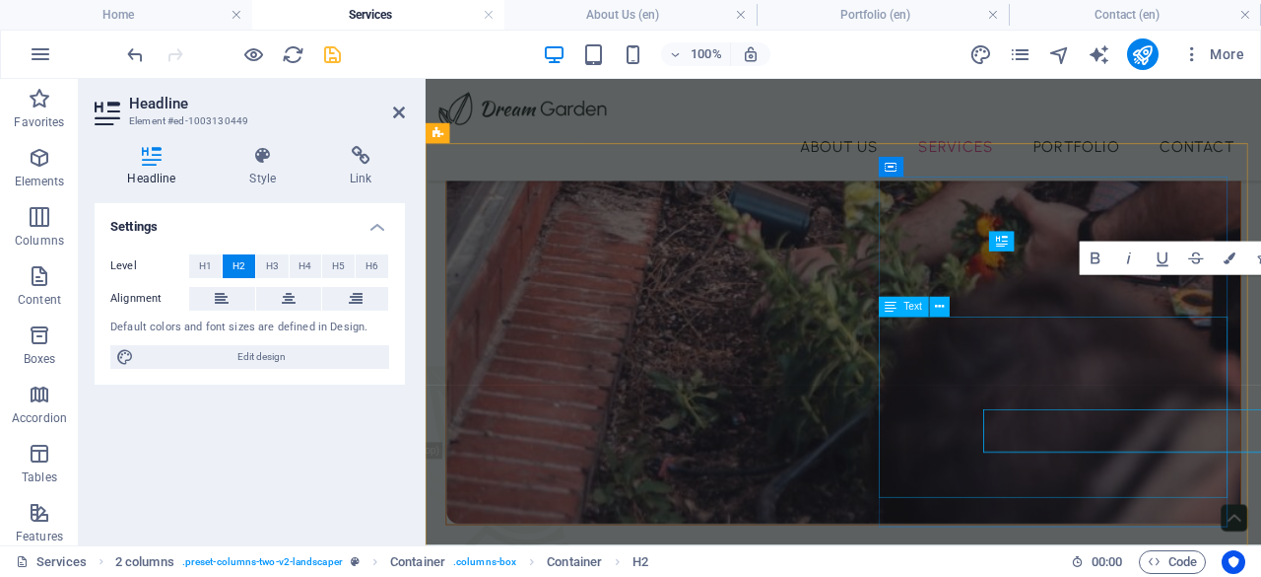
scroll to position [737, 0]
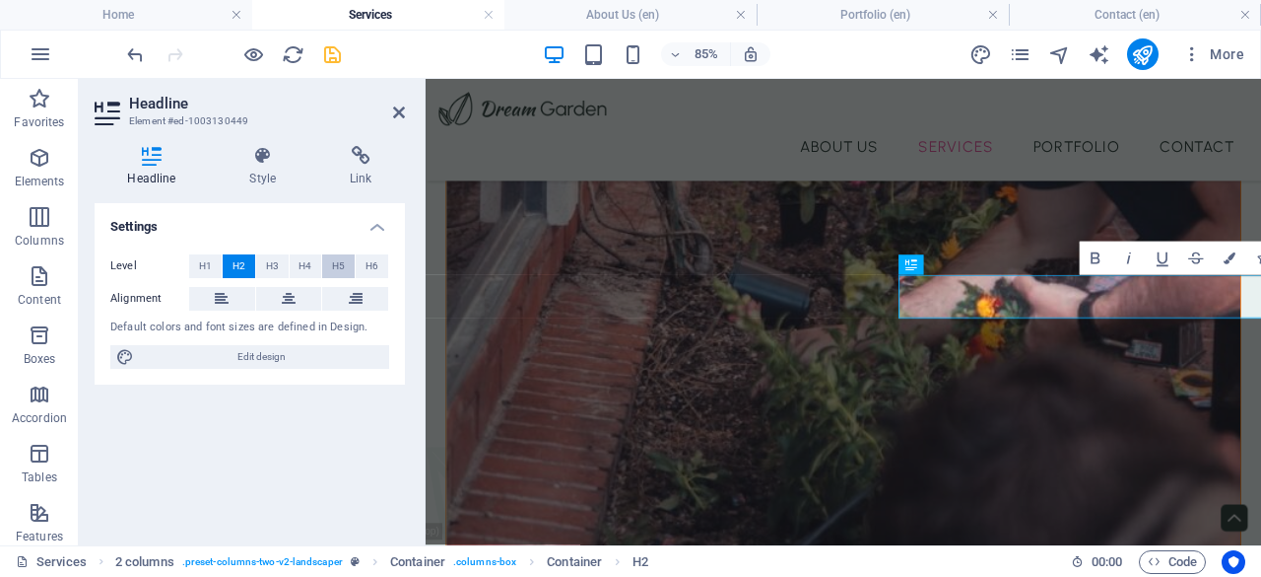
click at [349, 265] on button "H5" at bounding box center [338, 266] width 33 height 24
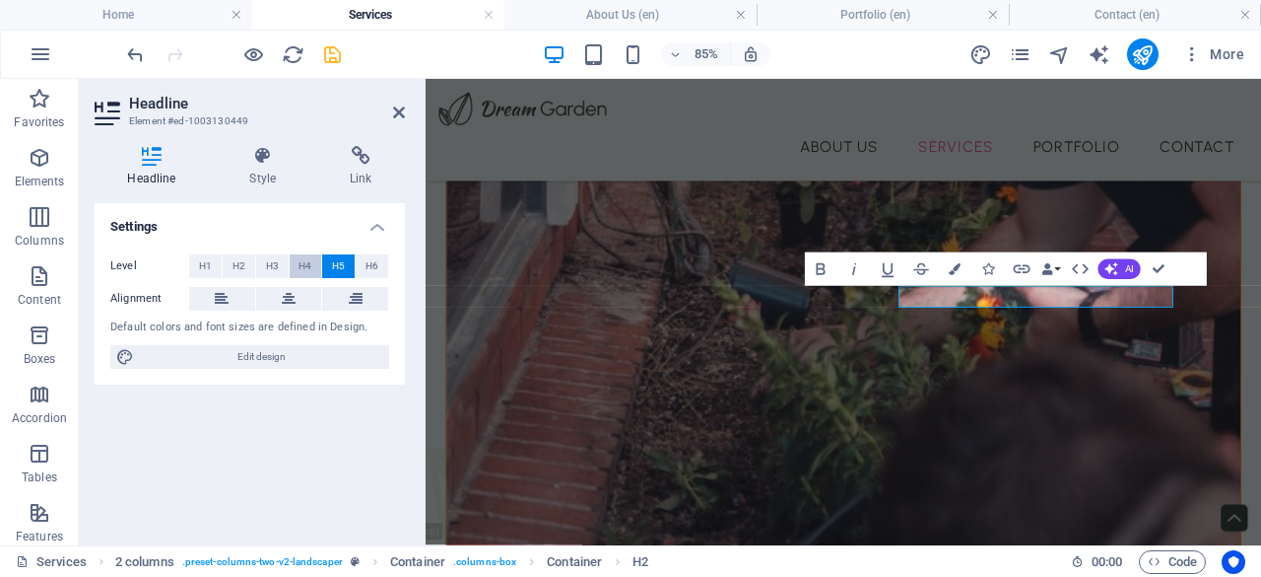
click at [304, 265] on span "H4" at bounding box center [305, 266] width 13 height 24
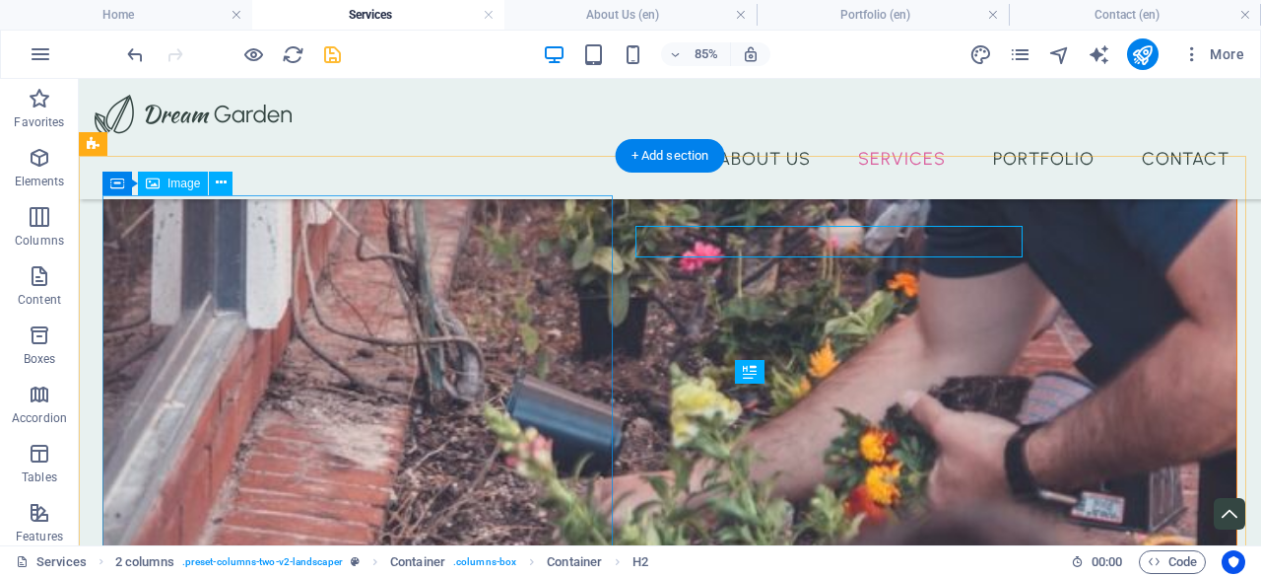
scroll to position [832, 0]
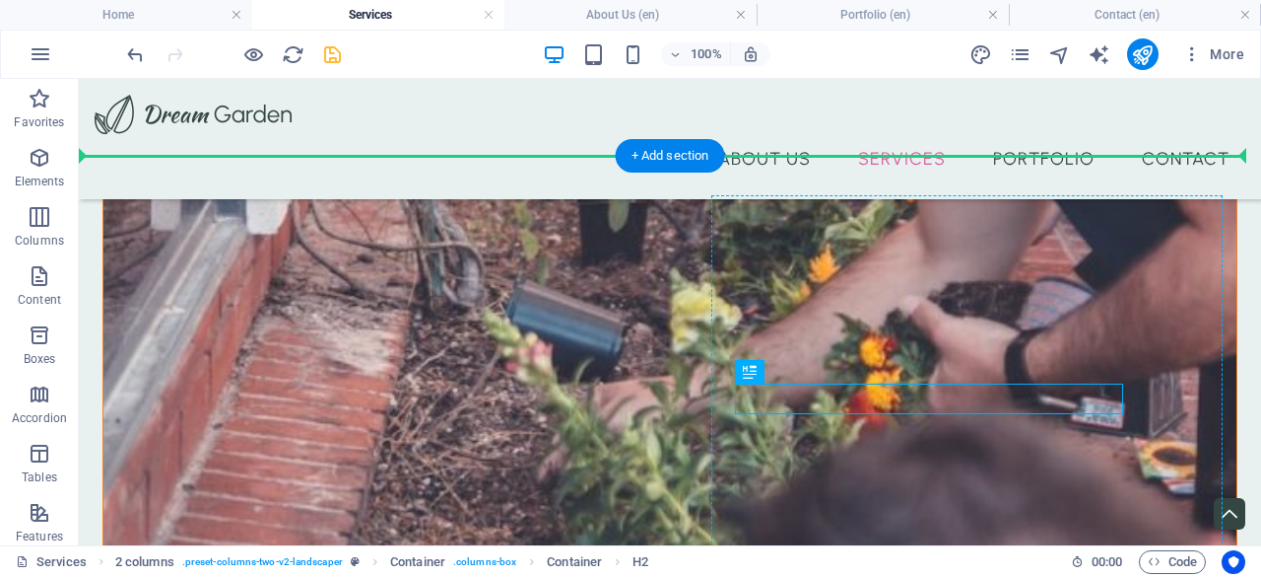
drag, startPoint x: 869, startPoint y: 394, endPoint x: 944, endPoint y: 314, distance: 109.5
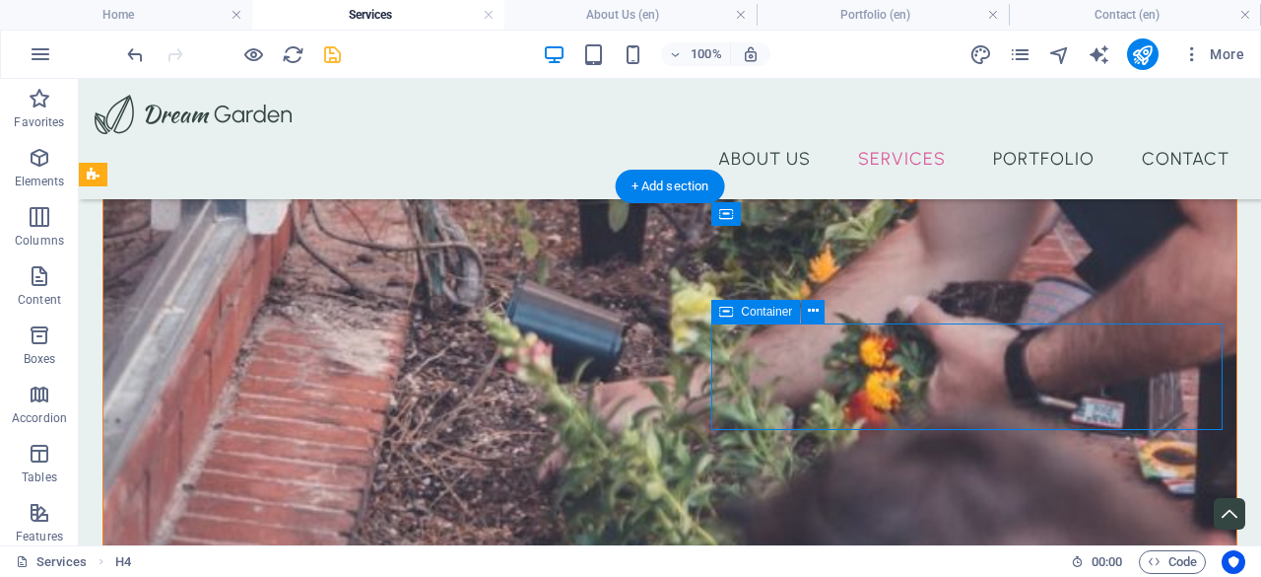
drag, startPoint x: 900, startPoint y: 372, endPoint x: 902, endPoint y: 326, distance: 45.4
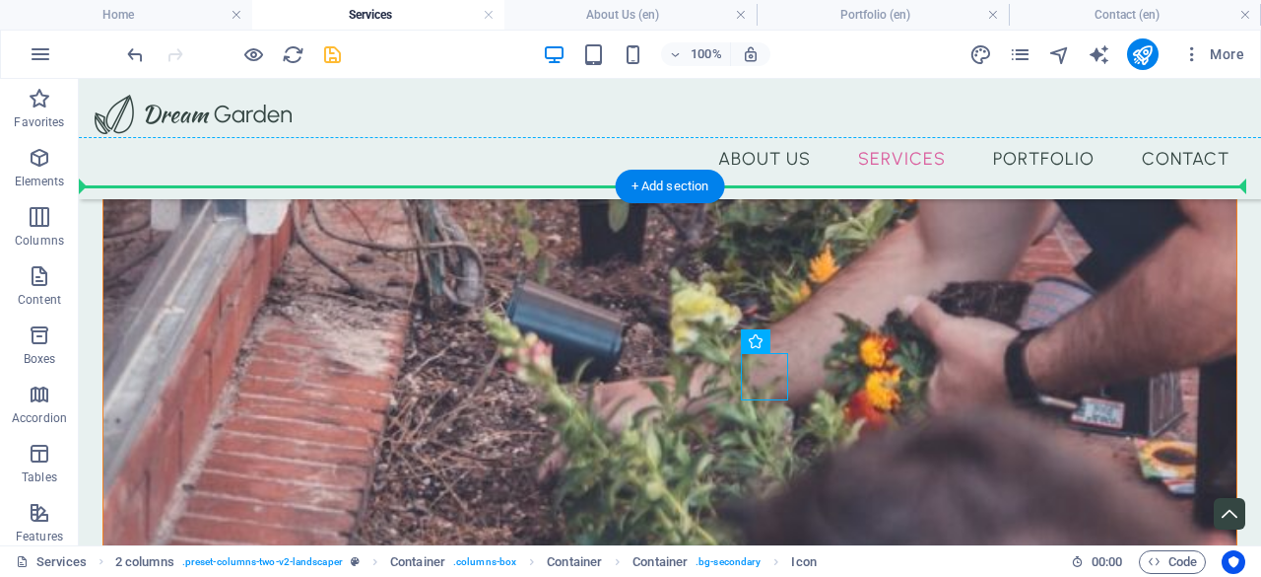
drag, startPoint x: 761, startPoint y: 370, endPoint x: 737, endPoint y: 299, distance: 74.8
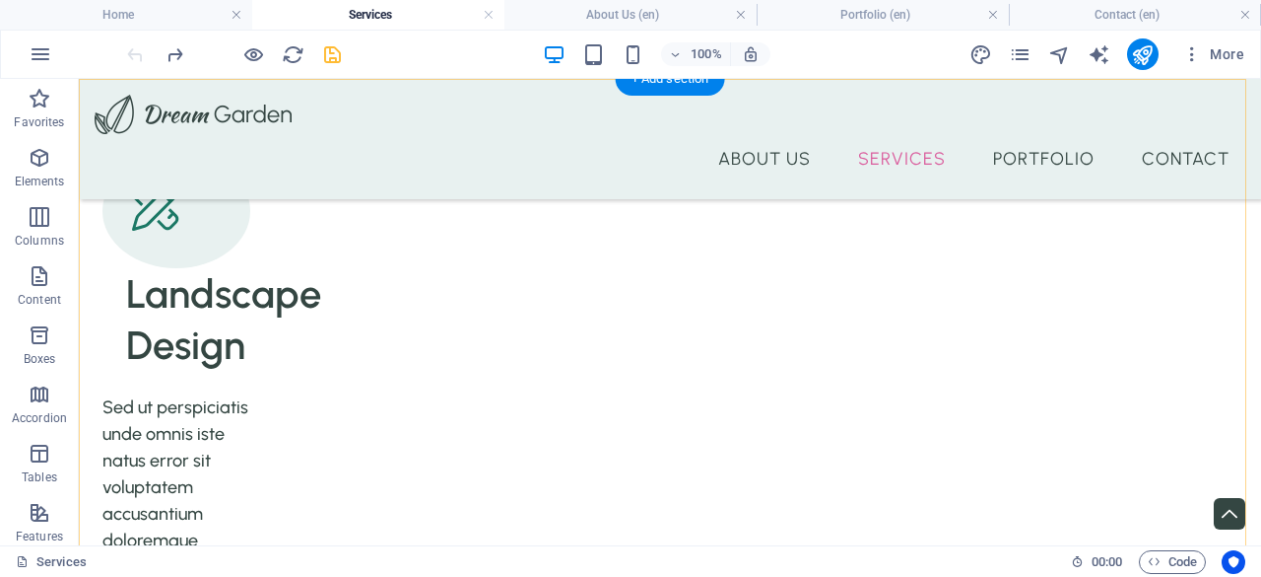
scroll to position [1872, 0]
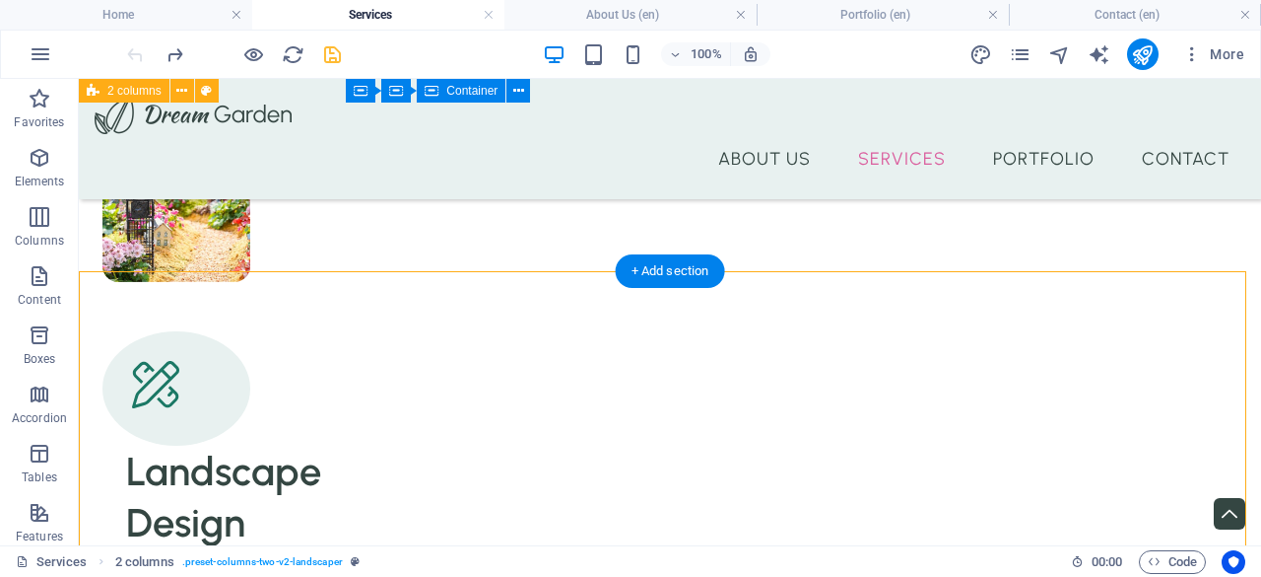
scroll to position [1675, 0]
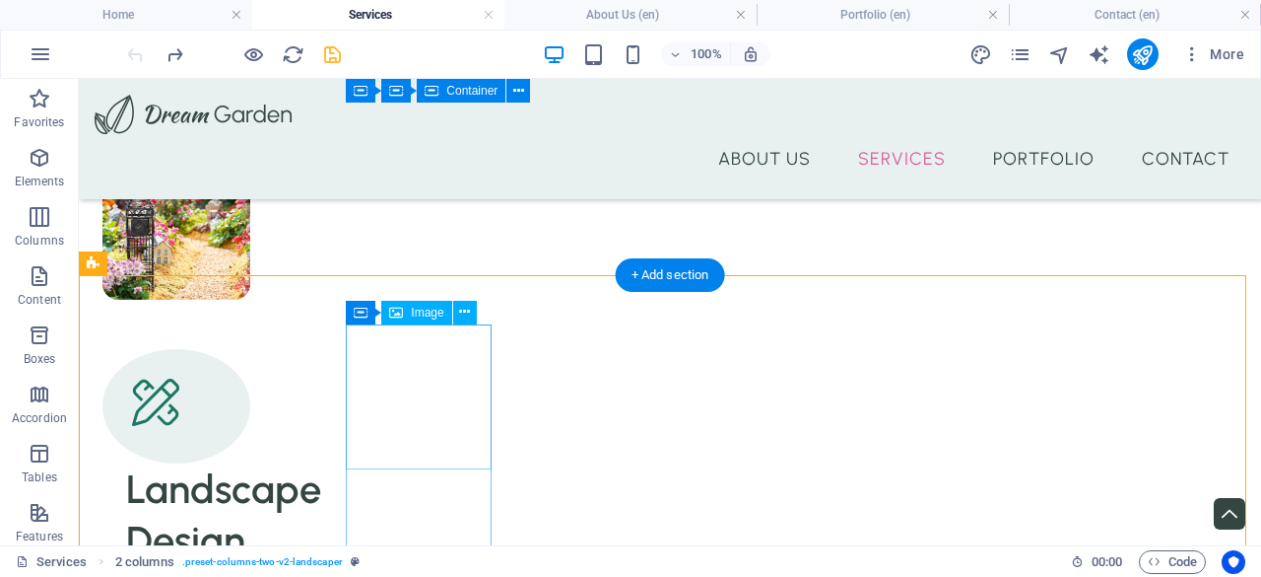
select select "%"
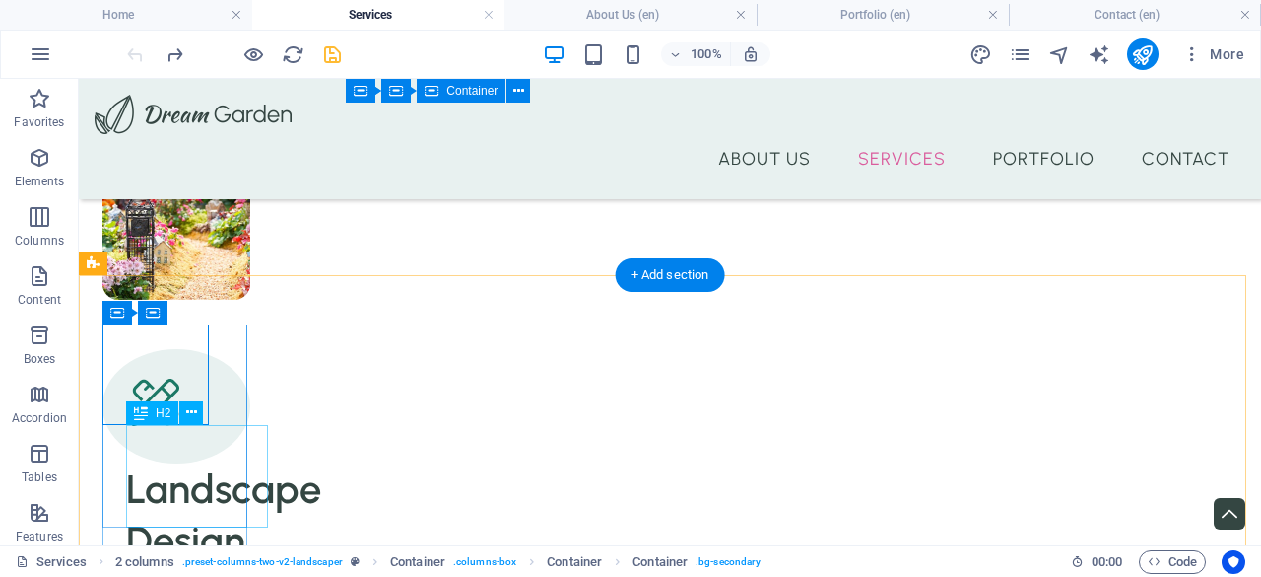
click at [189, 458] on div "H2 Reference Image Unequal Columns Container Text Spacer Text Reference Spacer …" at bounding box center [670, 312] width 1183 height 466
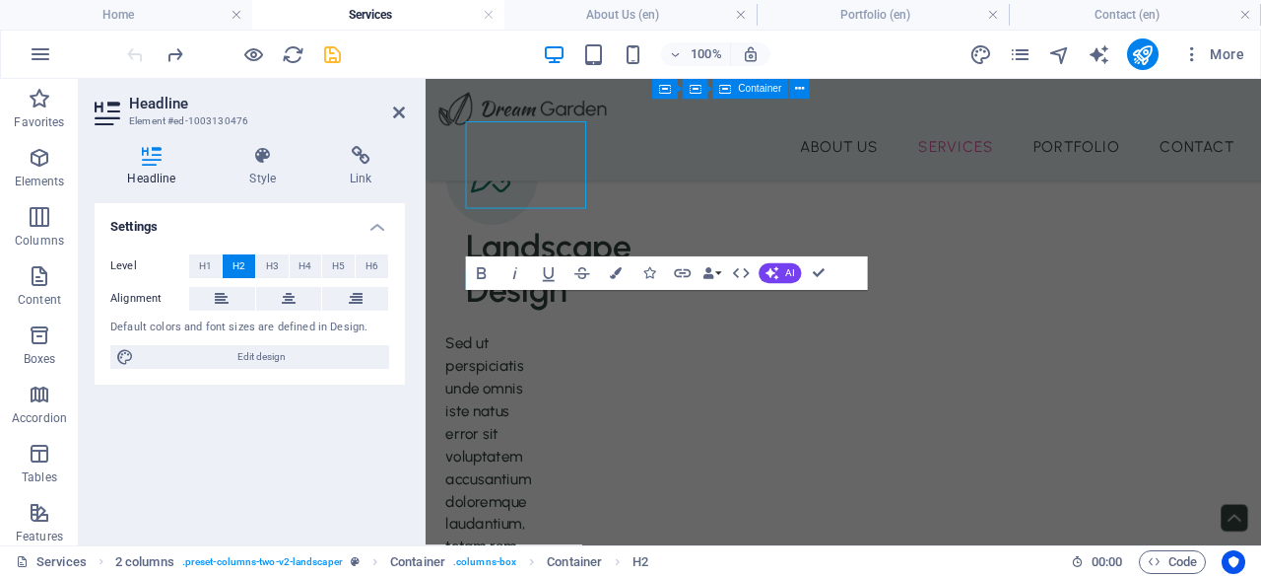
scroll to position [1971, 0]
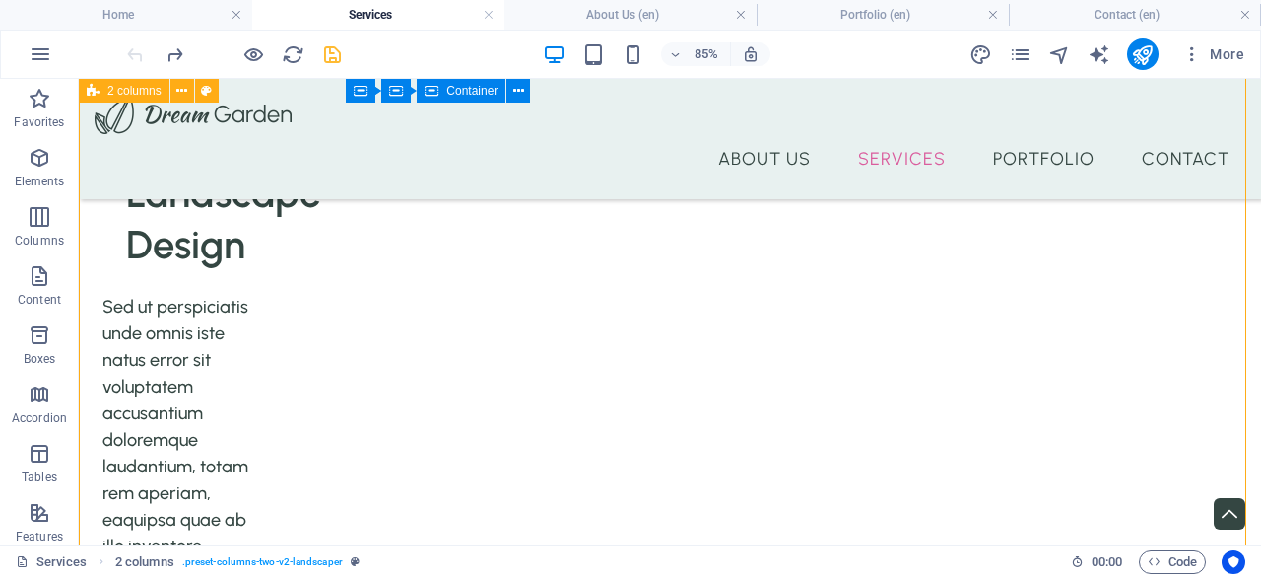
scroll to position [2065, 0]
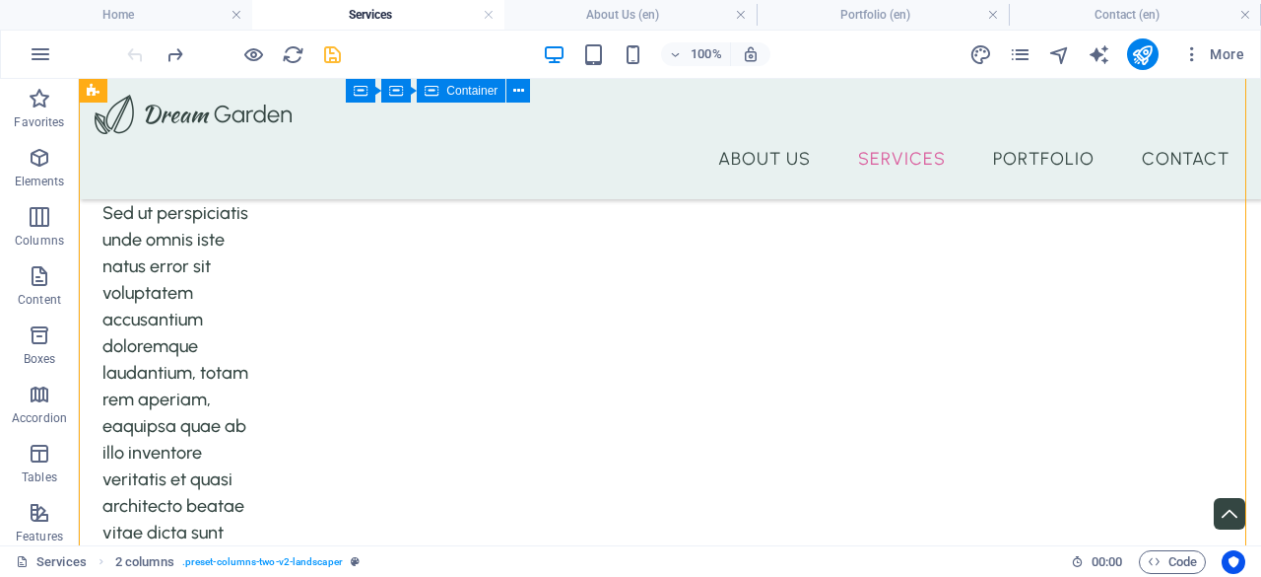
click at [475, 97] on span "Container" at bounding box center [471, 91] width 51 height 12
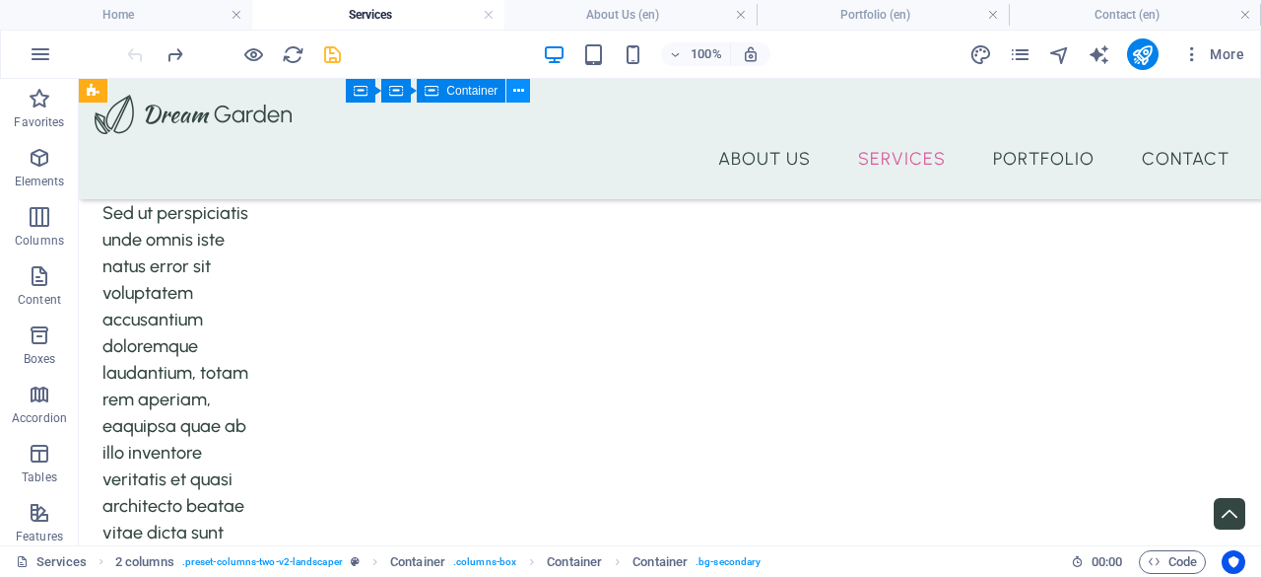
click at [516, 96] on icon at bounding box center [518, 91] width 11 height 21
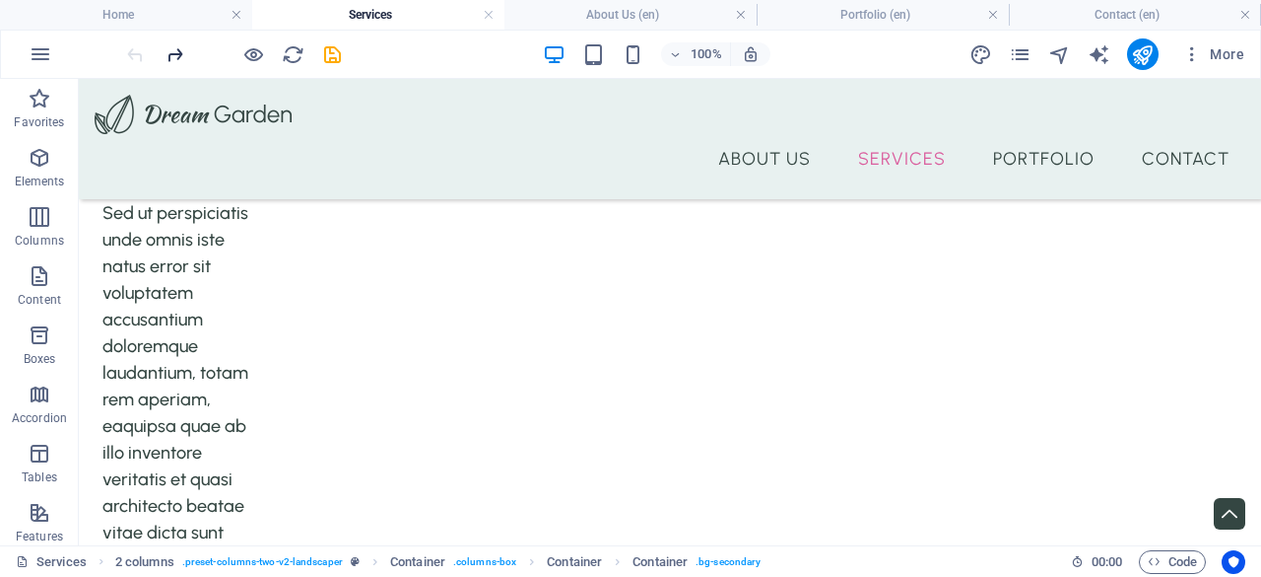
click at [178, 59] on icon "redo" at bounding box center [175, 54] width 23 height 23
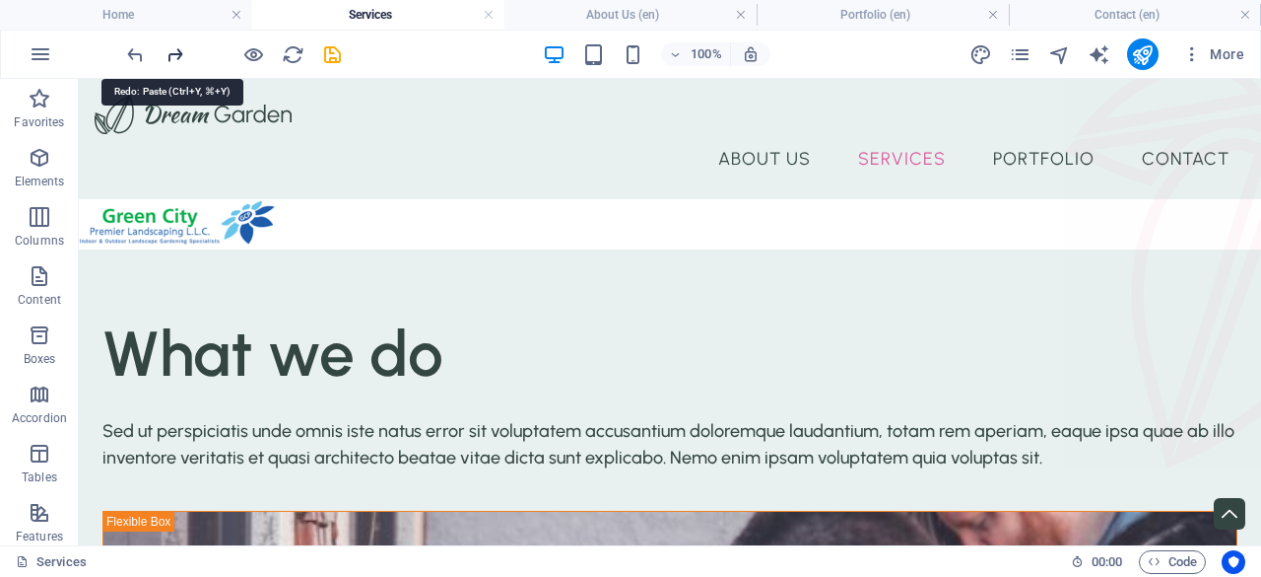
click at [184, 59] on icon "redo" at bounding box center [175, 54] width 23 height 23
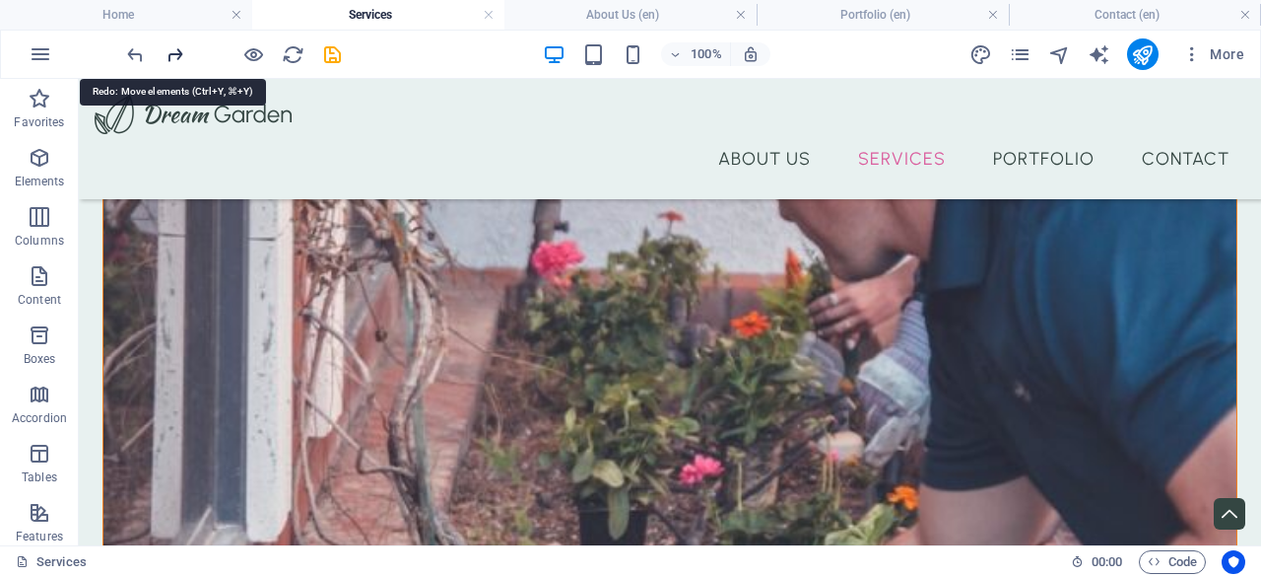
scroll to position [1827, 0]
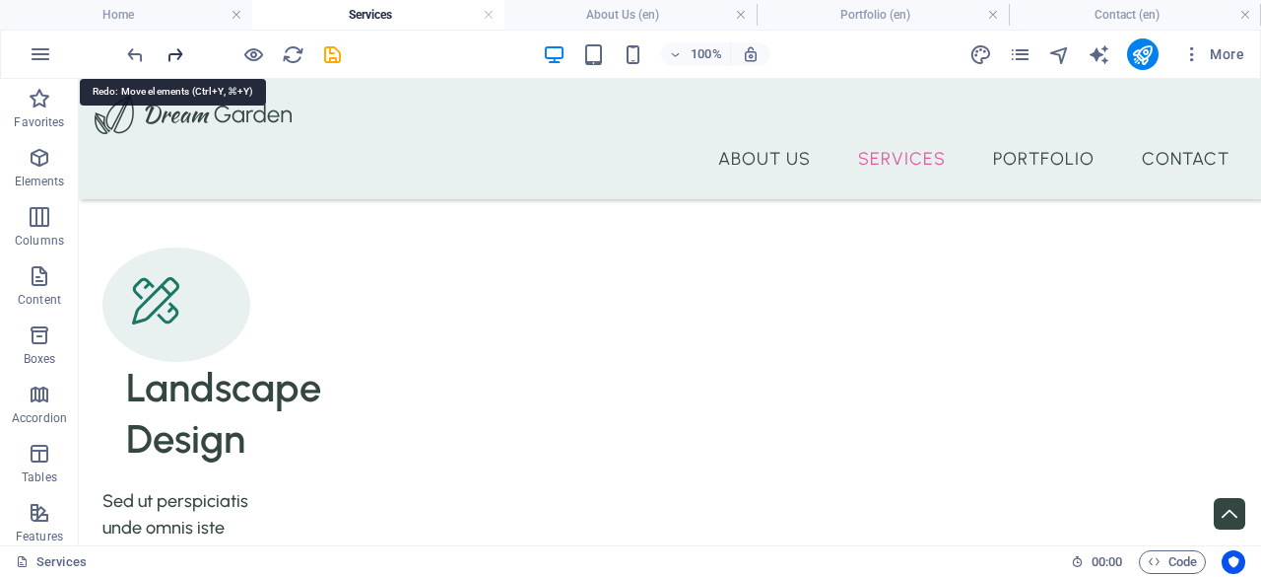
click at [184, 59] on icon "redo" at bounding box center [175, 54] width 23 height 23
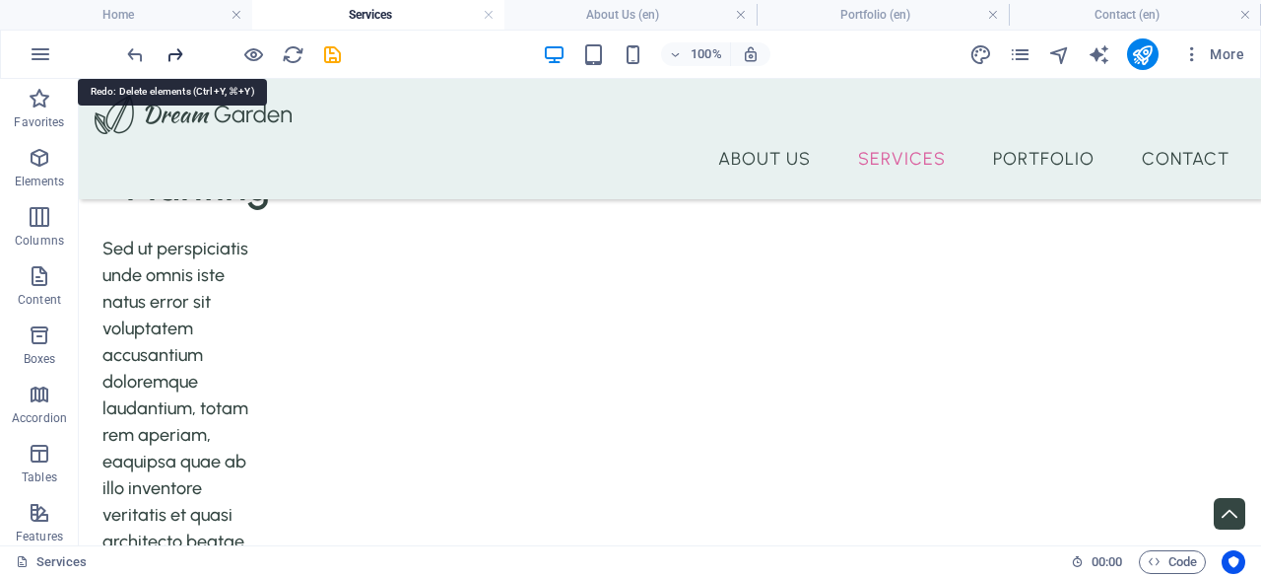
click at [184, 59] on icon "redo" at bounding box center [175, 54] width 23 height 23
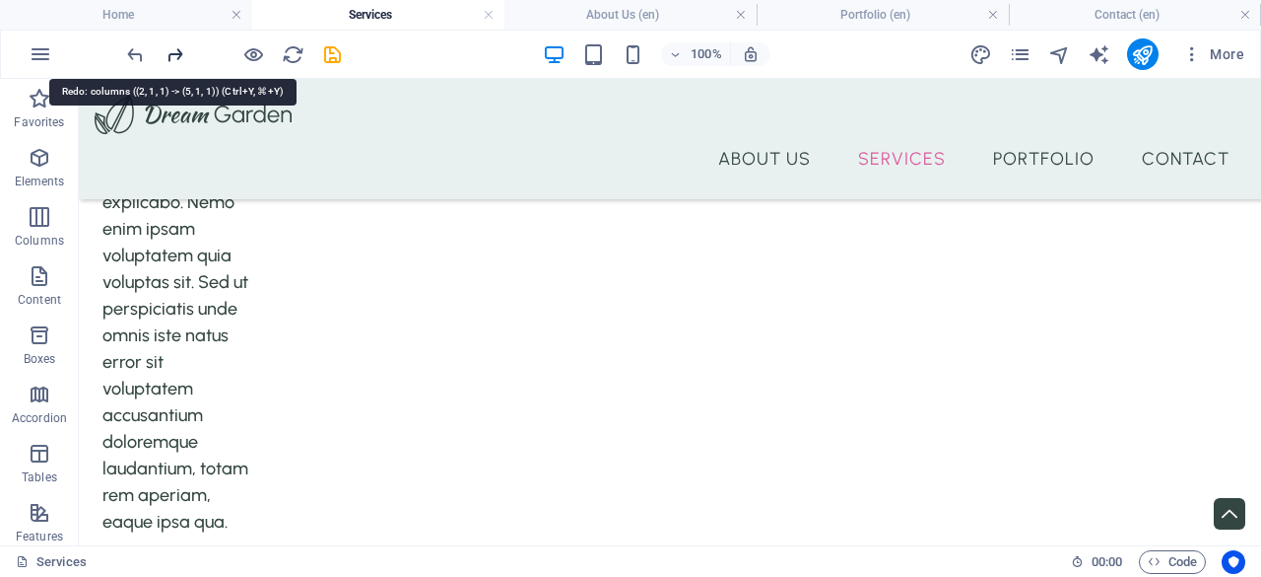
click at [184, 59] on icon "redo" at bounding box center [175, 54] width 23 height 23
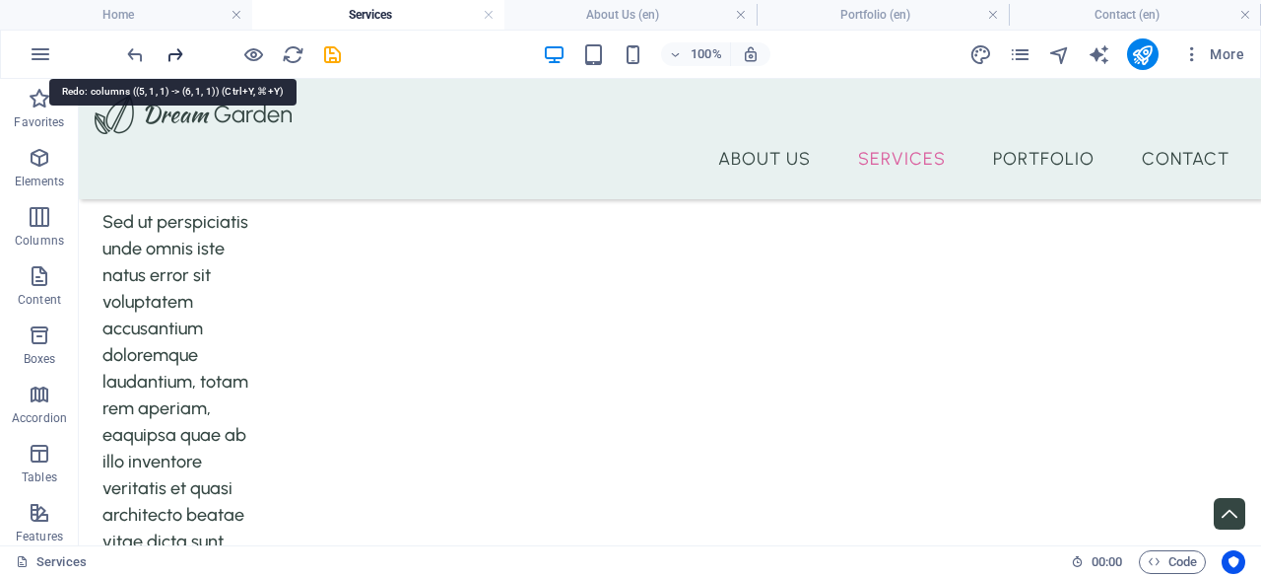
click at [184, 59] on icon "redo" at bounding box center [175, 54] width 23 height 23
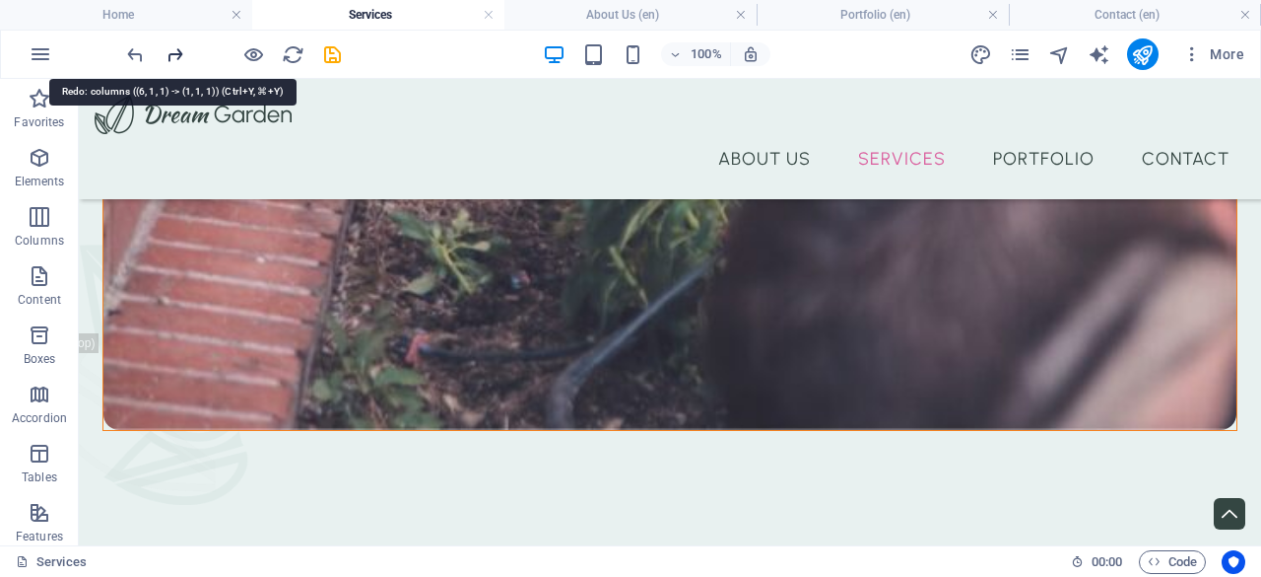
scroll to position [1156, 0]
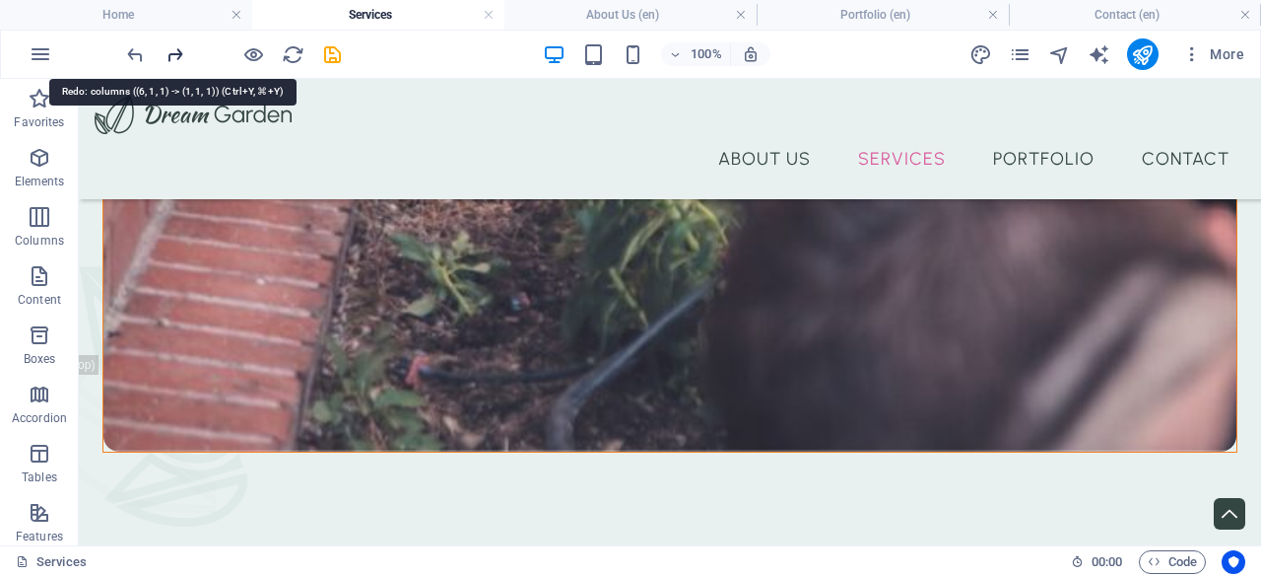
click at [184, 59] on icon "redo" at bounding box center [175, 54] width 23 height 23
click at [180, 57] on icon "redo" at bounding box center [175, 54] width 23 height 23
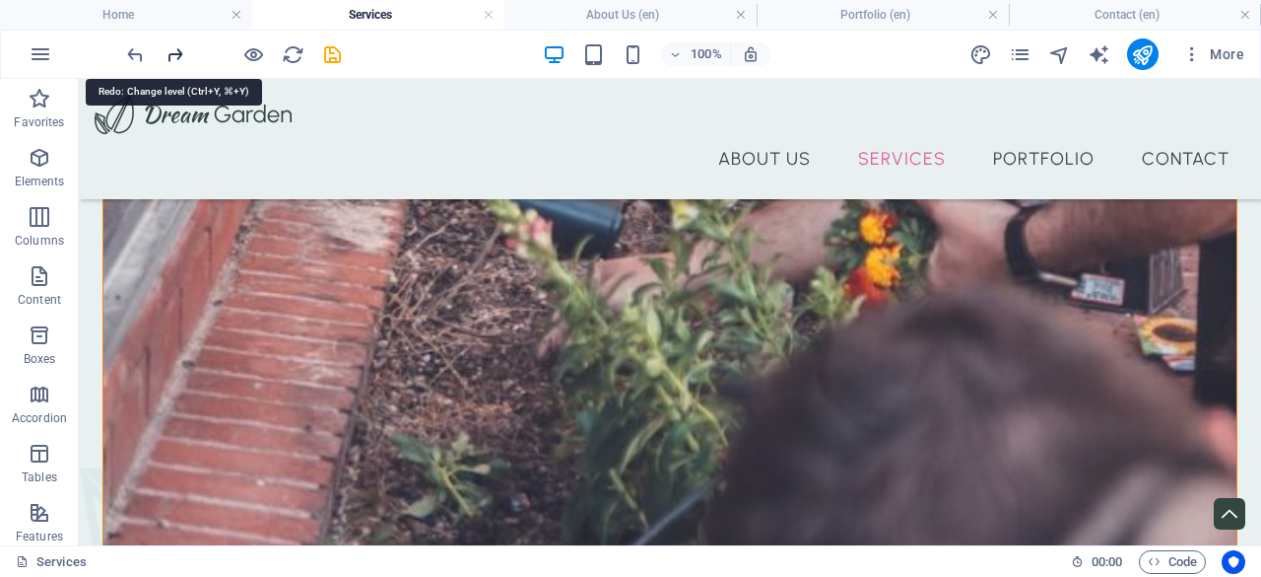
scroll to position [834, 0]
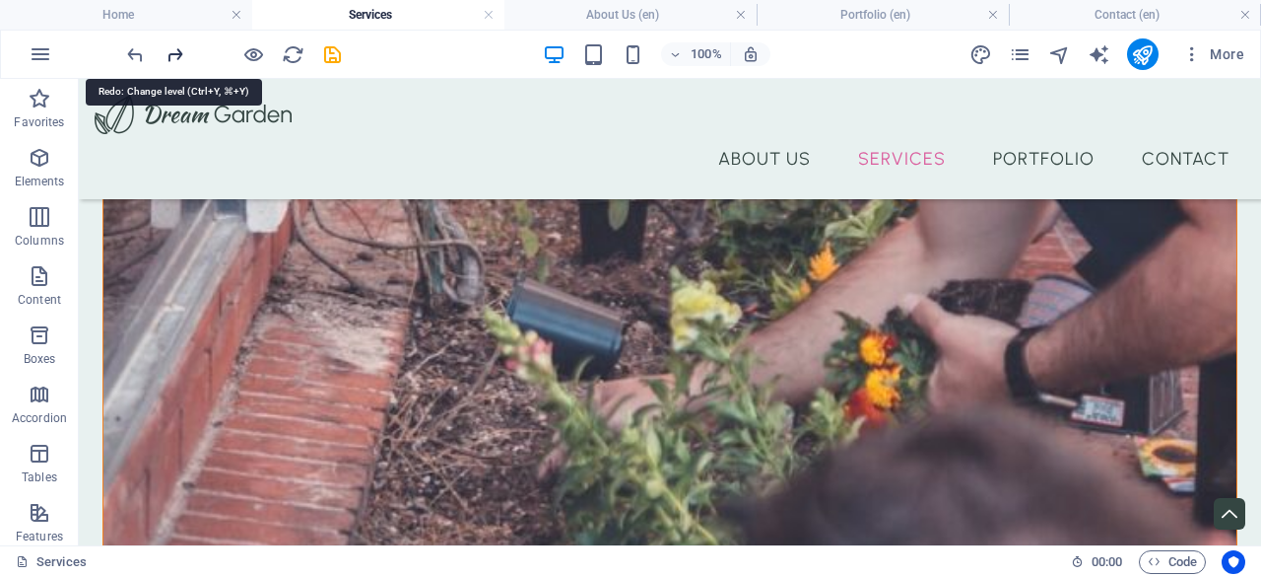
click at [177, 52] on icon "redo" at bounding box center [175, 54] width 23 height 23
click at [177, 52] on div at bounding box center [233, 54] width 221 height 32
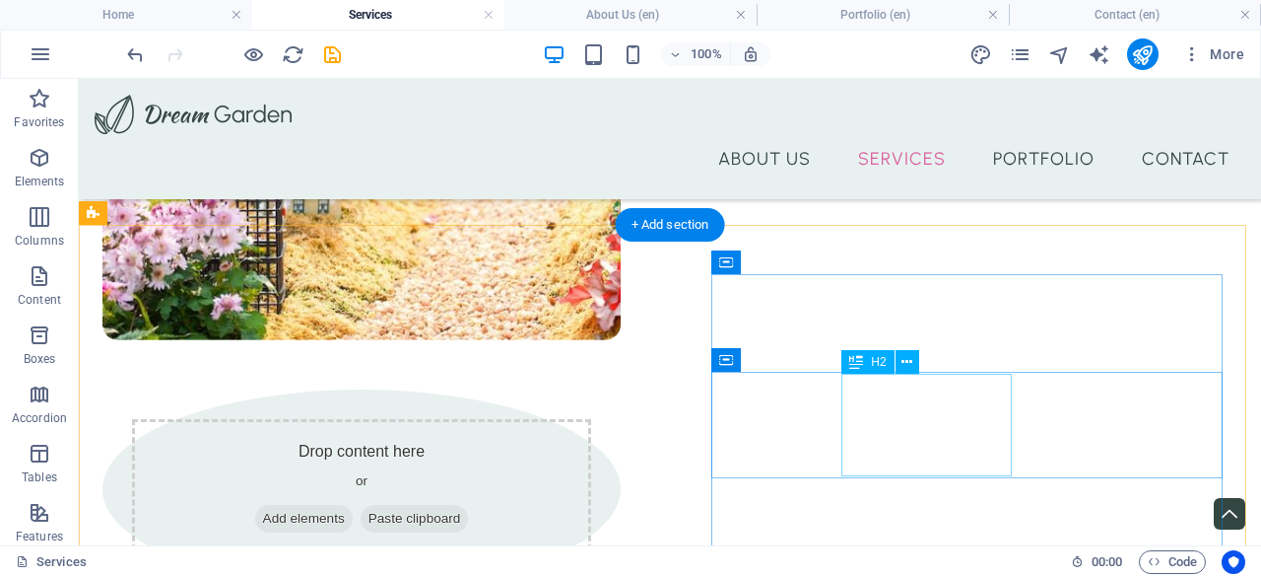
scroll to position [2213, 0]
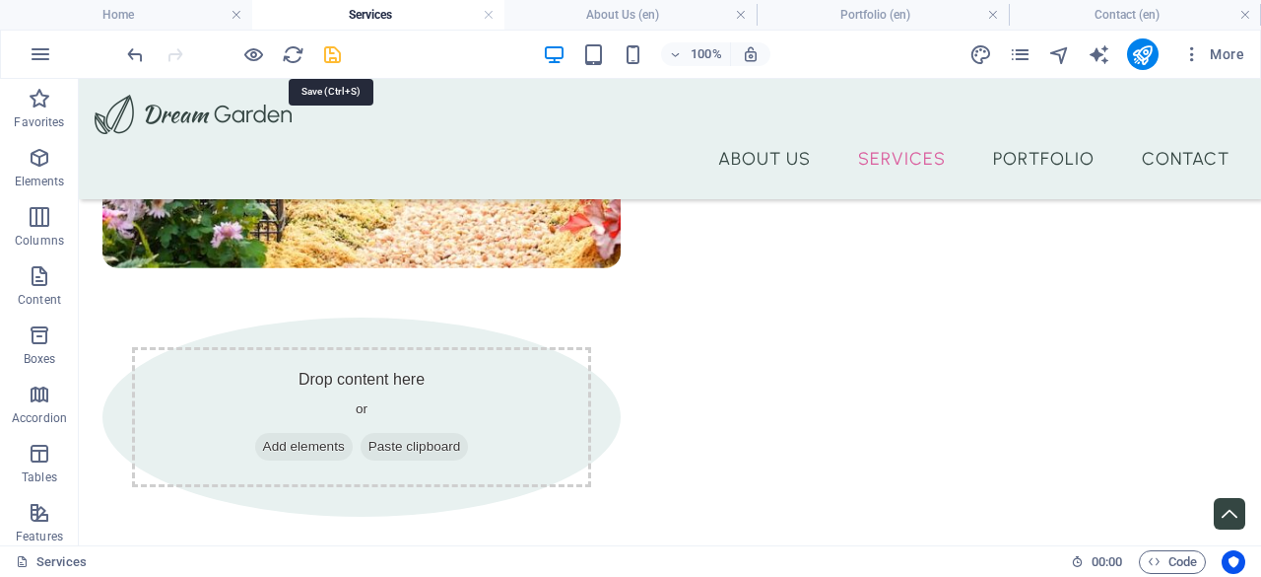
click at [337, 60] on icon "save" at bounding box center [332, 54] width 23 height 23
